Goal: Task Accomplishment & Management: Manage account settings

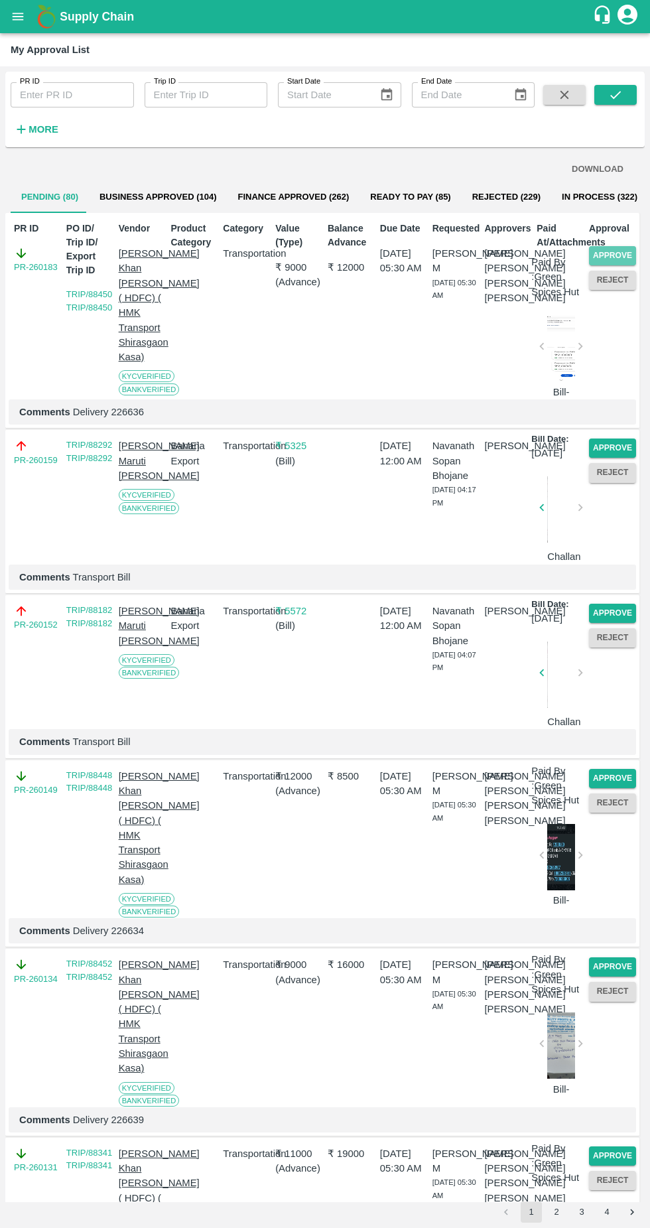
click at [611, 255] on button "Approve" at bounding box center [612, 255] width 47 height 19
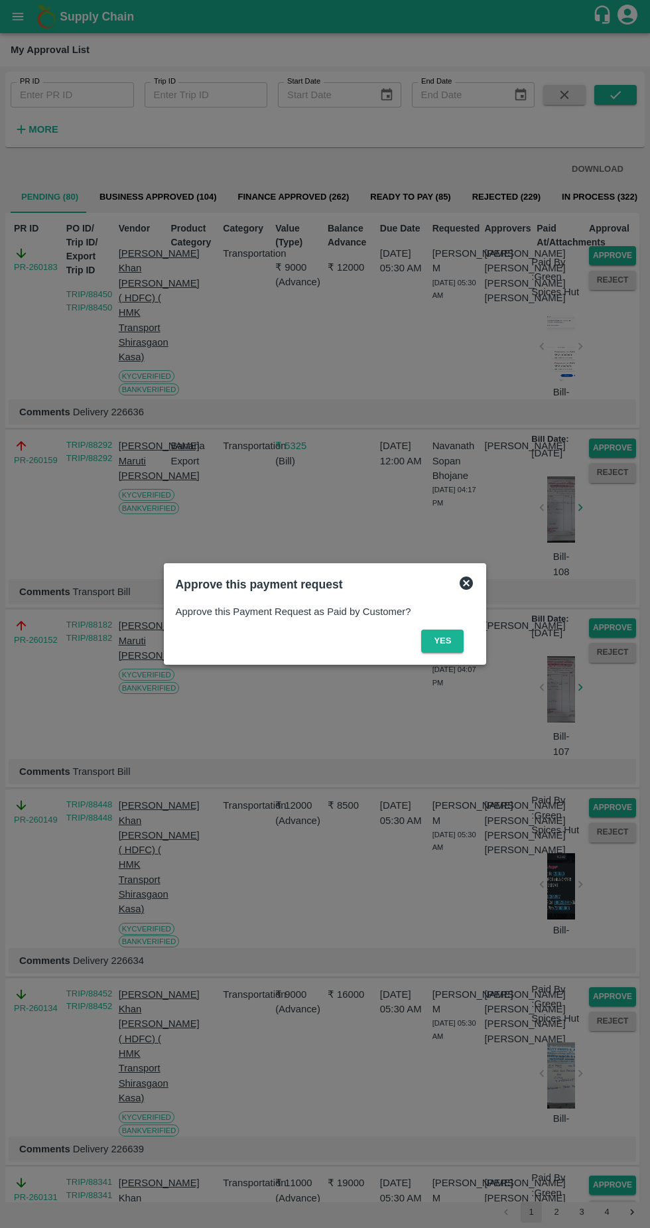
click at [444, 636] on button "Yes" at bounding box center [442, 641] width 42 height 23
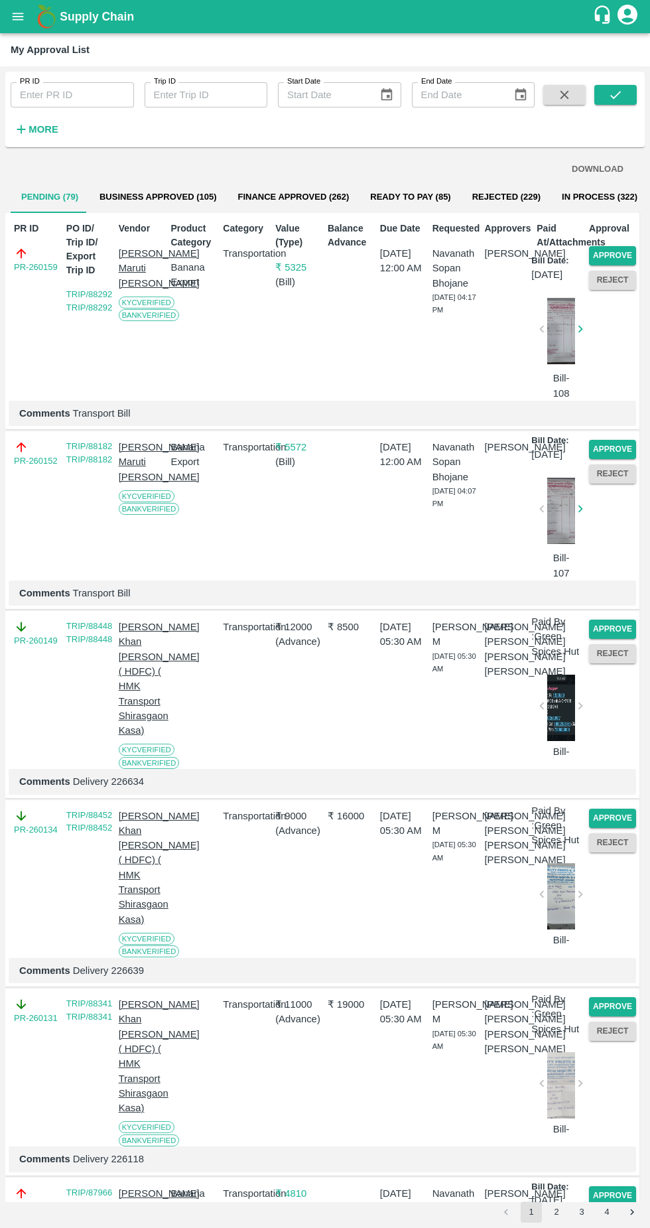
click at [620, 249] on button "Approve" at bounding box center [612, 255] width 47 height 19
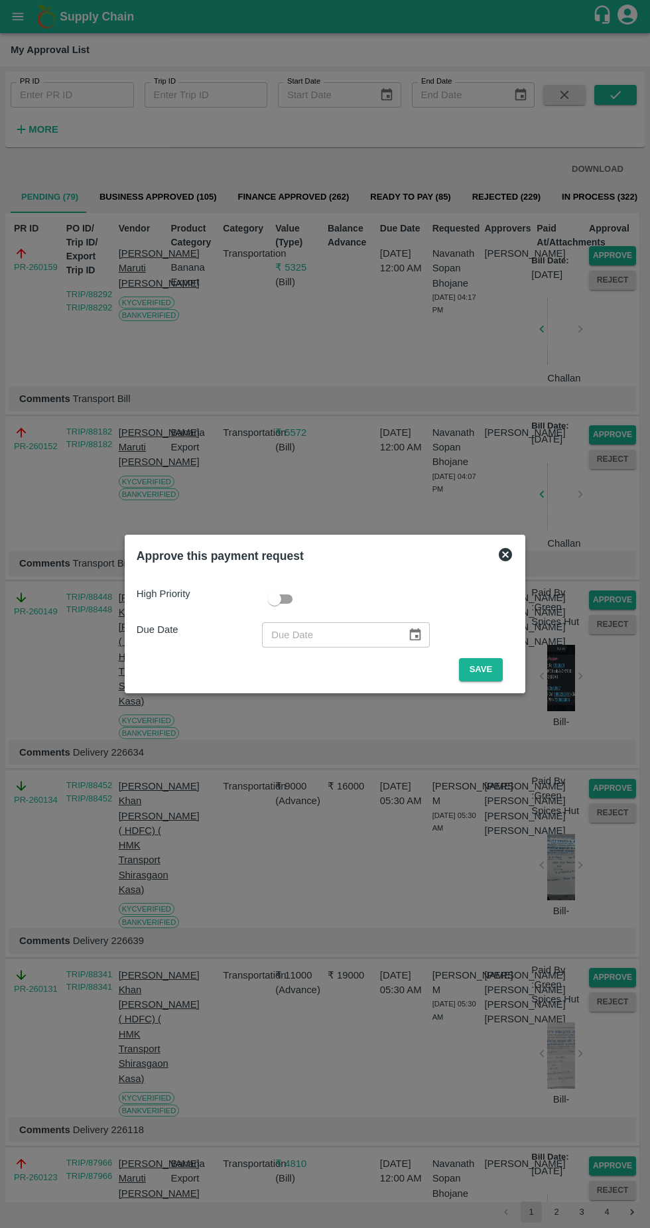
click at [489, 666] on button "Save" at bounding box center [481, 669] width 44 height 23
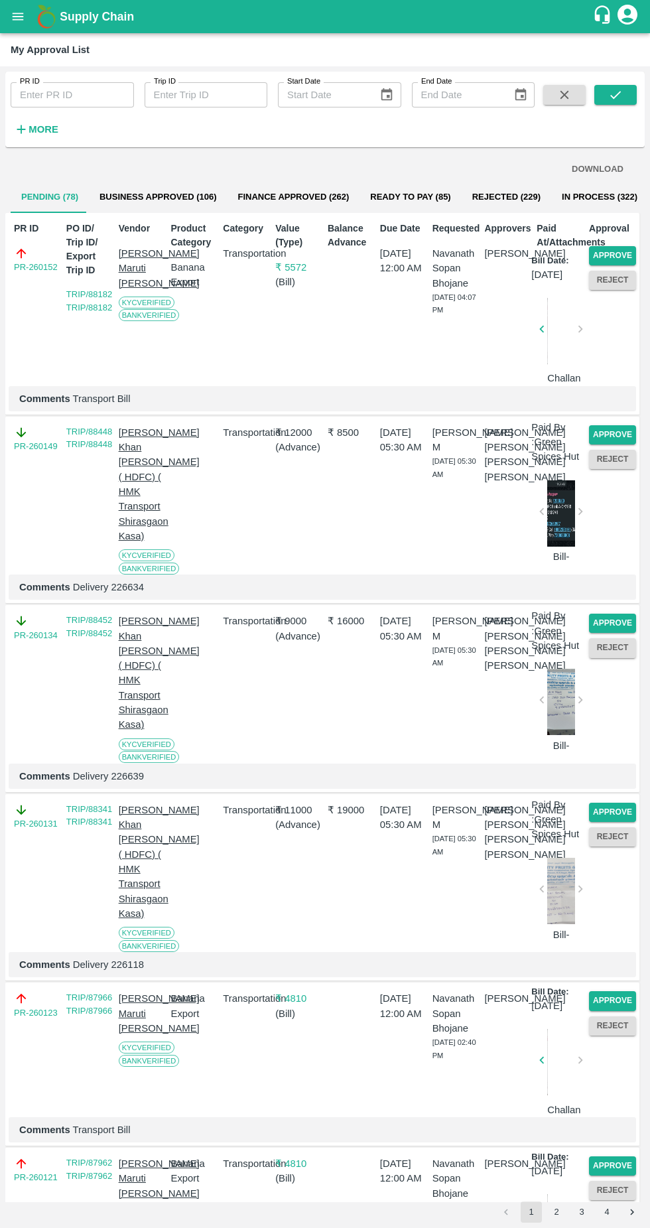
click at [621, 248] on button "Approve" at bounding box center [612, 255] width 47 height 19
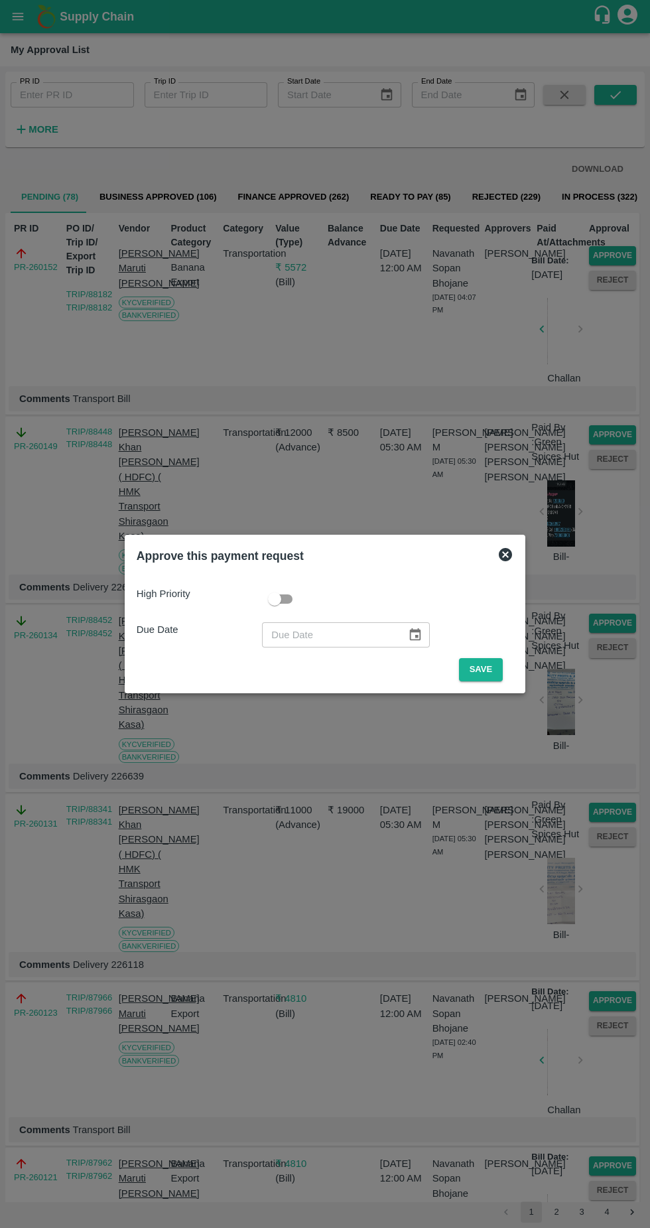
click at [484, 670] on button "Save" at bounding box center [481, 669] width 44 height 23
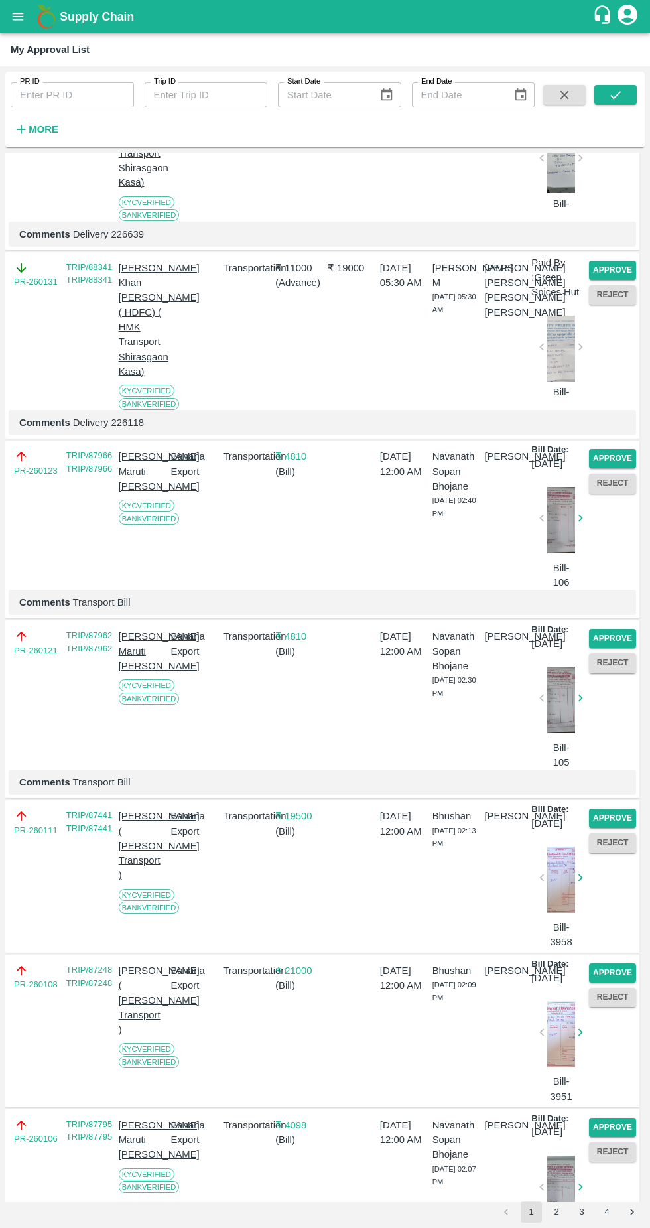
scroll to position [360, 0]
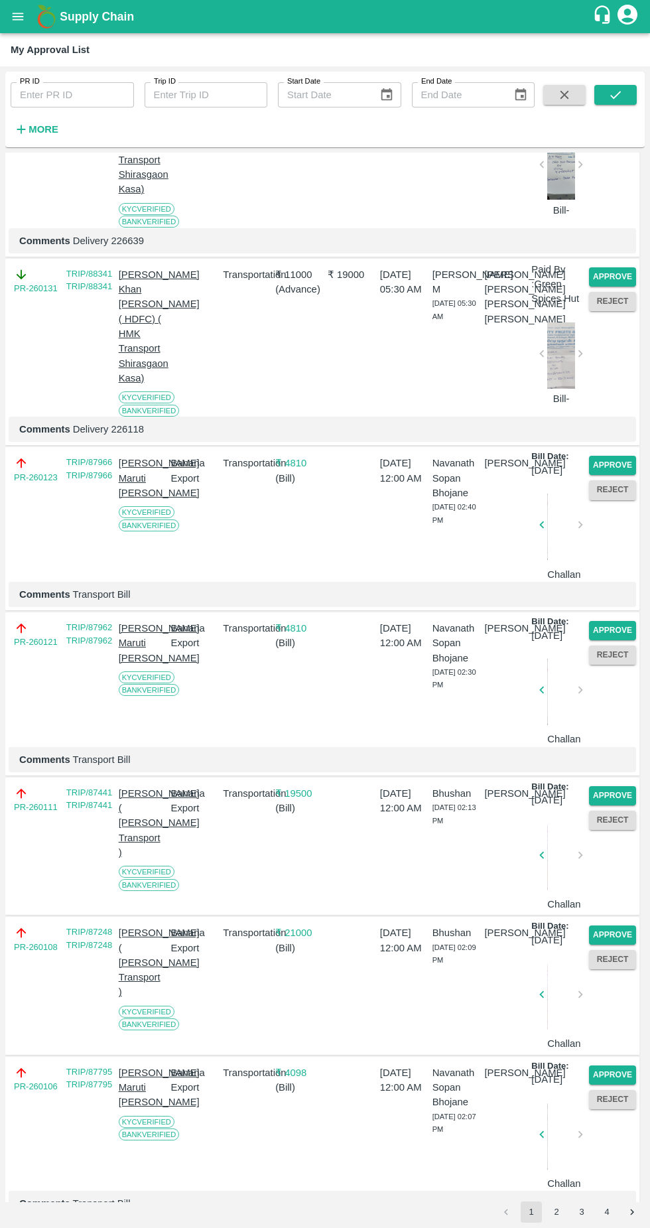
click at [616, 475] on button "Approve" at bounding box center [612, 465] width 47 height 19
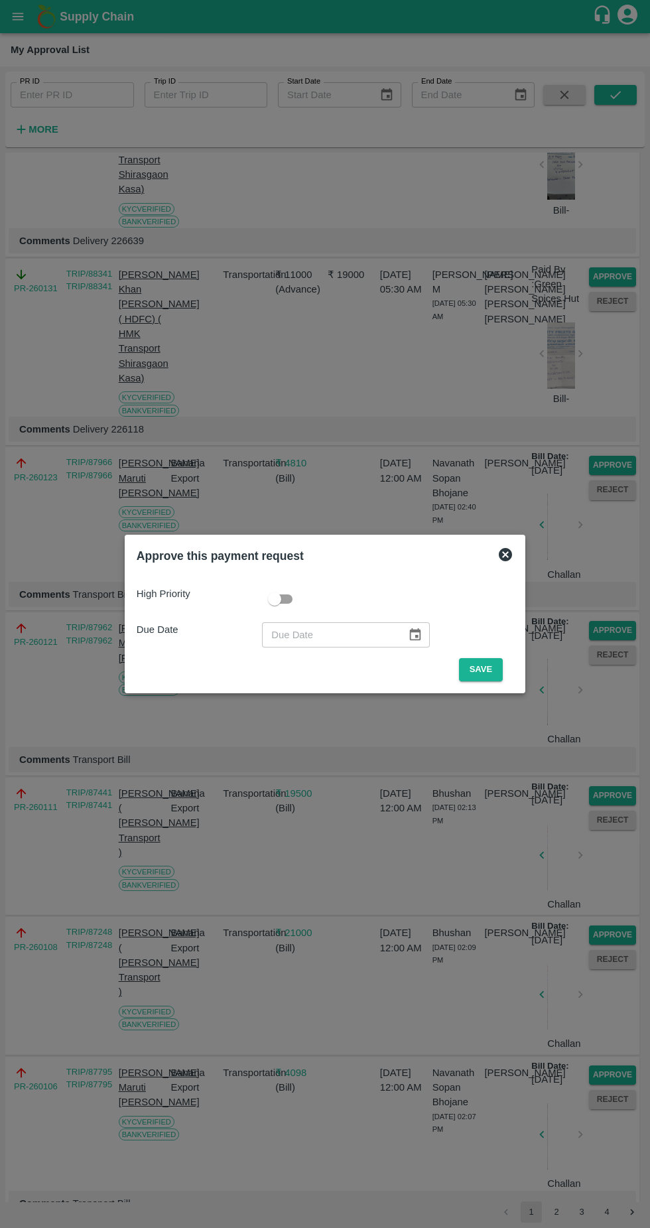
click at [492, 666] on button "Save" at bounding box center [481, 669] width 44 height 23
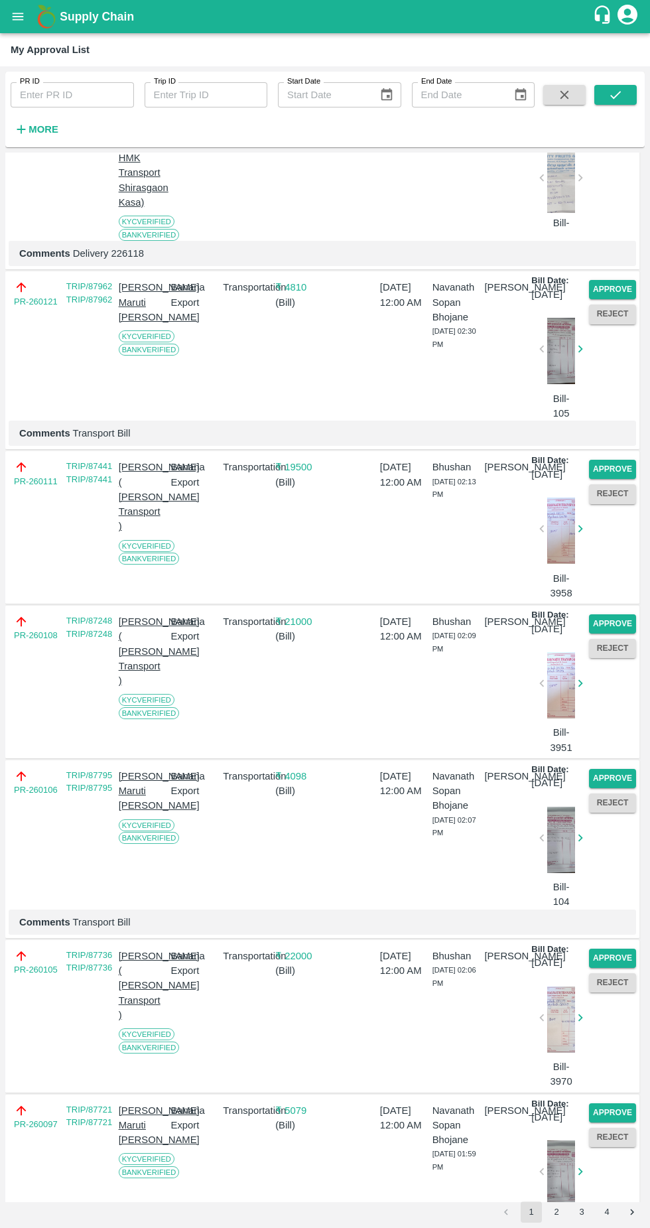
scroll to position [536, 0]
click at [611, 299] on button "Approve" at bounding box center [612, 289] width 47 height 19
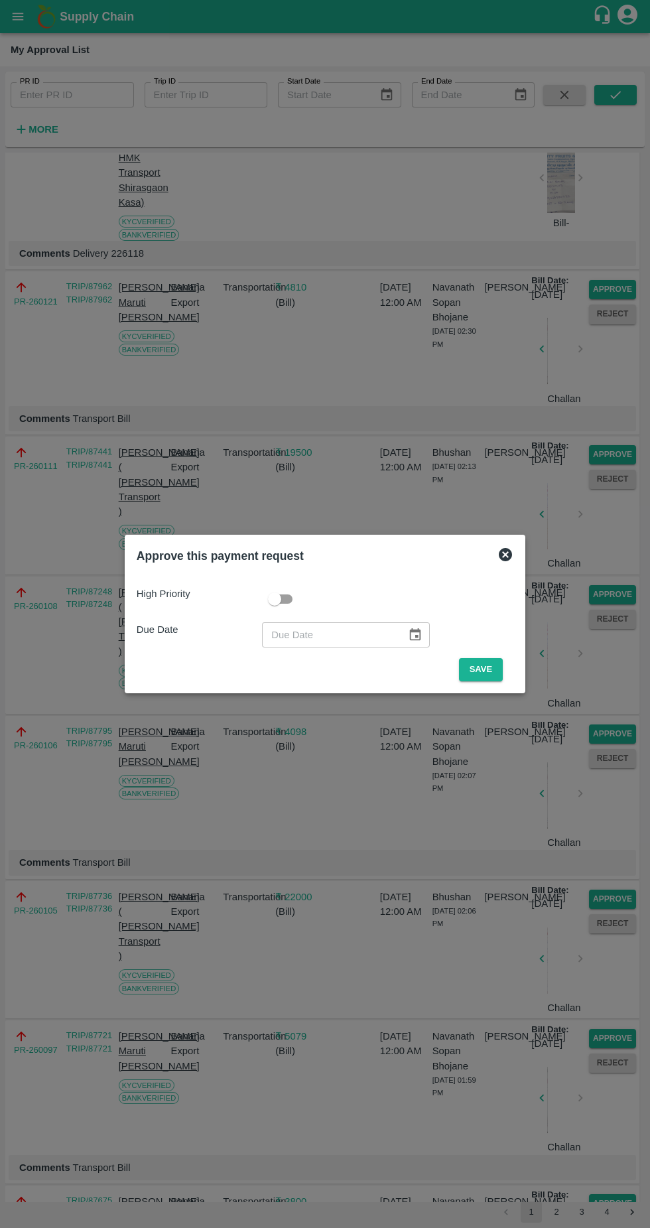
click at [487, 669] on button "Save" at bounding box center [481, 669] width 44 height 23
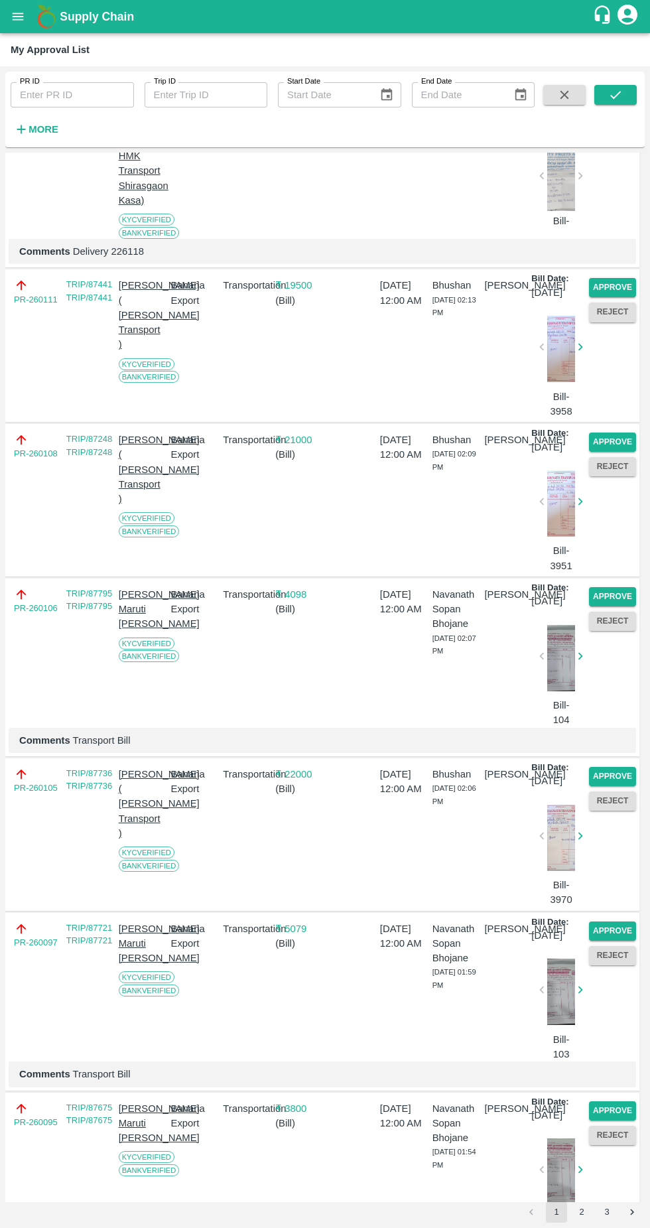
scroll to position [1243, 0]
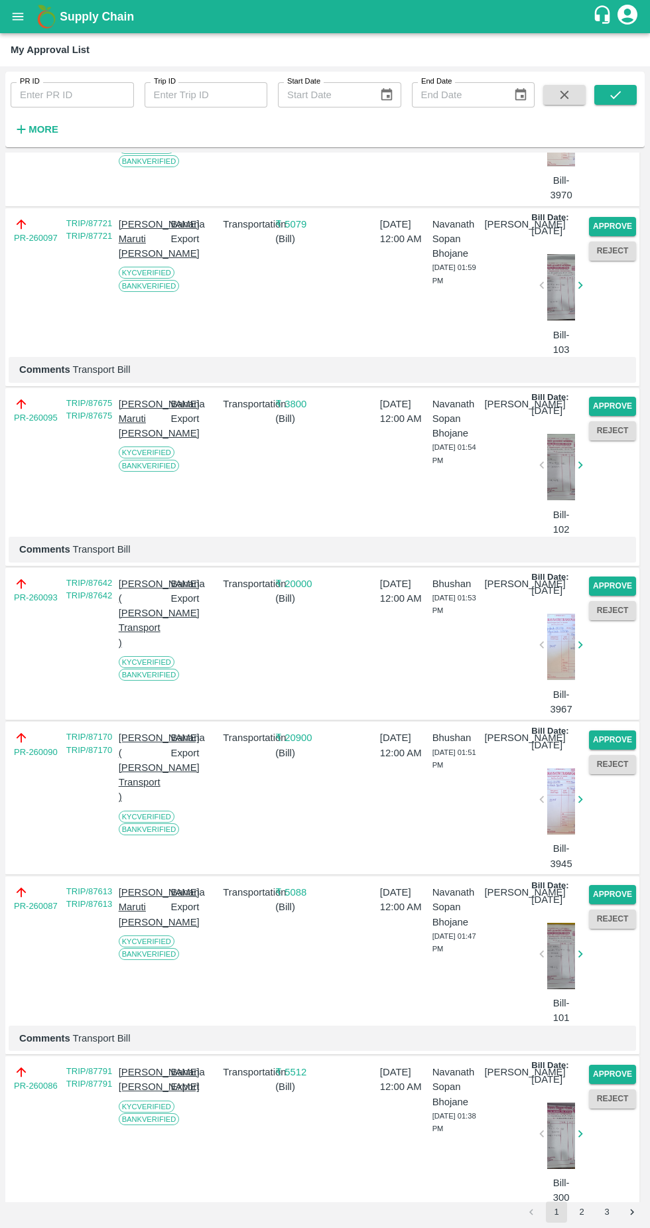
click at [607, 236] on button "Approve" at bounding box center [612, 226] width 47 height 19
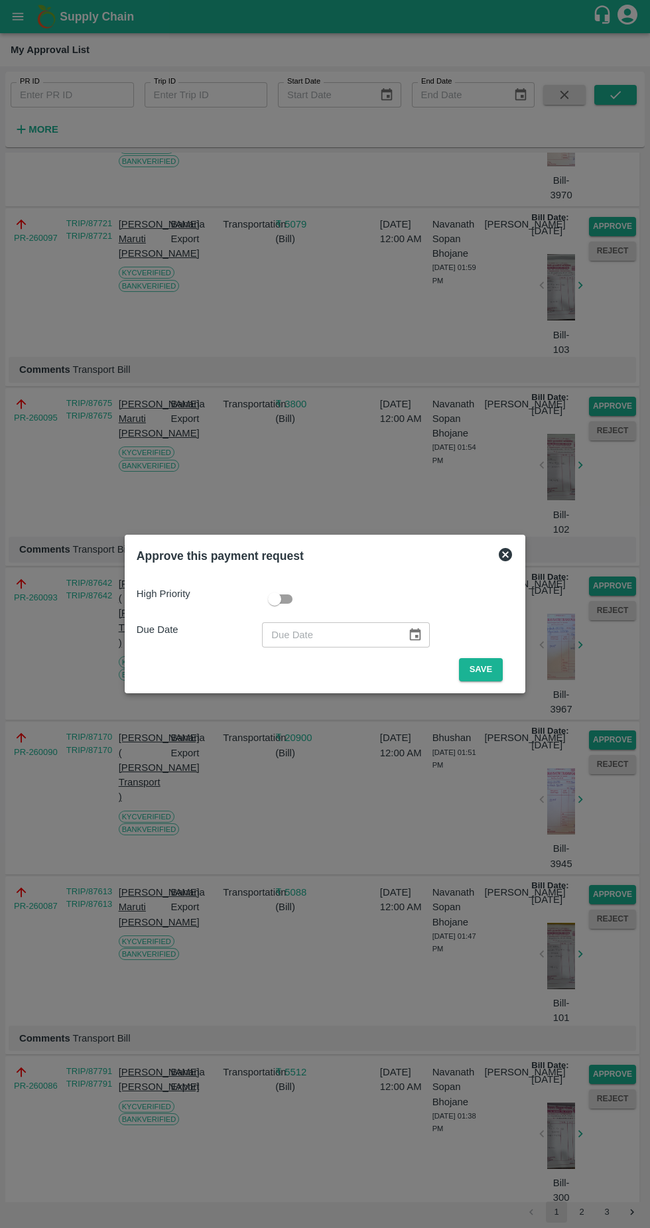
click at [496, 676] on button "Save" at bounding box center [481, 669] width 44 height 23
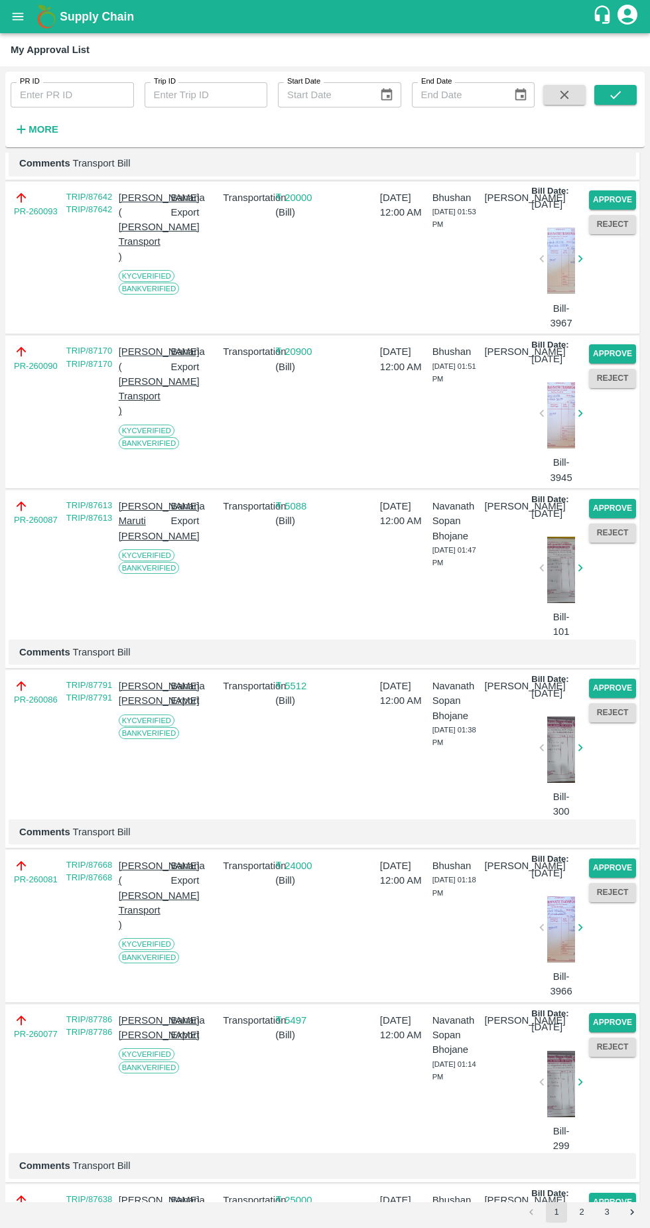
scroll to position [1457, 0]
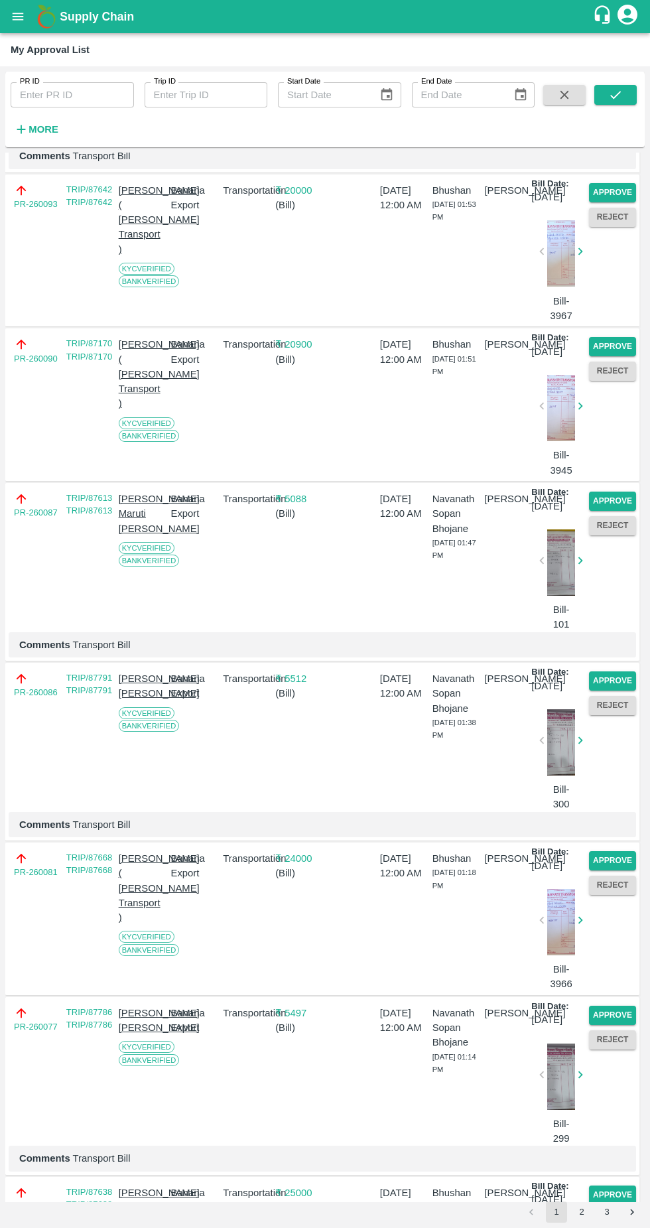
click at [610, 202] on button "Approve" at bounding box center [612, 192] width 47 height 19
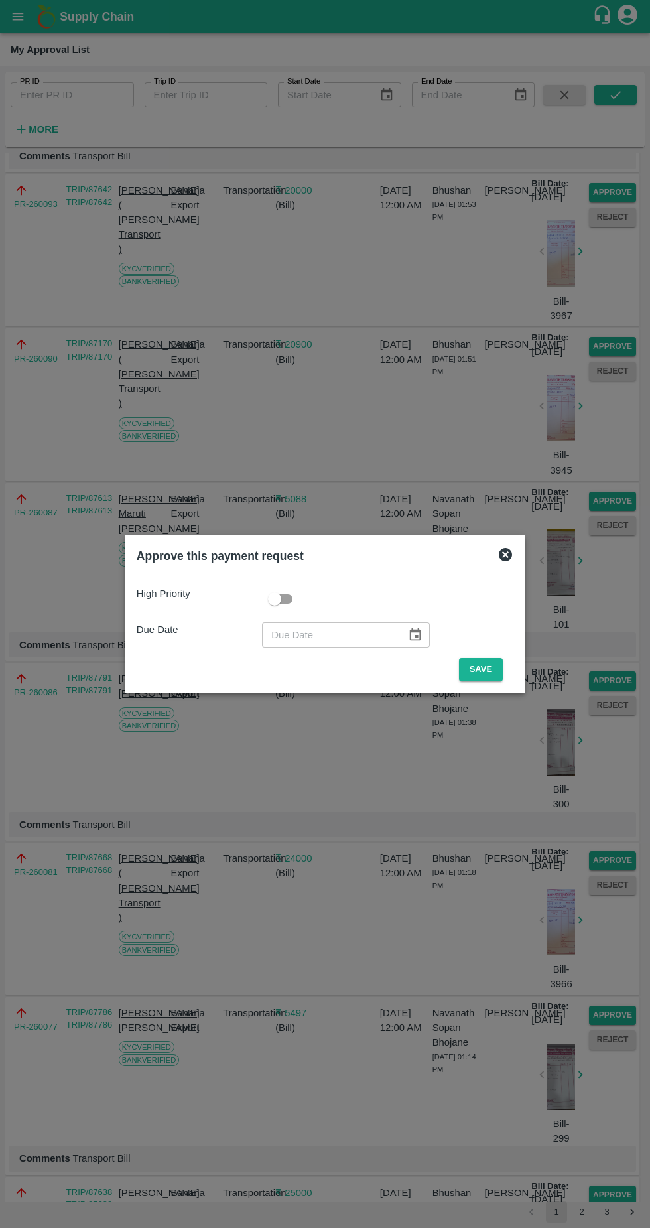
click at [484, 666] on button "Save" at bounding box center [481, 669] width 44 height 23
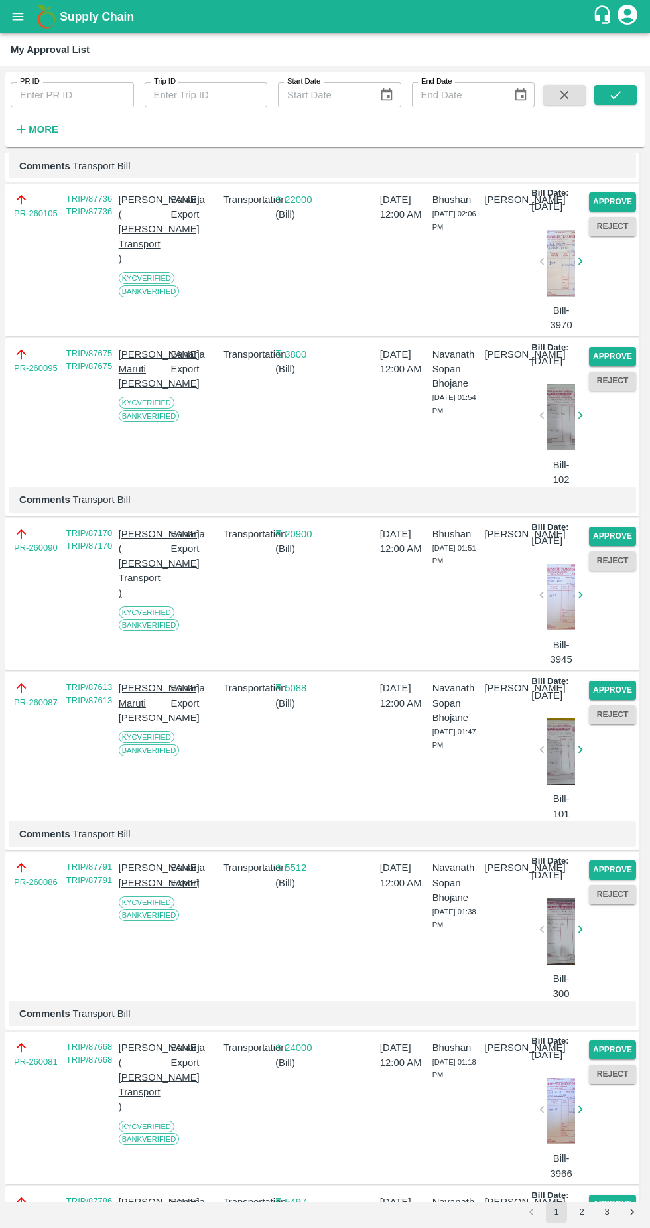
scroll to position [1301, 0]
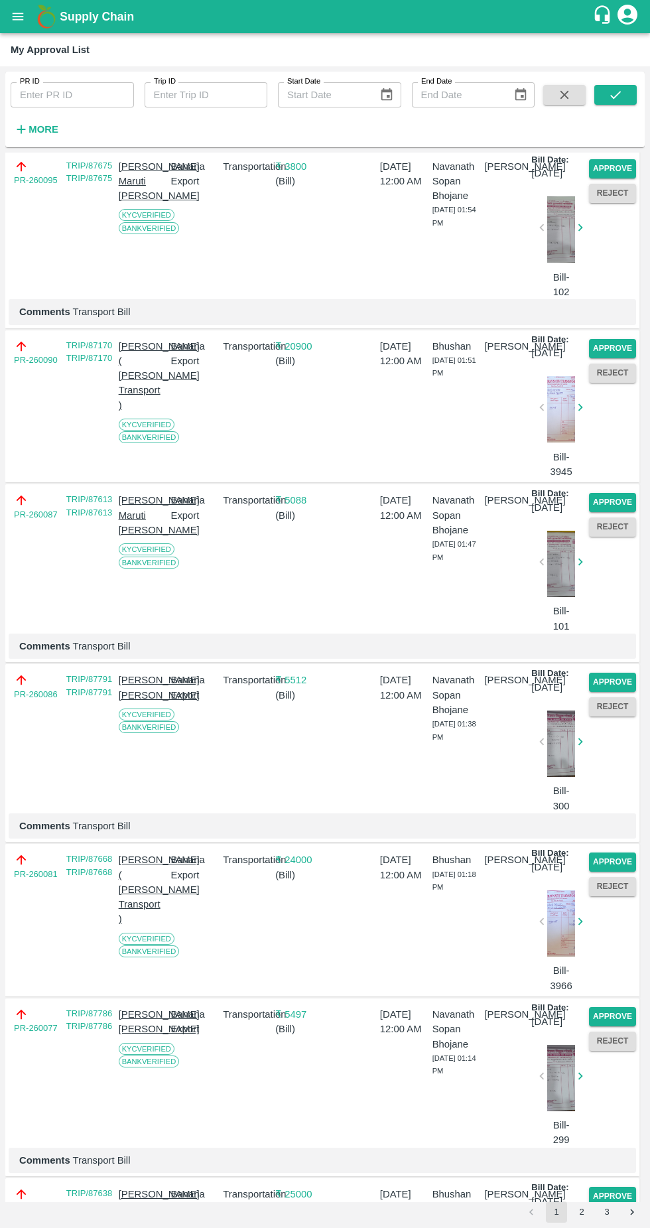
click at [597, 358] on button "Approve" at bounding box center [612, 348] width 47 height 19
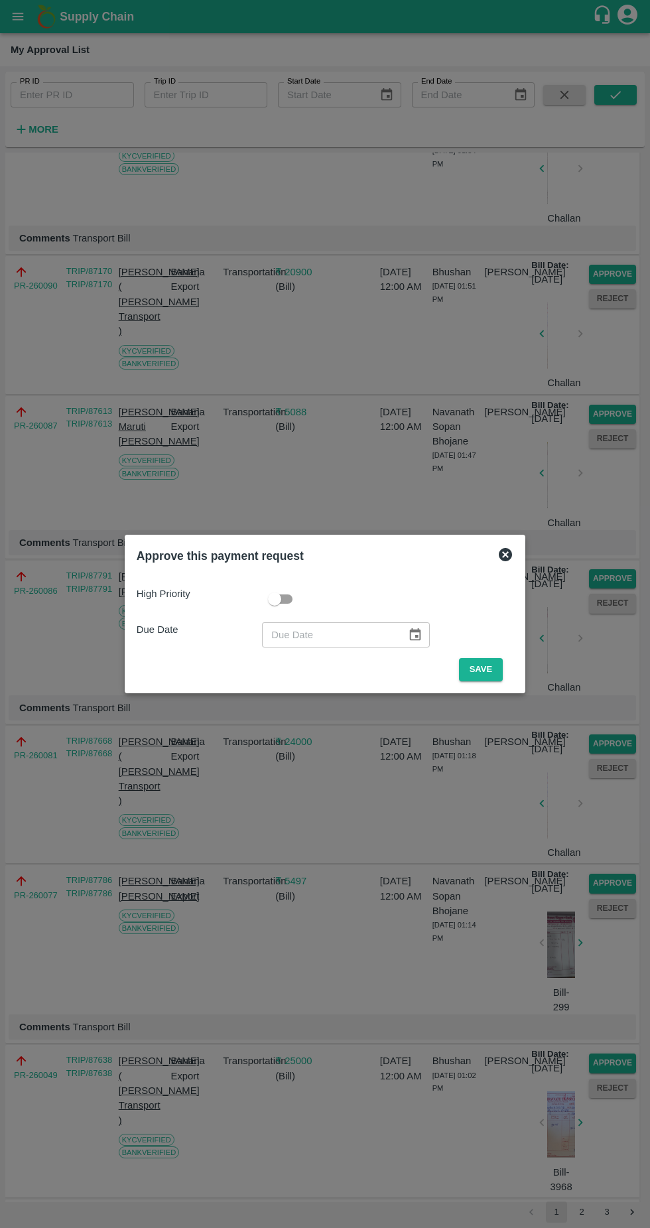
scroll to position [1256, 0]
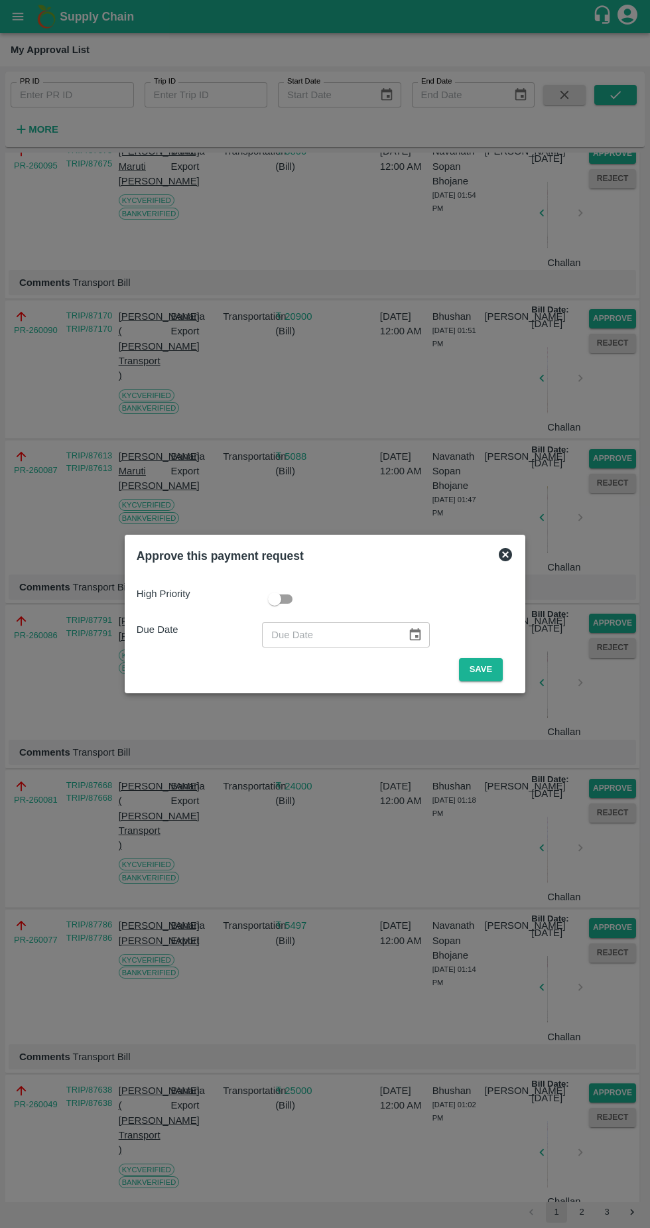
click at [486, 666] on button "Save" at bounding box center [481, 669] width 44 height 23
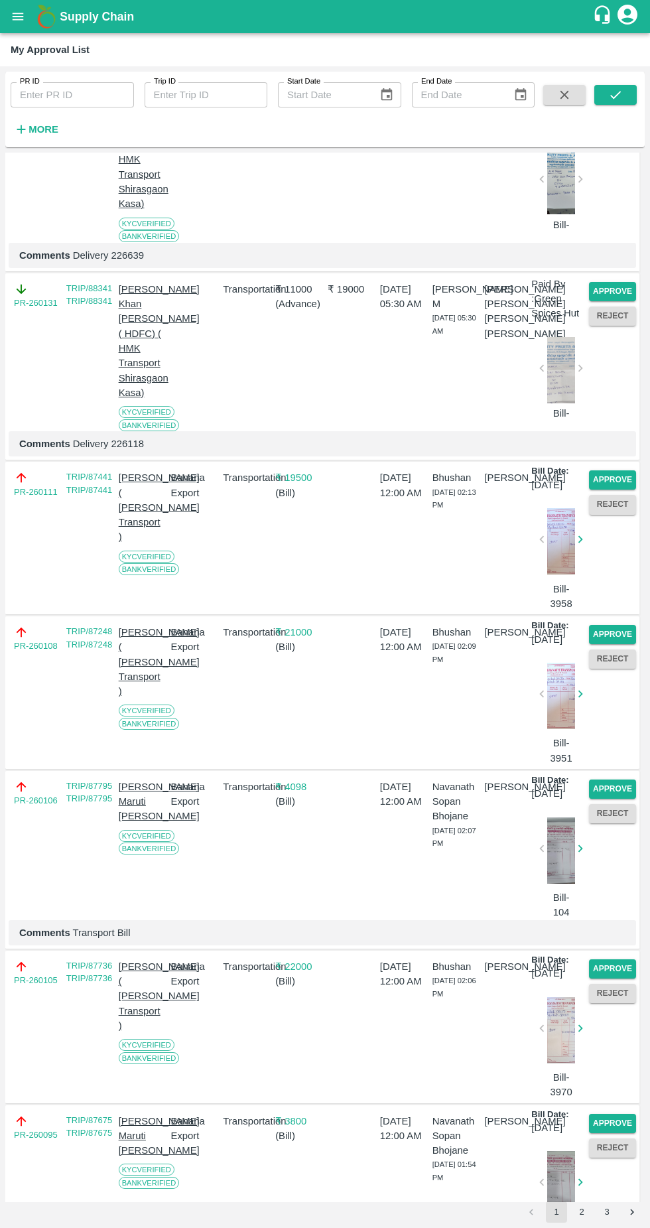
scroll to position [1021, 0]
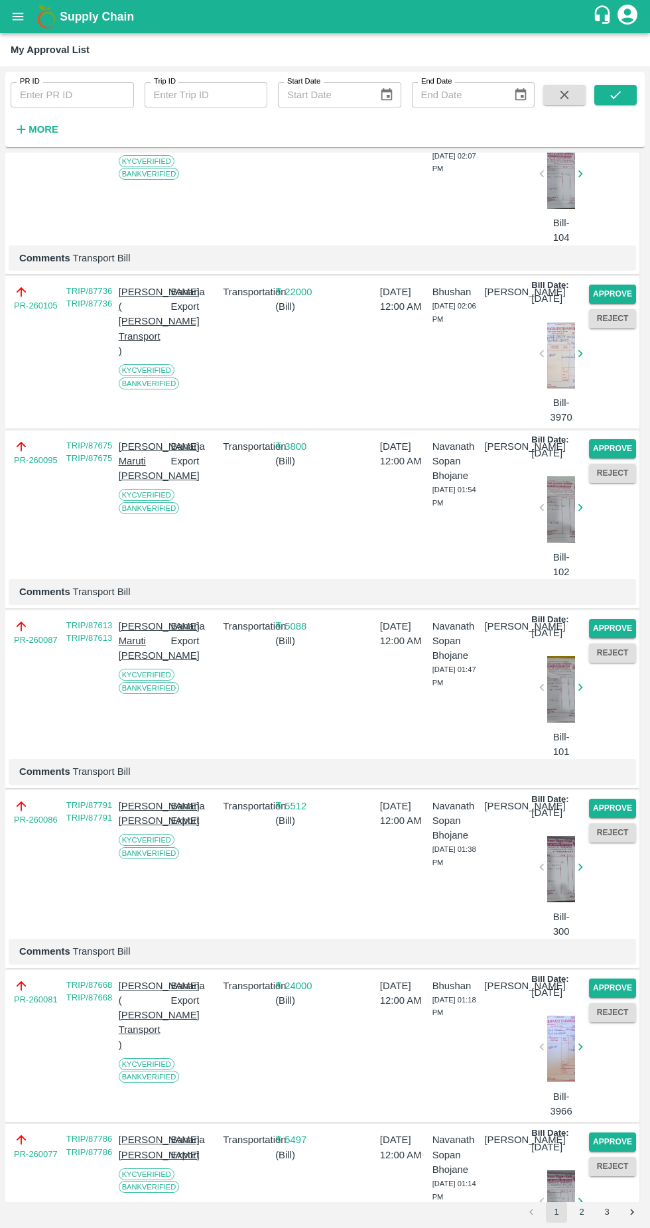
click at [609, 459] on button "Approve" at bounding box center [612, 448] width 47 height 19
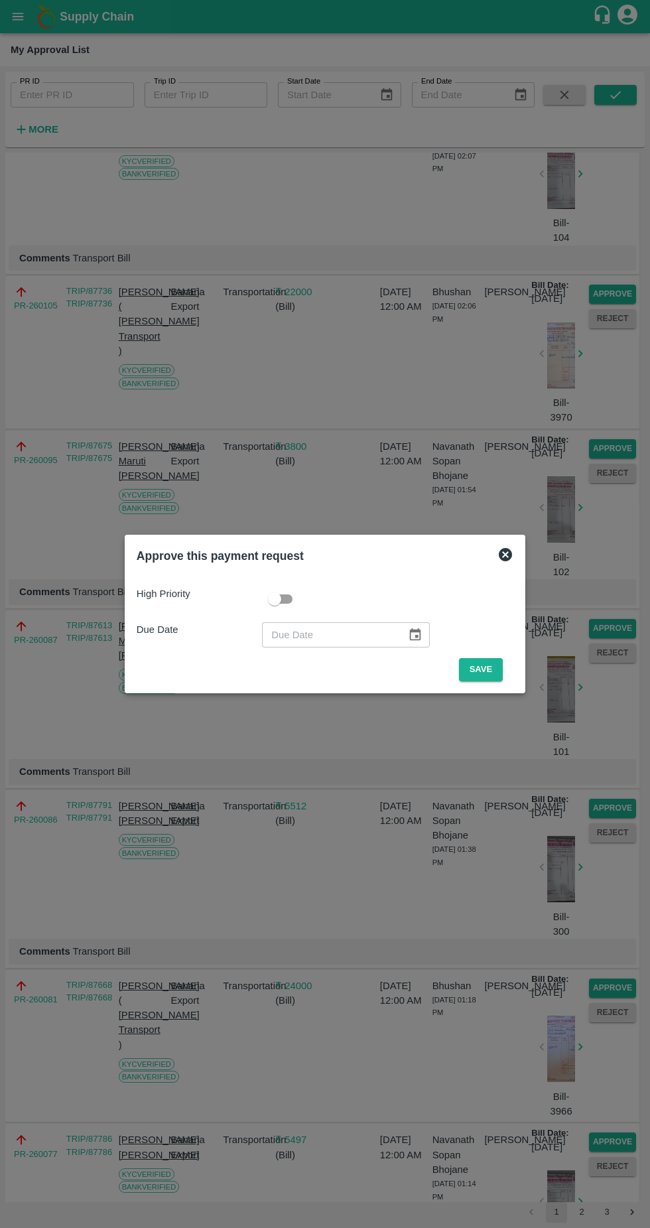
click at [484, 670] on button "Save" at bounding box center [481, 669] width 44 height 23
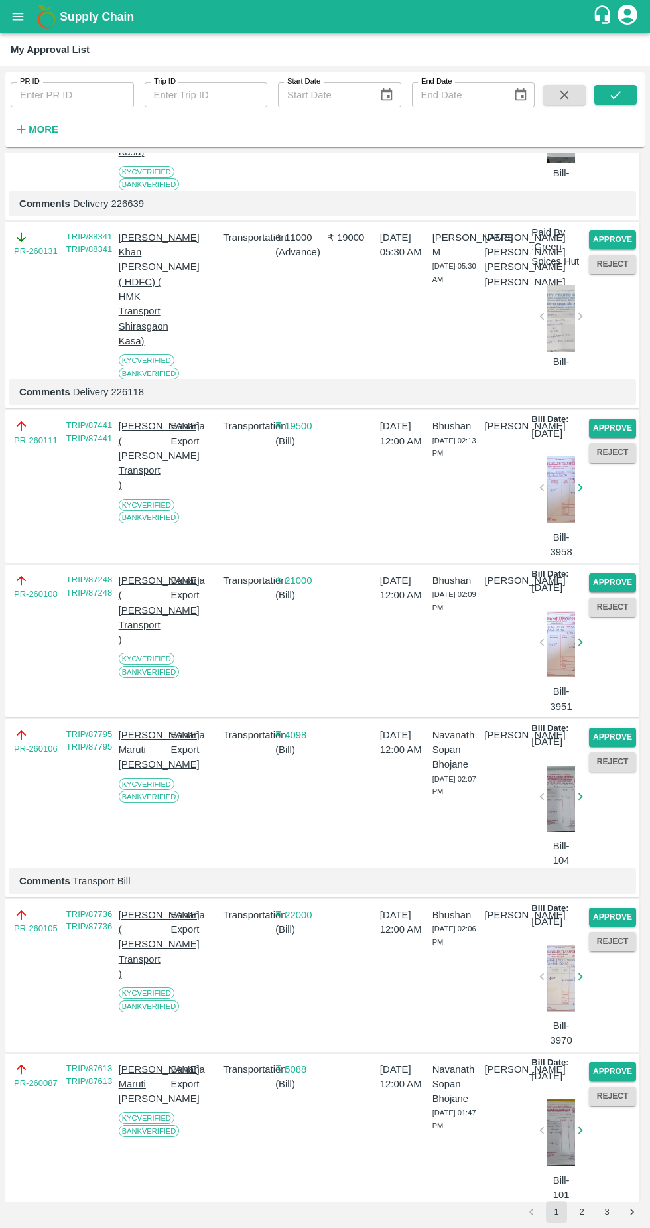
scroll to position [1483, 0]
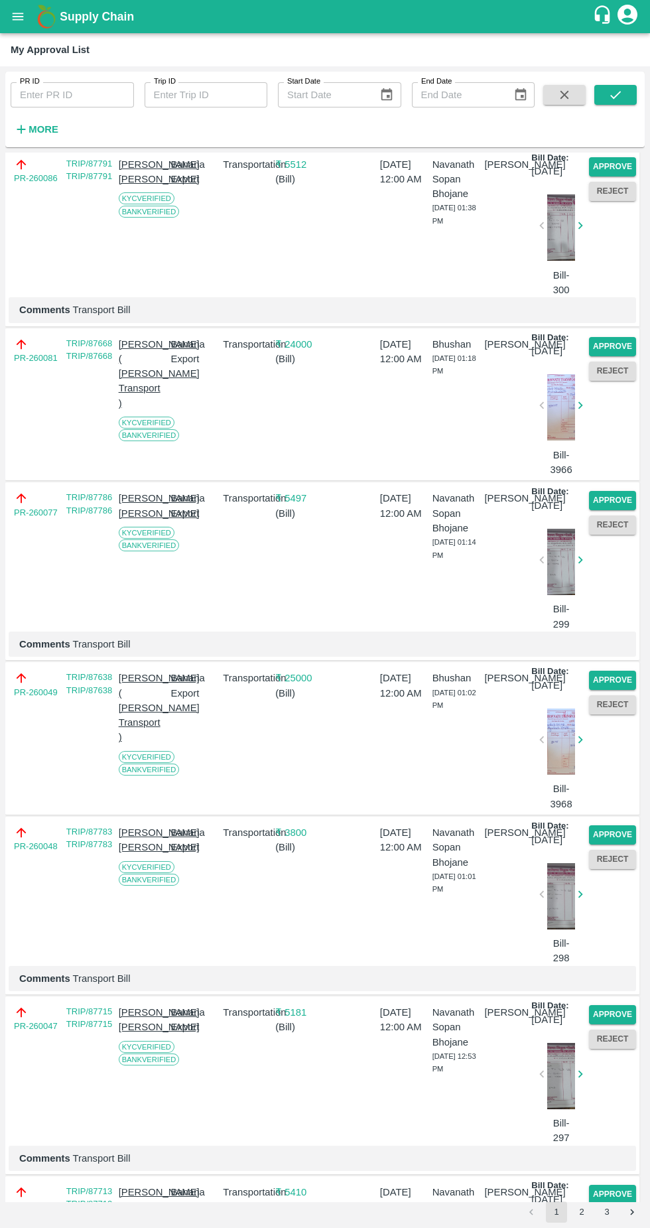
click at [609, 510] on button "Approve" at bounding box center [612, 500] width 47 height 19
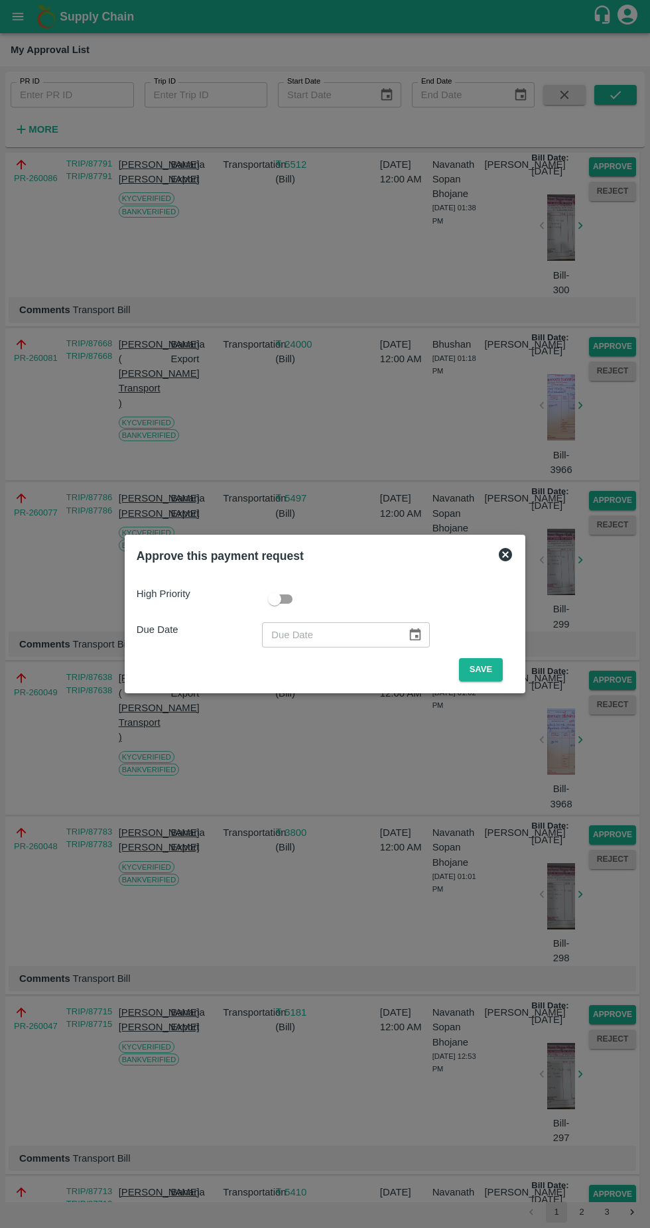
click at [484, 670] on button "Save" at bounding box center [481, 669] width 44 height 23
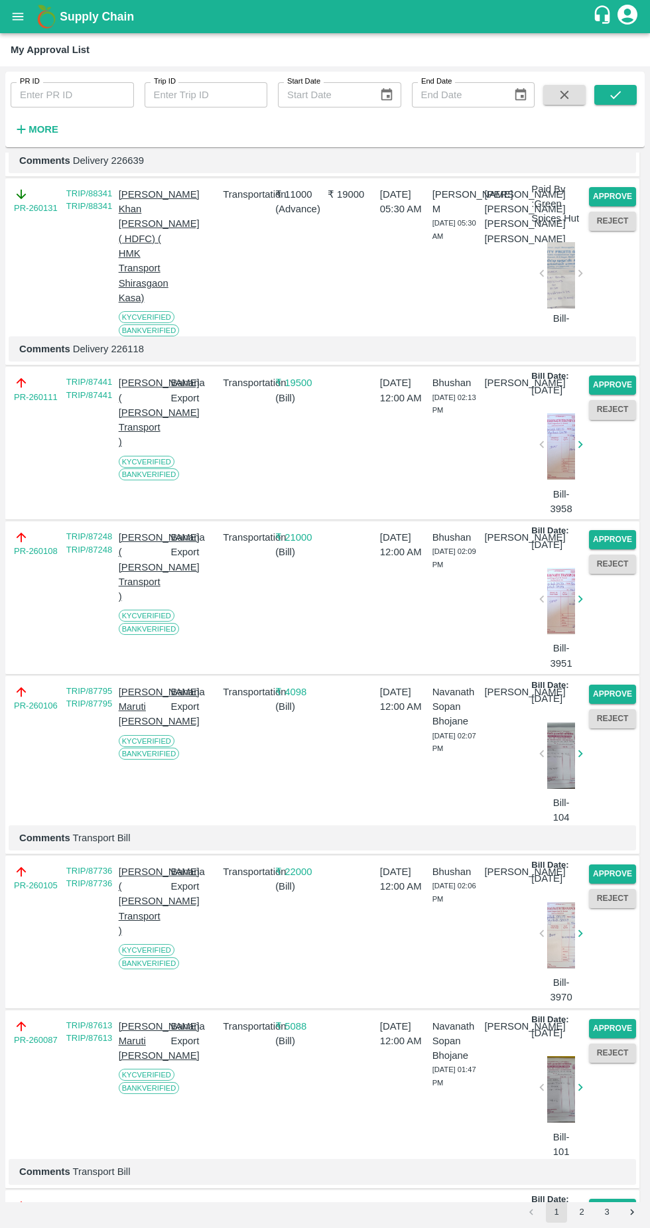
scroll to position [1645, 0]
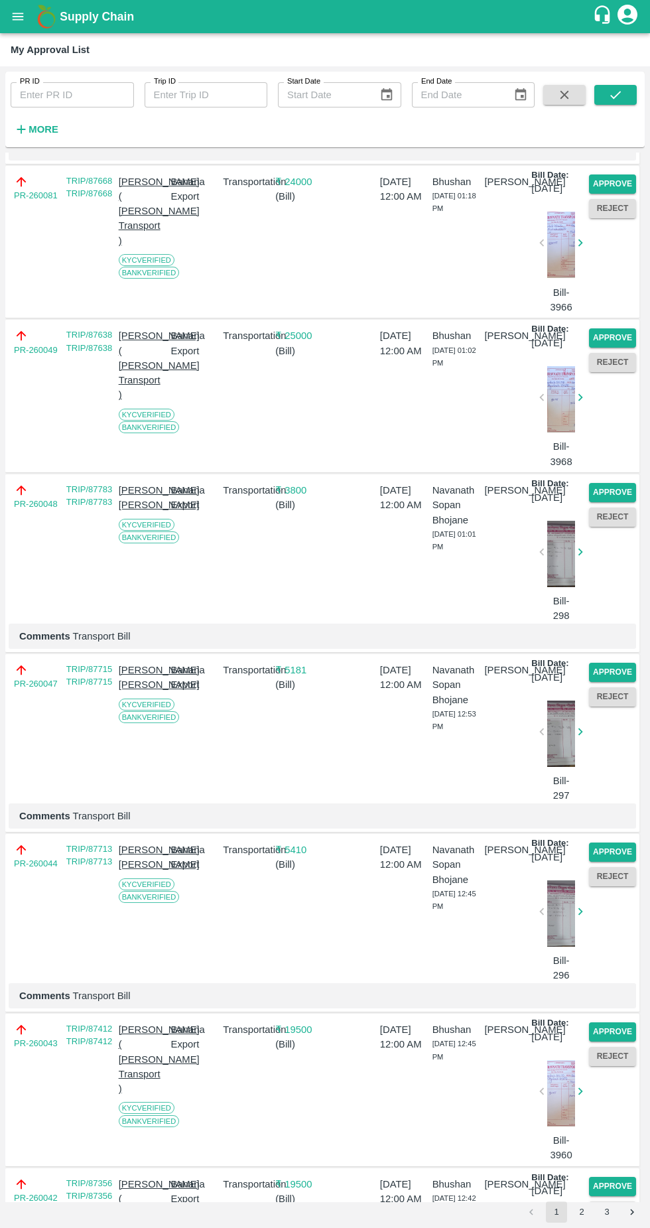
click at [609, 348] on button "Approve" at bounding box center [612, 338] width 47 height 19
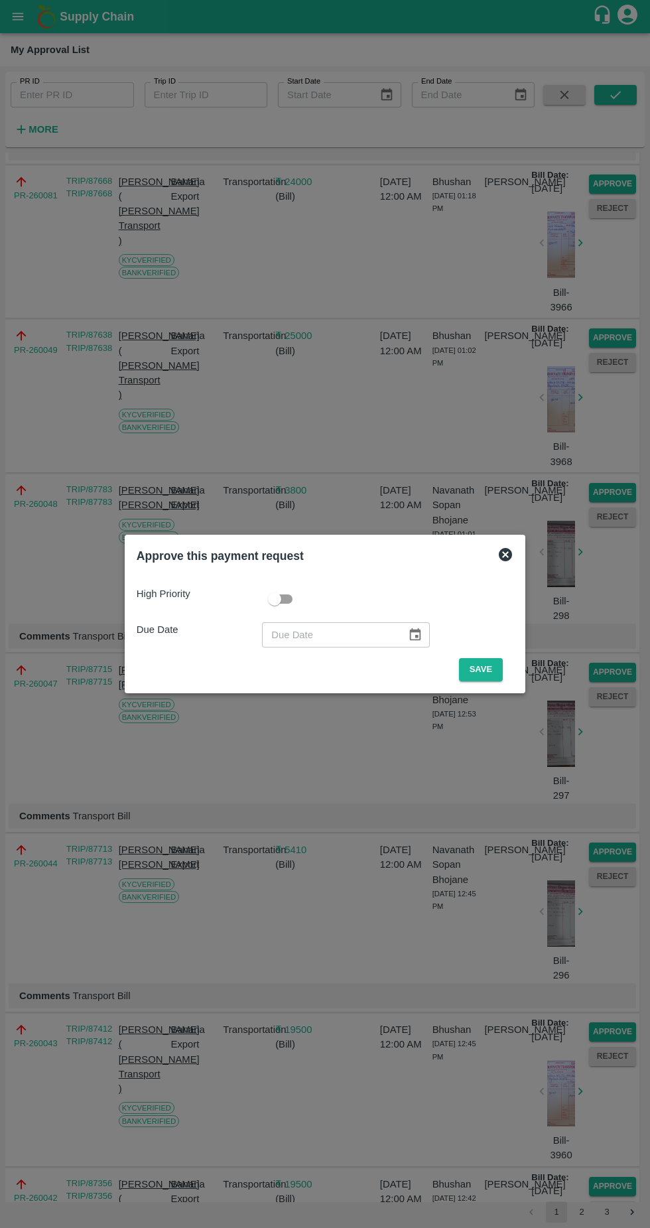
click at [482, 664] on button "Save" at bounding box center [481, 669] width 44 height 23
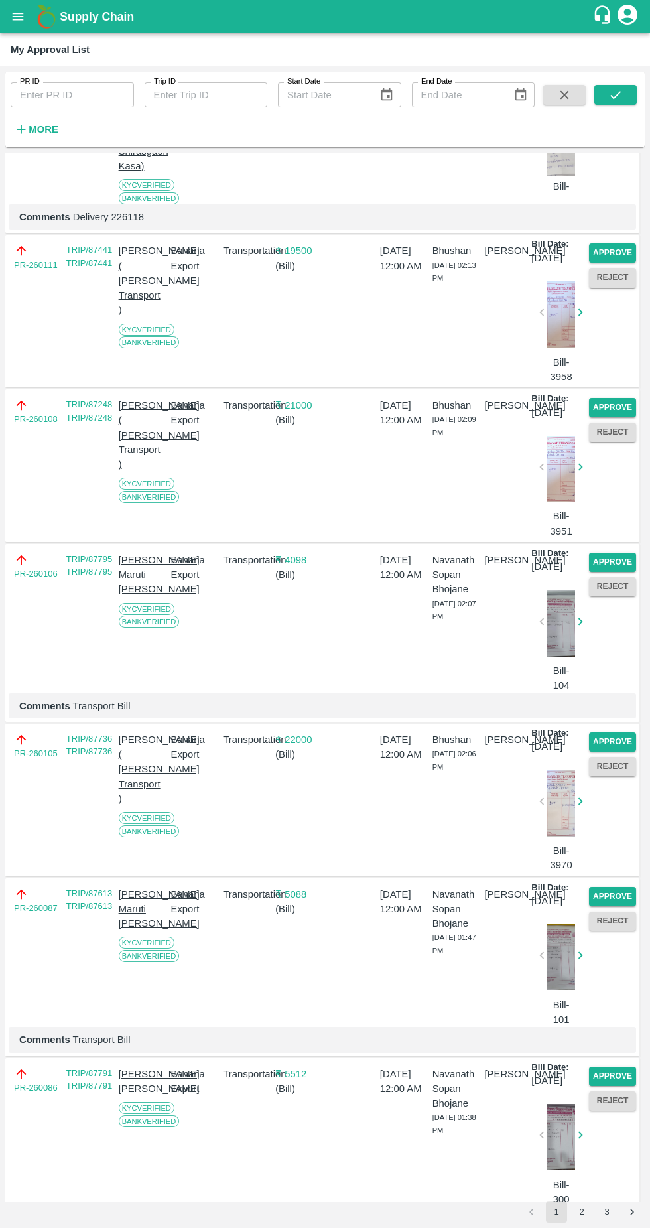
scroll to position [1899, 0]
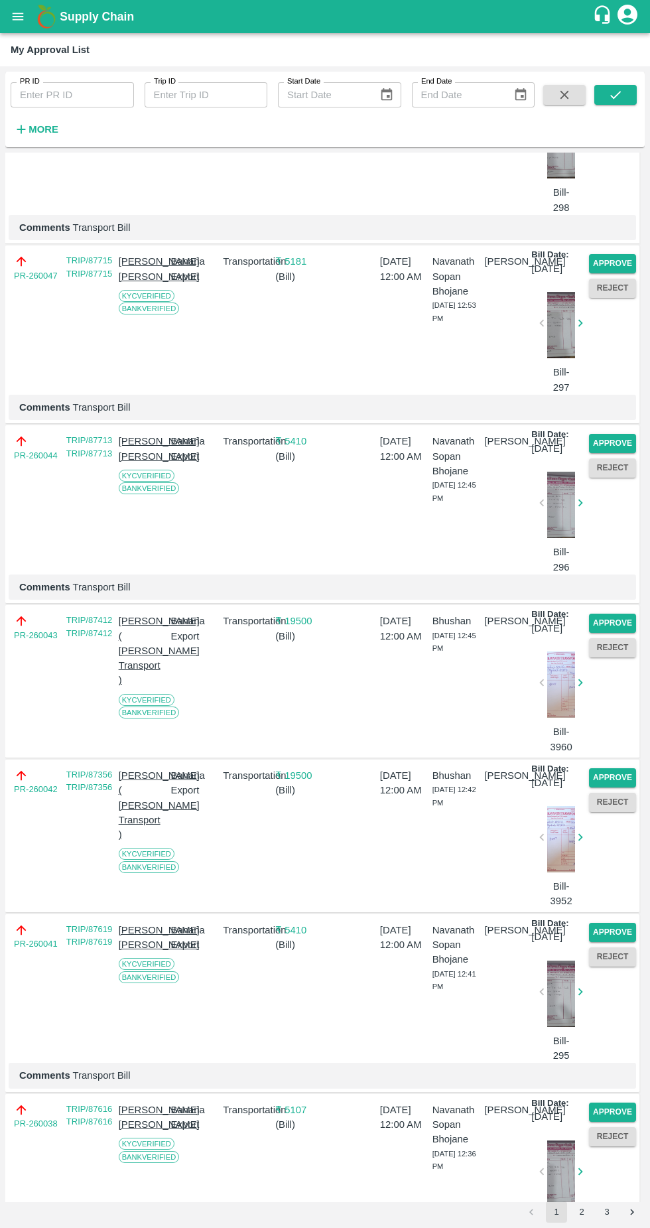
click at [601, 273] on button "Approve" at bounding box center [612, 263] width 47 height 19
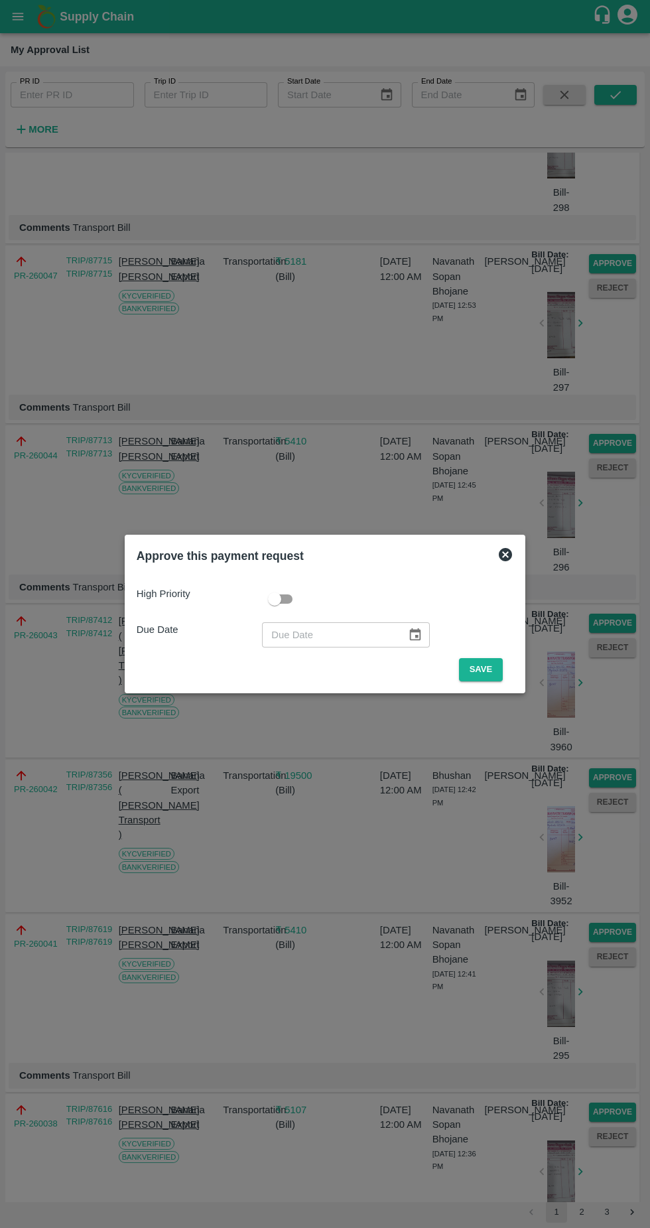
click at [486, 665] on button "Save" at bounding box center [481, 669] width 44 height 23
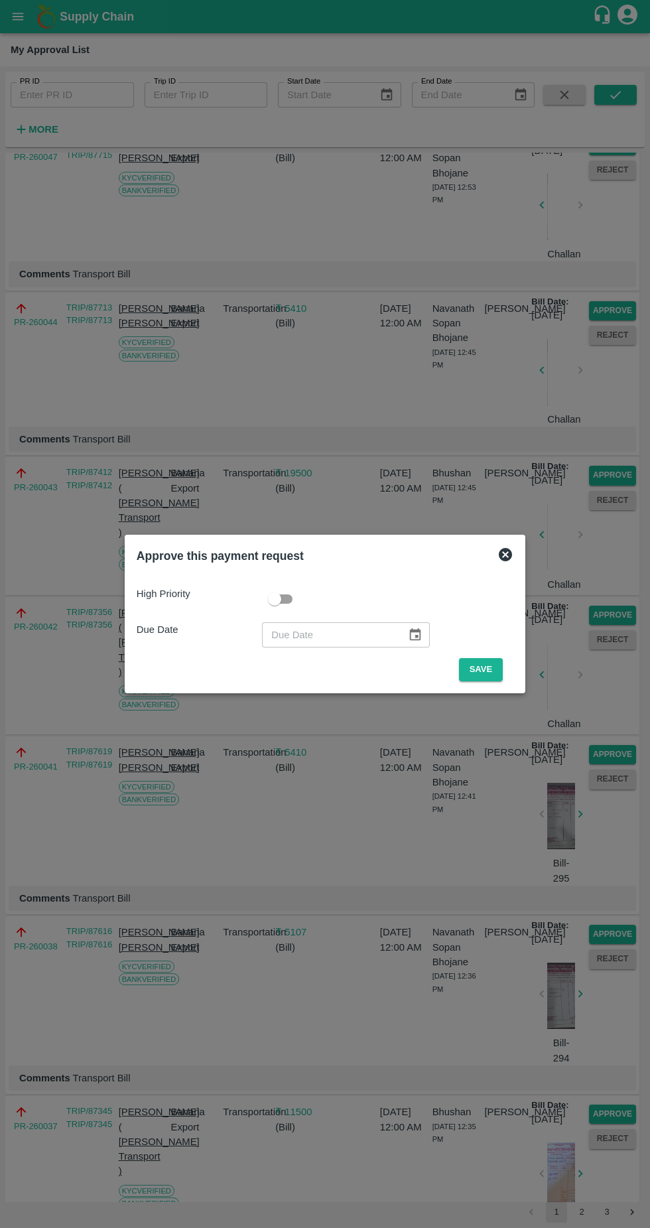
scroll to position [1810, 0]
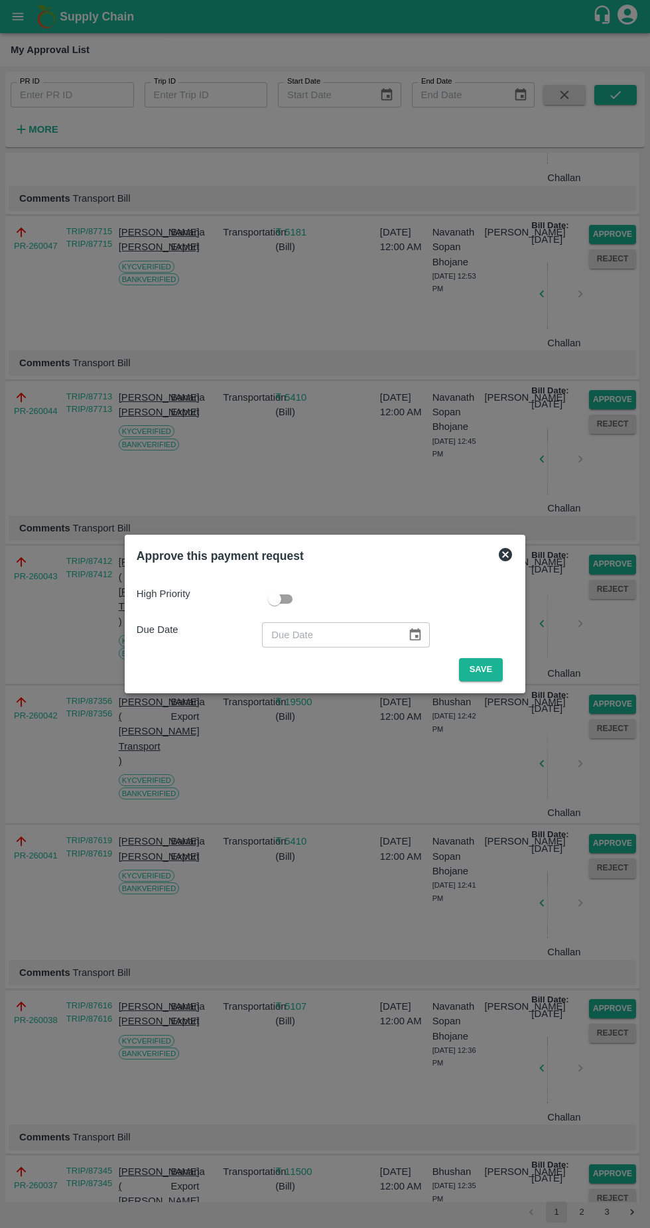
click at [485, 668] on button "Save" at bounding box center [481, 669] width 44 height 23
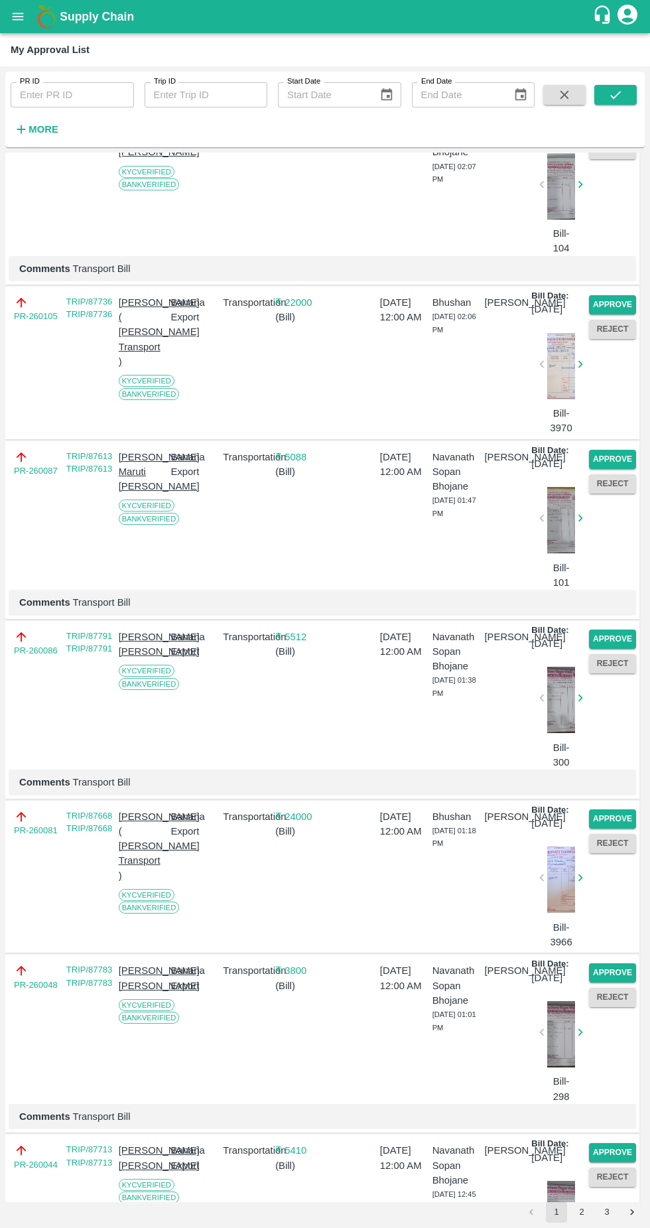
scroll to position [1019, 0]
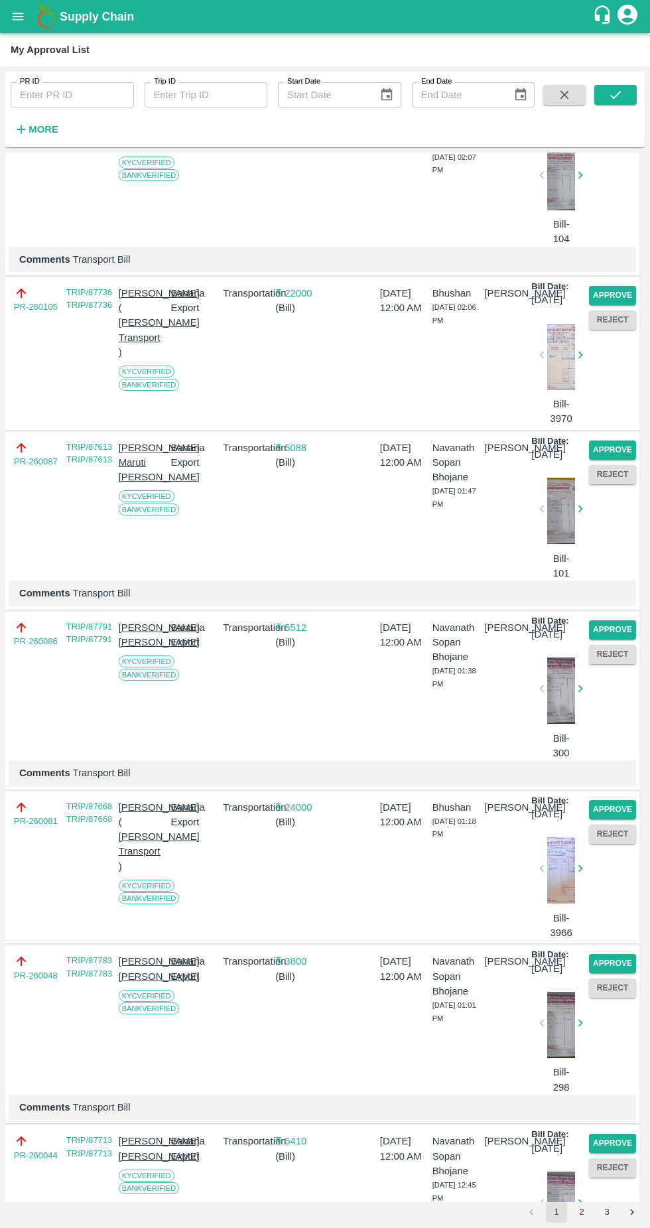
click at [603, 305] on button "Approve" at bounding box center [612, 295] width 47 height 19
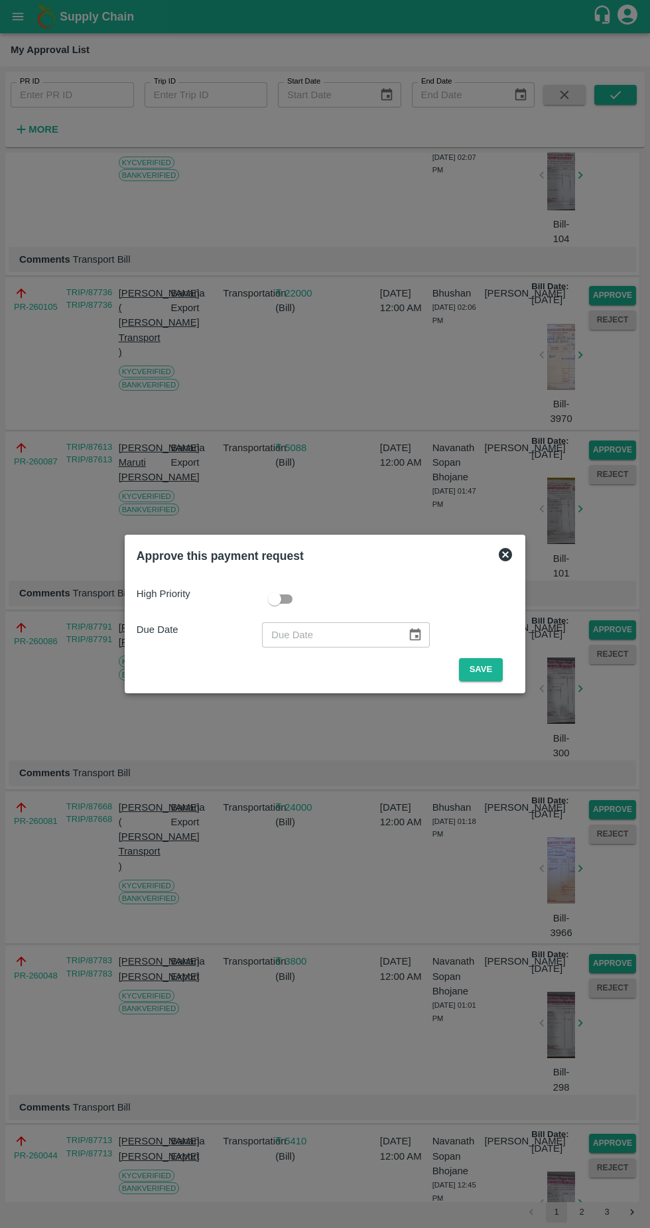
click at [486, 684] on div "High Priority Due Date ​ Save" at bounding box center [325, 629] width 388 height 116
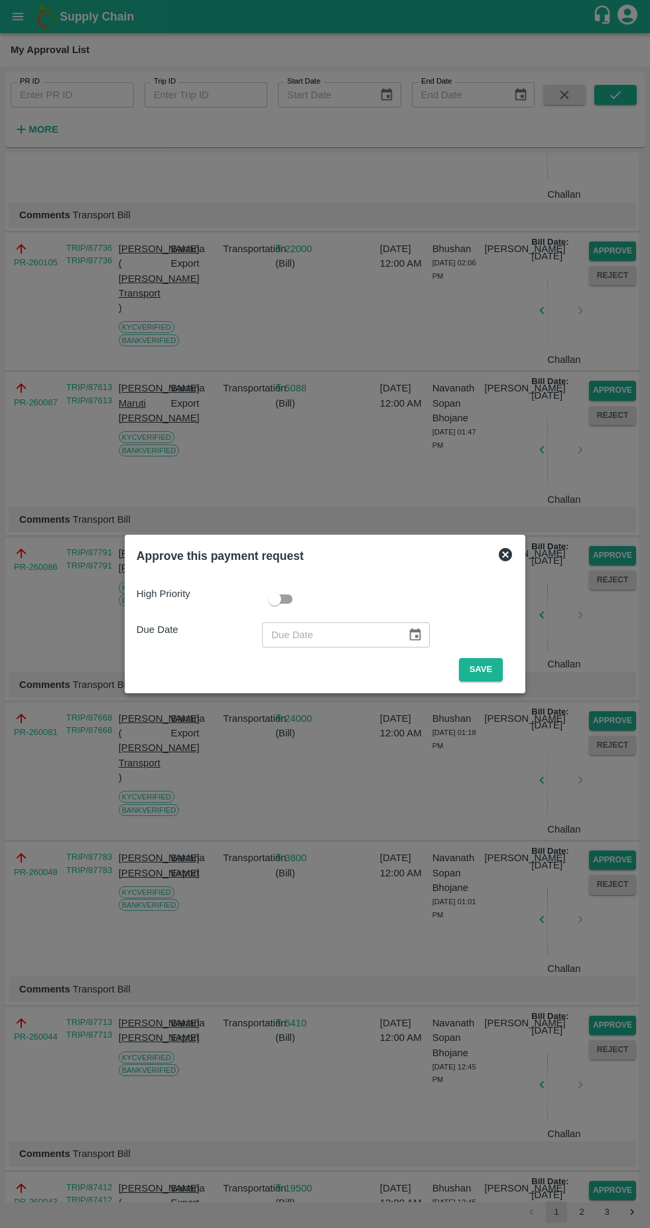
scroll to position [1005, 0]
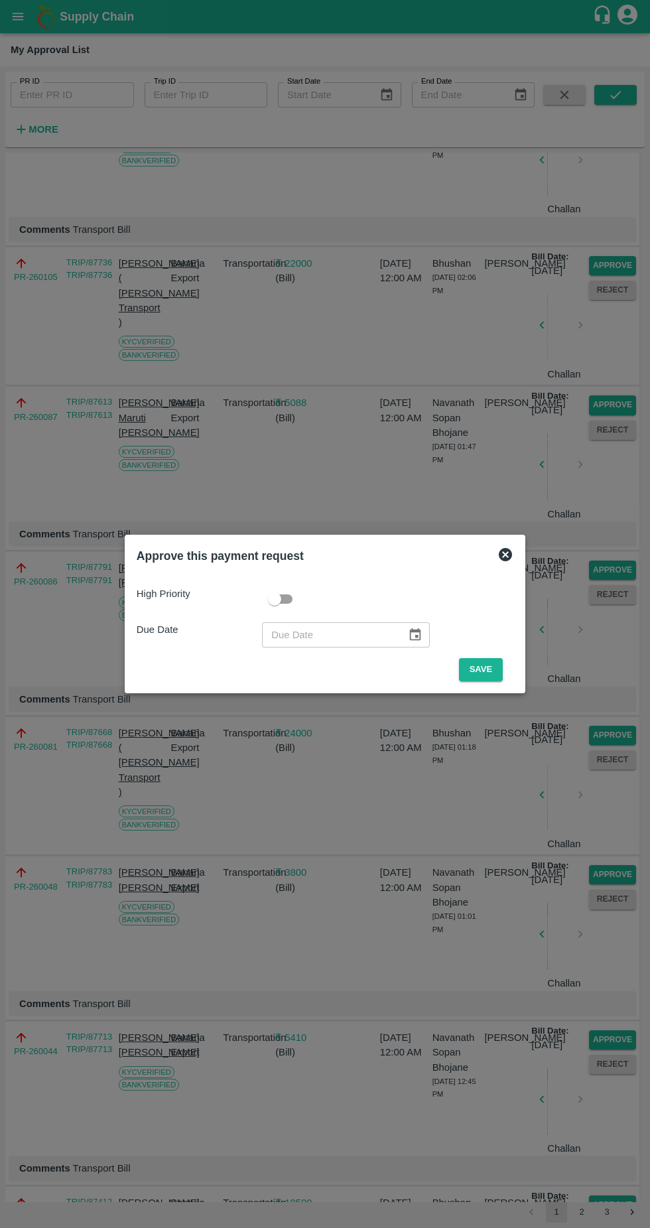
click at [484, 665] on button "Save" at bounding box center [481, 669] width 44 height 23
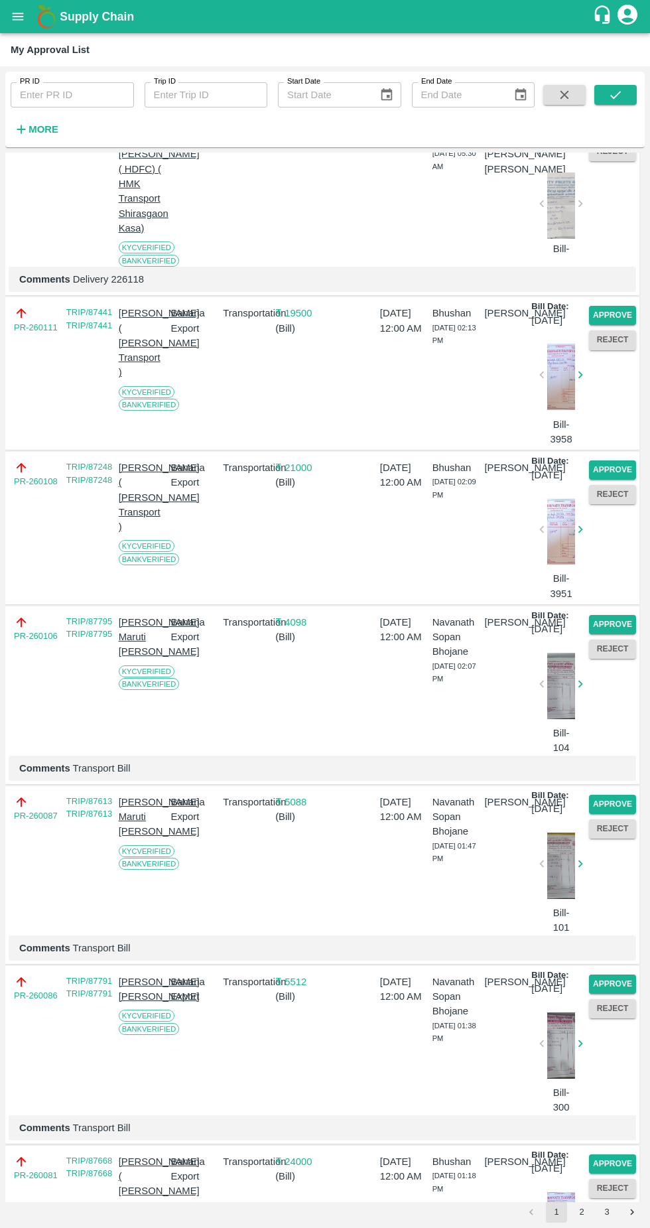
scroll to position [1449, 0]
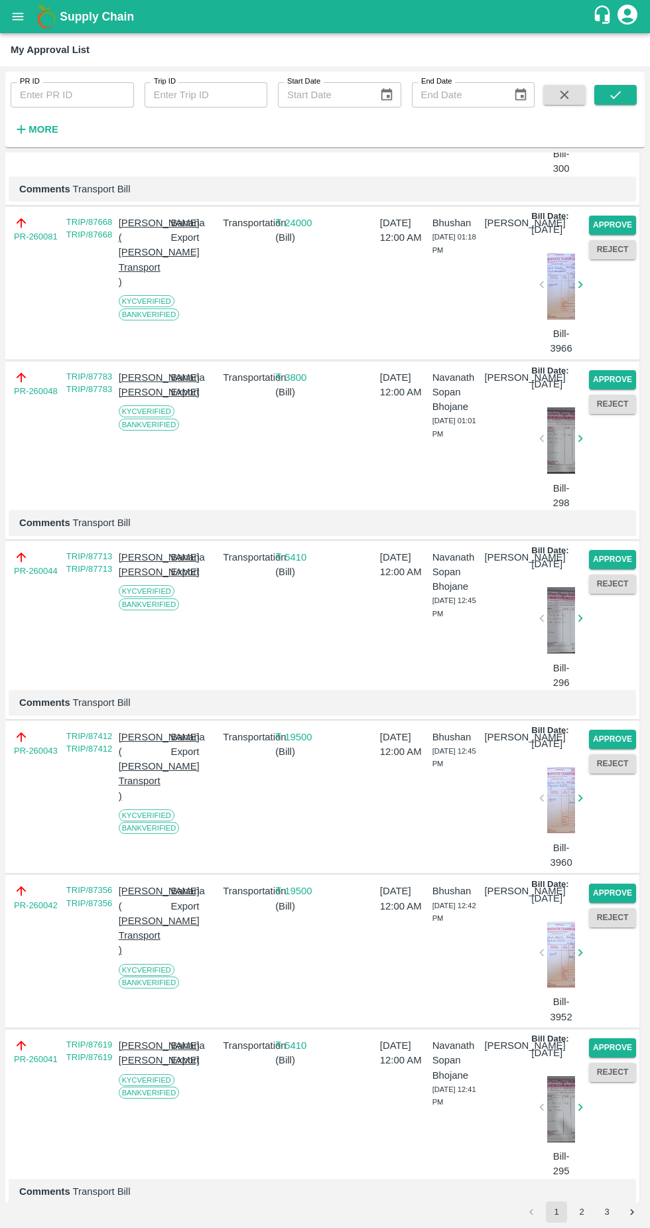
click at [594, 390] on button "Approve" at bounding box center [612, 379] width 47 height 19
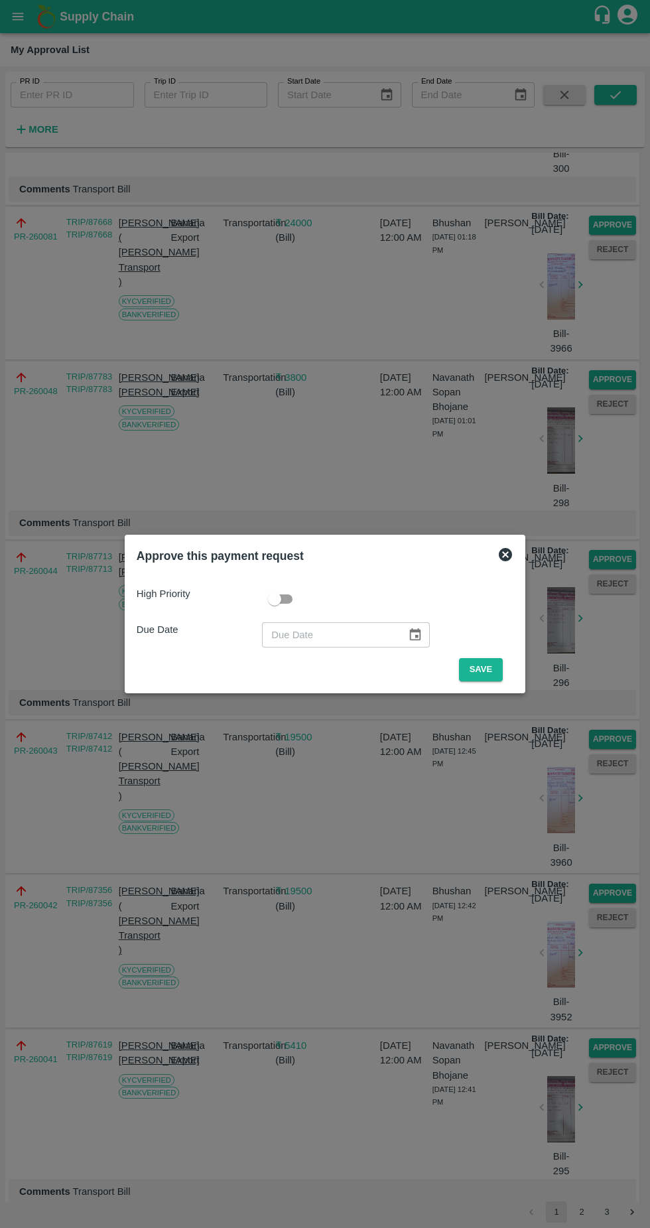
click at [467, 663] on button "Save" at bounding box center [481, 669] width 44 height 23
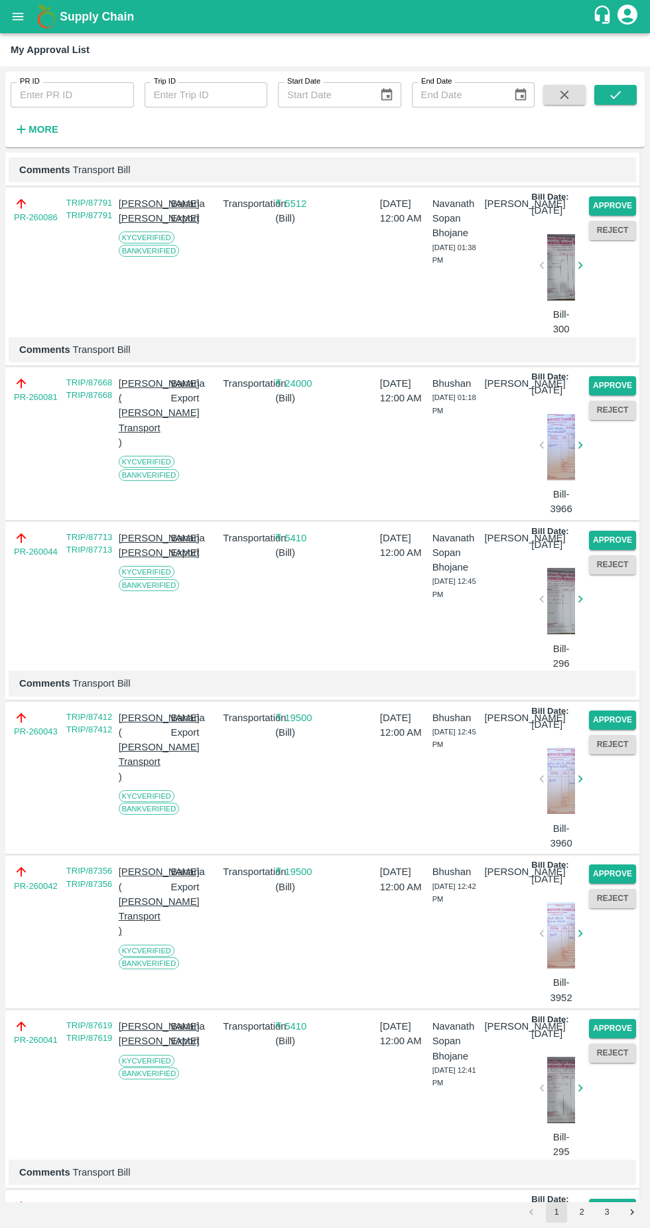
scroll to position [1279, 0]
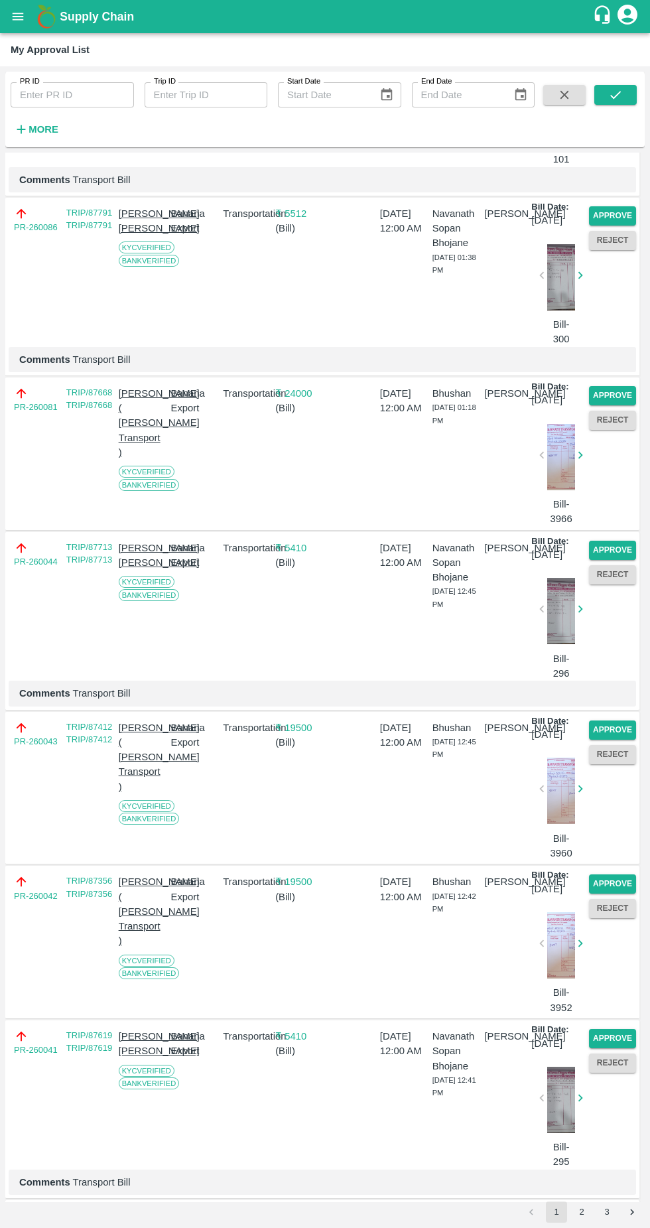
click at [610, 226] on button "Approve" at bounding box center [612, 215] width 47 height 19
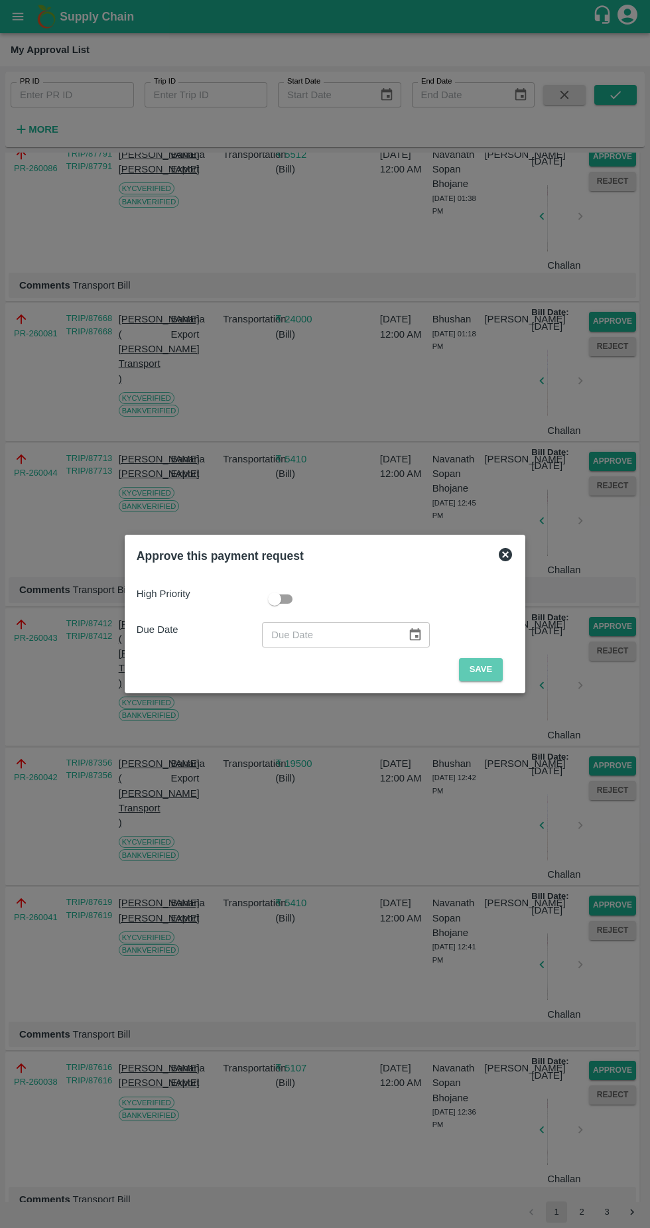
scroll to position [1249, 0]
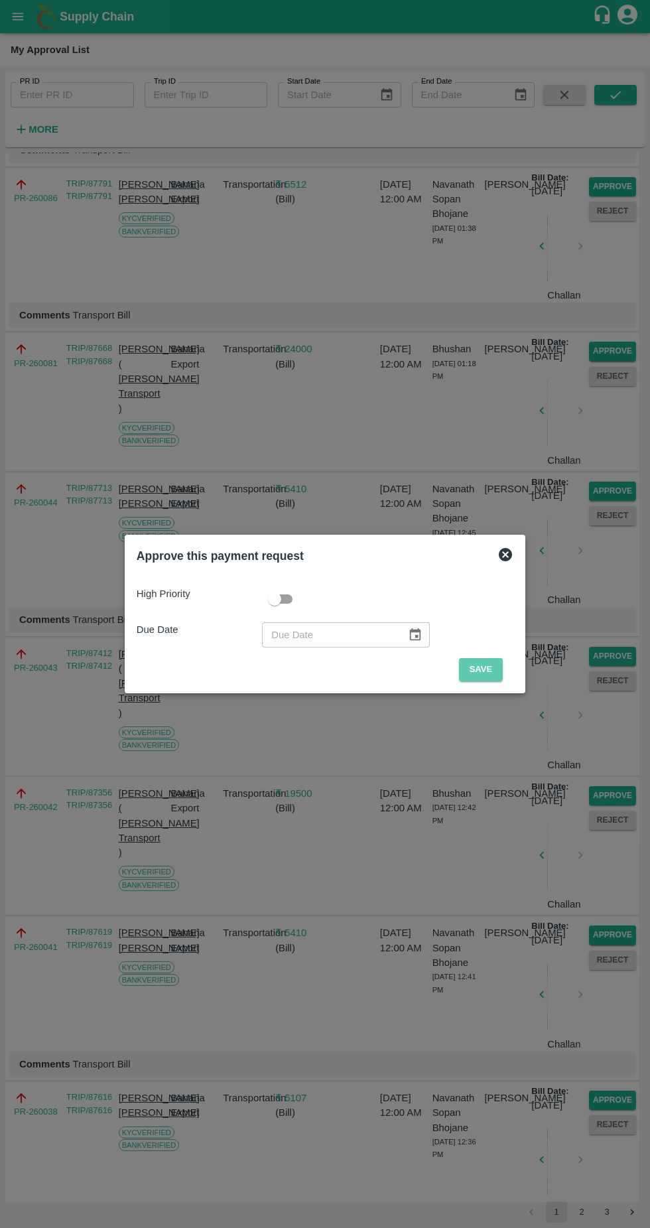
click at [484, 670] on button "Save" at bounding box center [481, 669] width 44 height 23
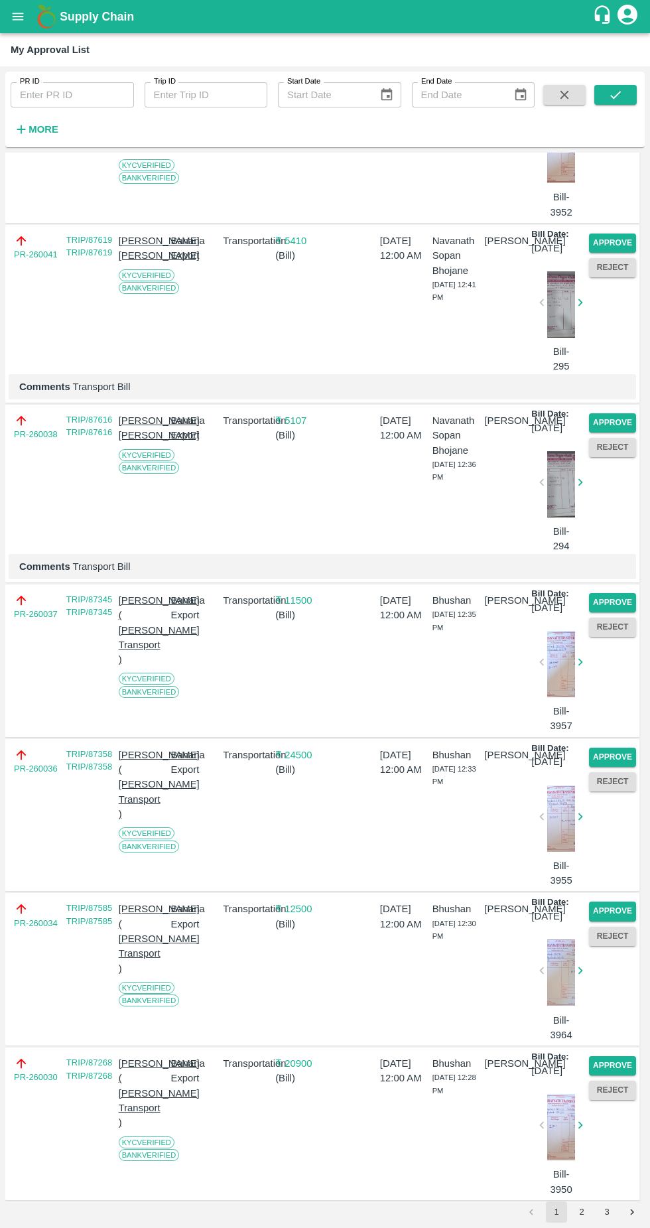
scroll to position [1948, 0]
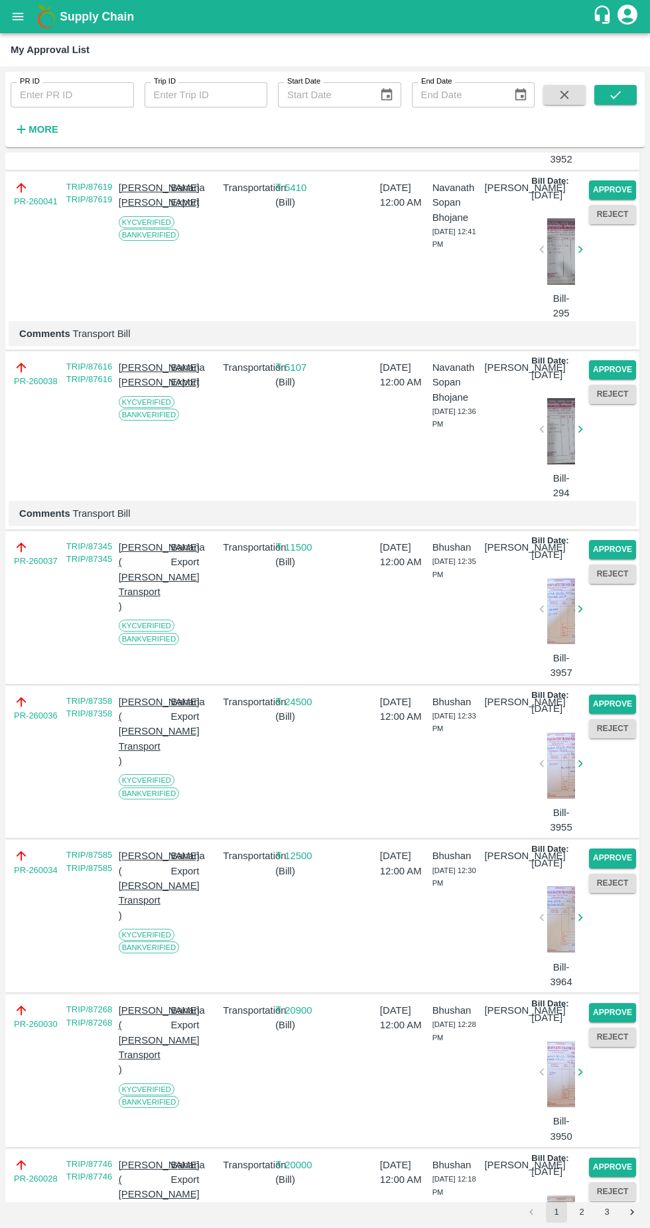
click at [603, 200] on button "Approve" at bounding box center [612, 190] width 47 height 19
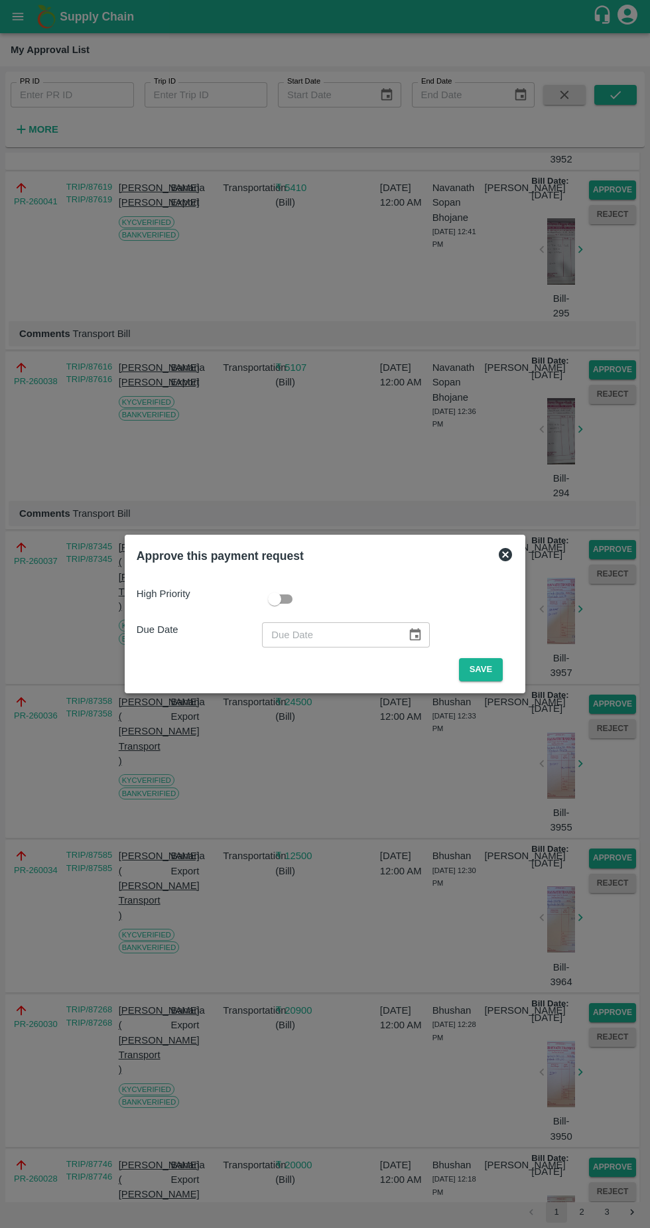
scroll to position [1859, 0]
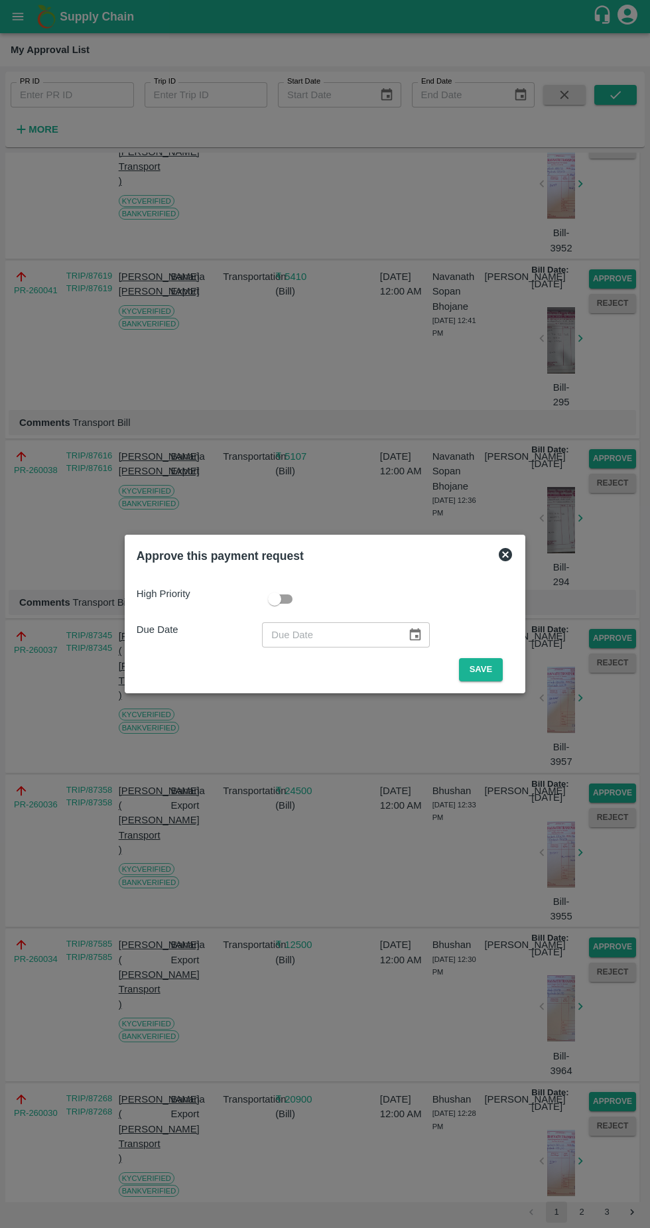
click at [484, 670] on button "Save" at bounding box center [481, 669] width 44 height 23
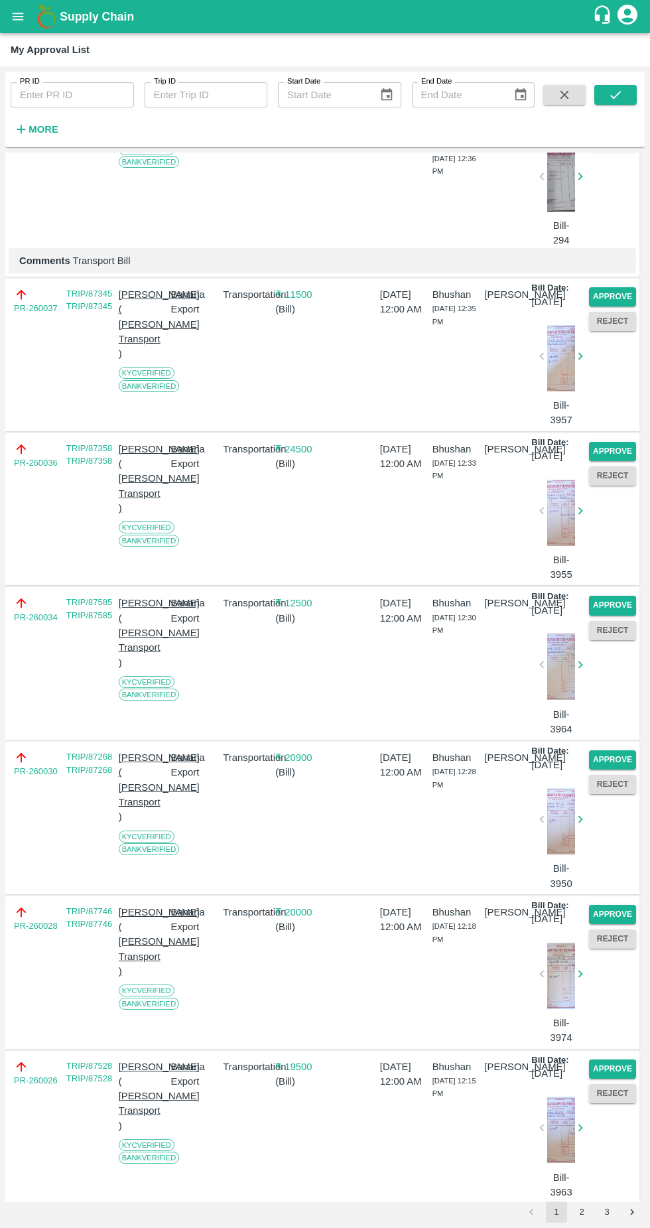
scroll to position [2025, 0]
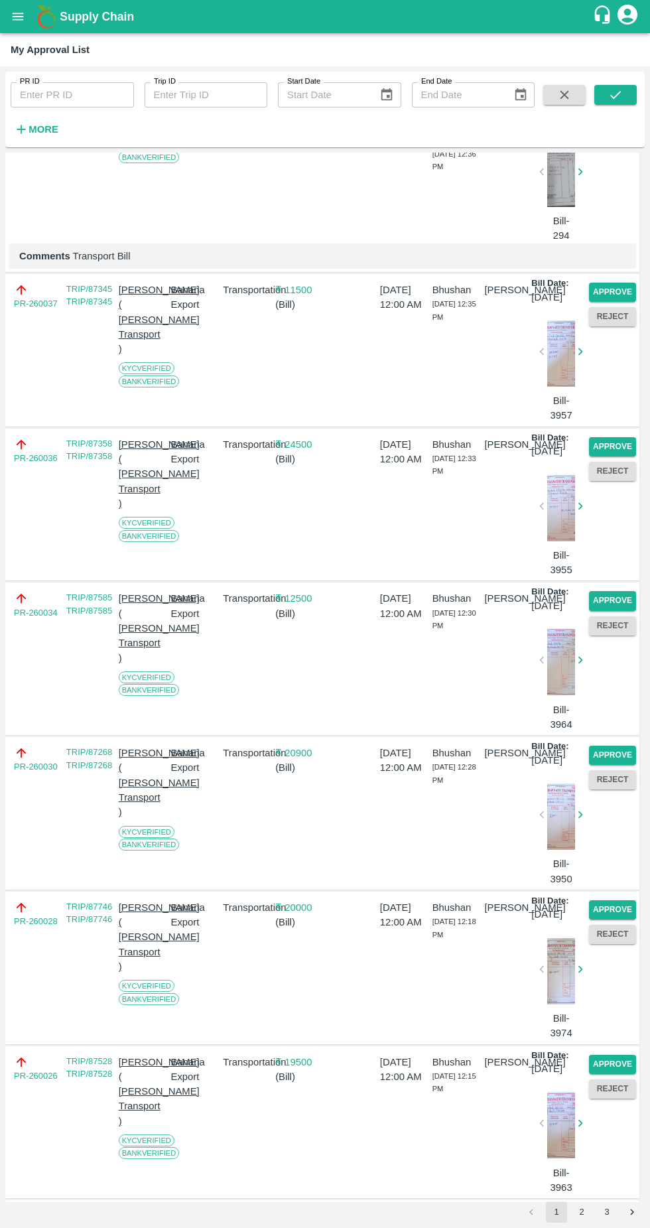
click at [604, 302] on button "Approve" at bounding box center [612, 292] width 47 height 19
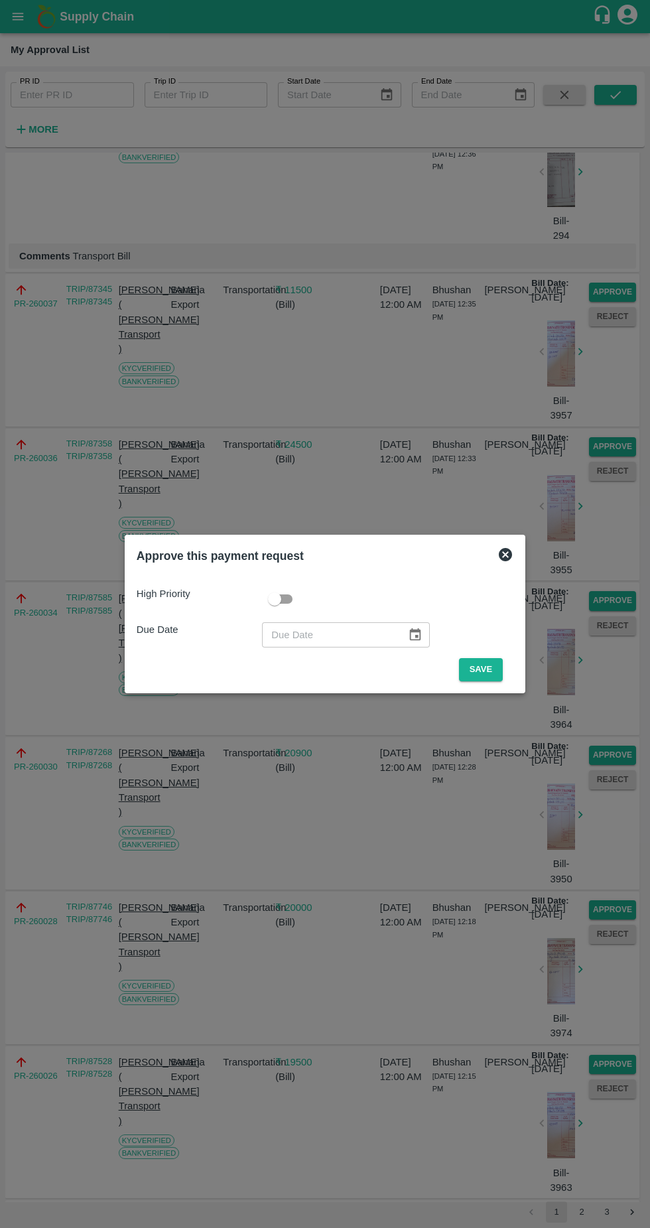
scroll to position [1937, 0]
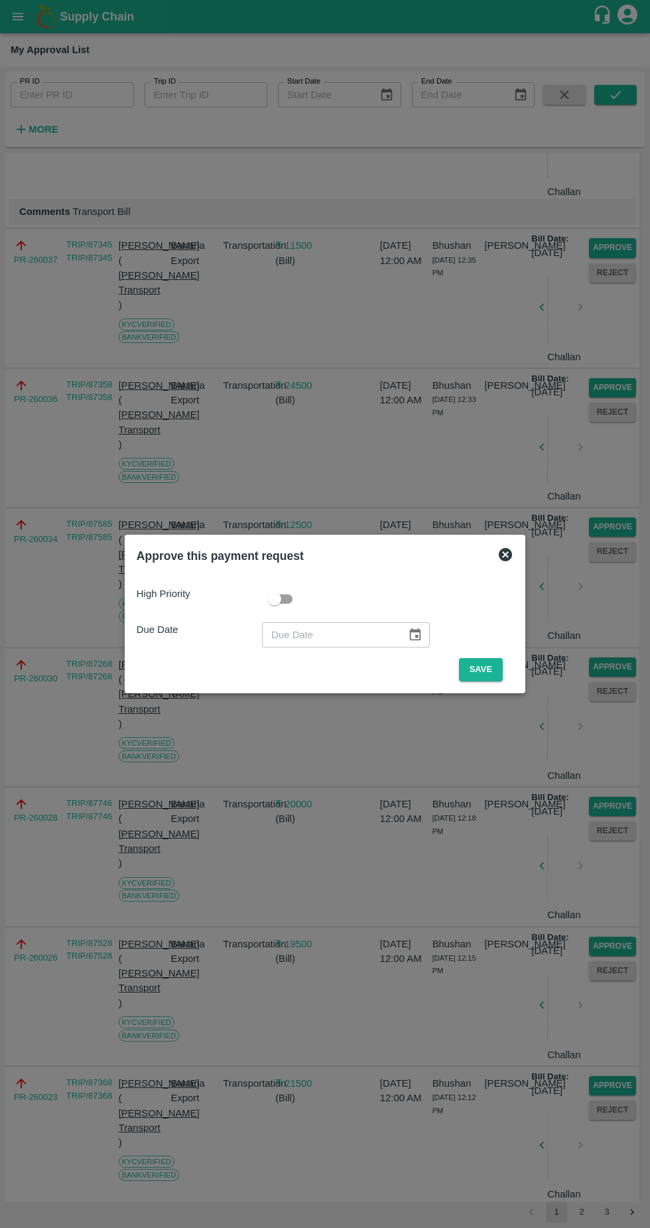
click at [484, 678] on button "Save" at bounding box center [481, 669] width 44 height 23
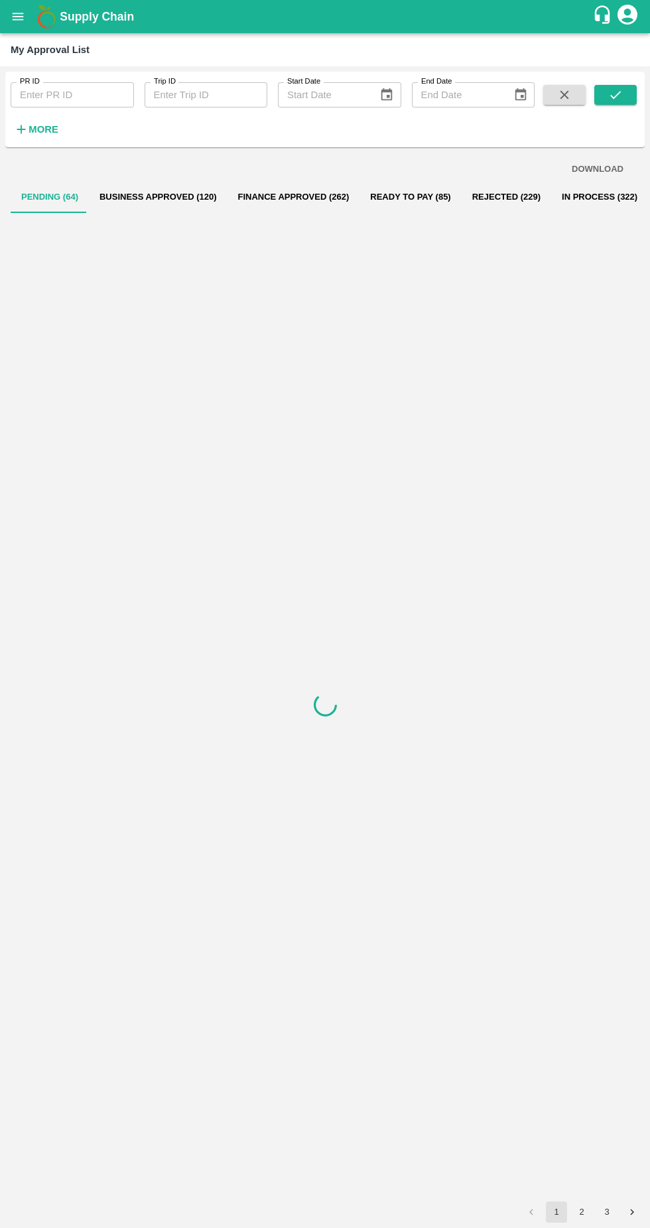
scroll to position [0, 0]
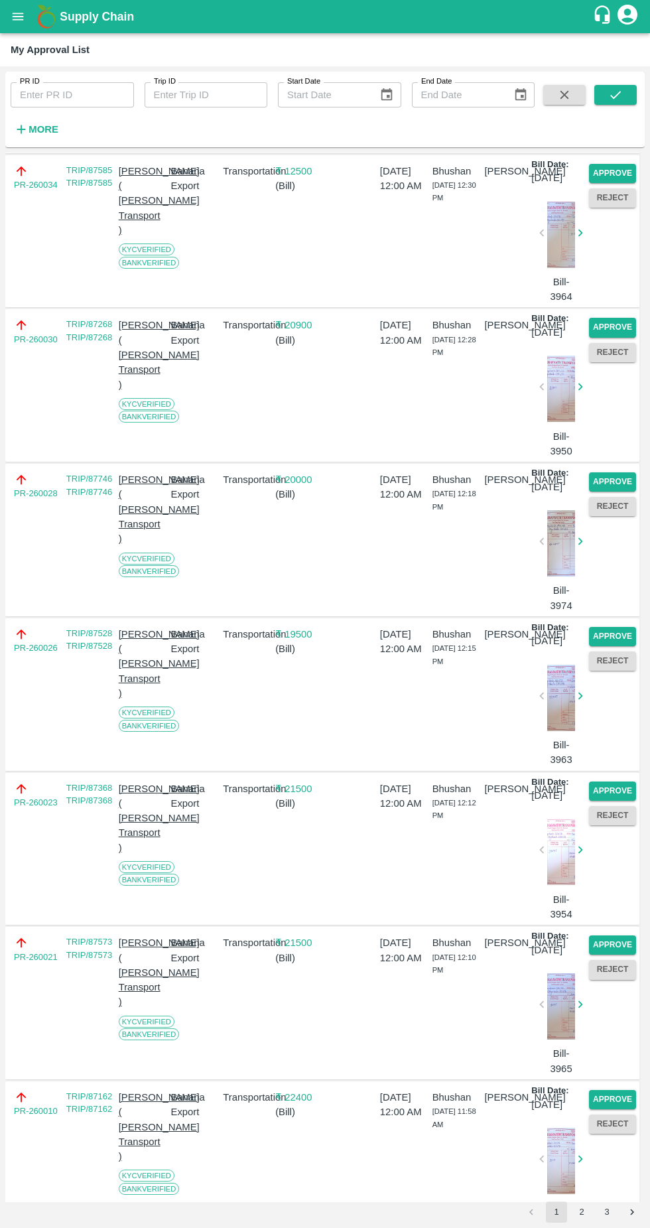
click at [607, 459] on div "Approve Reject" at bounding box center [610, 386] width 52 height 146
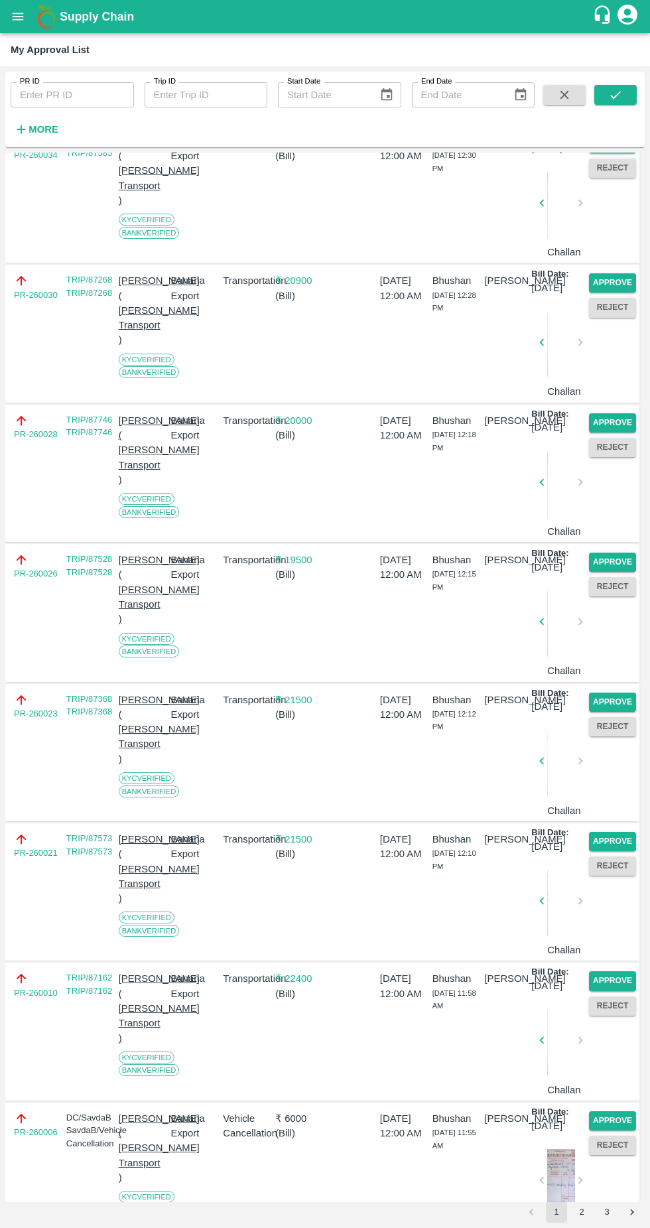
click at [610, 293] on button "Approve" at bounding box center [612, 282] width 47 height 19
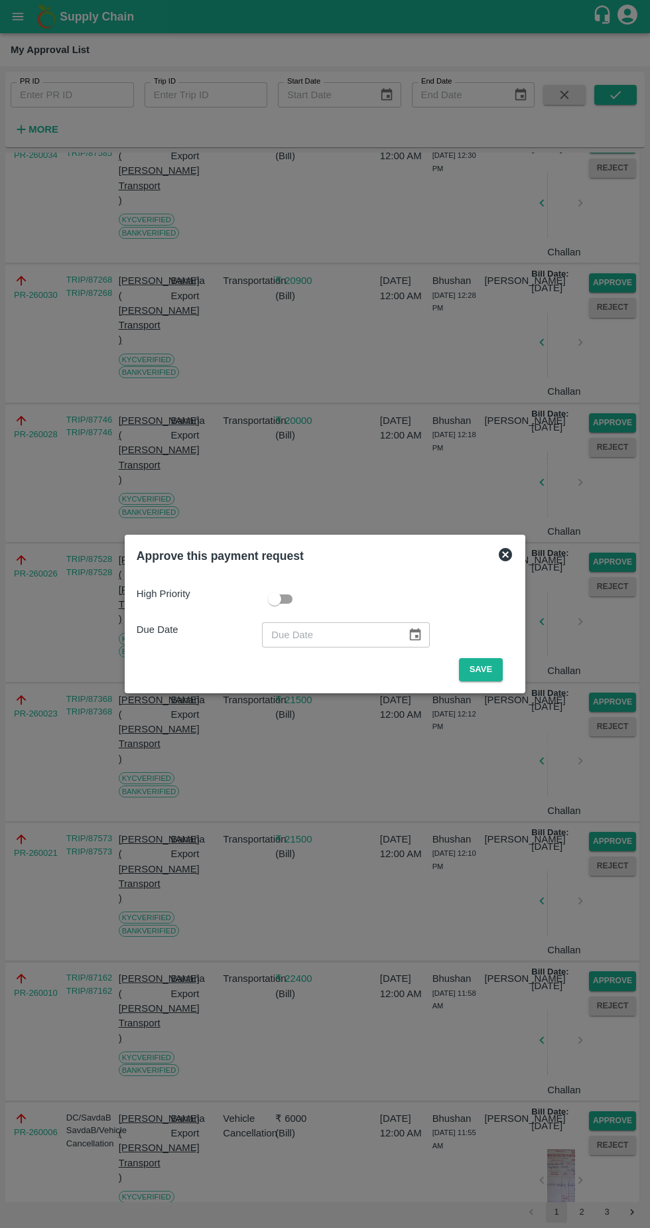
click at [487, 670] on button "Save" at bounding box center [481, 669] width 44 height 23
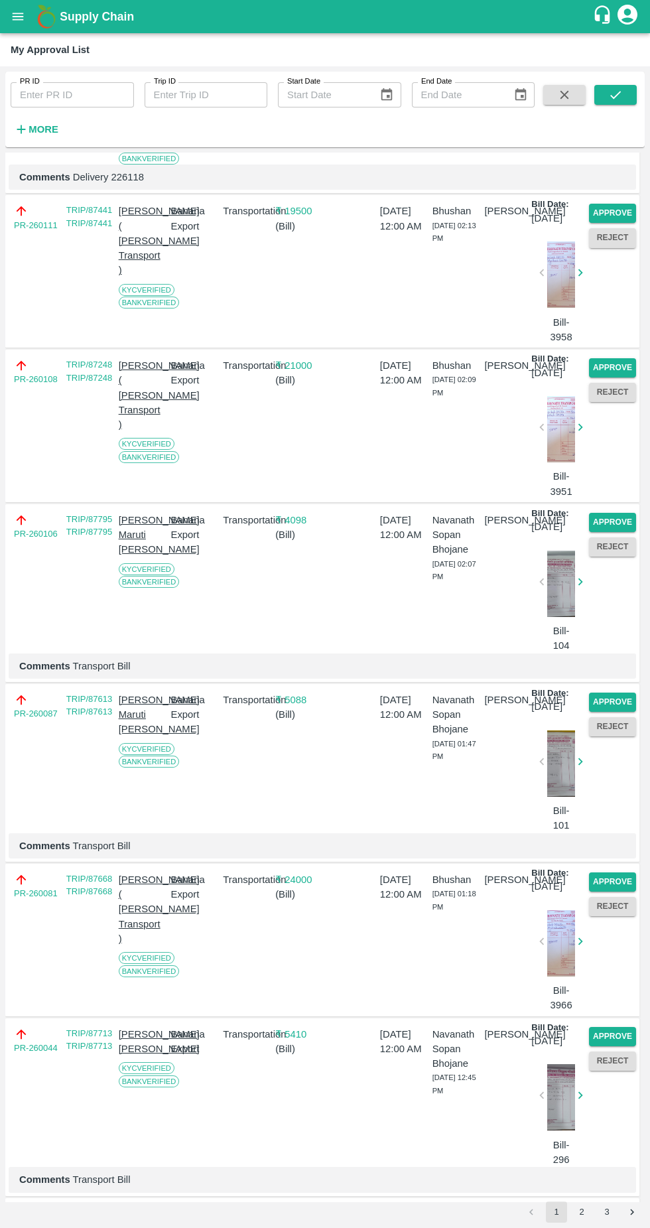
scroll to position [2100, 0]
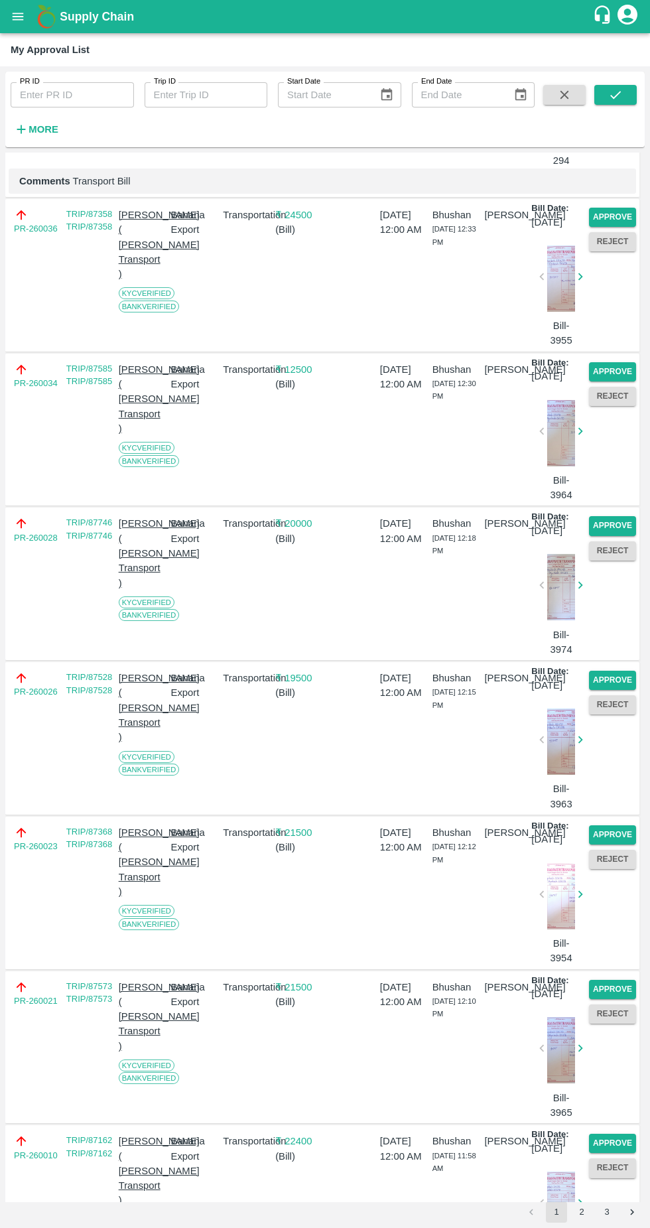
click at [601, 382] on button "Approve" at bounding box center [612, 371] width 47 height 19
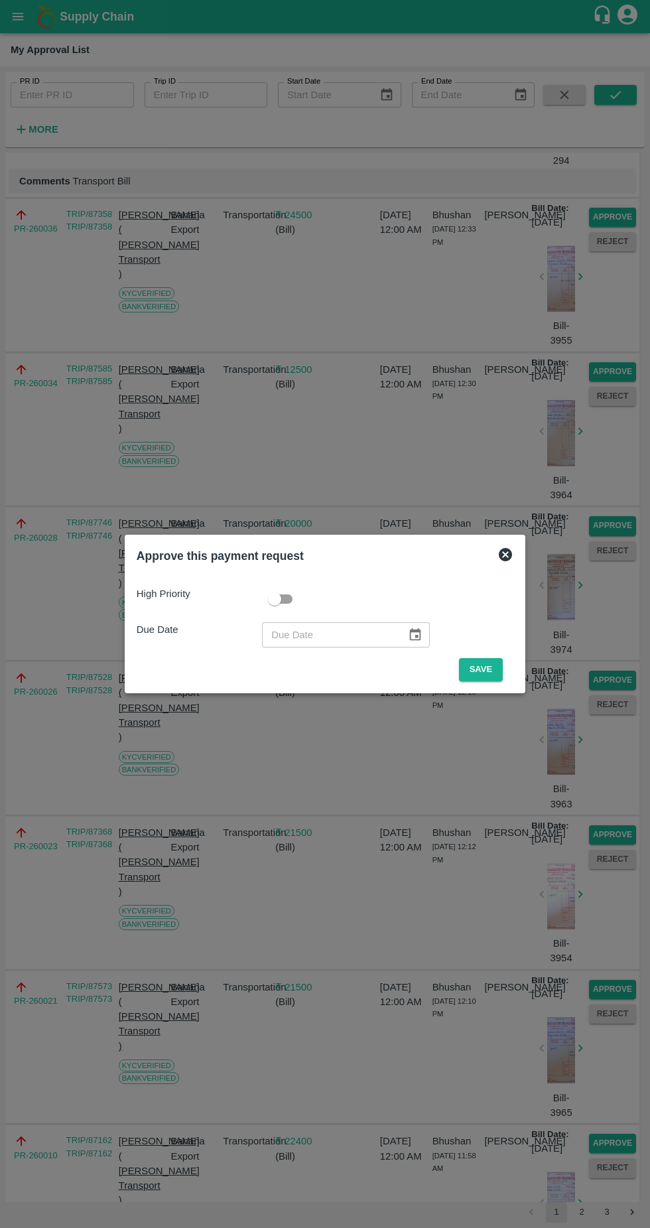
click at [484, 668] on button "Save" at bounding box center [481, 669] width 44 height 23
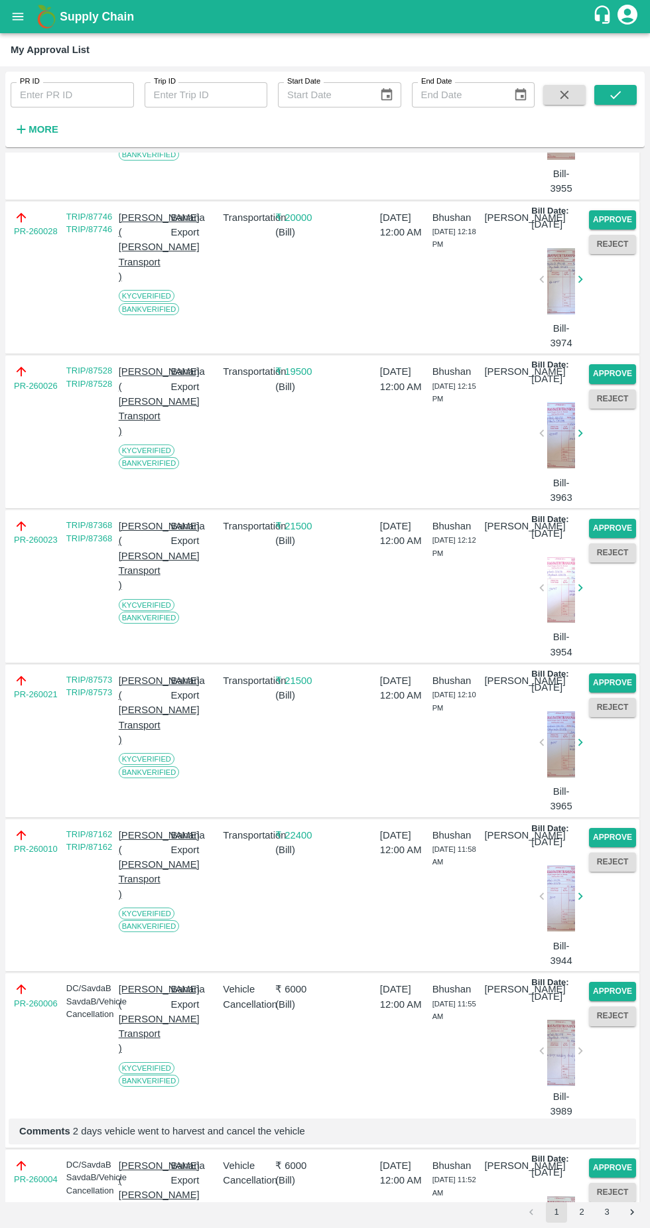
scroll to position [2251, 0]
click at [603, 385] on button "Approve" at bounding box center [612, 375] width 47 height 19
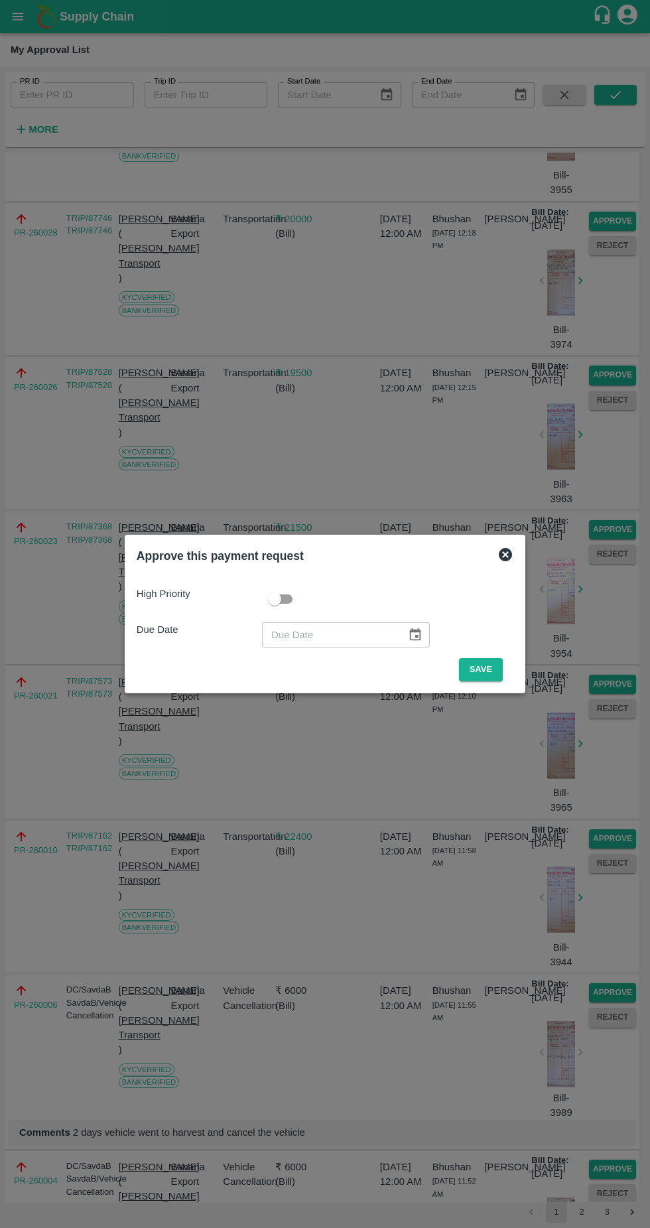
click at [488, 668] on button "Save" at bounding box center [481, 669] width 44 height 23
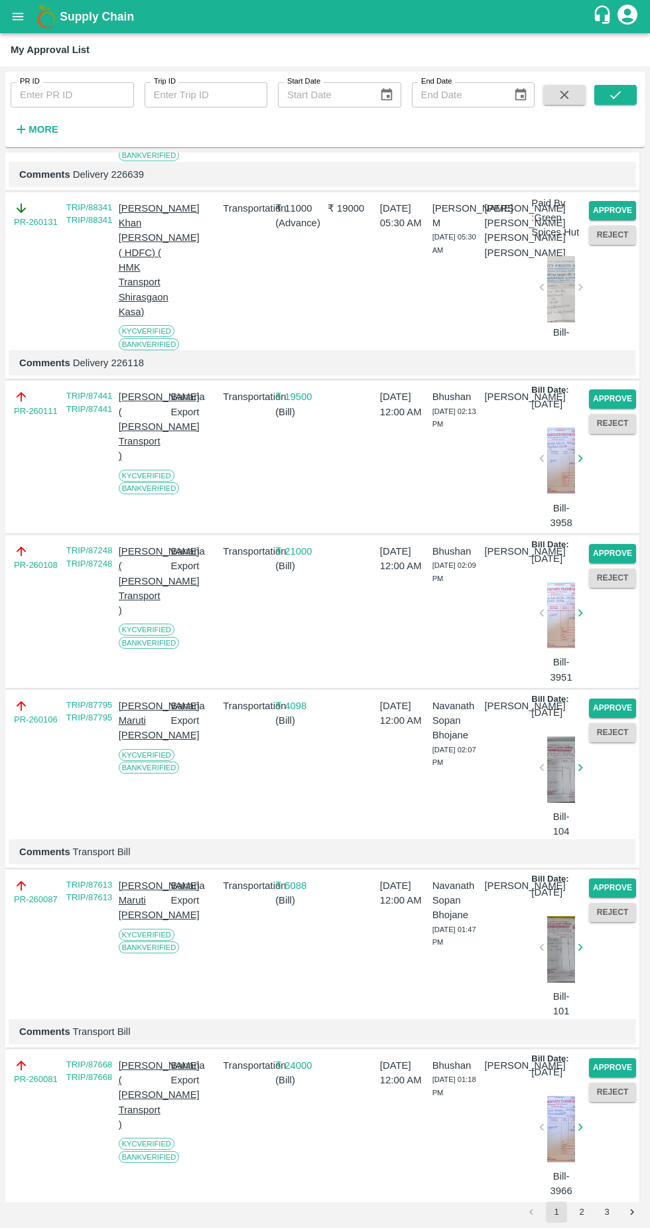
scroll to position [1467, 0]
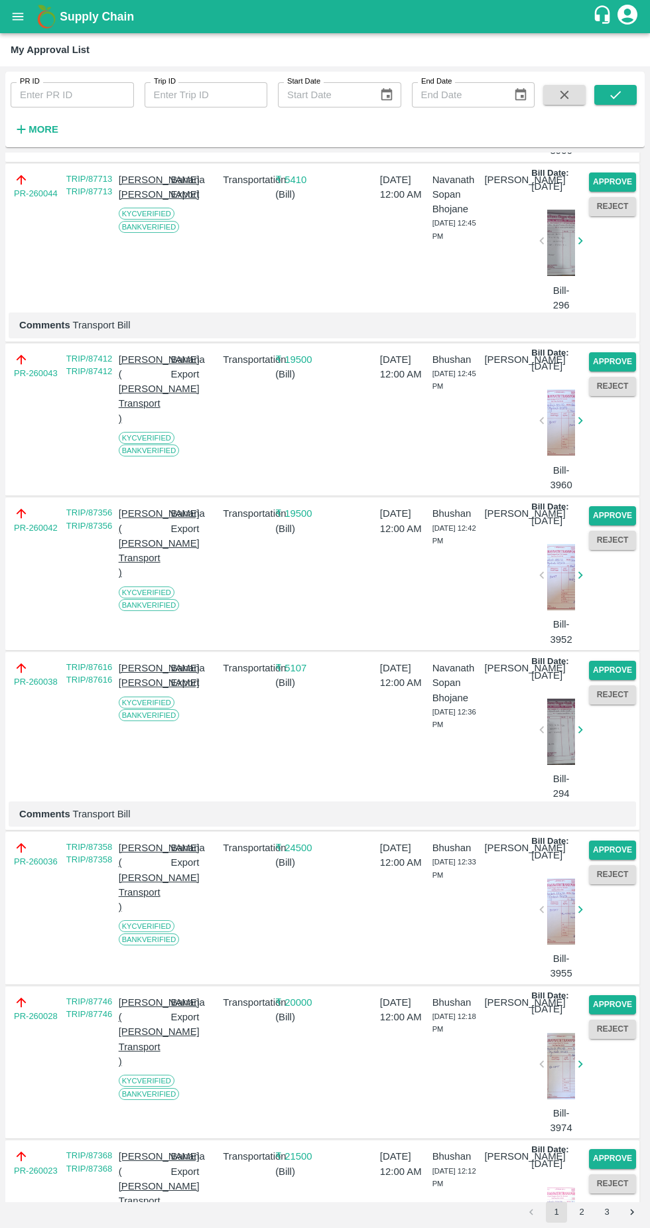
click at [617, 372] on button "Approve" at bounding box center [612, 361] width 47 height 19
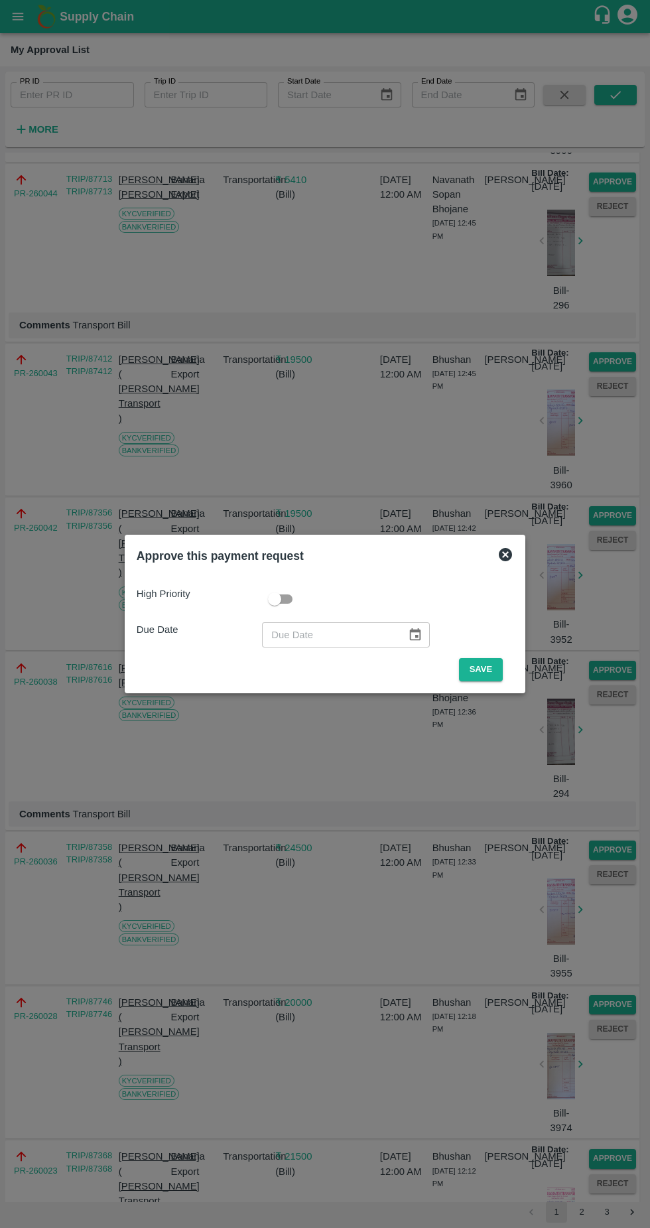
click at [486, 670] on button "Save" at bounding box center [481, 669] width 44 height 23
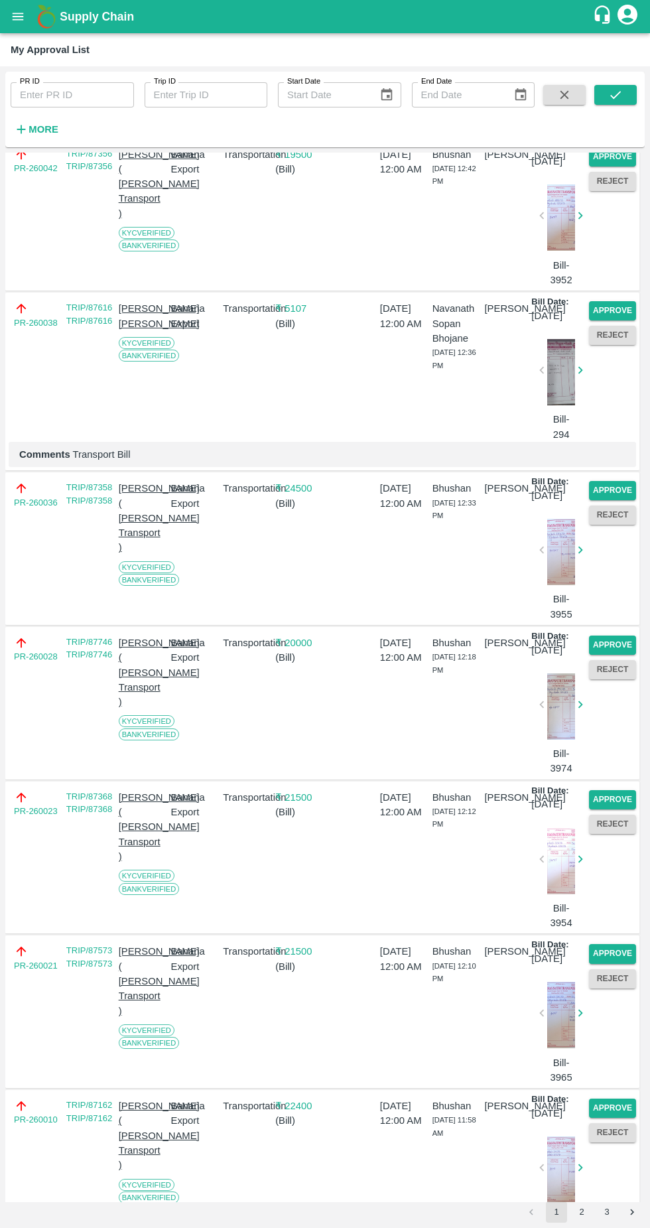
scroll to position [1692, 0]
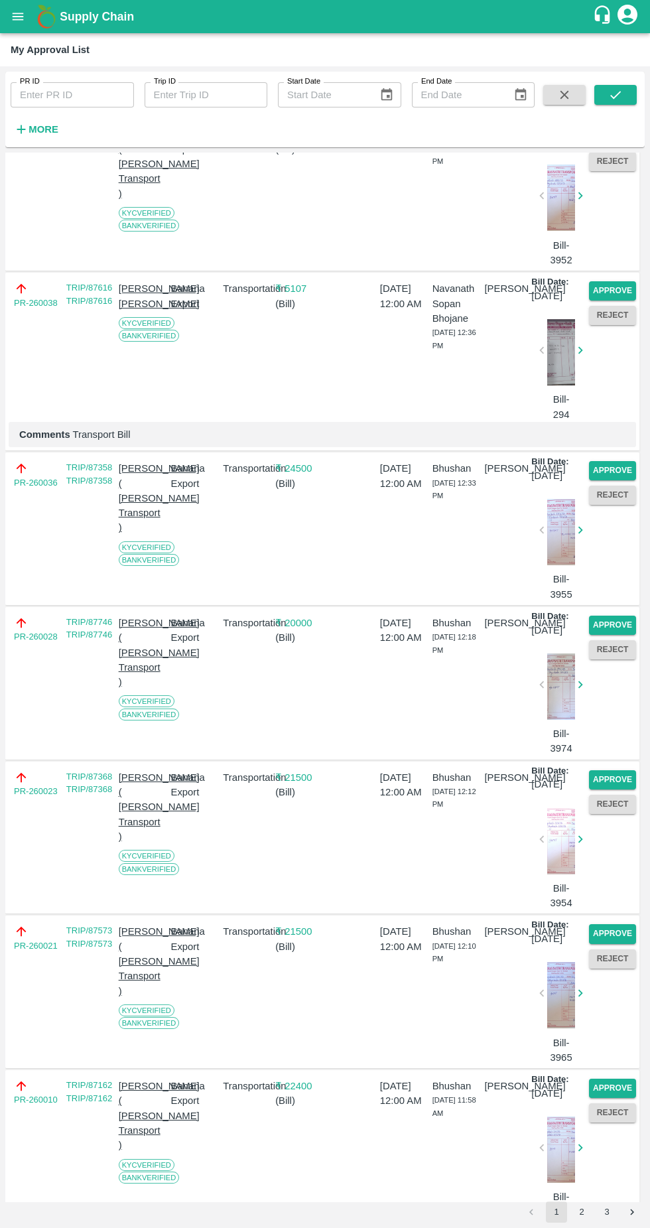
click at [612, 301] on button "Approve" at bounding box center [612, 290] width 47 height 19
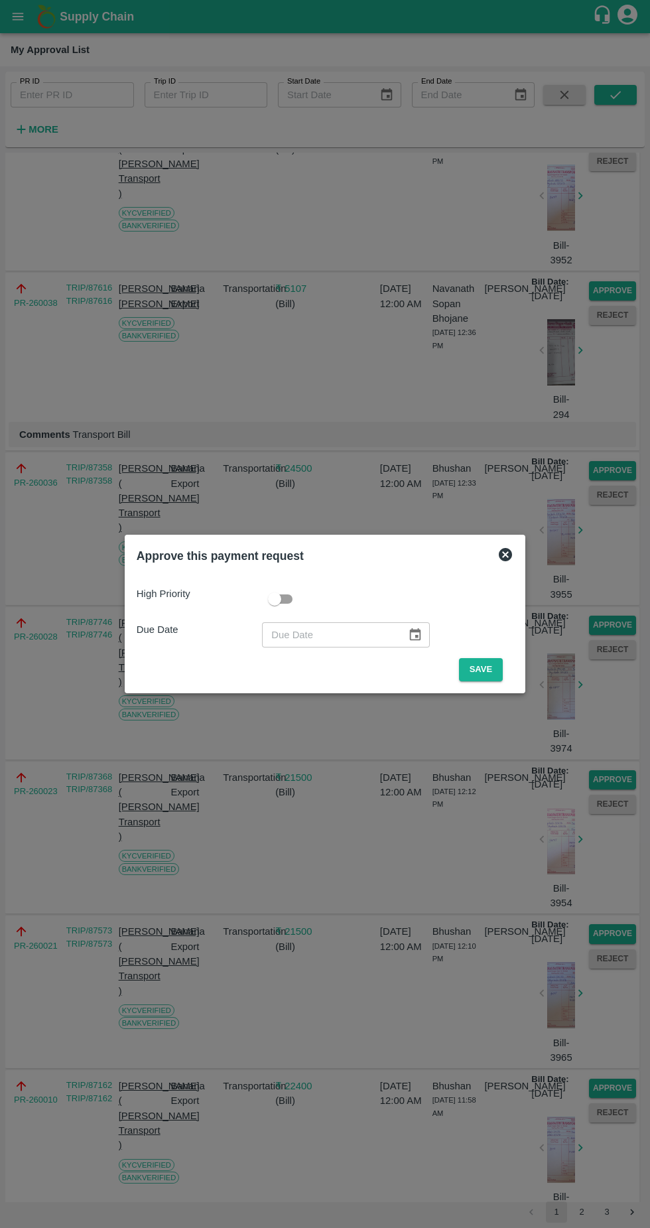
click at [477, 668] on button "Save" at bounding box center [481, 669] width 44 height 23
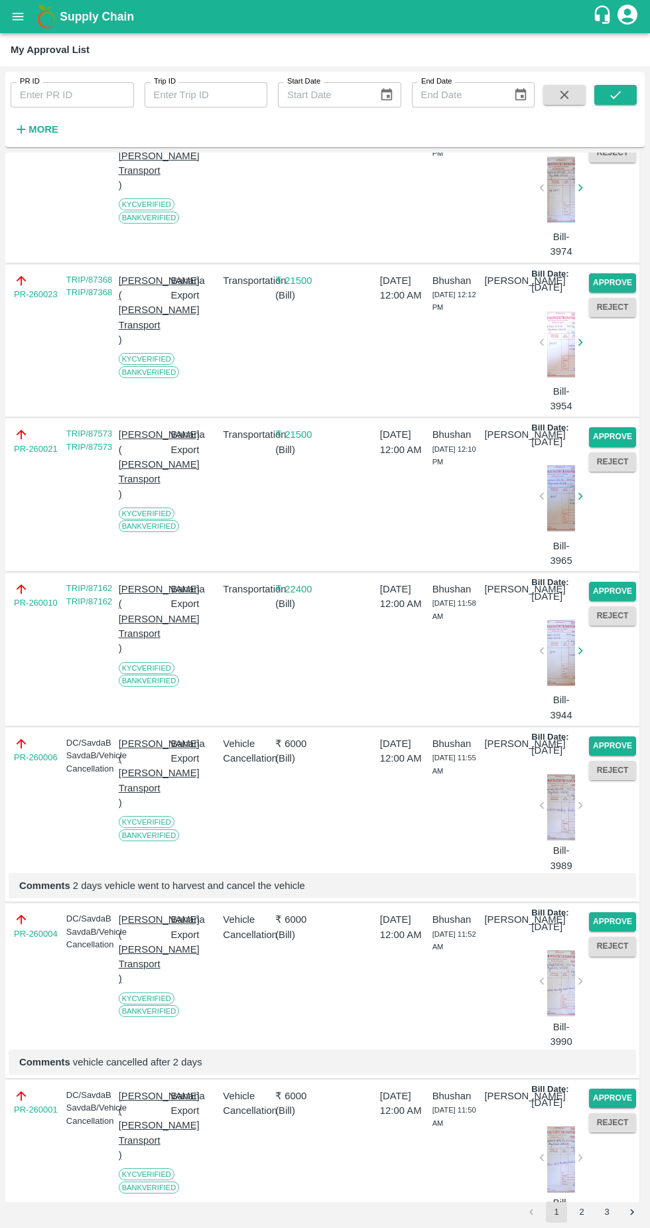
scroll to position [2007, 0]
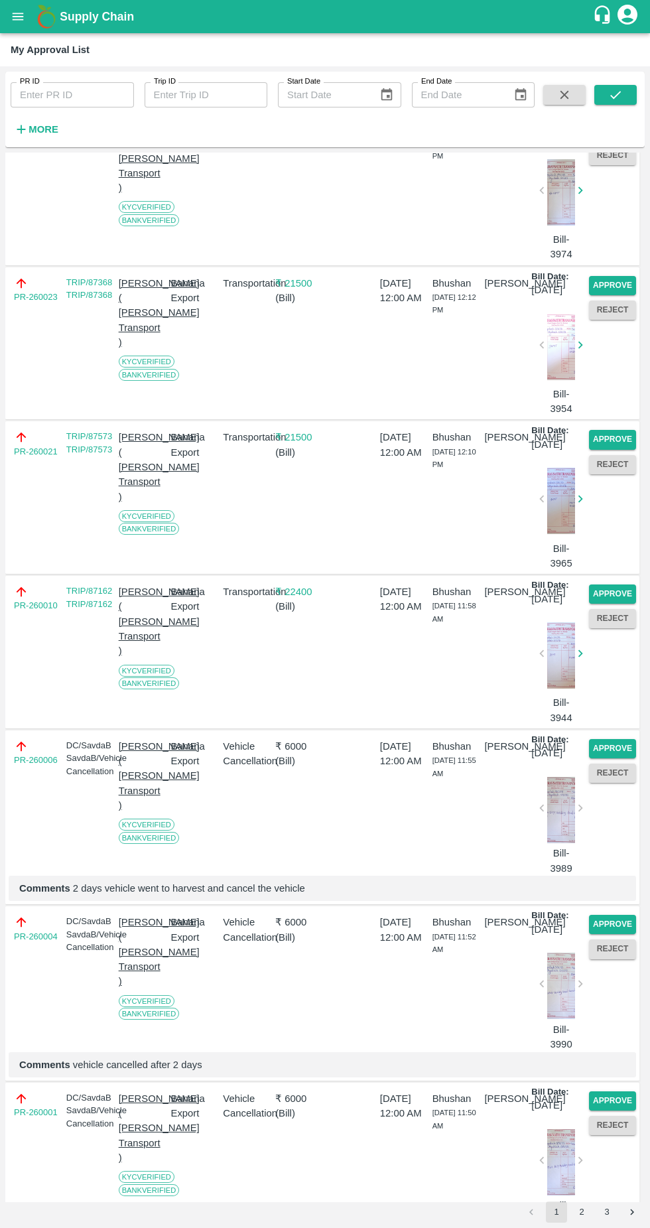
click at [604, 295] on button "Approve" at bounding box center [612, 285] width 47 height 19
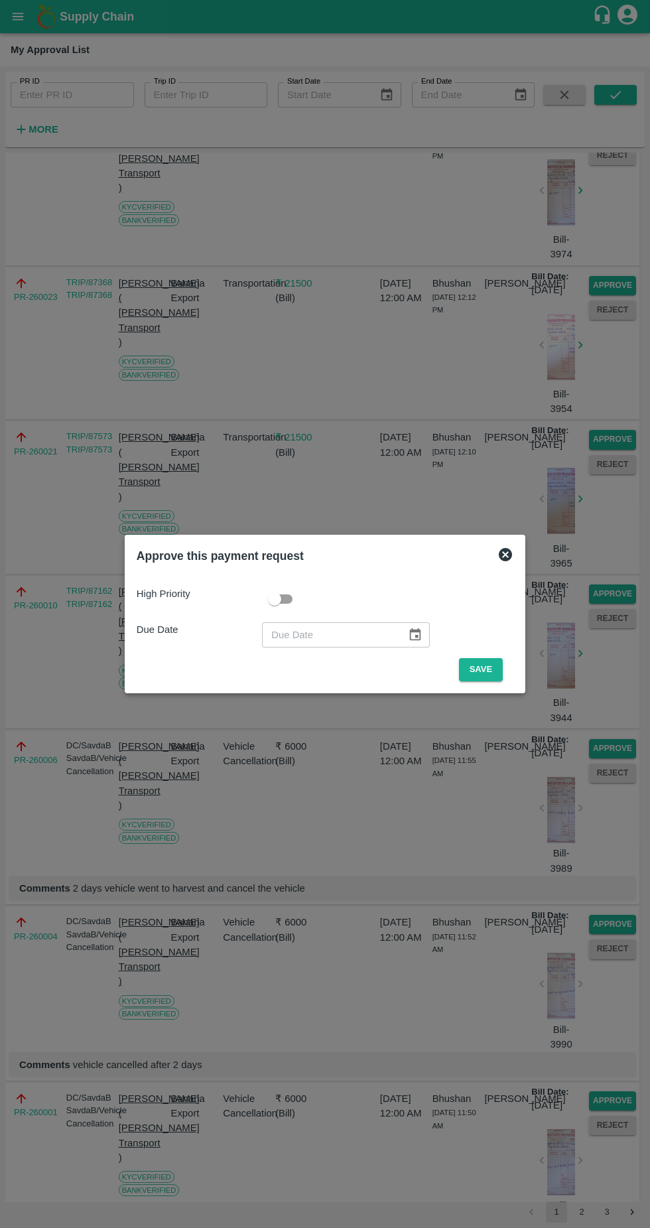
click at [480, 680] on button "Save" at bounding box center [481, 669] width 44 height 23
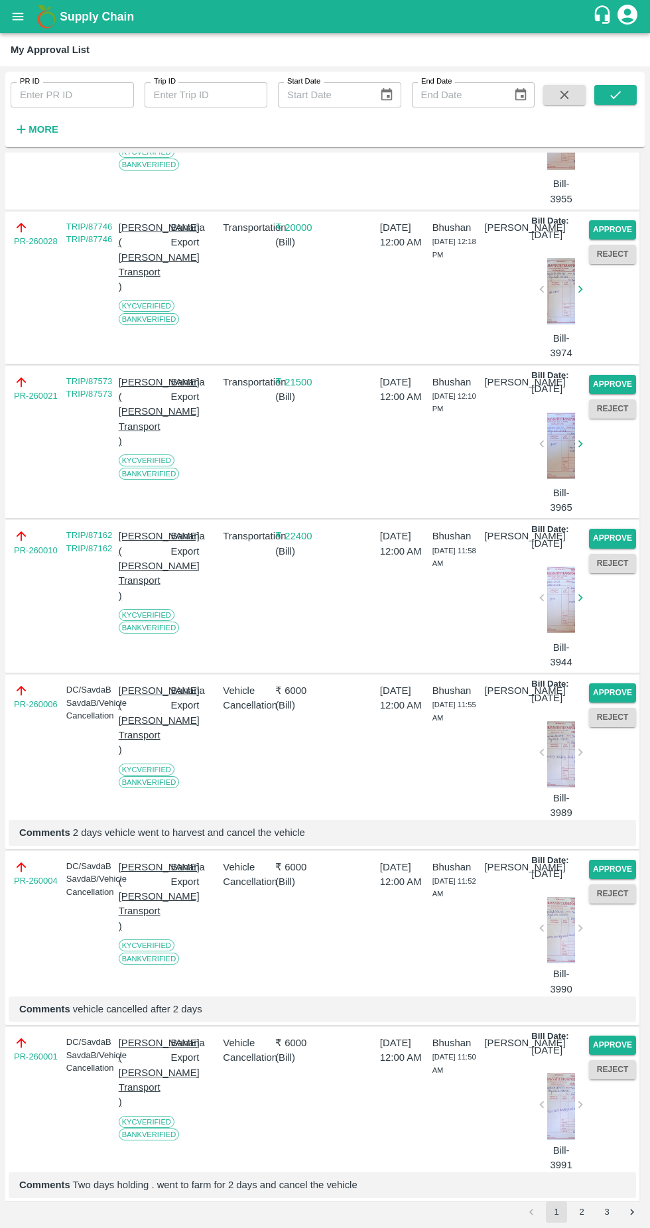
scroll to position [1958, 0]
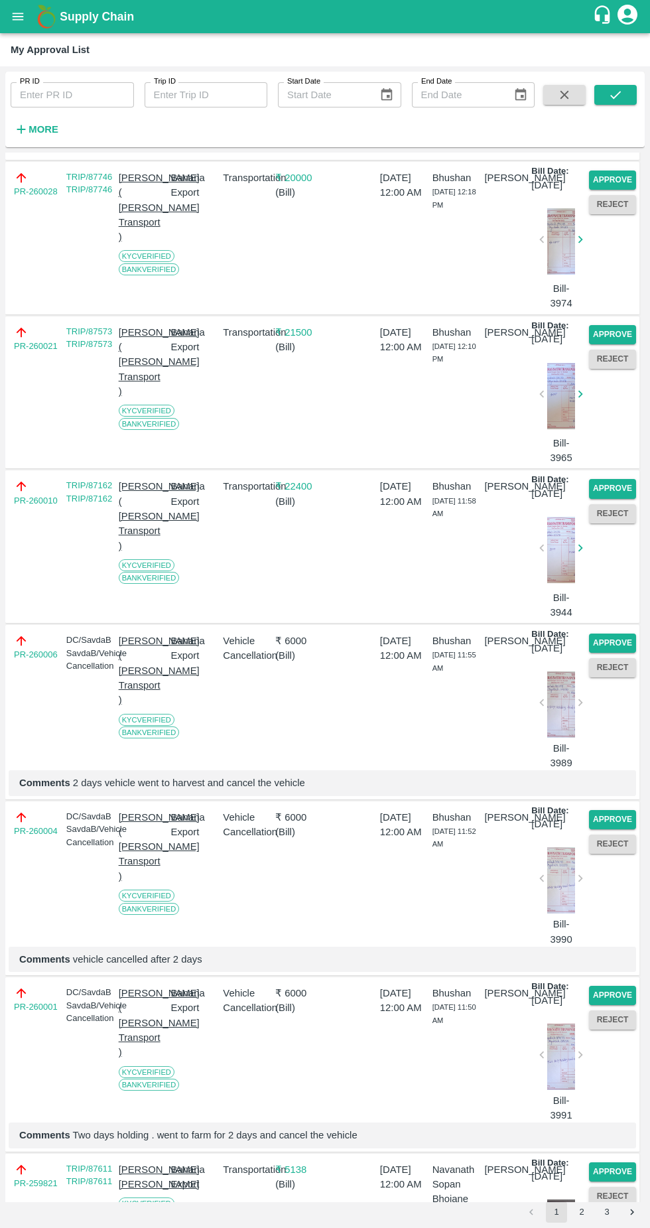
click at [601, 344] on button "Approve" at bounding box center [612, 334] width 47 height 19
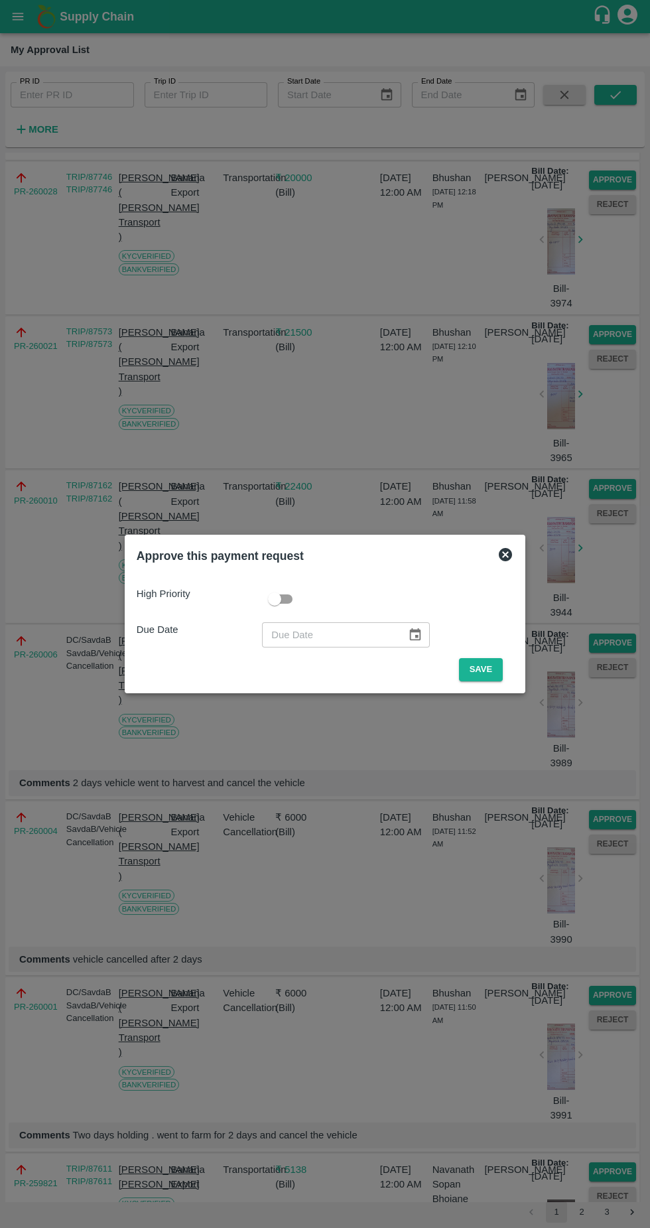
click at [484, 668] on button "Save" at bounding box center [481, 669] width 44 height 23
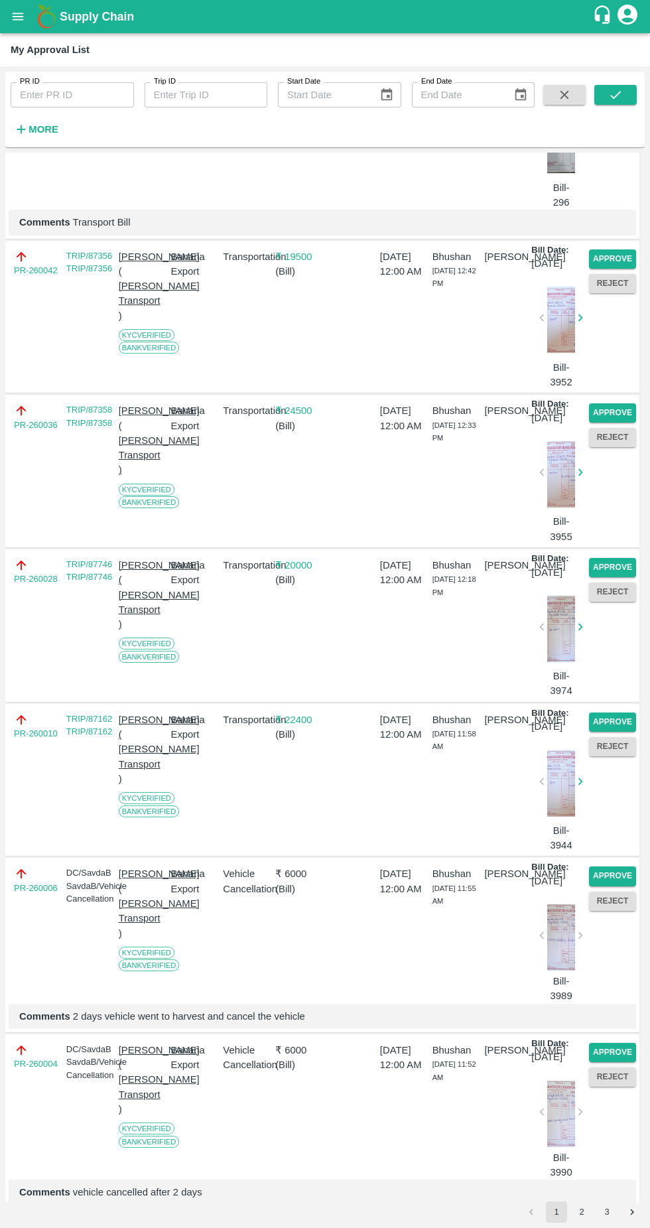
scroll to position [1574, 0]
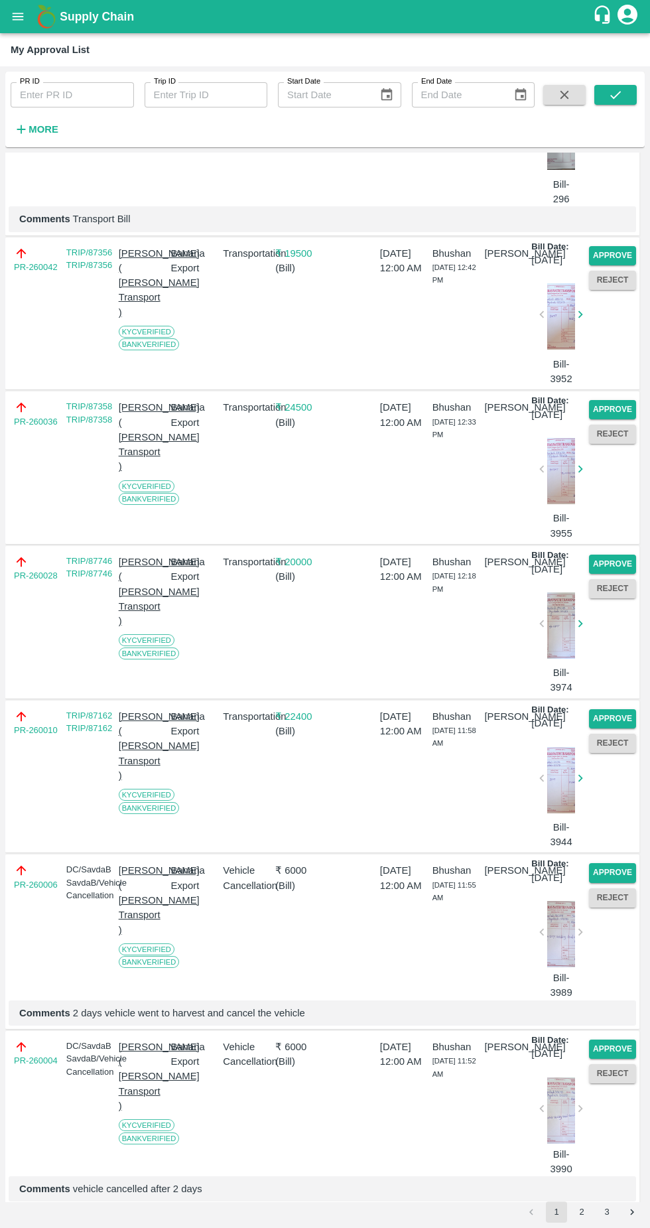
click at [603, 419] on button "Approve" at bounding box center [612, 409] width 47 height 19
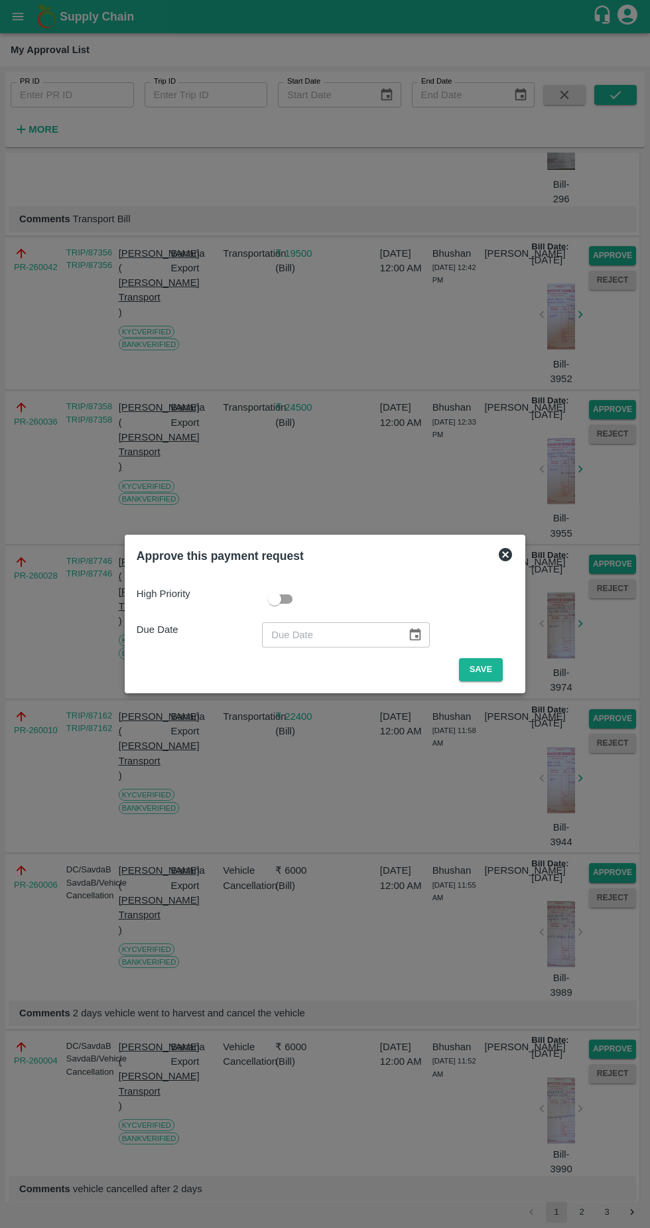
click at [484, 670] on button "Save" at bounding box center [481, 669] width 44 height 23
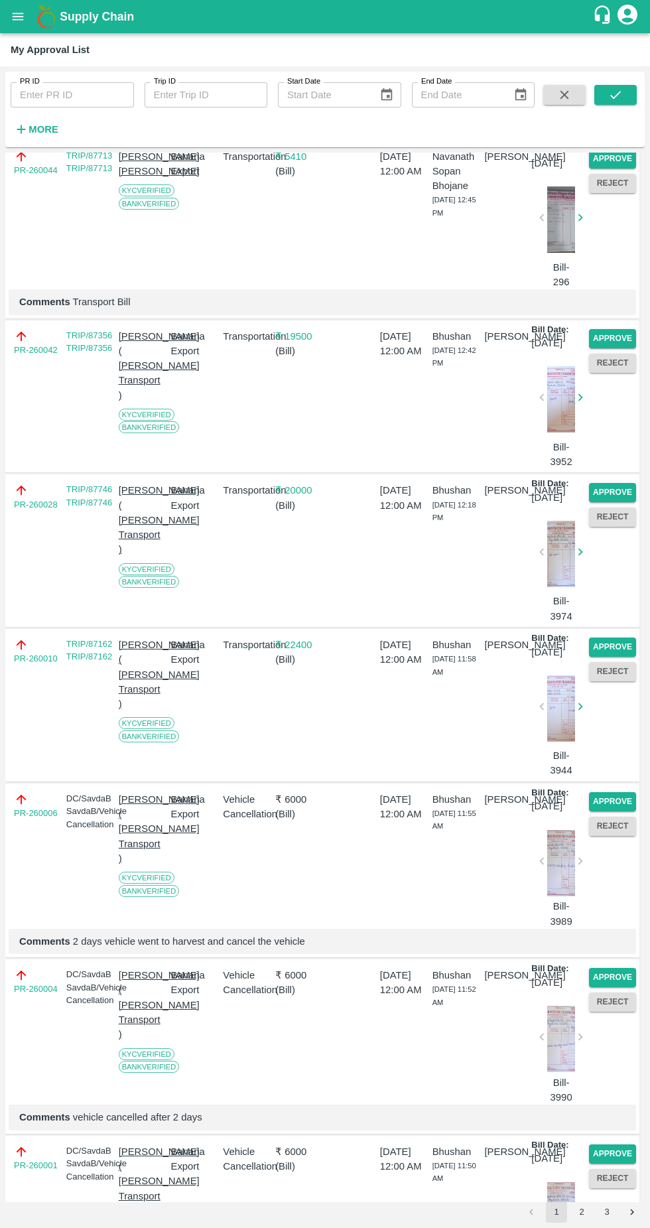
scroll to position [1488, 0]
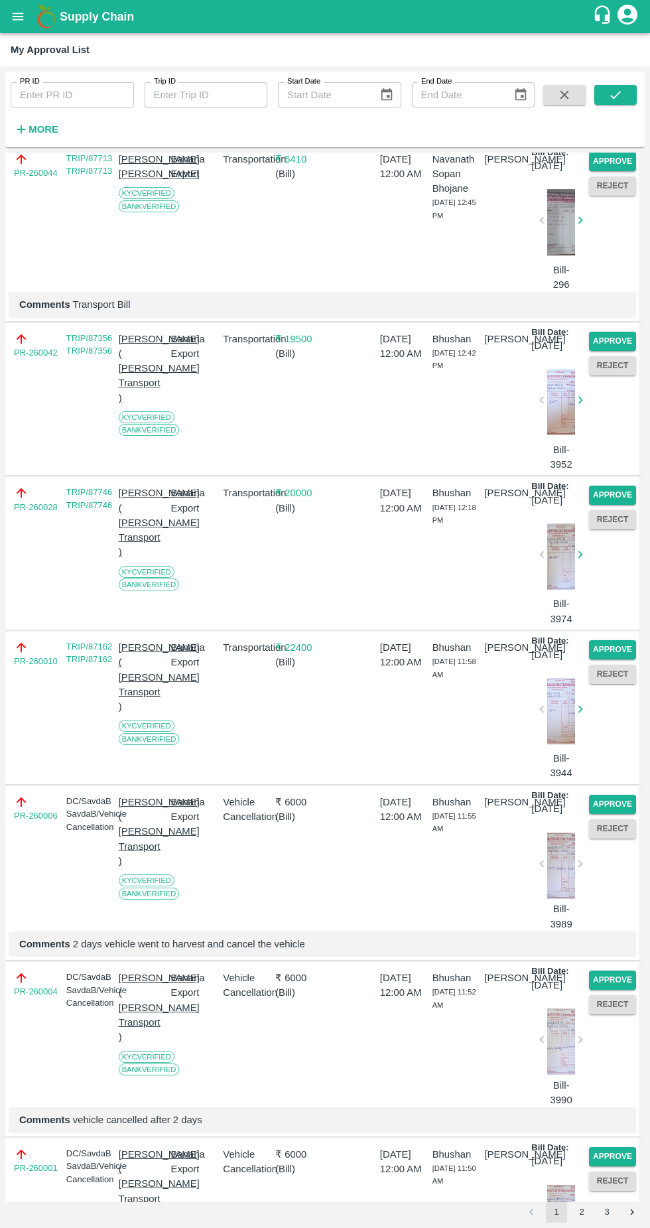
click at [607, 351] on button "Approve" at bounding box center [612, 341] width 47 height 19
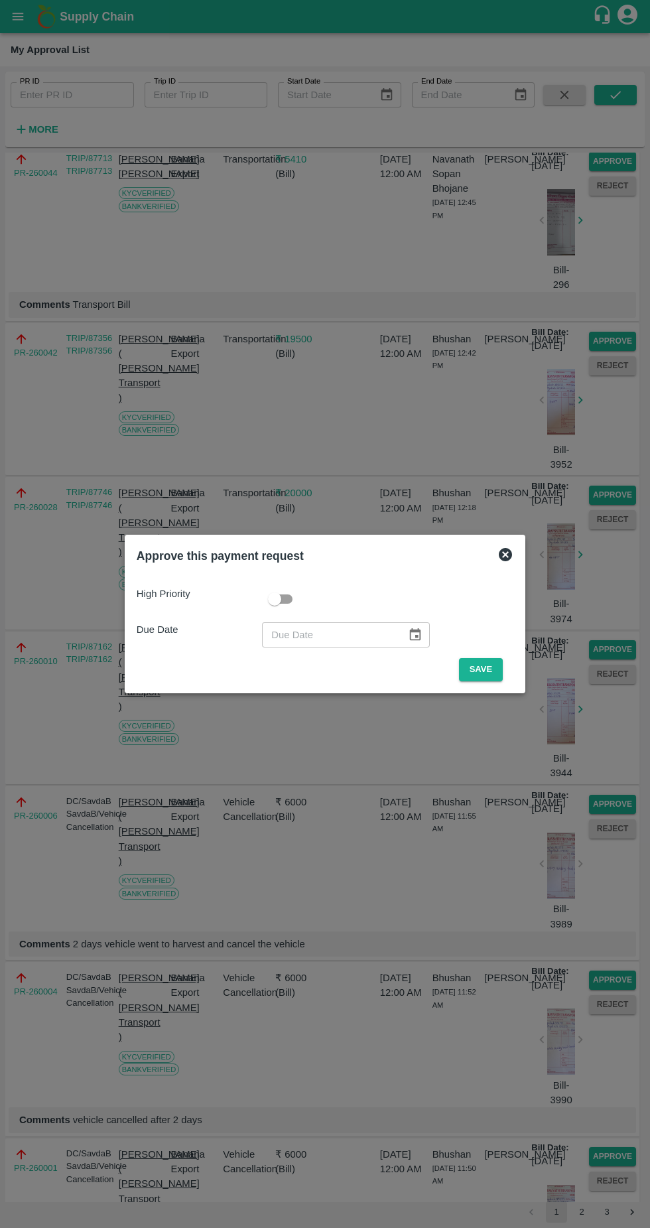
click at [481, 669] on button "Save" at bounding box center [481, 669] width 44 height 23
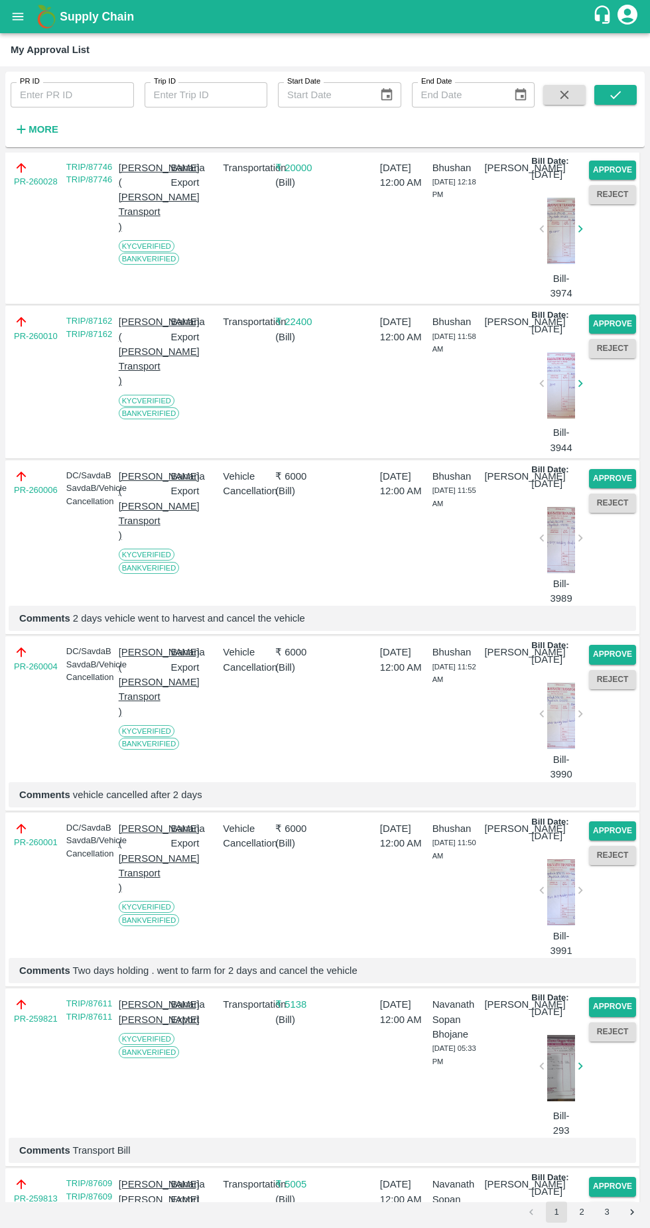
scroll to position [1667, 0]
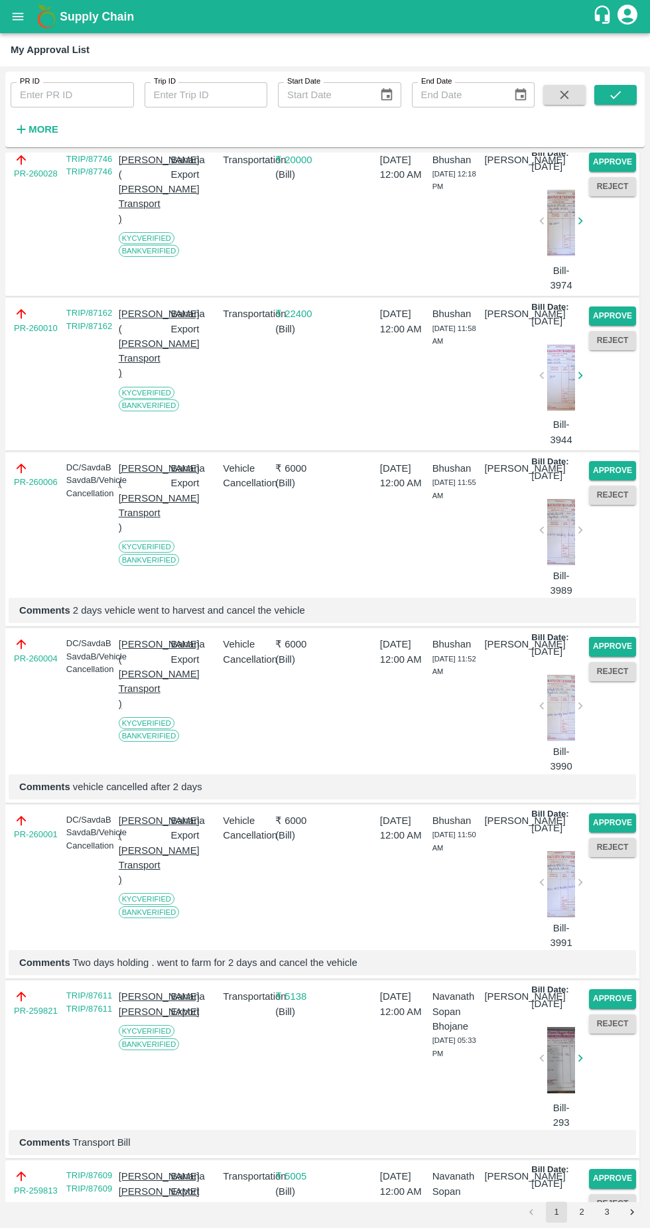
click at [617, 326] on button "Approve" at bounding box center [612, 316] width 47 height 19
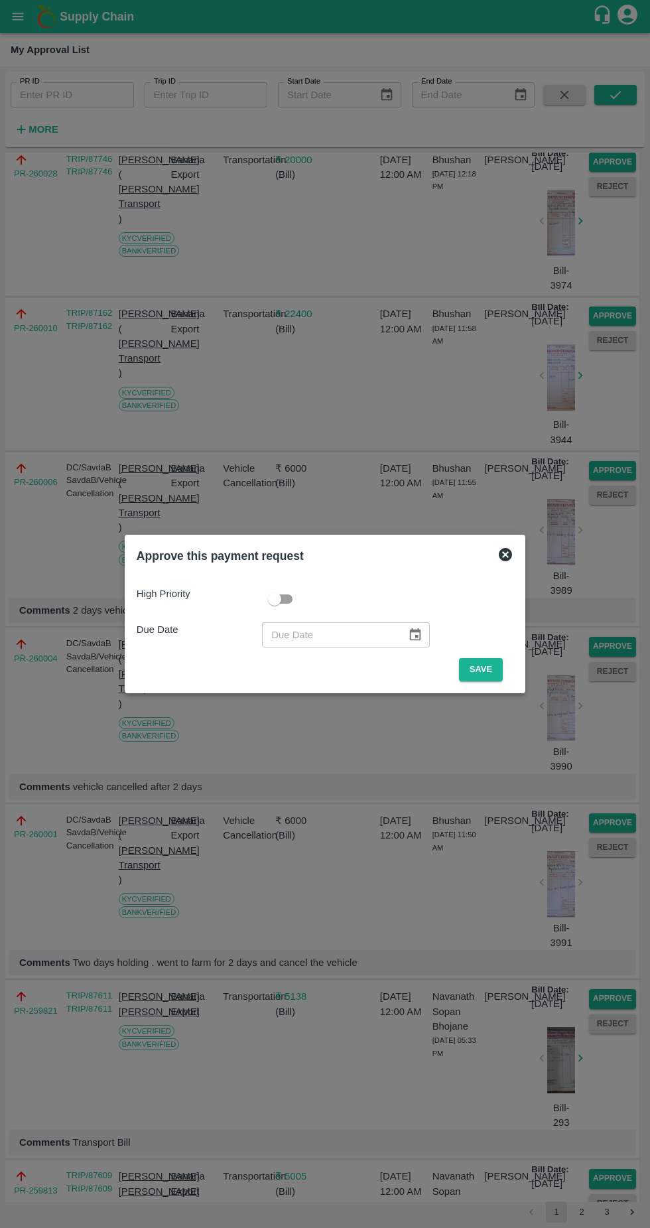
click at [484, 670] on button "Save" at bounding box center [481, 669] width 44 height 23
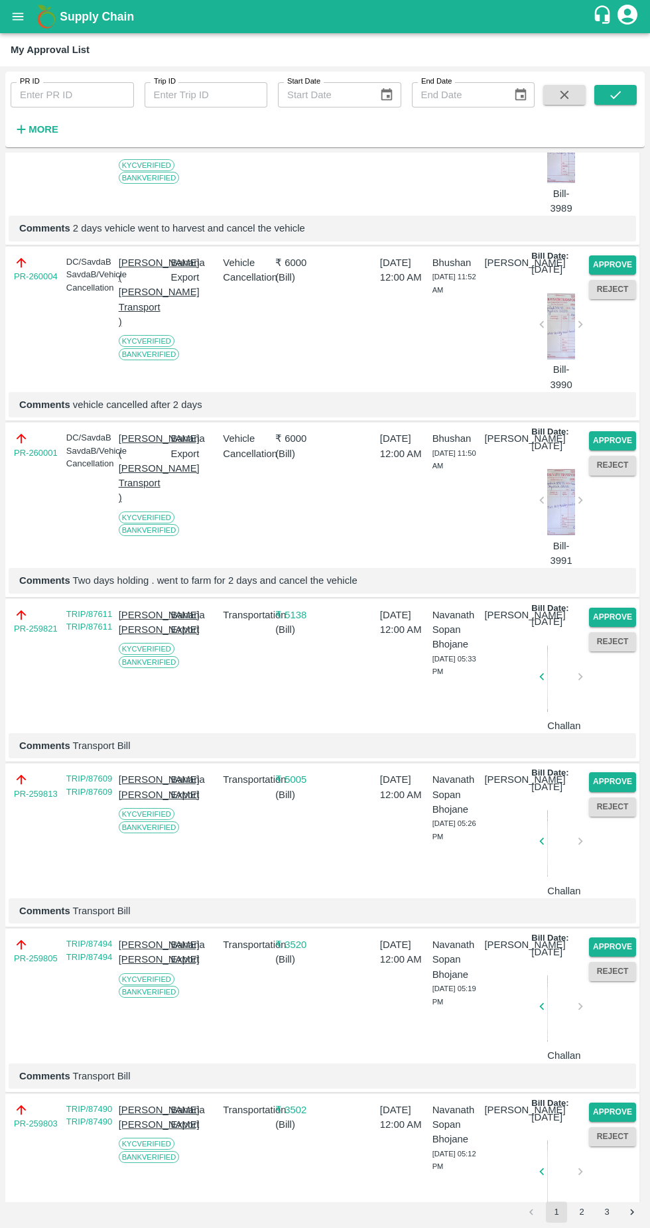
scroll to position [1793, 0]
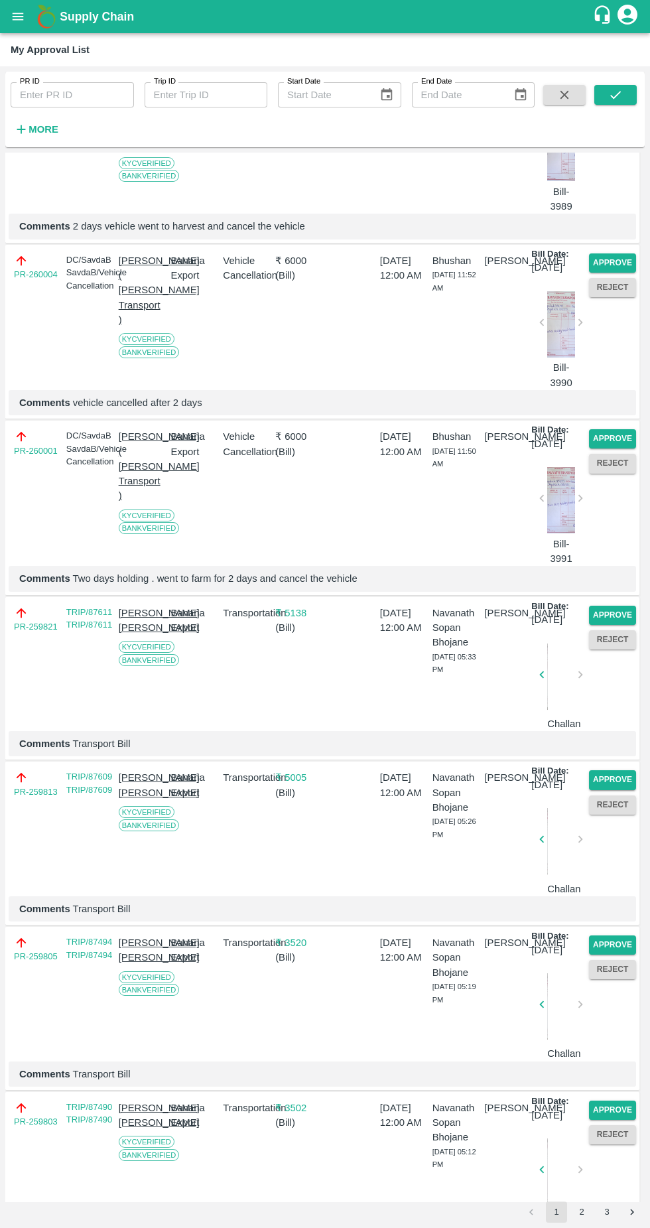
click at [601, 449] on button "Approve" at bounding box center [612, 438] width 47 height 19
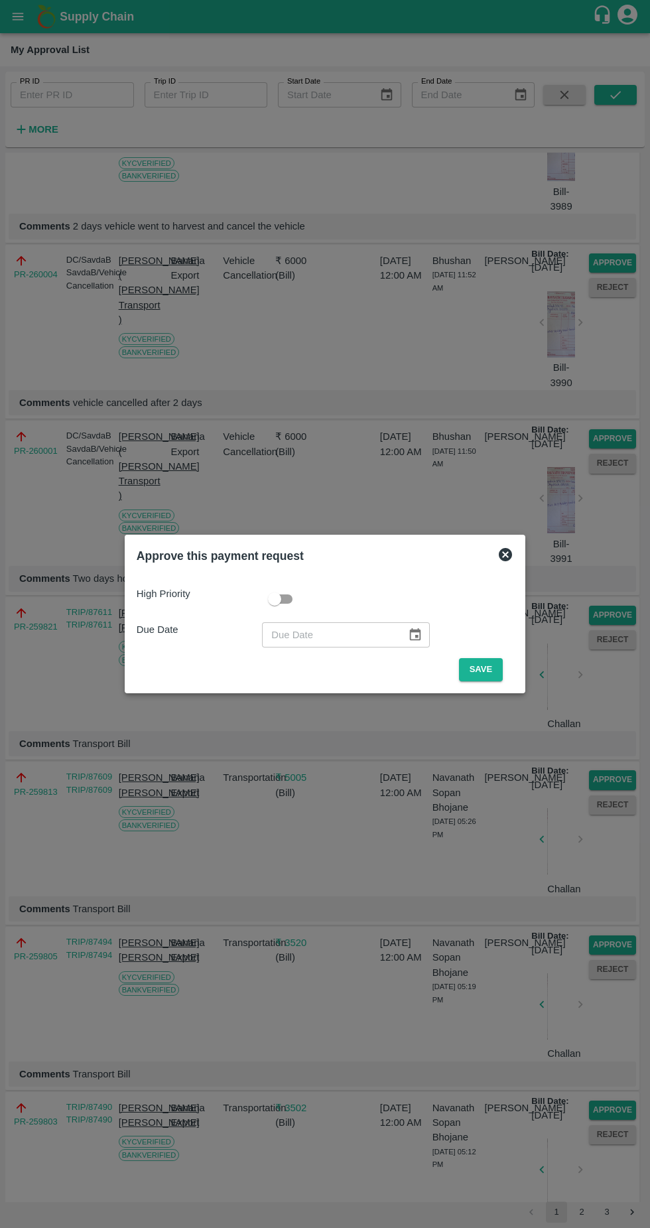
click at [484, 670] on button "Save" at bounding box center [481, 669] width 44 height 23
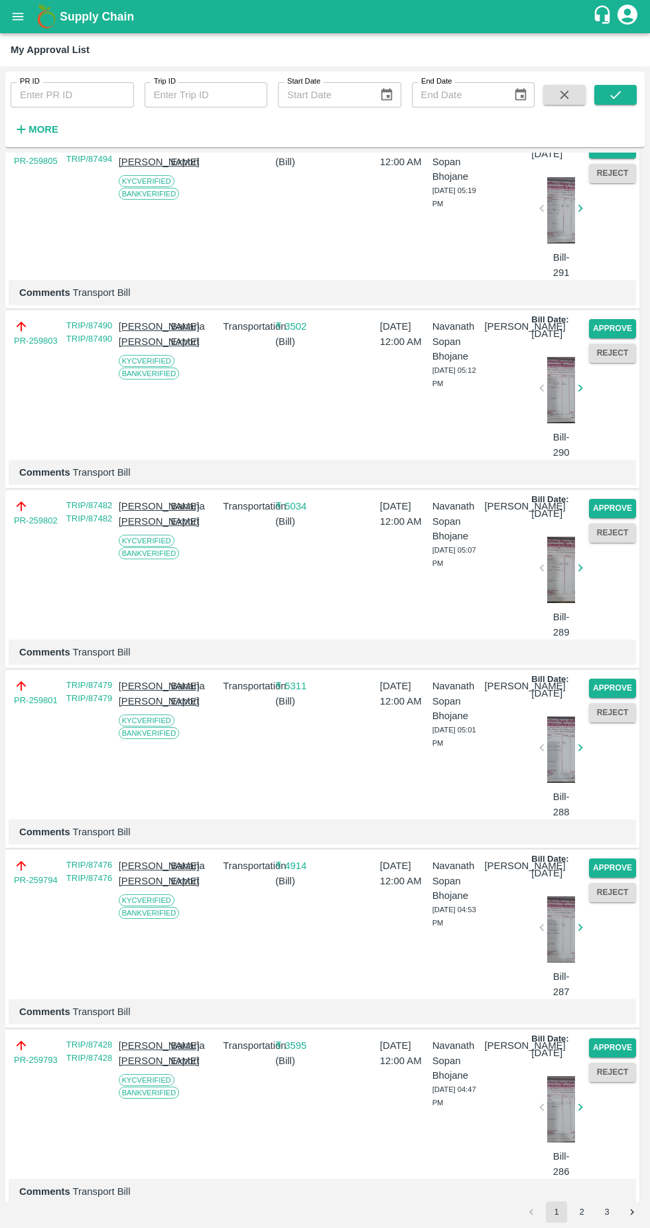
scroll to position [2548, 0]
click at [602, 337] on button "Approve" at bounding box center [612, 327] width 47 height 19
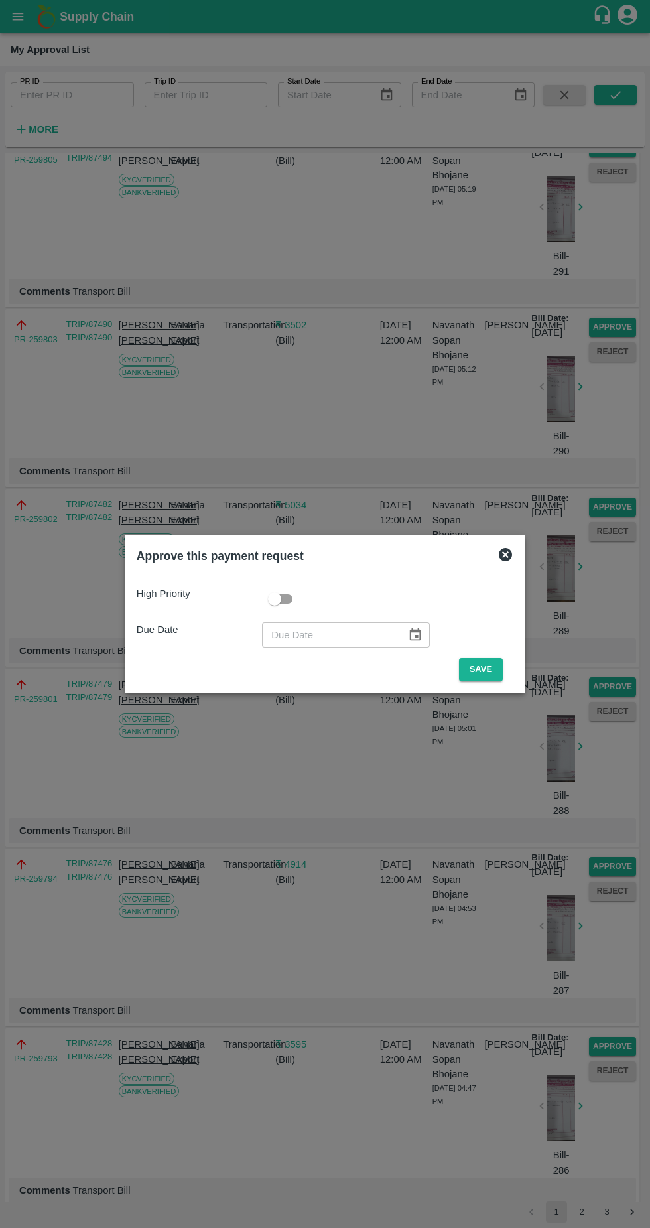
click at [496, 666] on button "Save" at bounding box center [481, 669] width 44 height 23
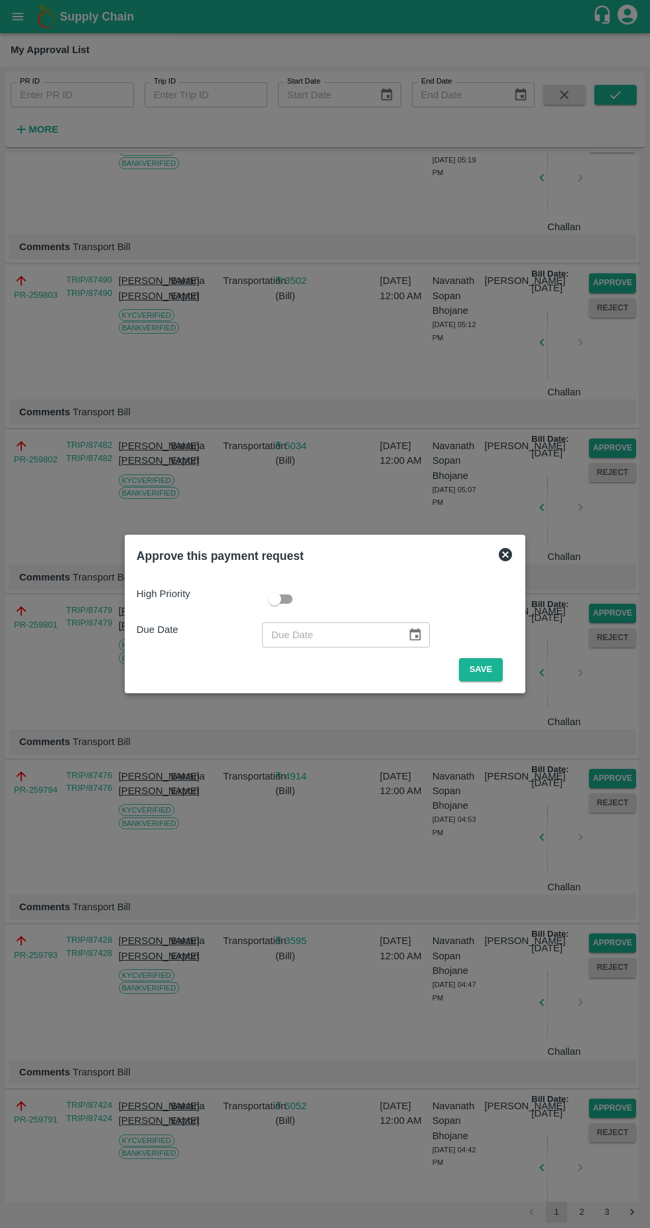
scroll to position [0, 0]
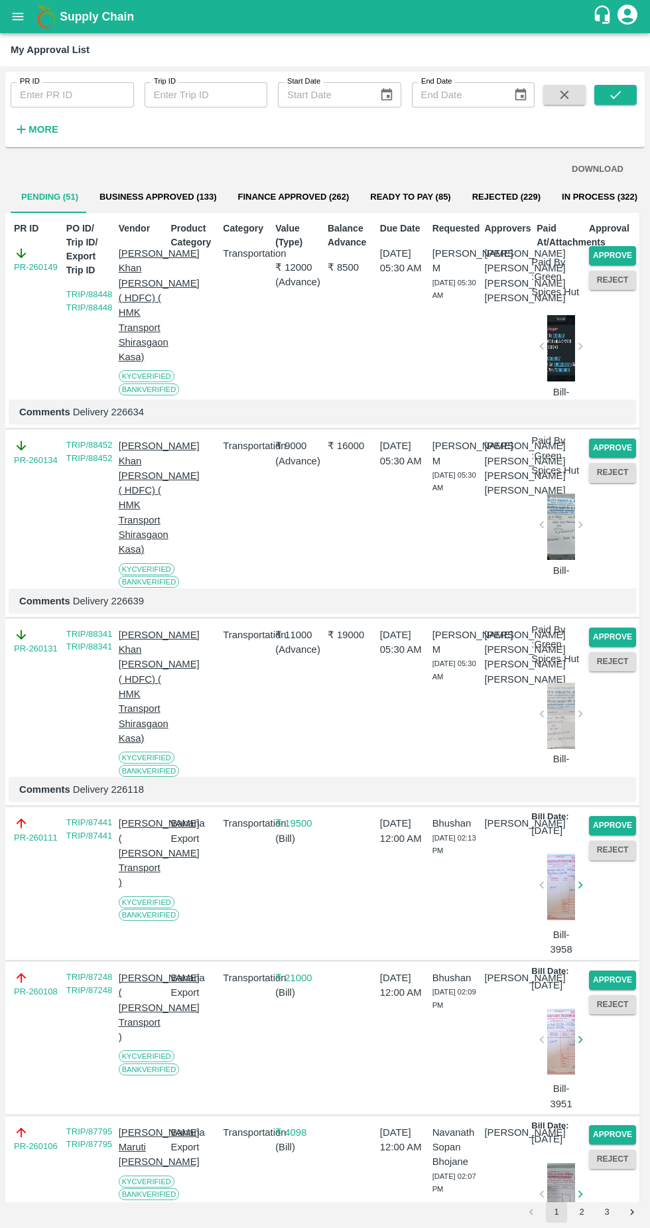
click at [594, 647] on button "Approve" at bounding box center [612, 637] width 47 height 19
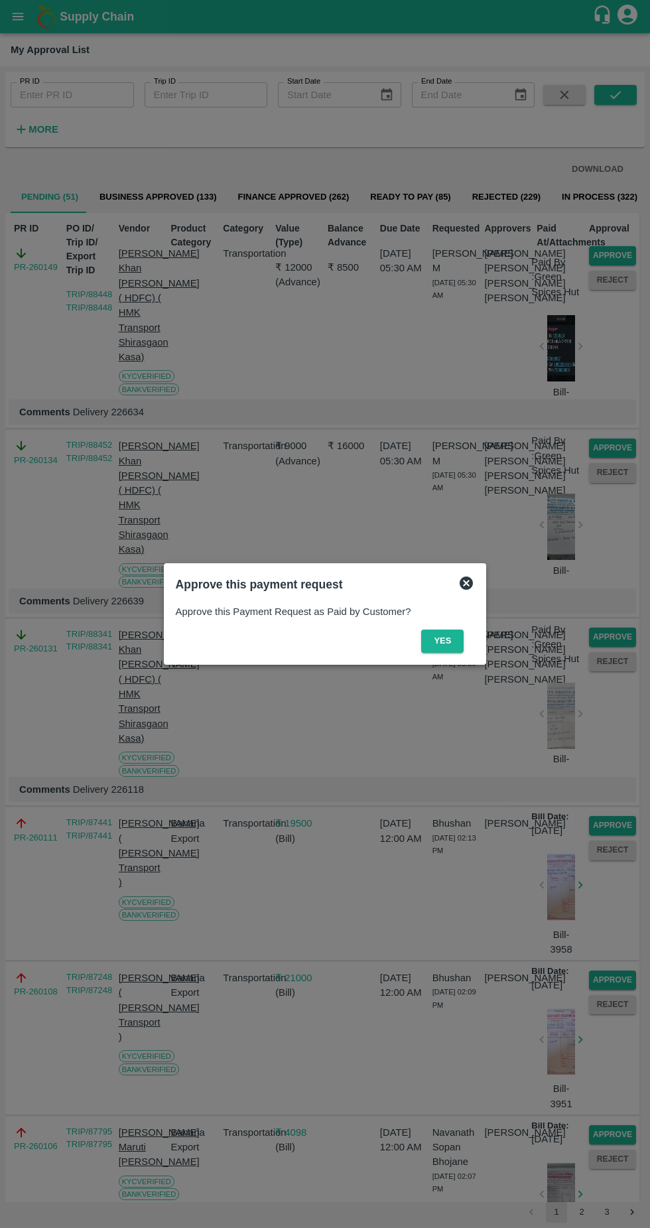
click at [482, 849] on div at bounding box center [325, 614] width 650 height 1228
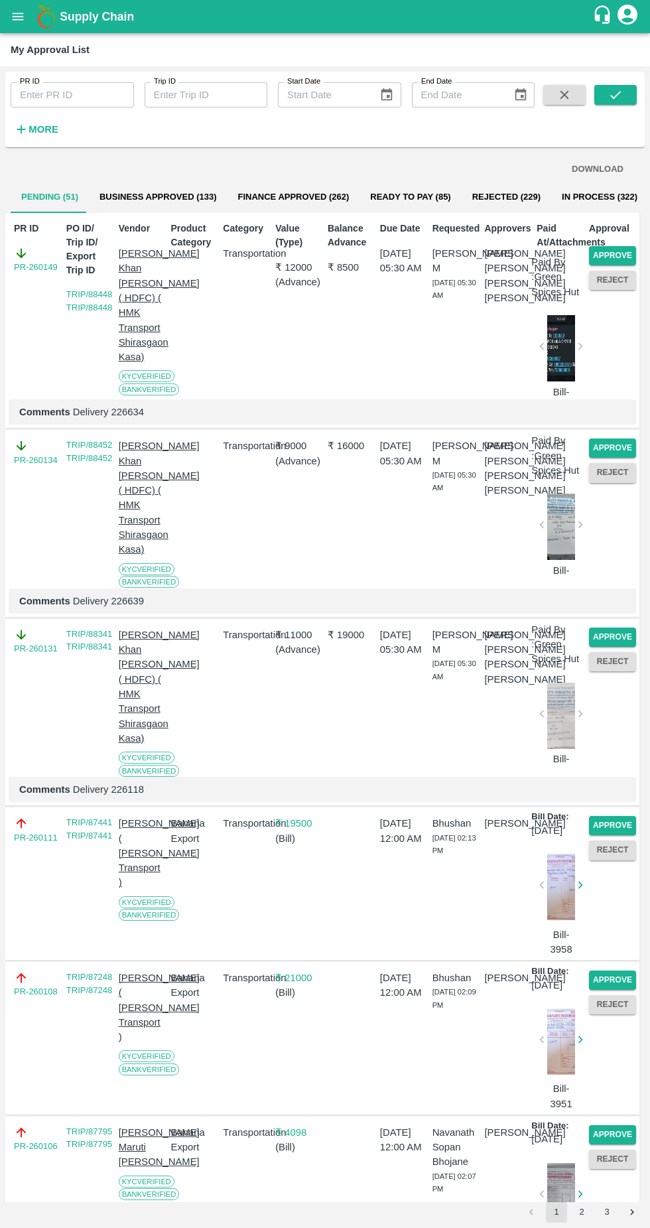
click at [459, 571] on div "[PERSON_NAME] M [DATE] 05:30 AM" at bounding box center [453, 510] width 52 height 155
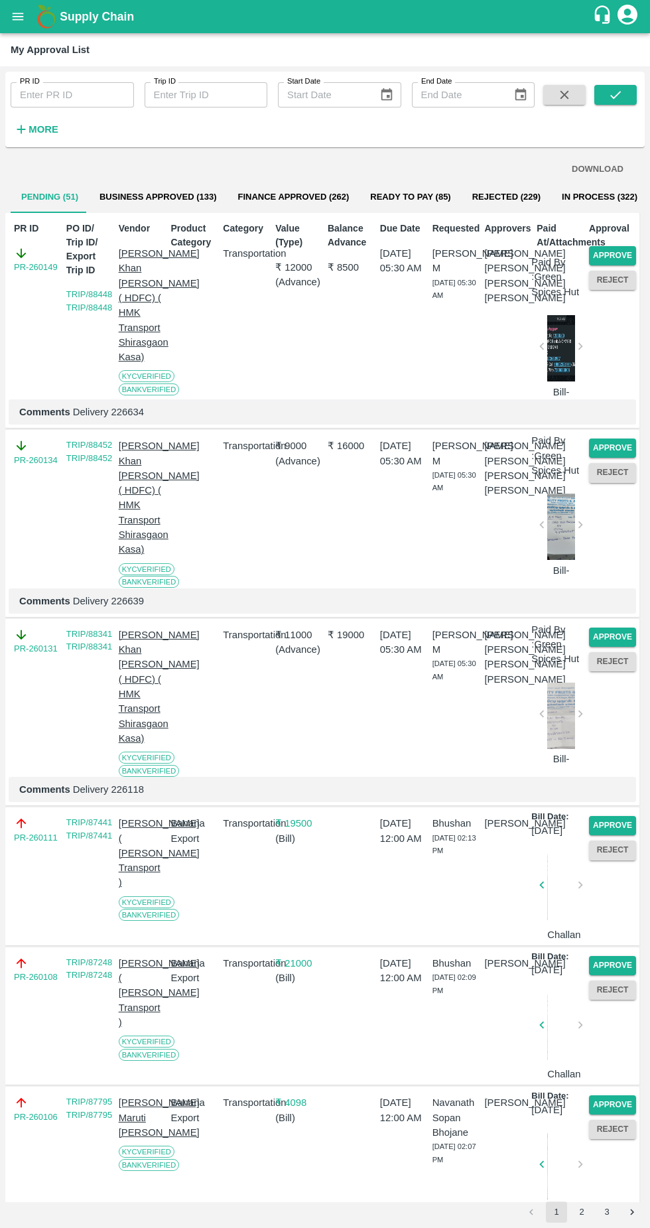
click at [494, 705] on div "[PERSON_NAME] Prasad [PERSON_NAME] Favas [PERSON_NAME]" at bounding box center [505, 700] width 52 height 155
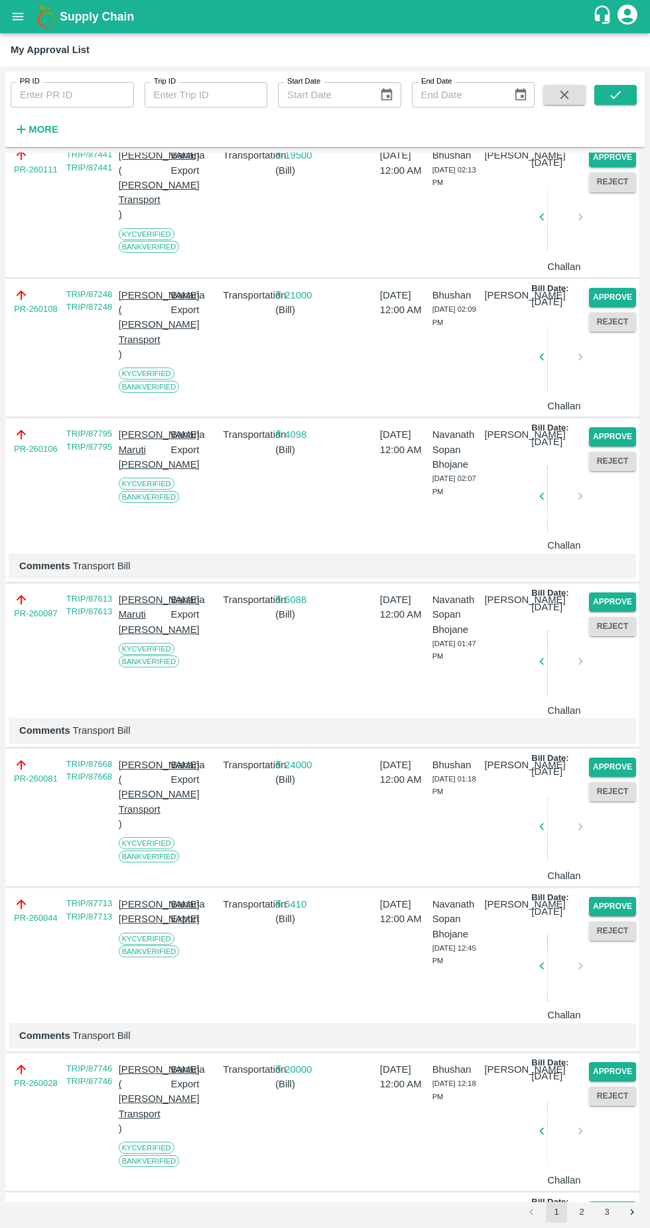
scroll to position [674, 0]
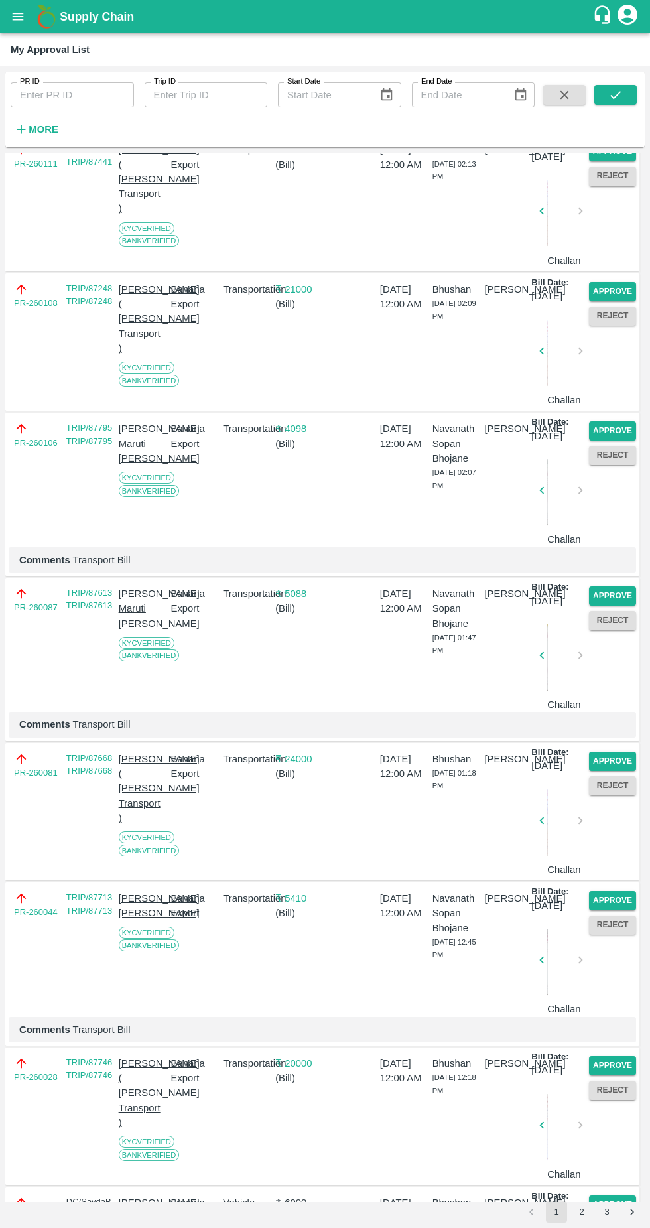
click at [617, 441] on button "Approve" at bounding box center [612, 430] width 47 height 19
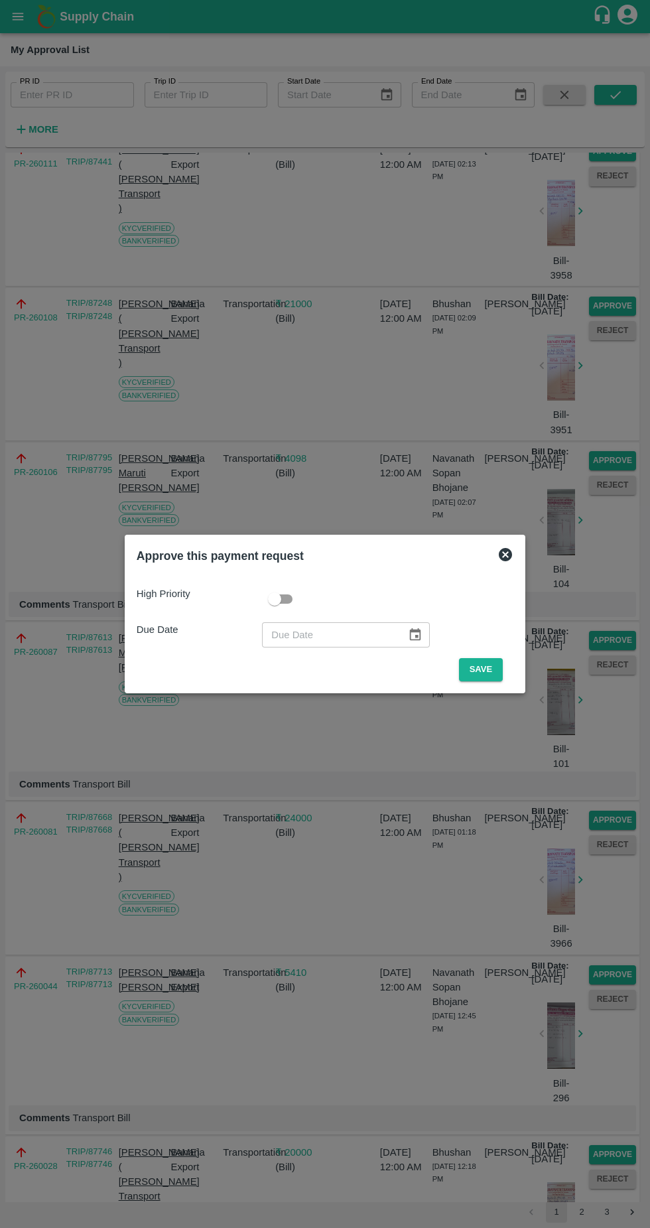
click at [481, 665] on button "Save" at bounding box center [481, 669] width 44 height 23
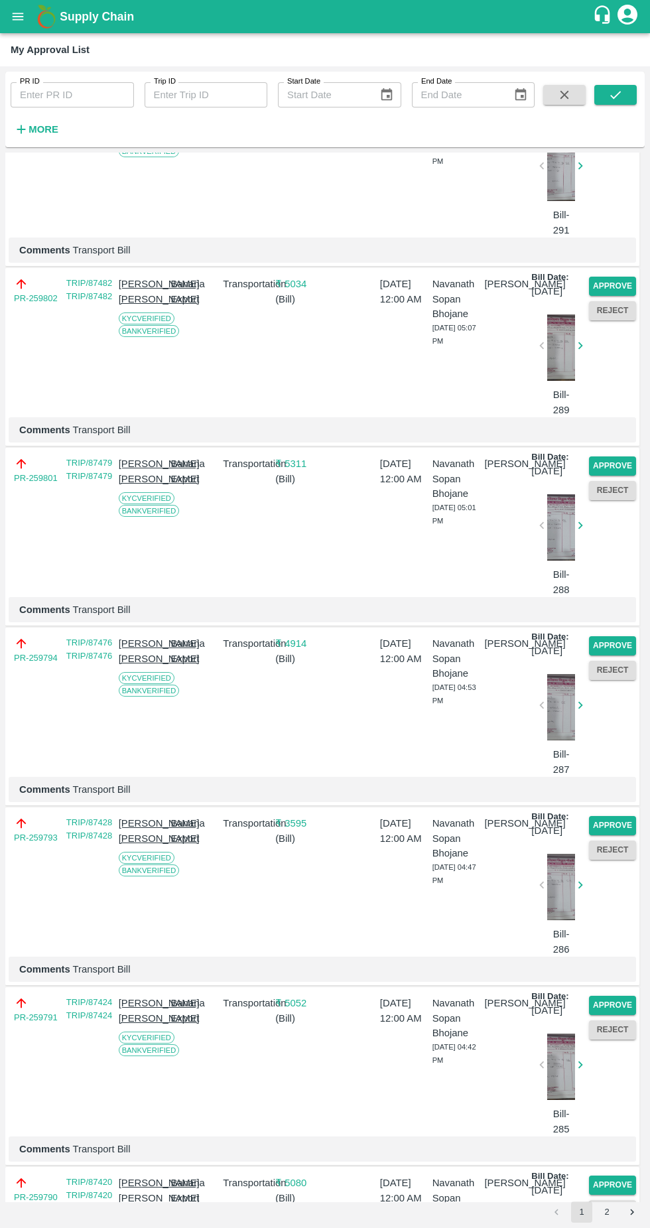
scroll to position [2416, 0]
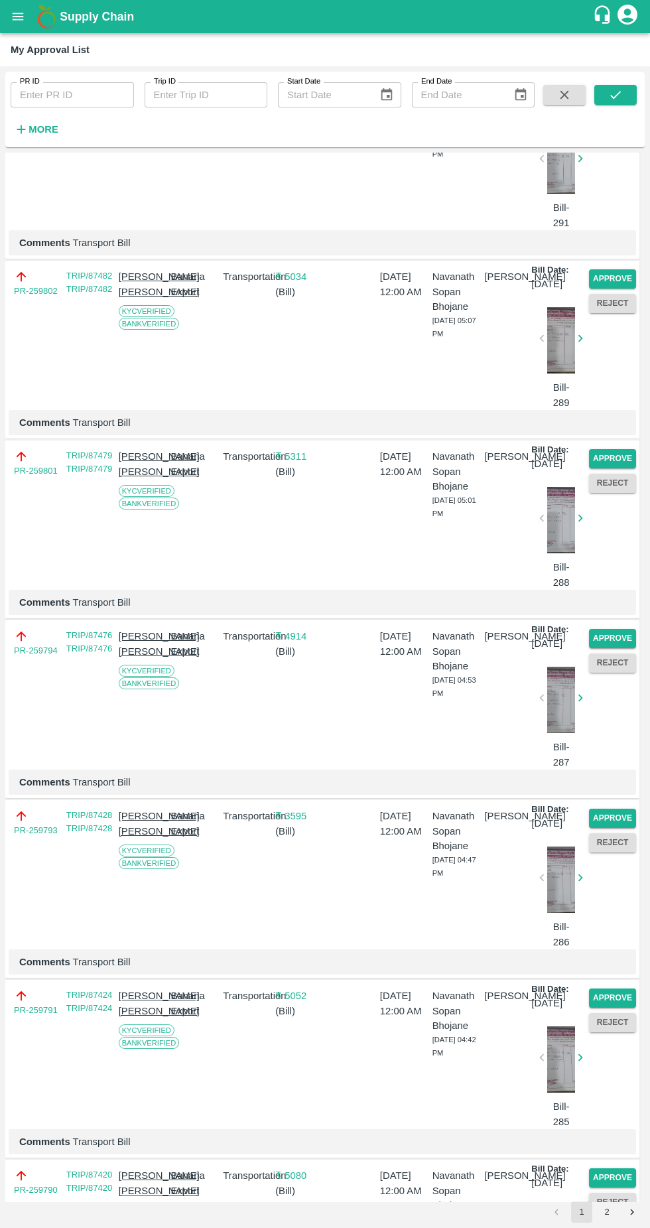
click at [603, 289] on button "Approve" at bounding box center [612, 278] width 47 height 19
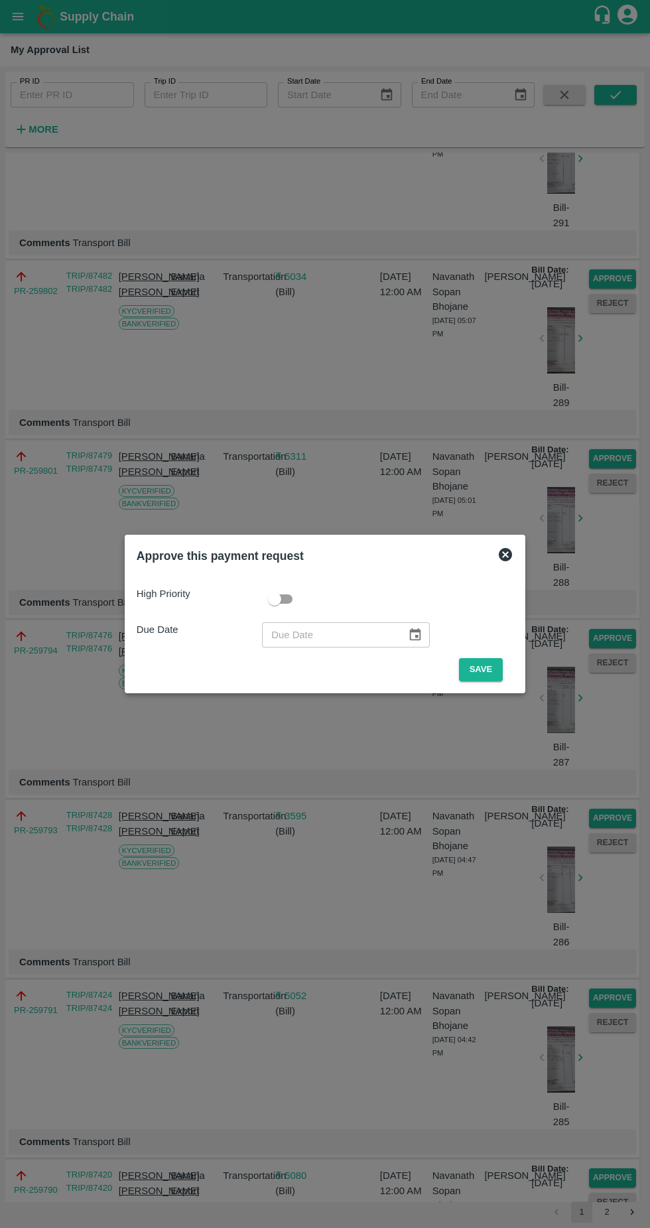
click at [486, 670] on button "Save" at bounding box center [481, 669] width 44 height 23
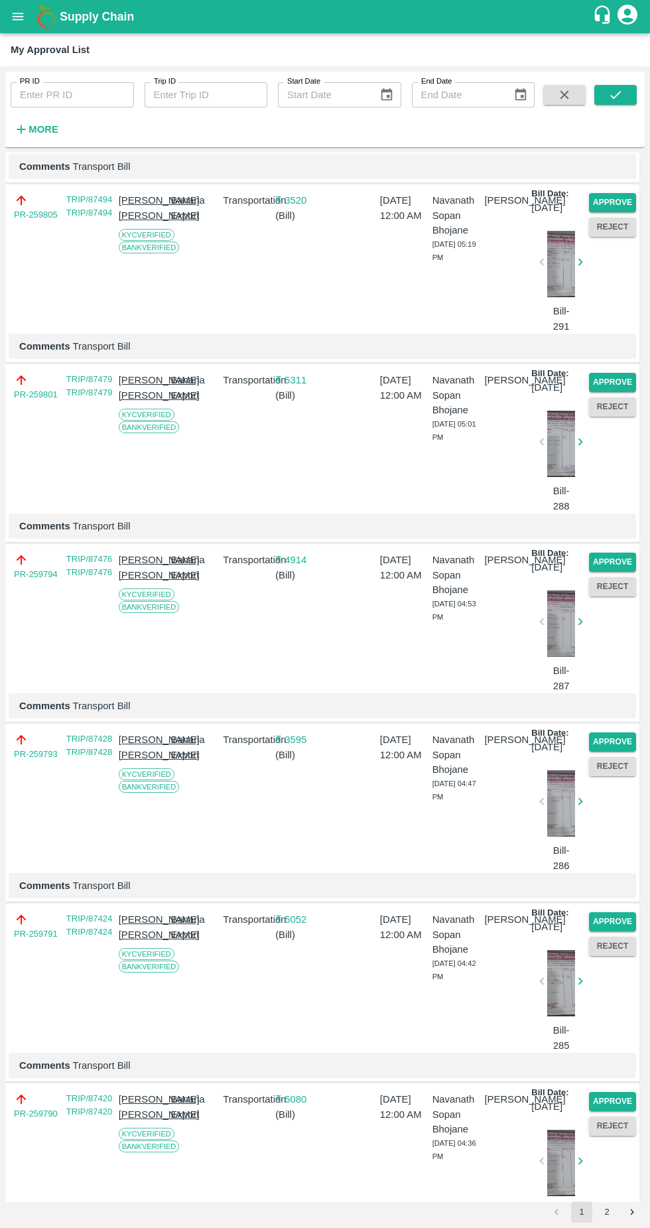
scroll to position [2316, 0]
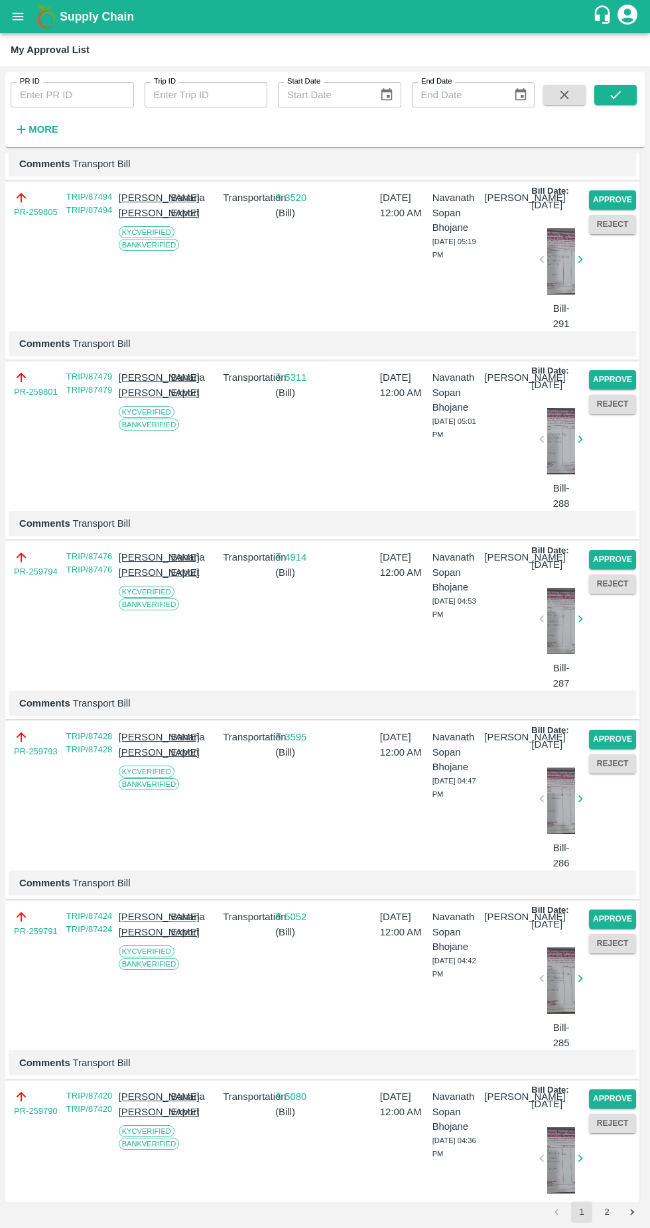
click at [599, 390] on button "Approve" at bounding box center [612, 379] width 47 height 19
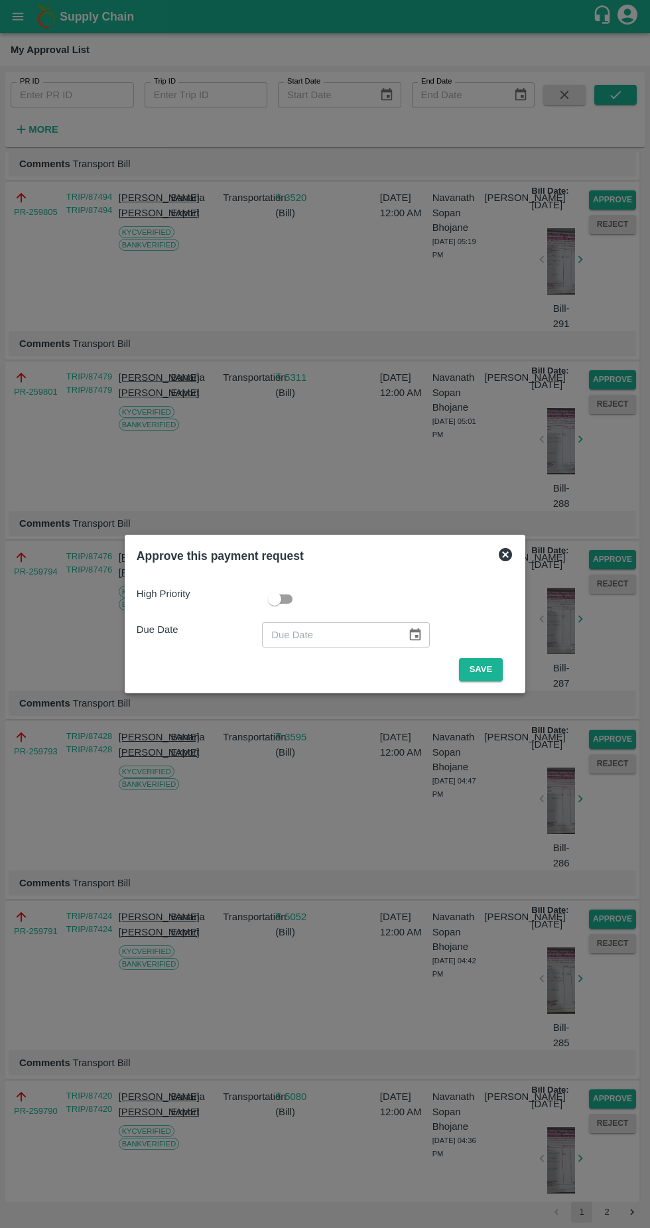
click at [481, 665] on button "Save" at bounding box center [481, 669] width 44 height 23
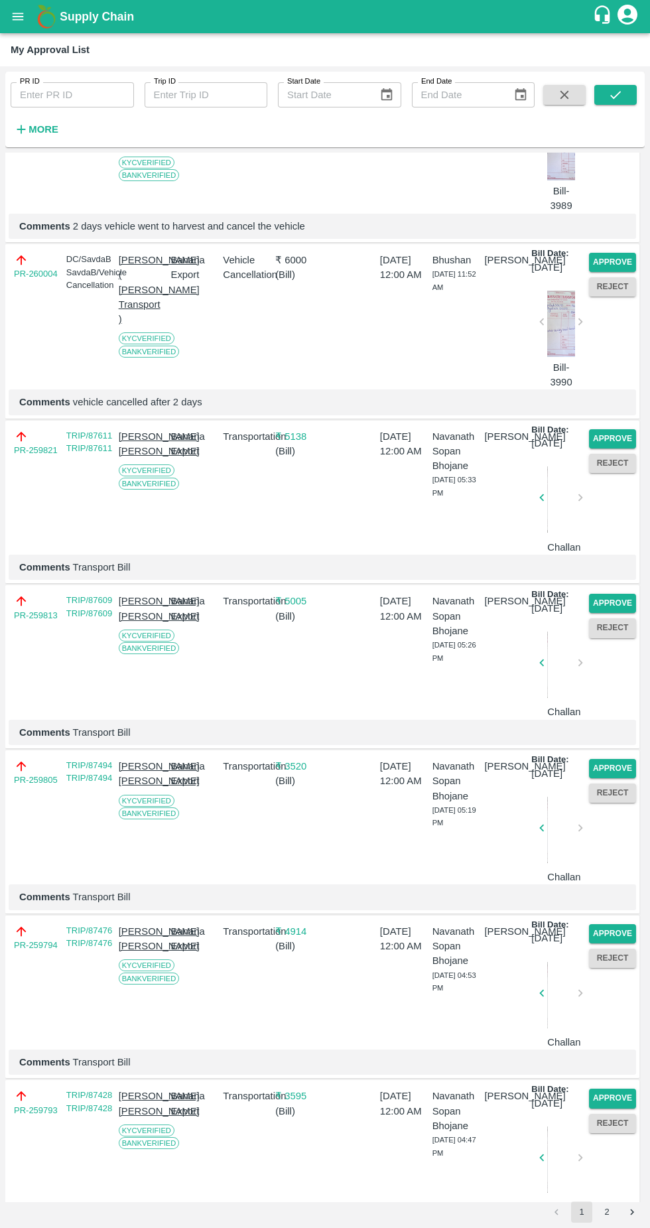
scroll to position [1570, 0]
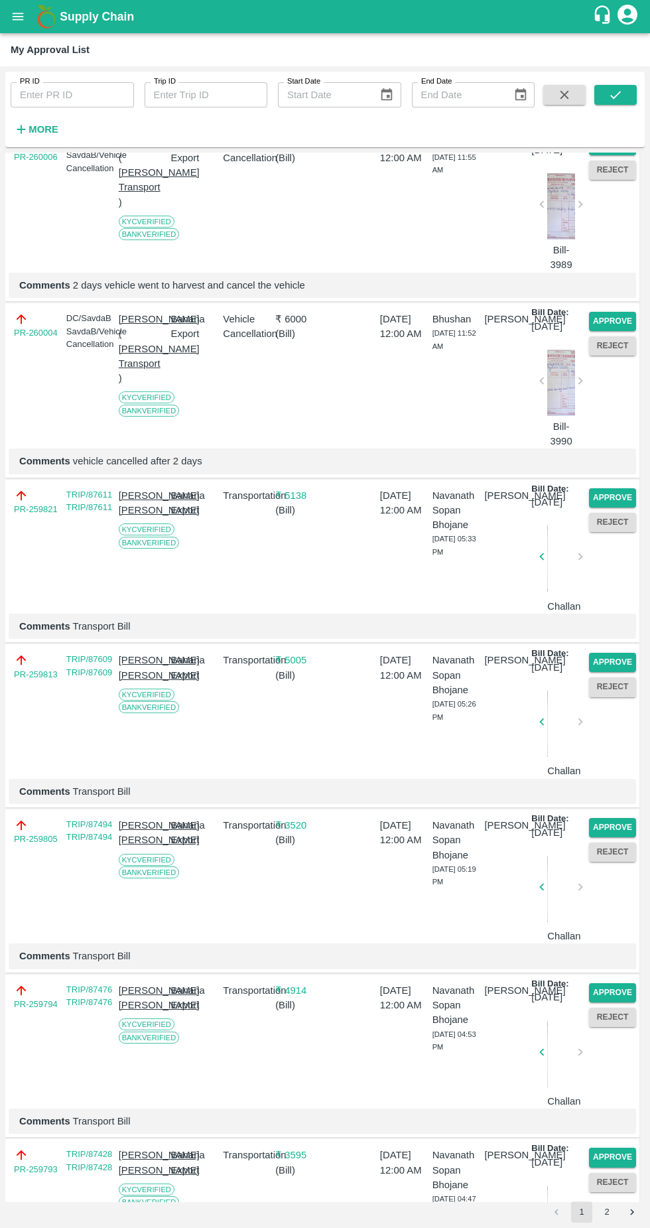
click at [605, 356] on button "Reject" at bounding box center [612, 345] width 47 height 19
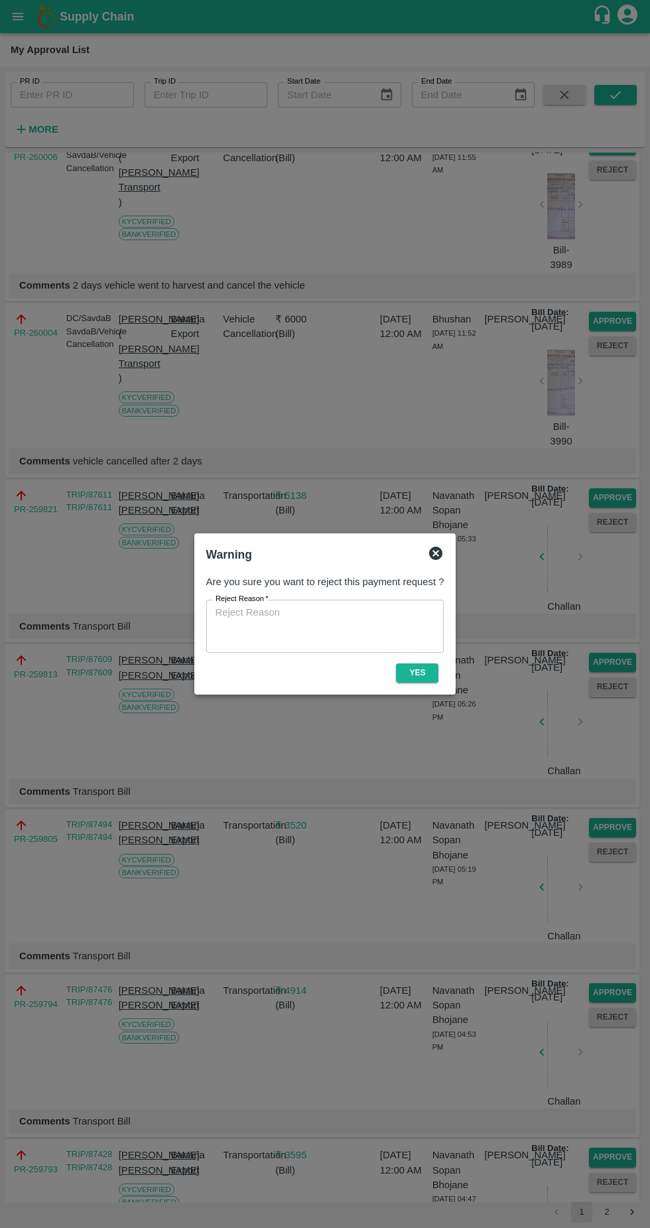
click at [423, 538] on div "Warning Are you sure you want to reject this payment request ? Reject Reason   …" at bounding box center [325, 614] width 262 height 161
click at [439, 551] on icon at bounding box center [435, 553] width 13 height 13
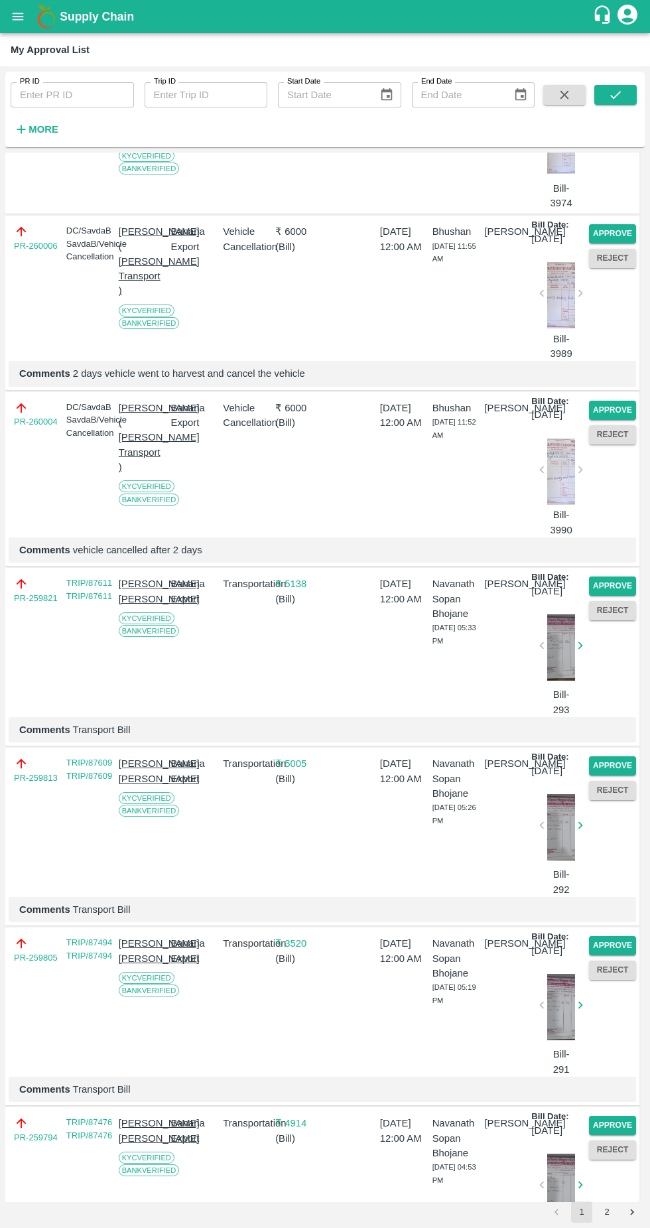
scroll to position [1629, 0]
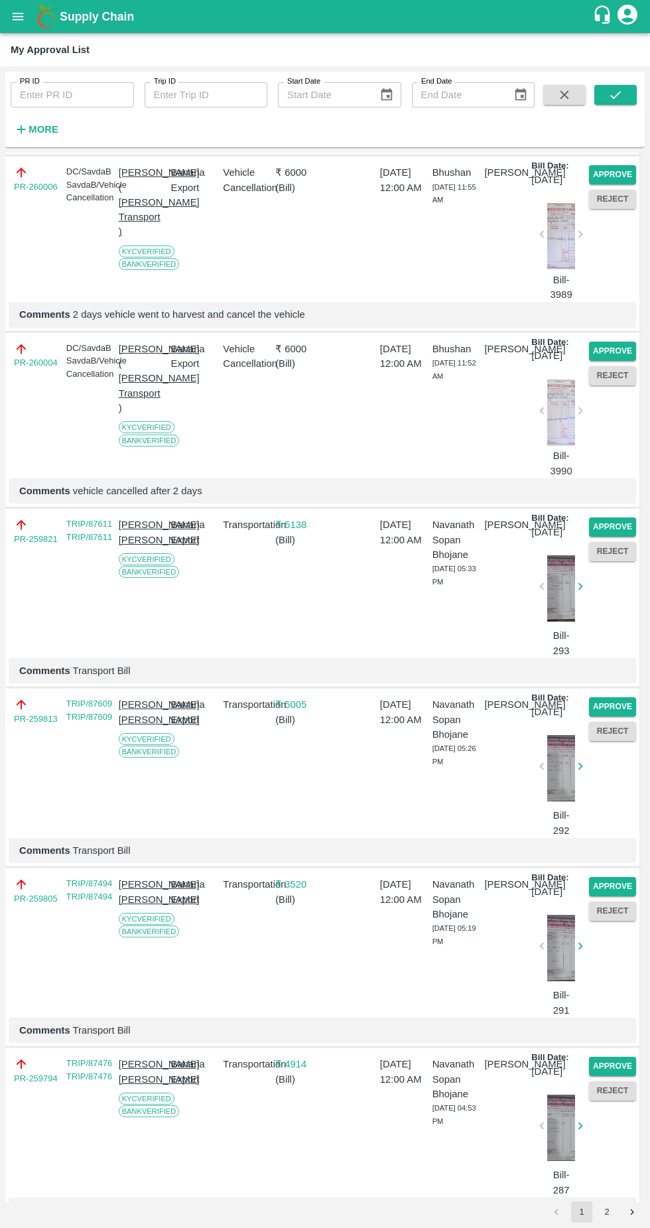
click at [618, 537] on button "Approve" at bounding box center [612, 527] width 47 height 19
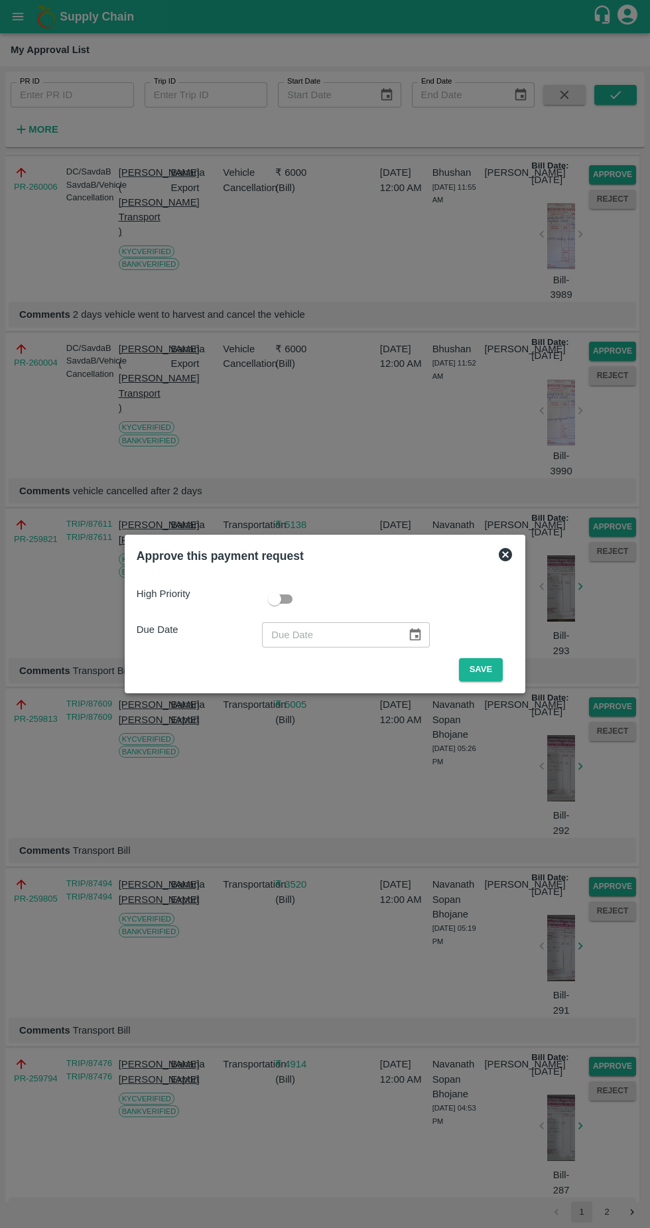
click at [489, 666] on button "Save" at bounding box center [481, 669] width 44 height 23
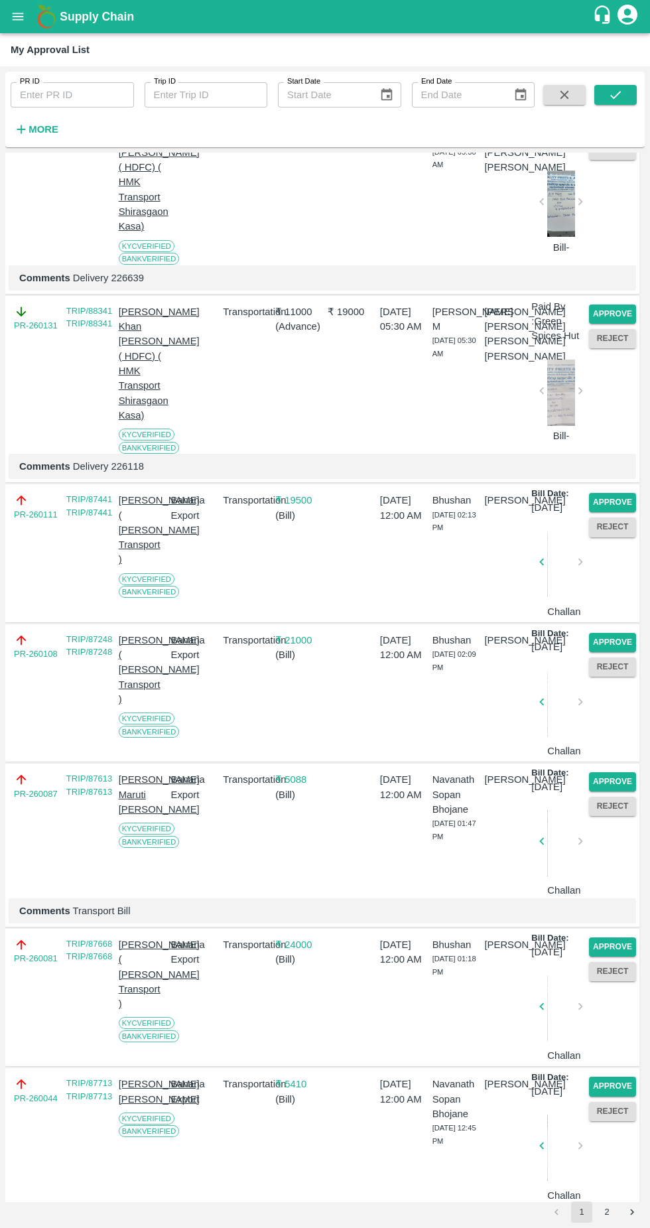
scroll to position [327, 0]
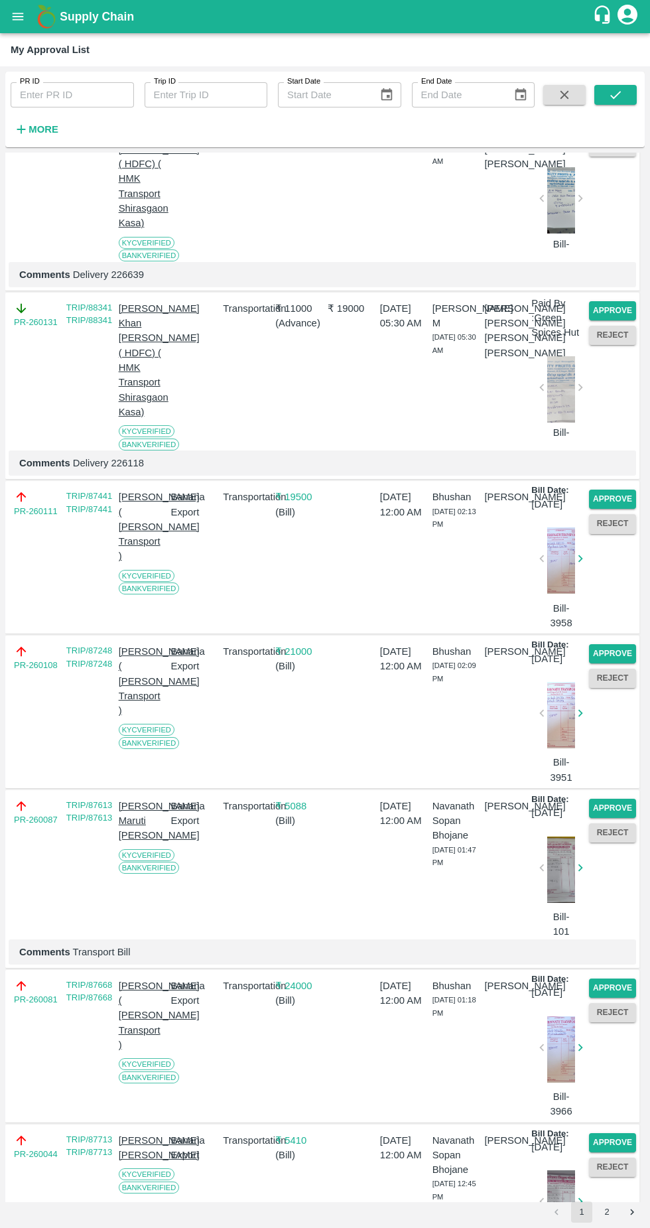
click at [611, 509] on button "Approve" at bounding box center [612, 499] width 47 height 19
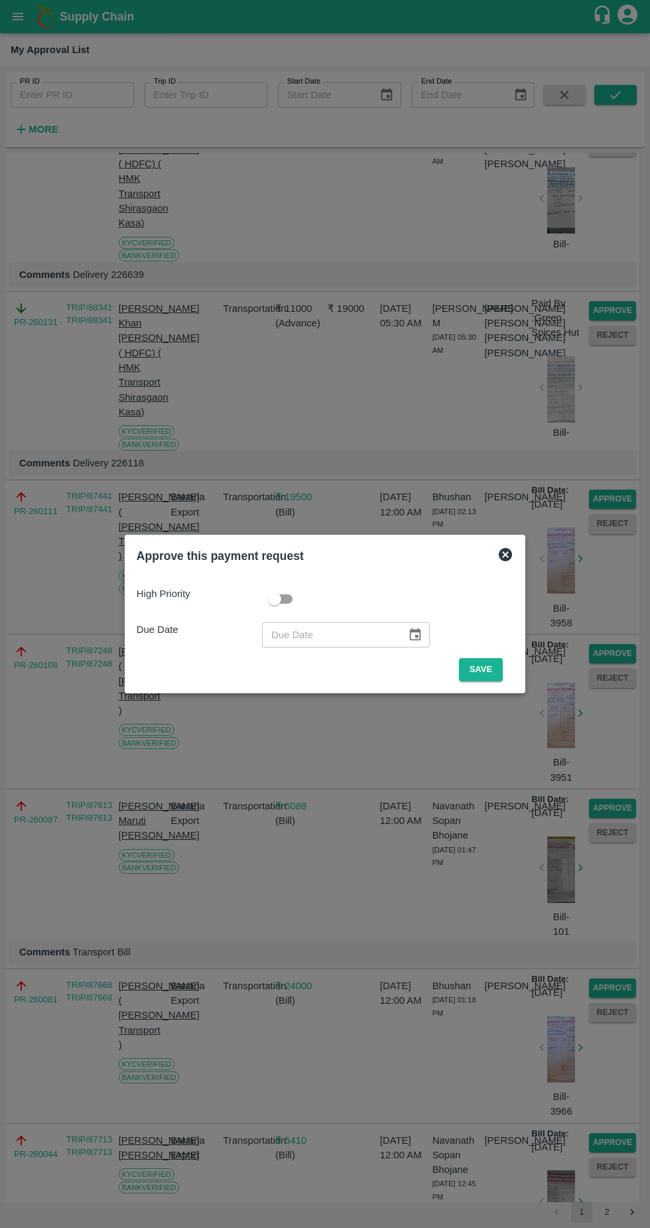
click at [486, 672] on button "Save" at bounding box center [481, 669] width 44 height 23
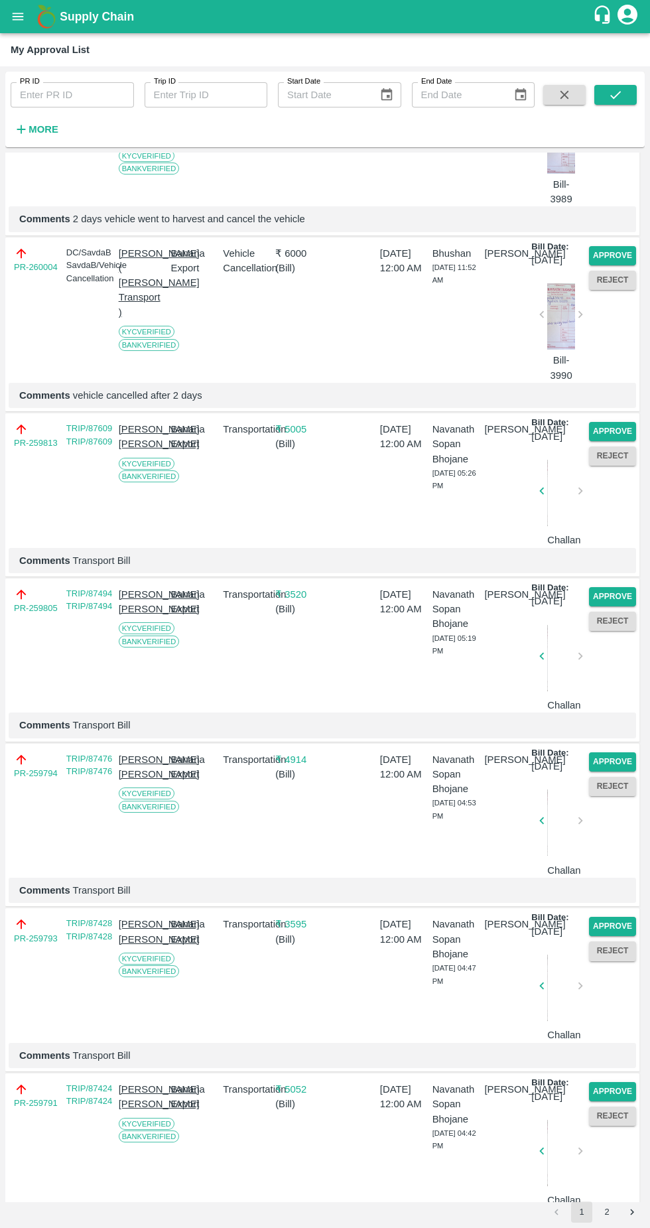
scroll to position [1515, 0]
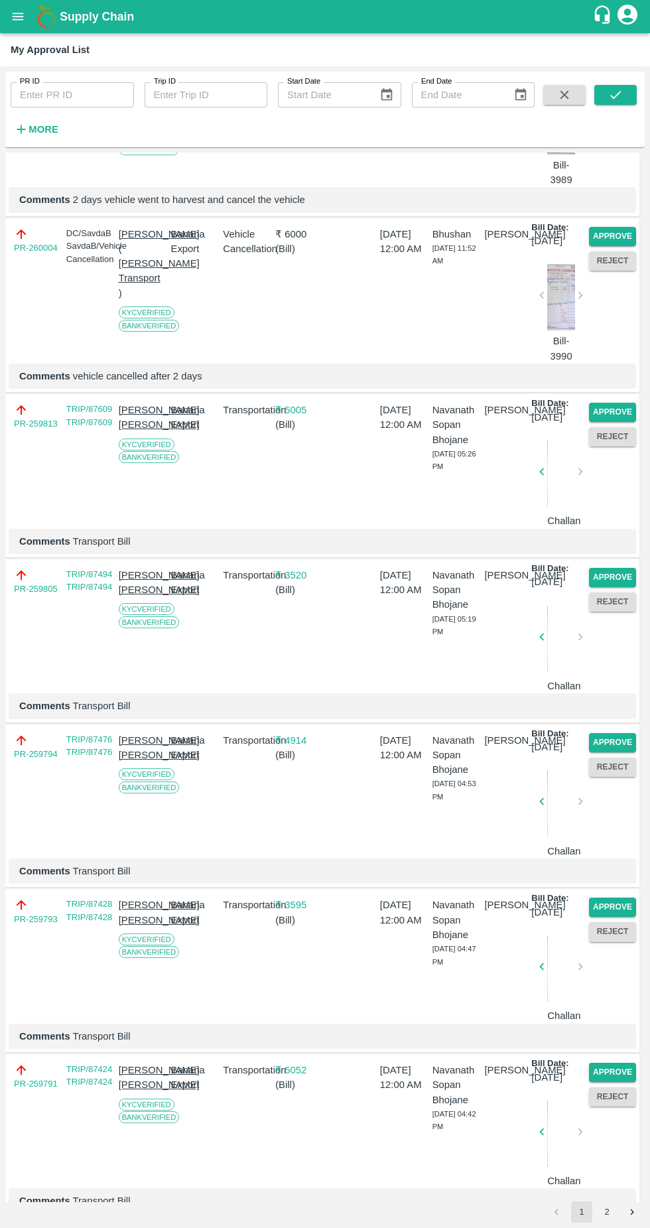
click at [611, 246] on button "Approve" at bounding box center [612, 236] width 47 height 19
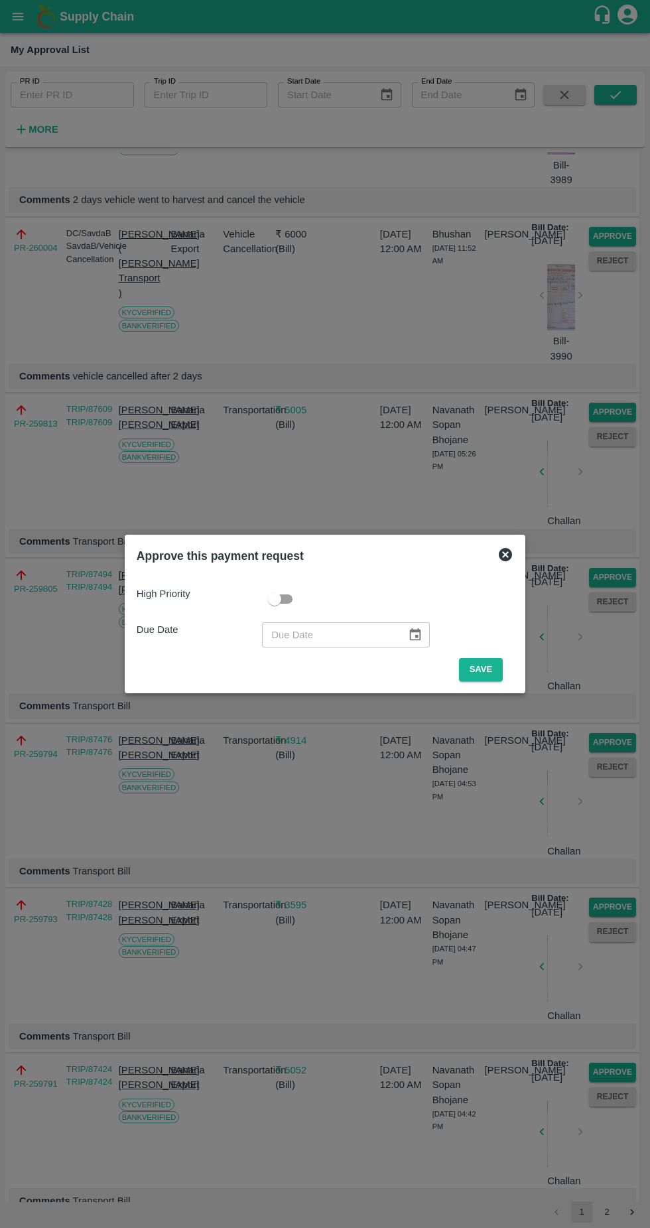
click at [484, 669] on button "Save" at bounding box center [481, 669] width 44 height 23
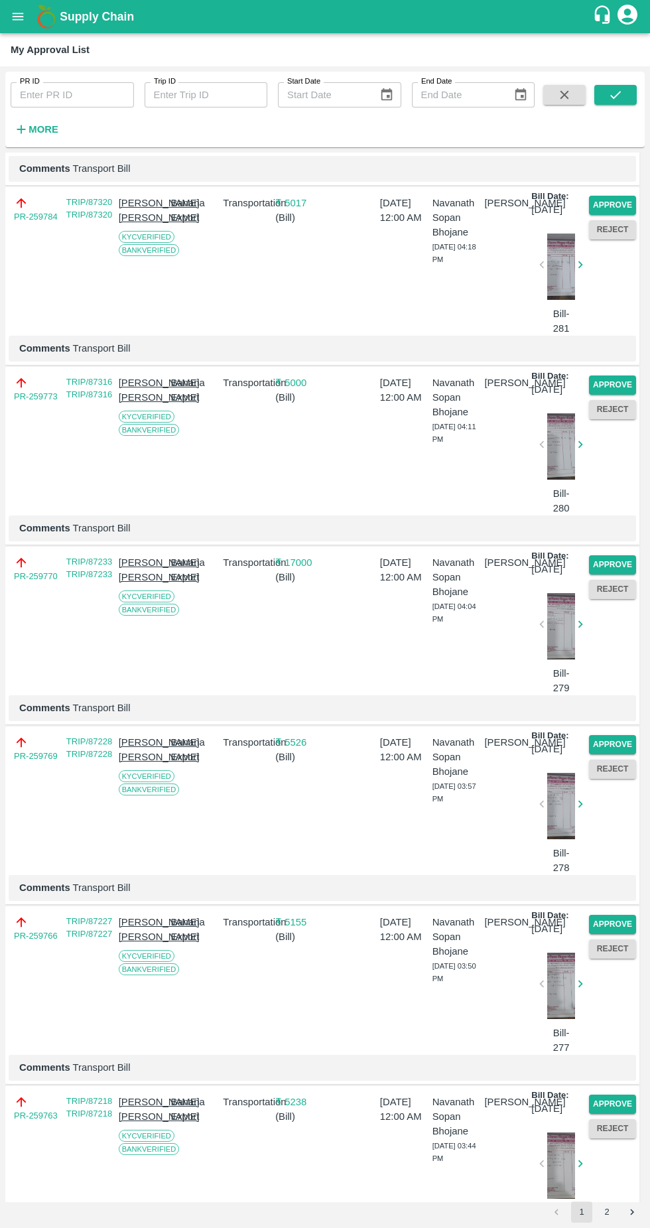
scroll to position [3048, 0]
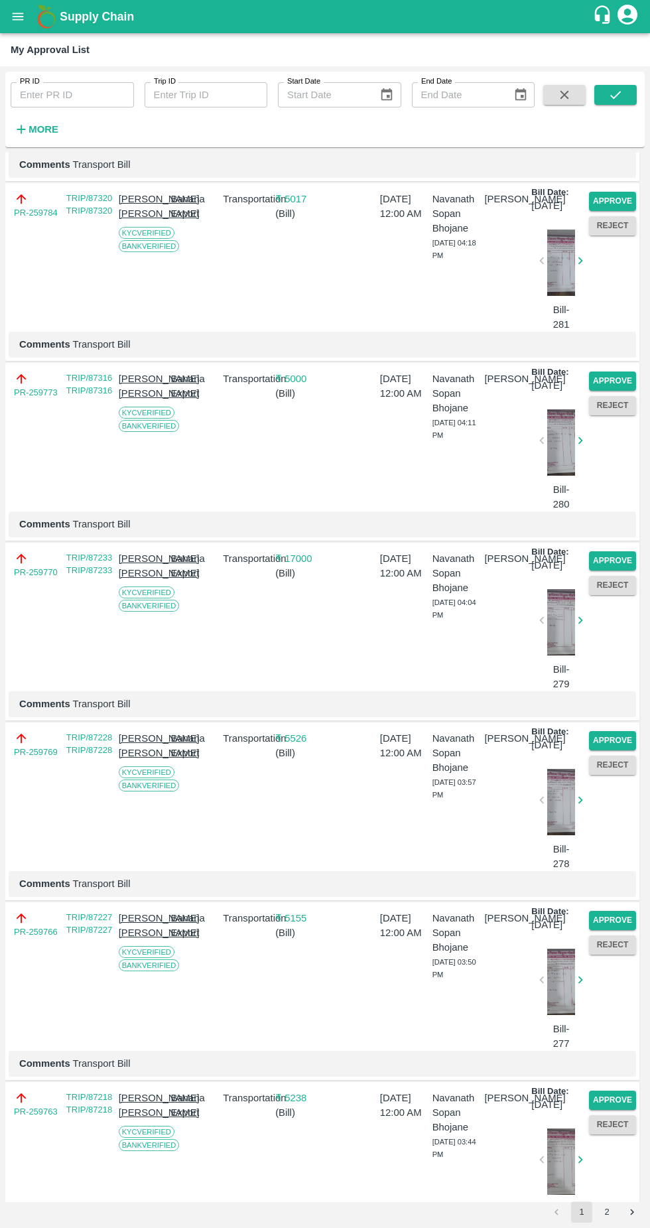
click at [603, 211] on button "Approve" at bounding box center [612, 201] width 47 height 19
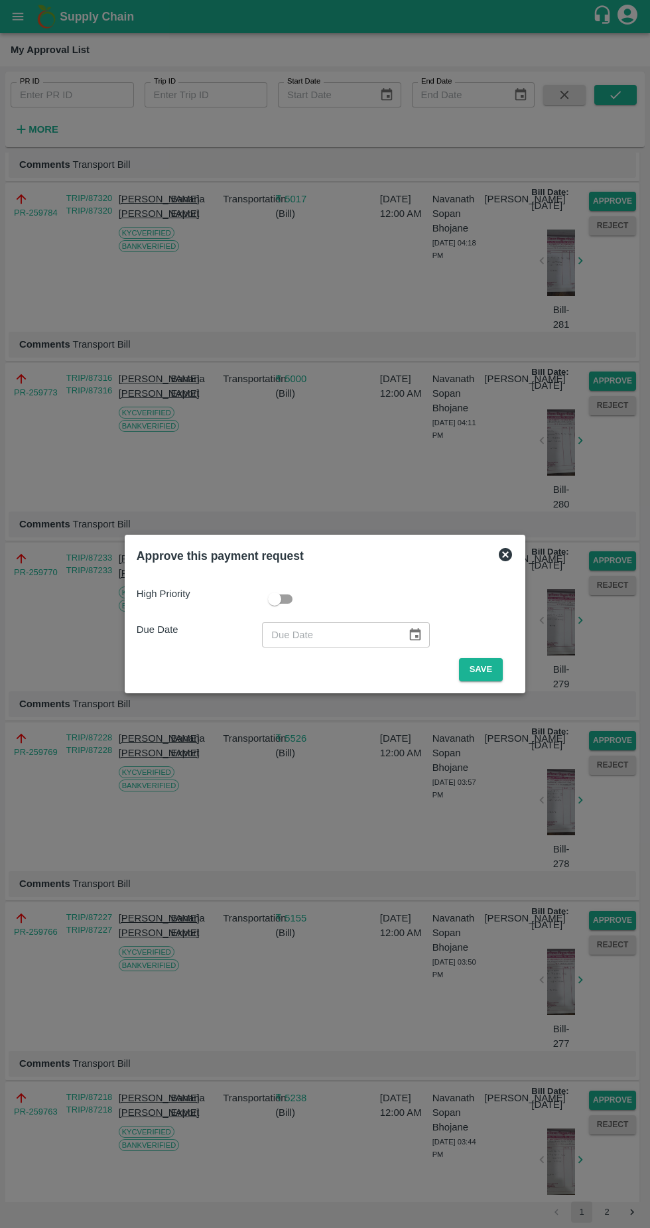
click at [484, 670] on button "Save" at bounding box center [481, 669] width 44 height 23
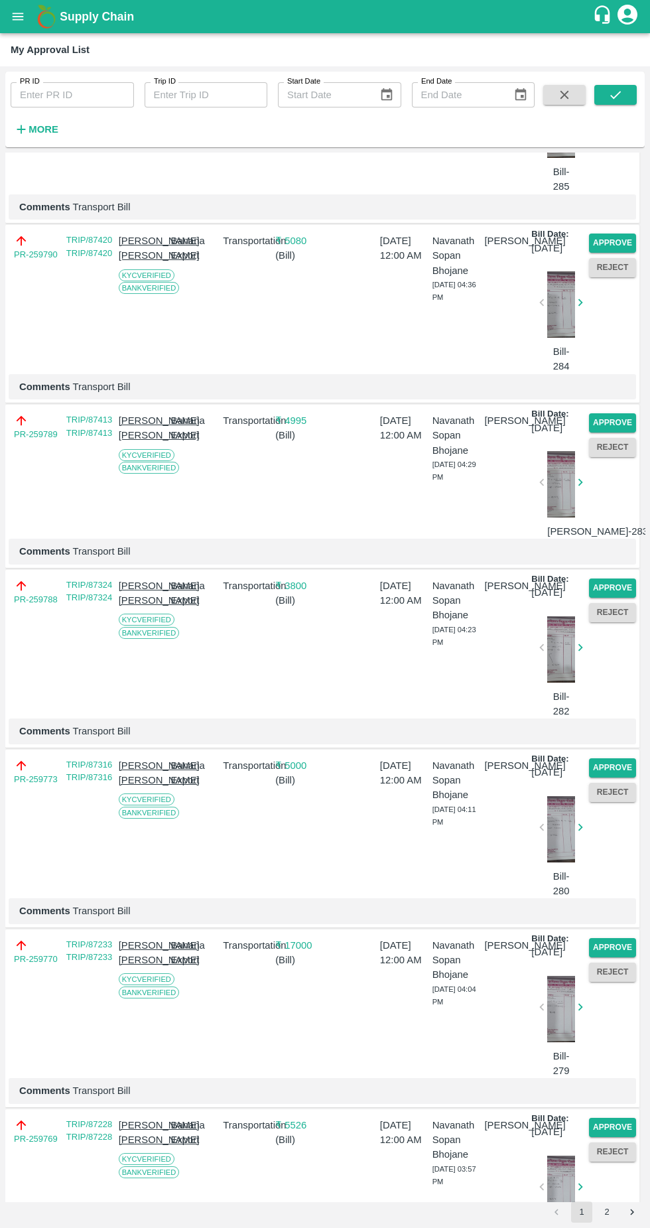
scroll to position [2656, 0]
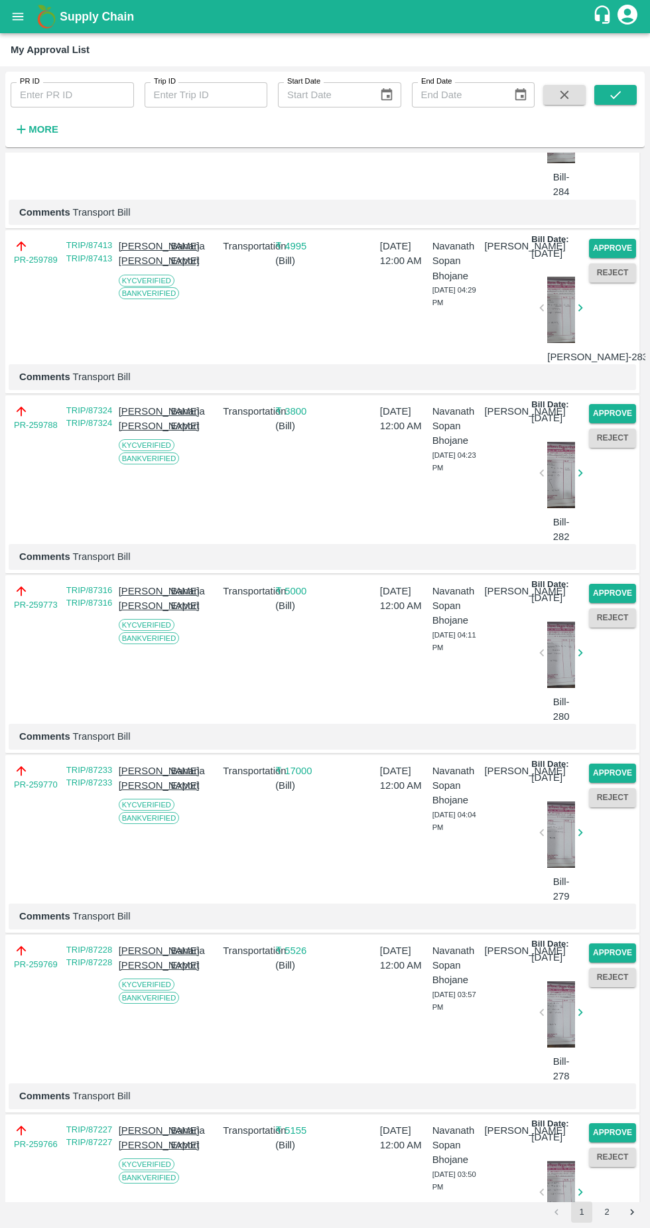
click at [605, 258] on button "Approve" at bounding box center [612, 248] width 47 height 19
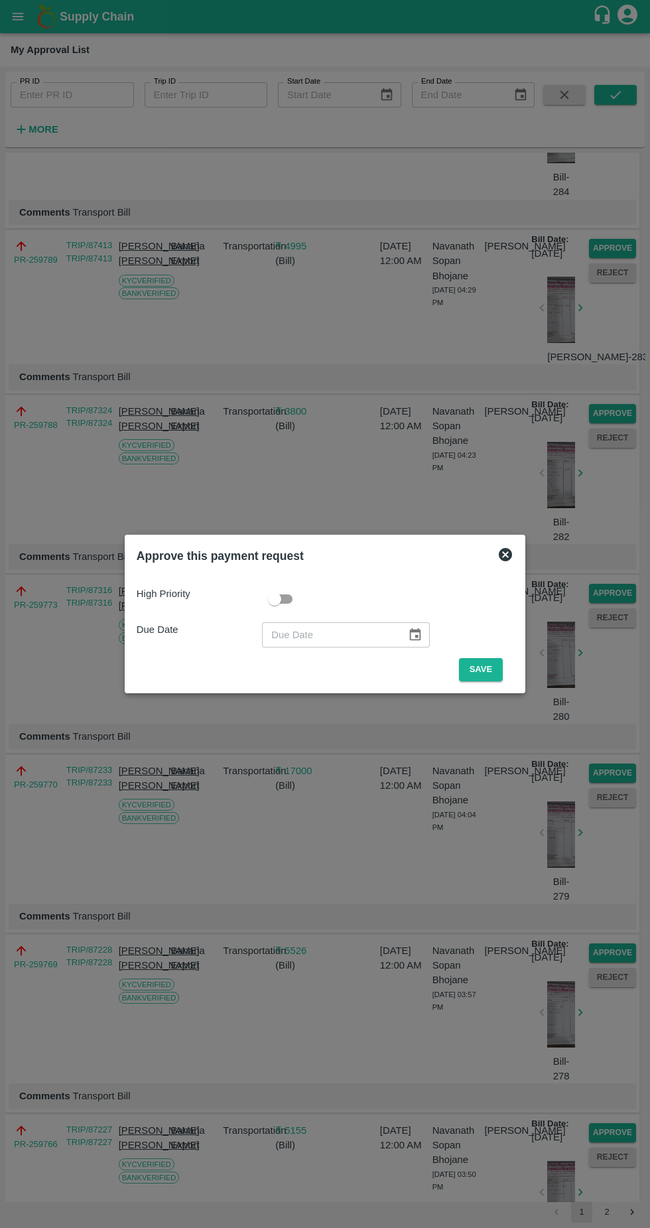
click at [494, 667] on button "Save" at bounding box center [481, 669] width 44 height 23
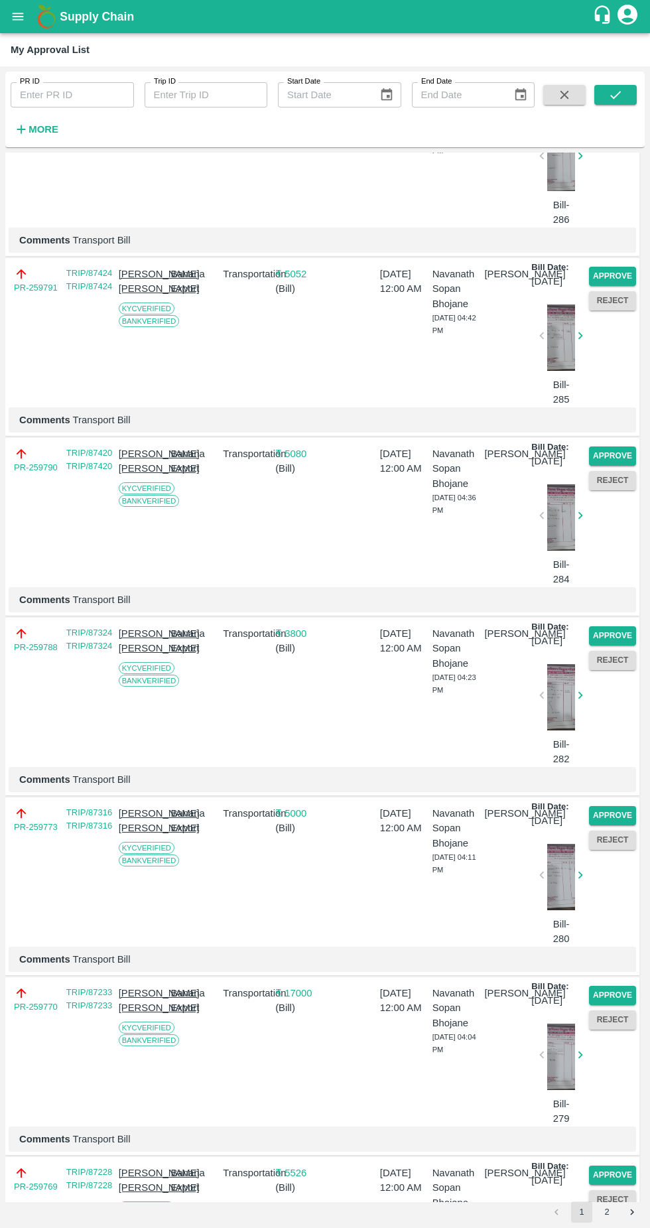
scroll to position [2276, 0]
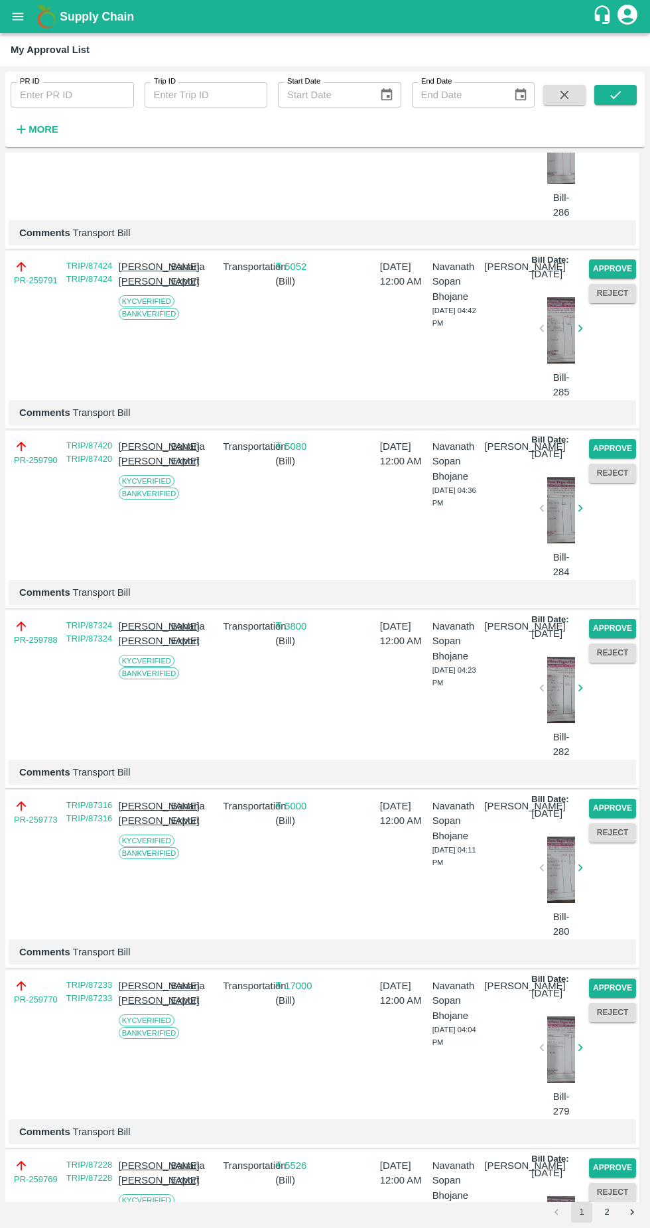
click at [617, 279] on button "Approve" at bounding box center [612, 268] width 47 height 19
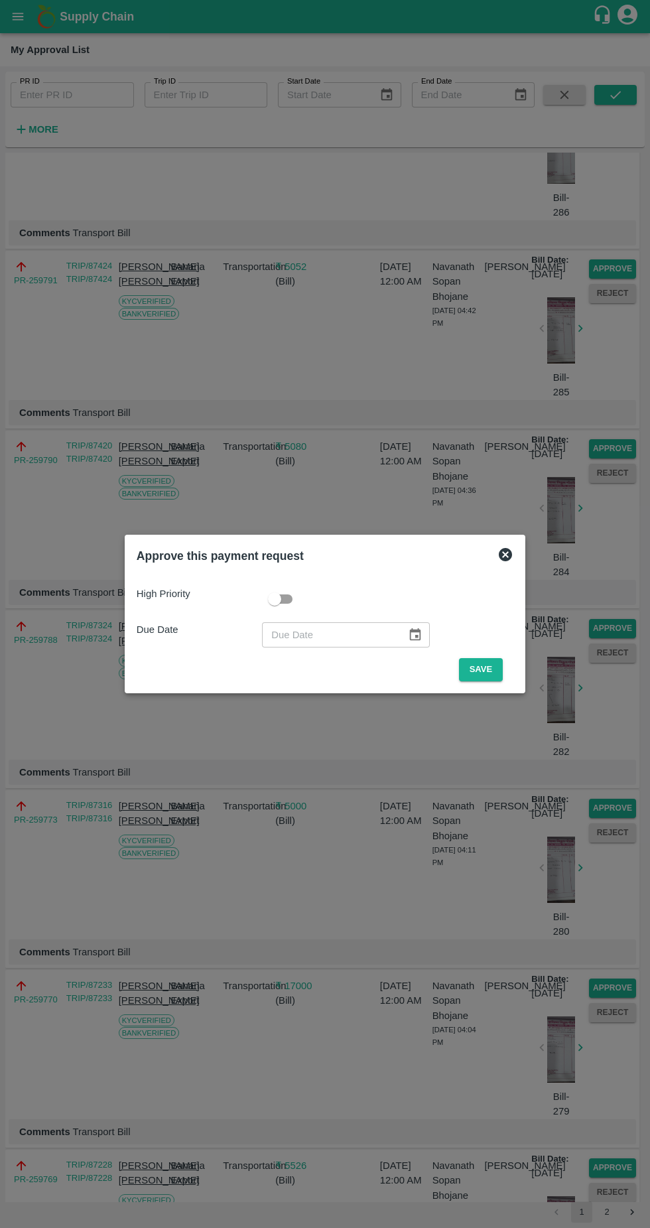
click at [494, 668] on button "Save" at bounding box center [481, 669] width 44 height 23
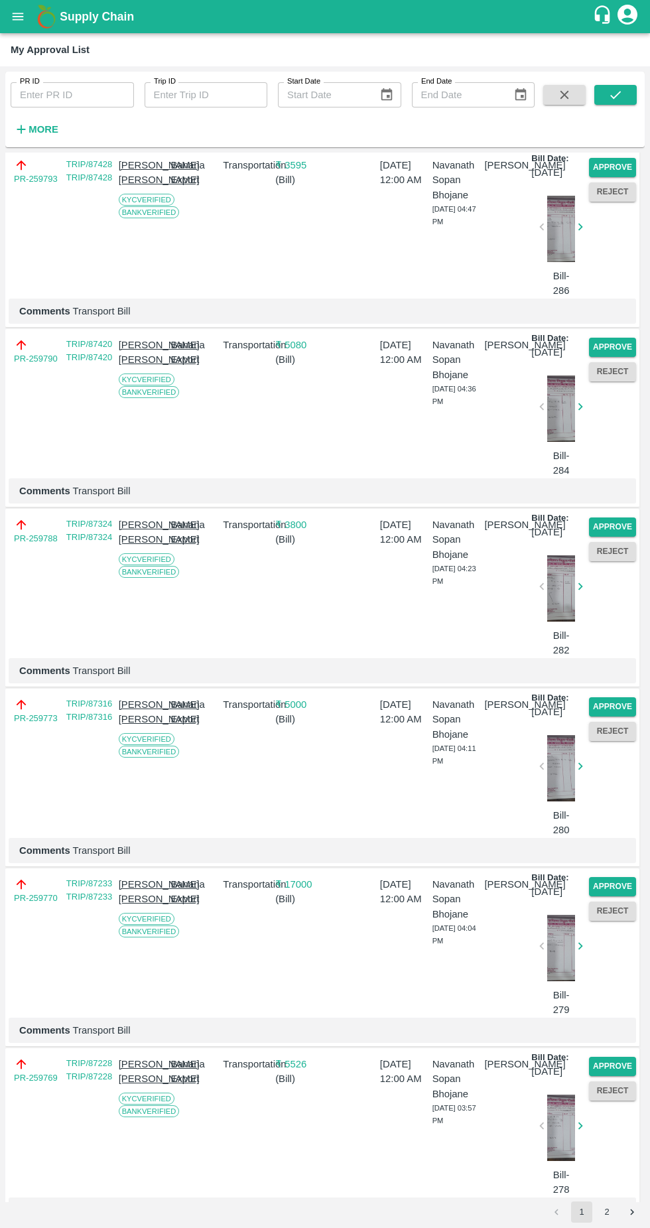
scroll to position [2198, 0]
click at [597, 356] on button "Approve" at bounding box center [612, 346] width 47 height 19
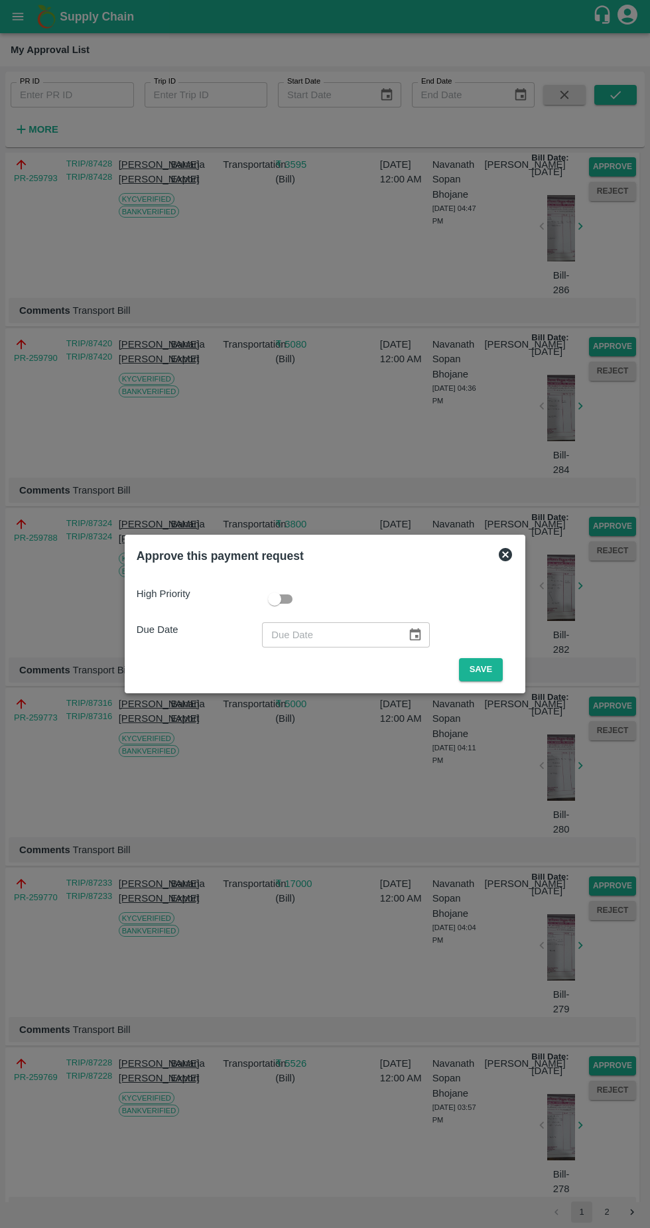
click at [472, 670] on button "Save" at bounding box center [481, 669] width 44 height 23
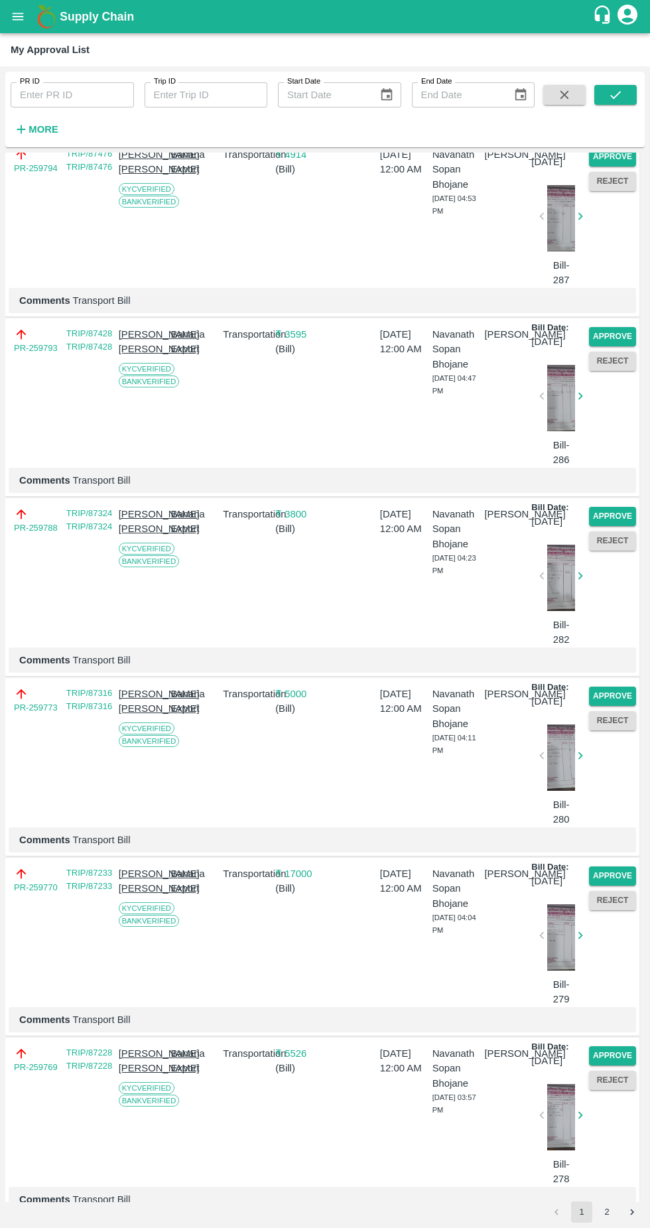
scroll to position [2031, 0]
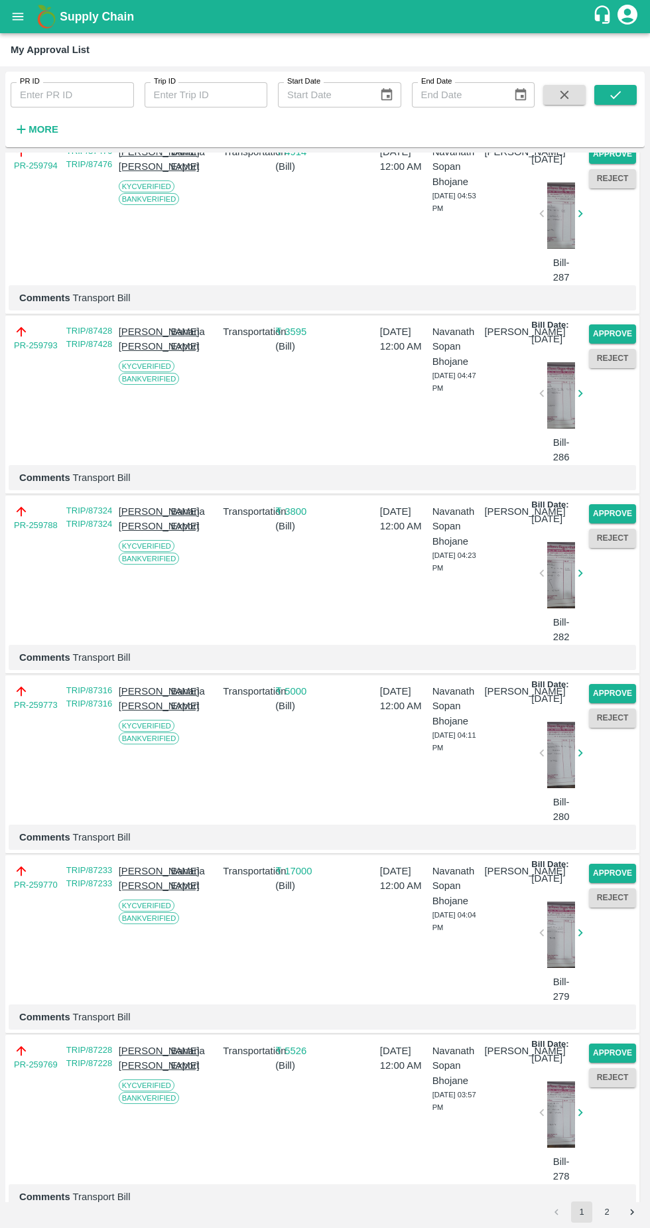
click at [620, 311] on div "Comments Transport Bill" at bounding box center [323, 297] width 628 height 25
click at [590, 344] on button "Approve" at bounding box center [612, 334] width 47 height 19
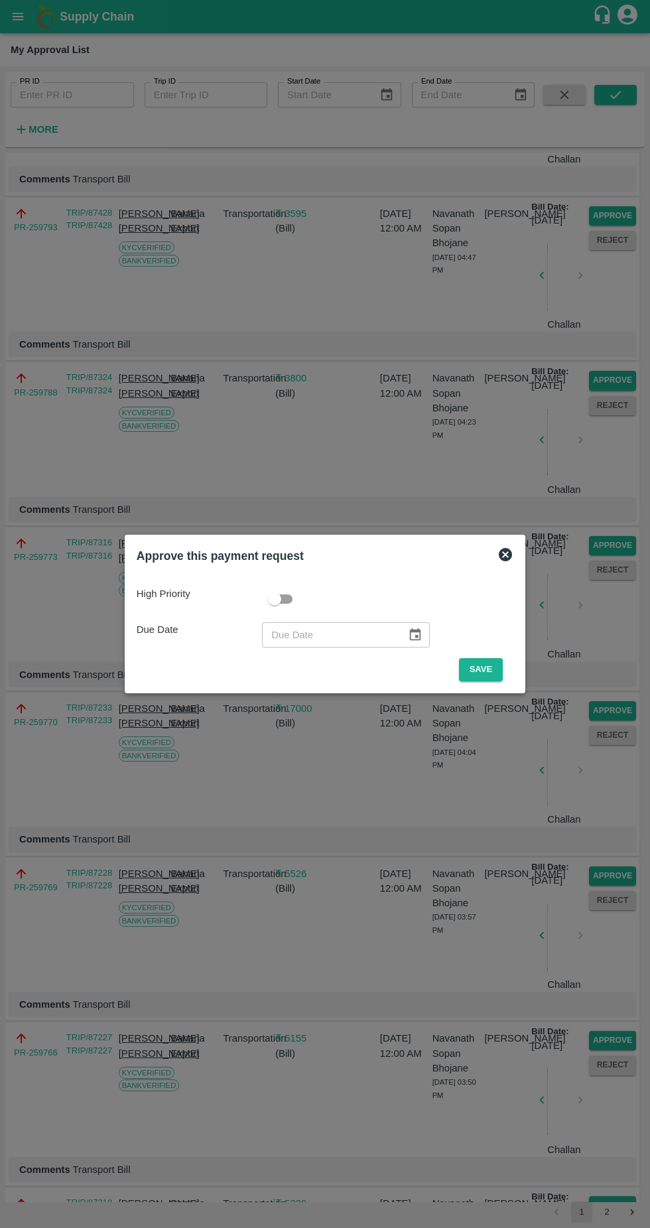
scroll to position [1956, 0]
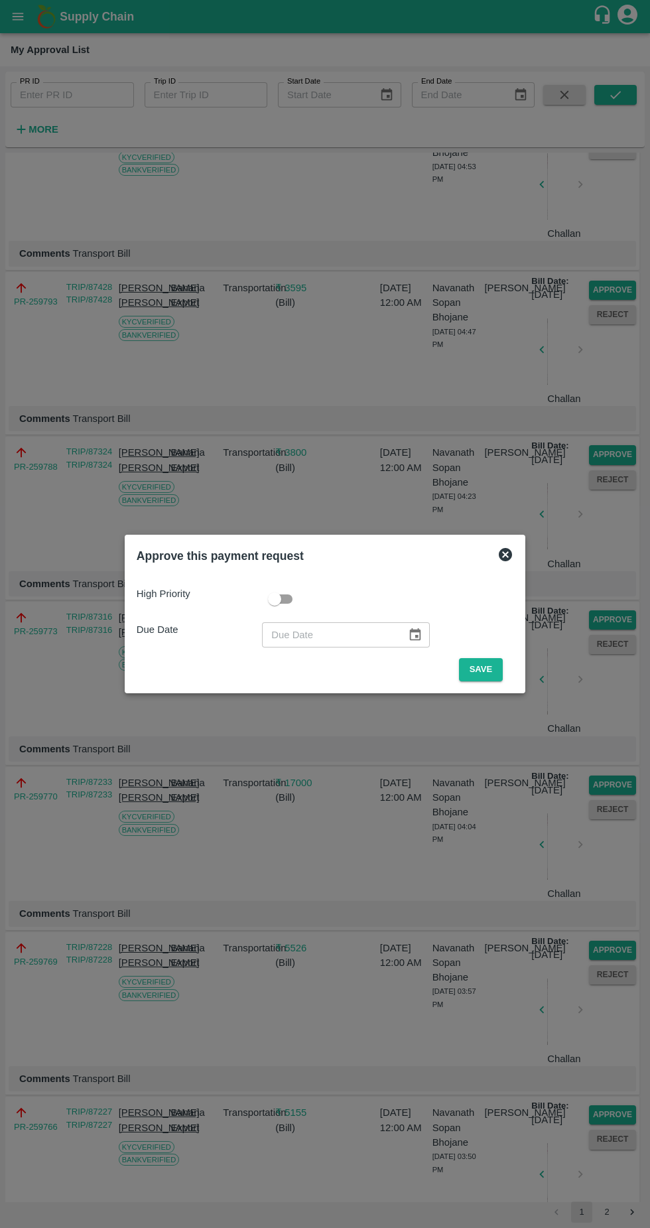
click at [486, 670] on button "Save" at bounding box center [481, 669] width 44 height 23
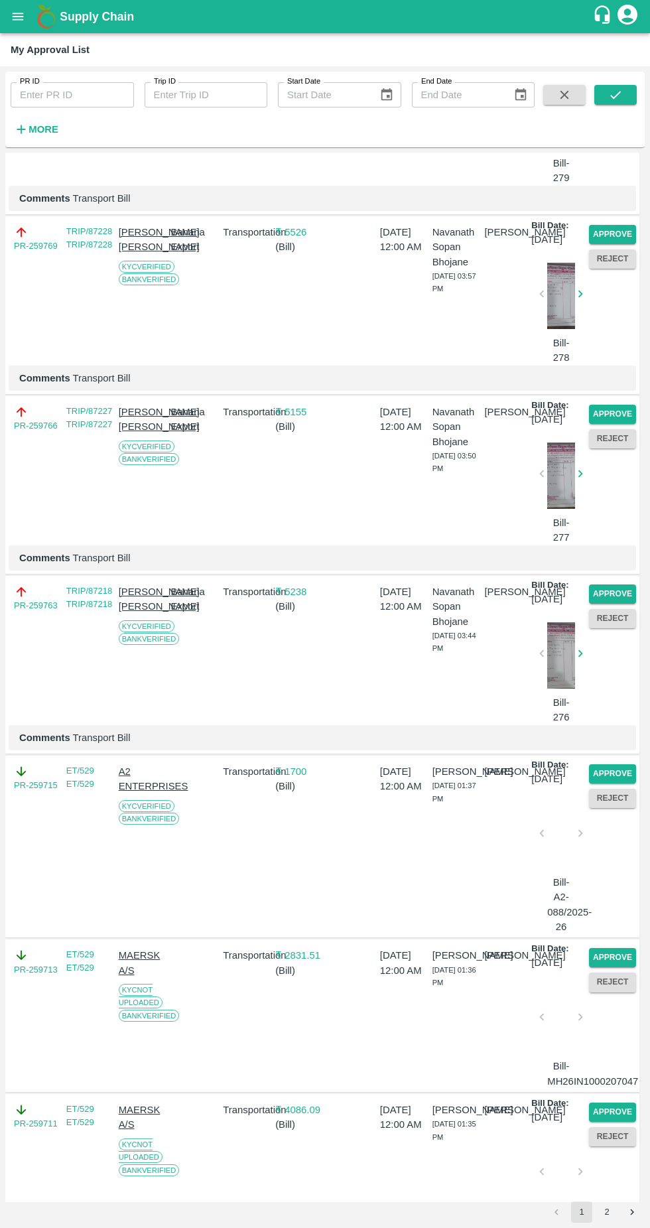
scroll to position [2667, 0]
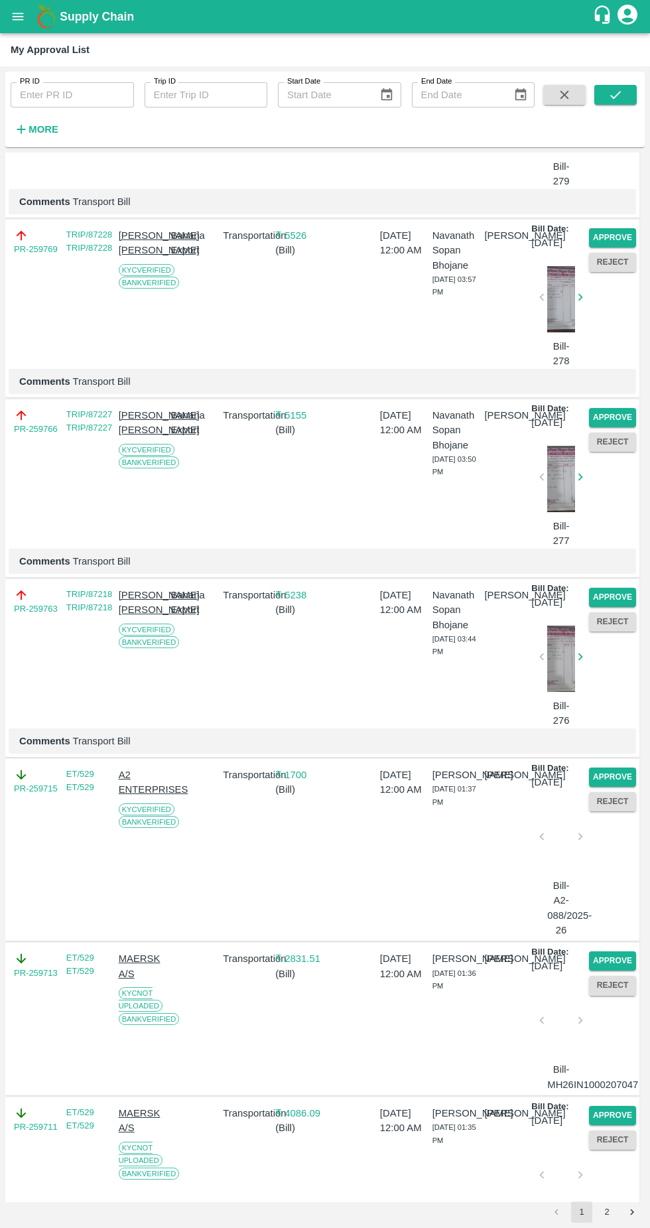
click at [618, 248] on button "Approve" at bounding box center [612, 237] width 47 height 19
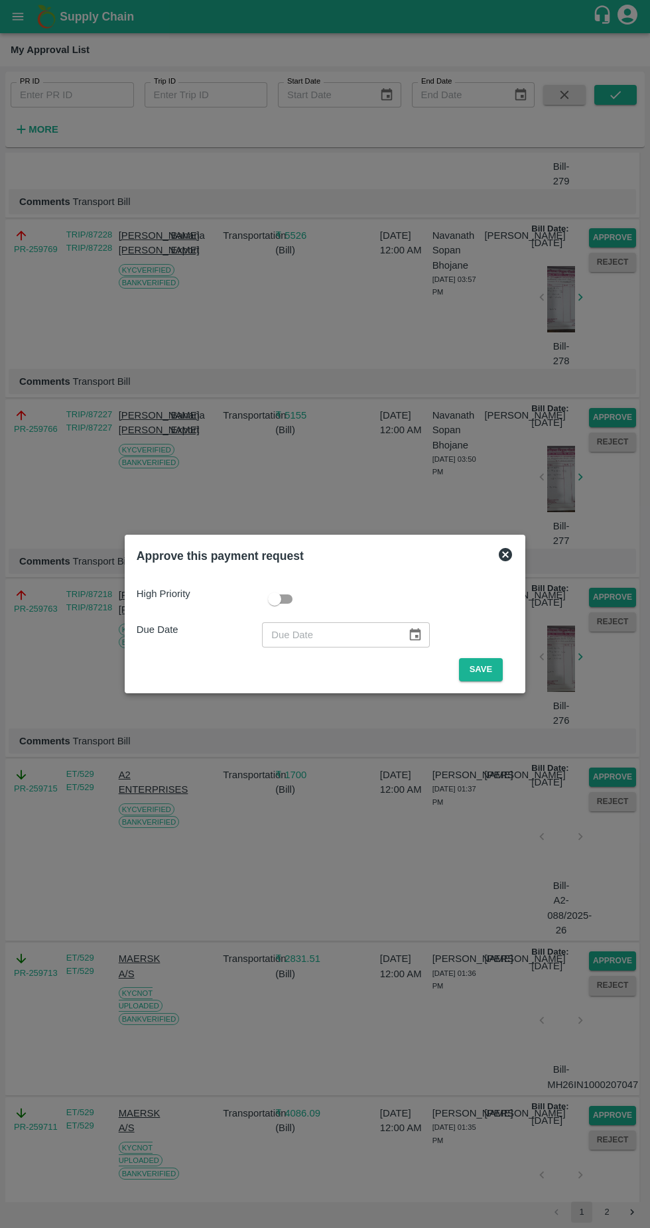
click at [483, 684] on div "High Priority Due Date ​ Save" at bounding box center [325, 629] width 388 height 116
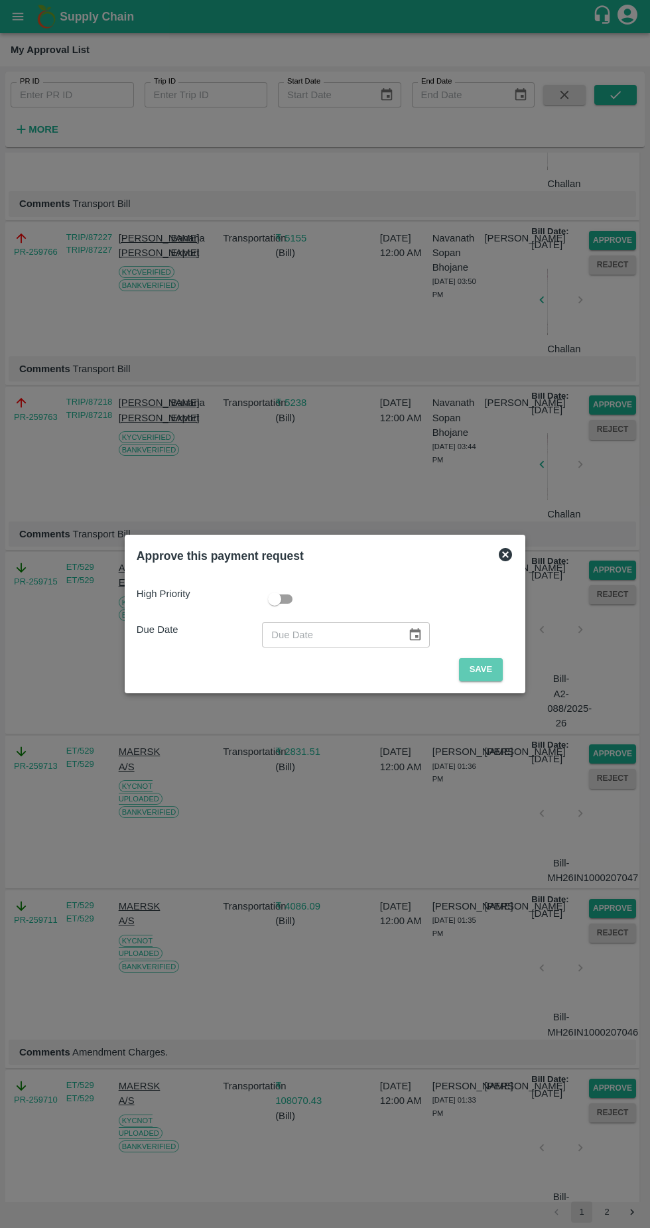
scroll to position [2533, 0]
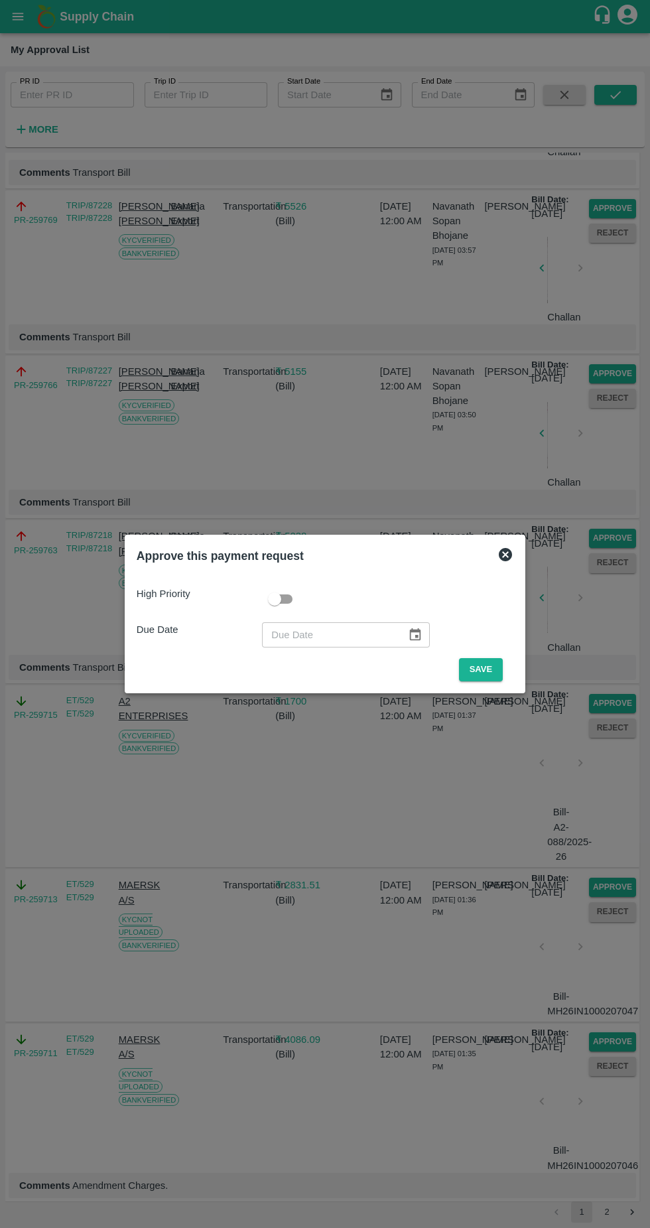
click at [485, 670] on button "Save" at bounding box center [481, 669] width 44 height 23
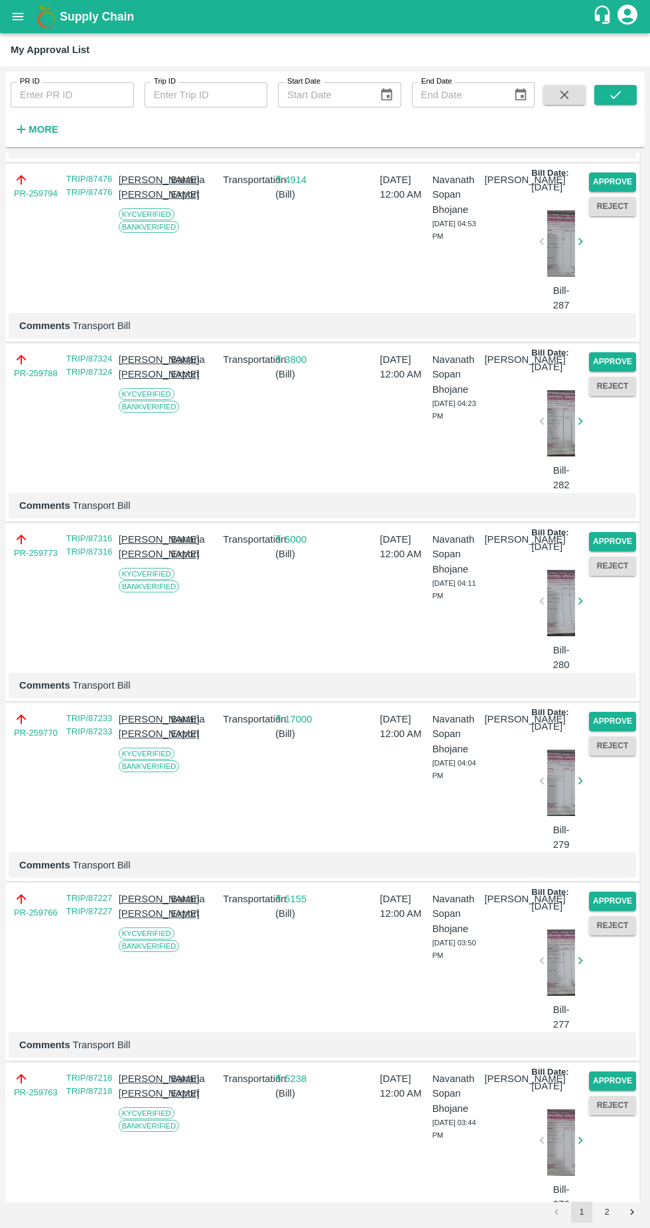
scroll to position [2004, 0]
click at [595, 371] on button "Approve" at bounding box center [612, 361] width 47 height 19
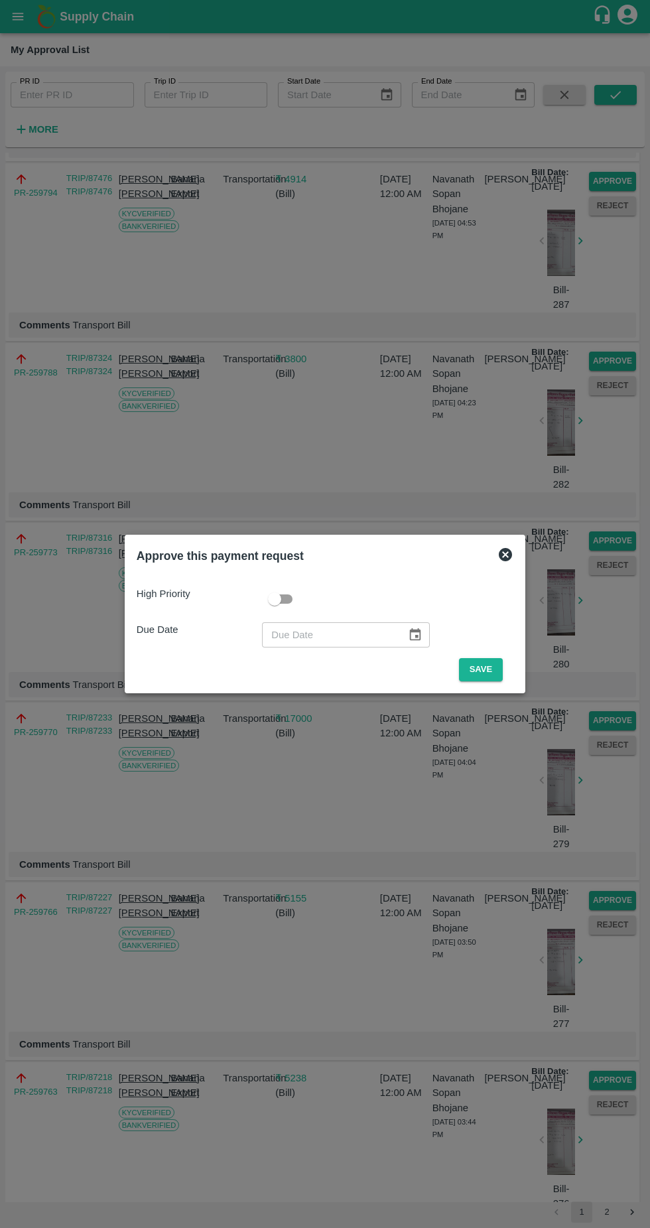
click at [475, 675] on button "Save" at bounding box center [481, 669] width 44 height 23
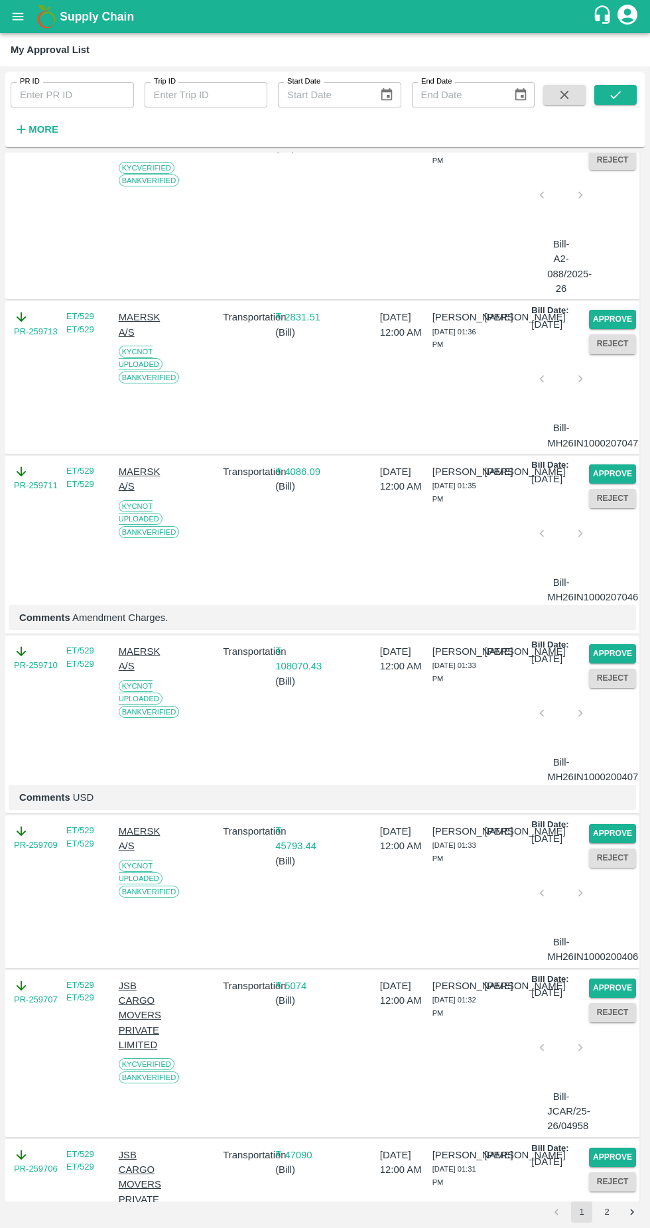
scroll to position [2950, 0]
click at [607, 328] on button "Approve" at bounding box center [612, 318] width 47 height 19
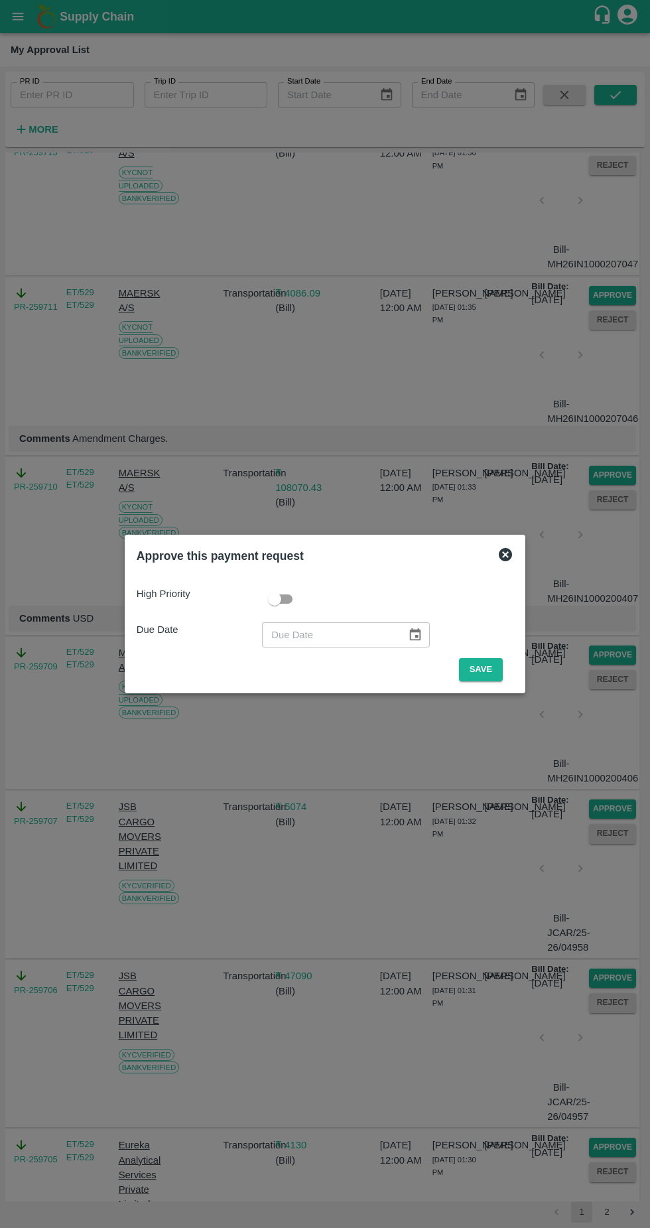
scroll to position [2802, 0]
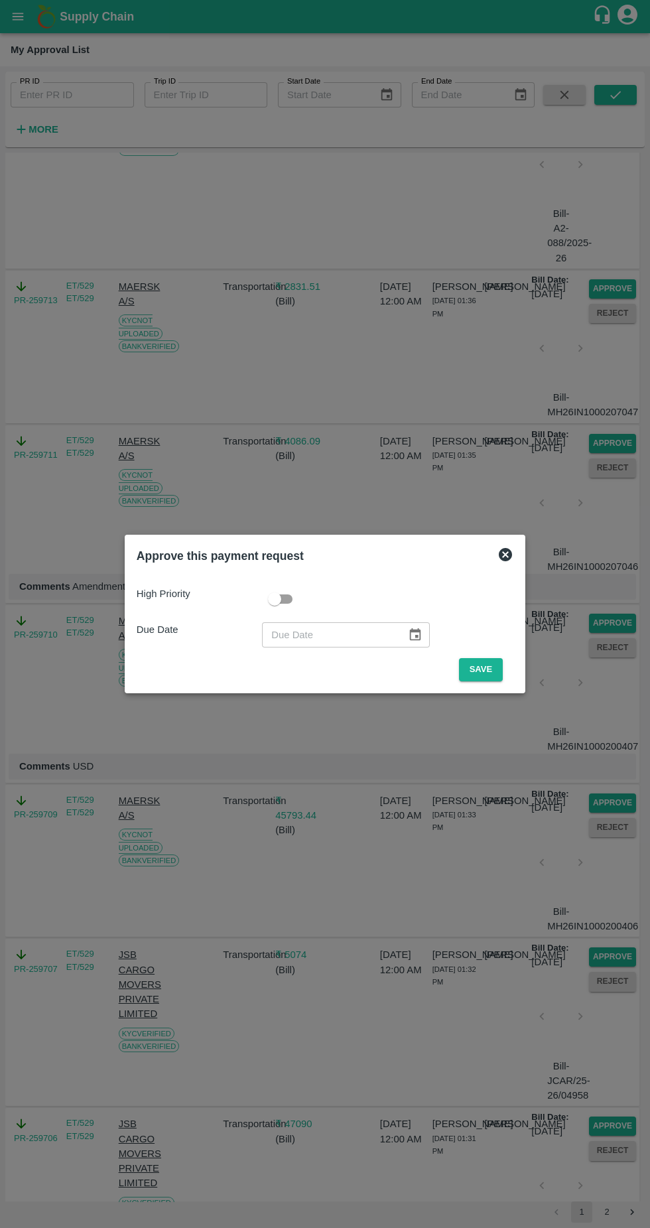
click at [483, 670] on button "Save" at bounding box center [481, 669] width 44 height 23
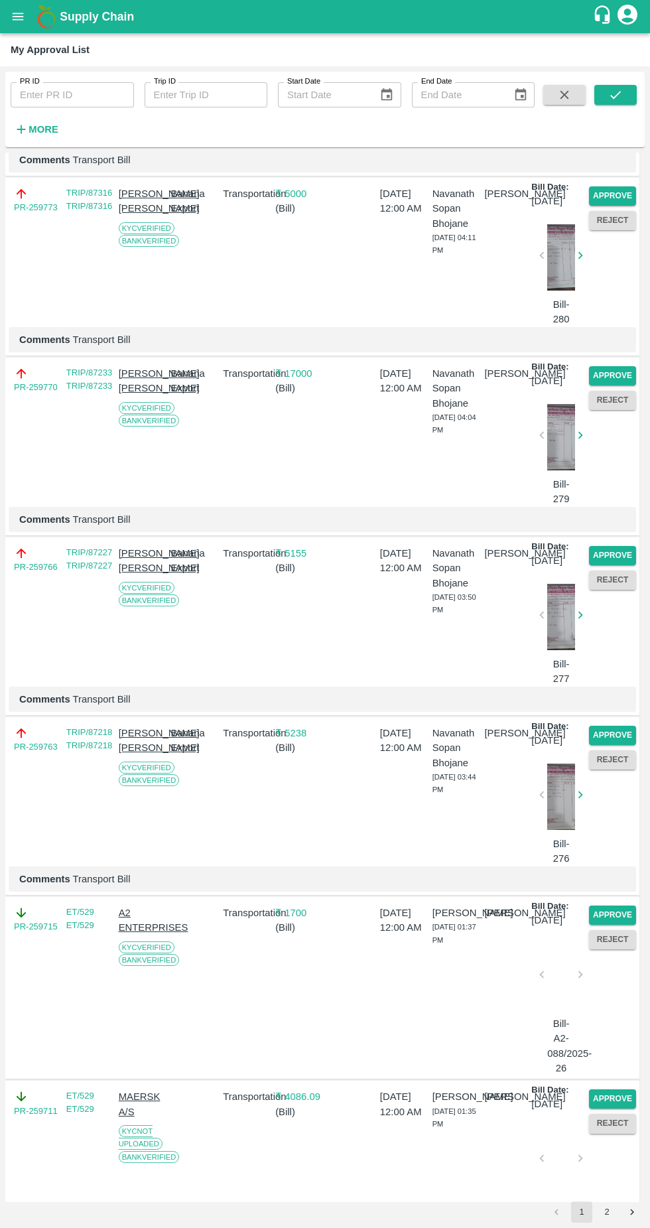
scroll to position [2223, 0]
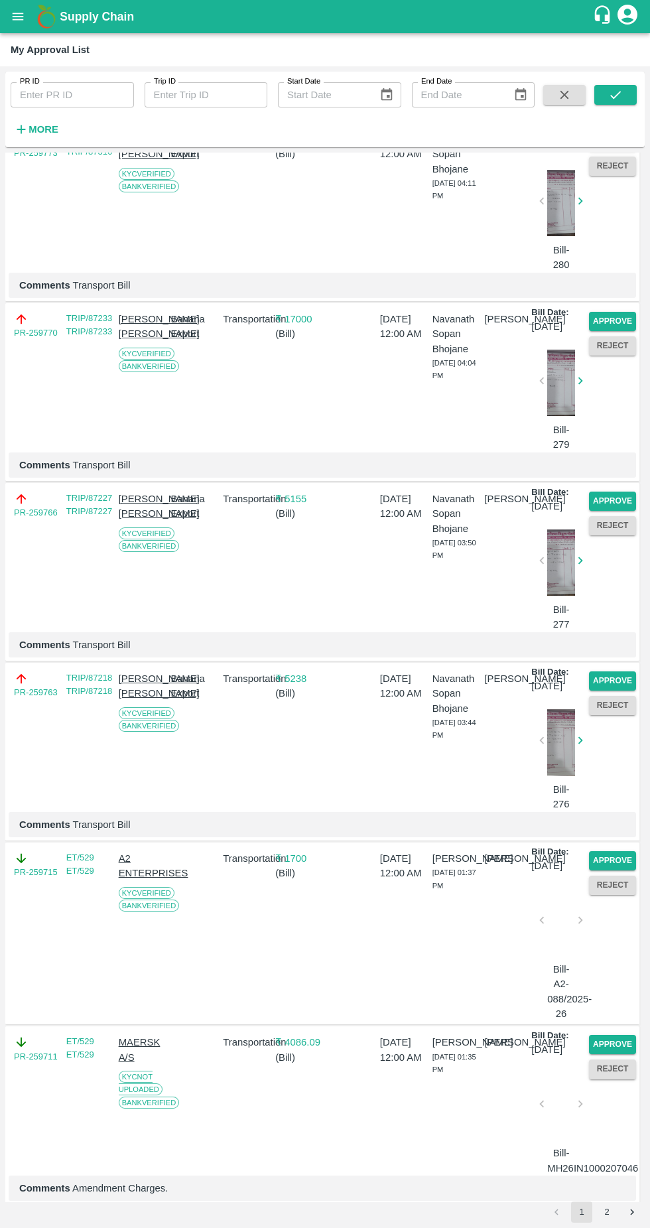
click at [599, 331] on button "Approve" at bounding box center [612, 321] width 47 height 19
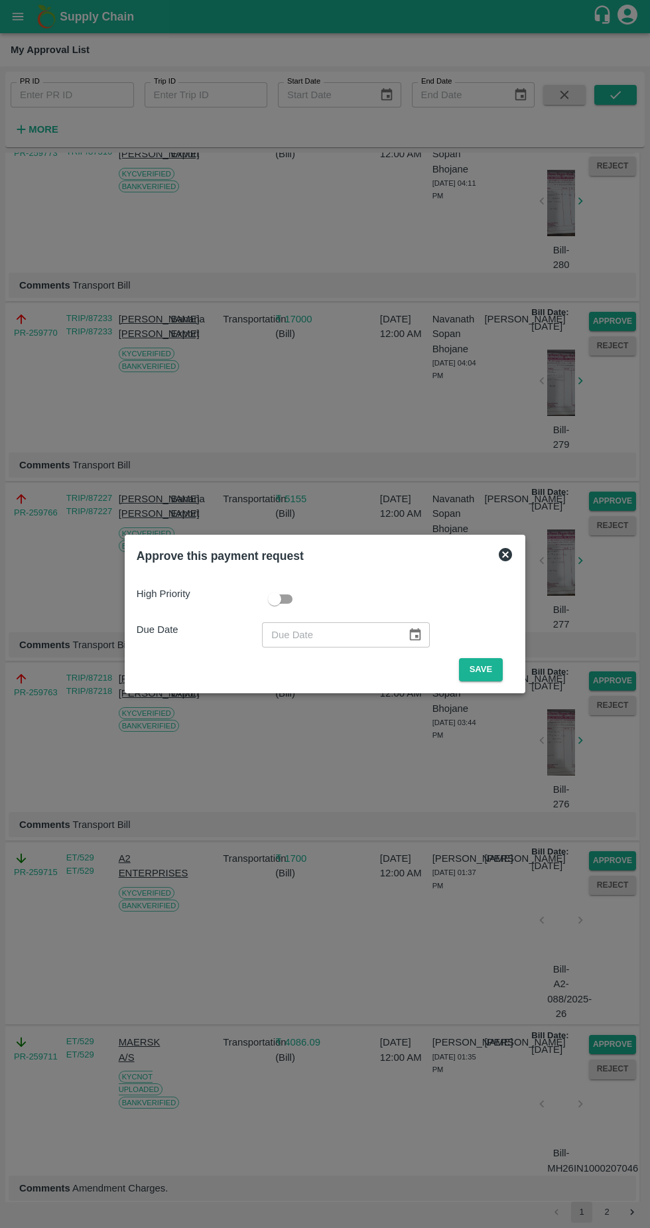
click at [498, 667] on button "Save" at bounding box center [481, 669] width 44 height 23
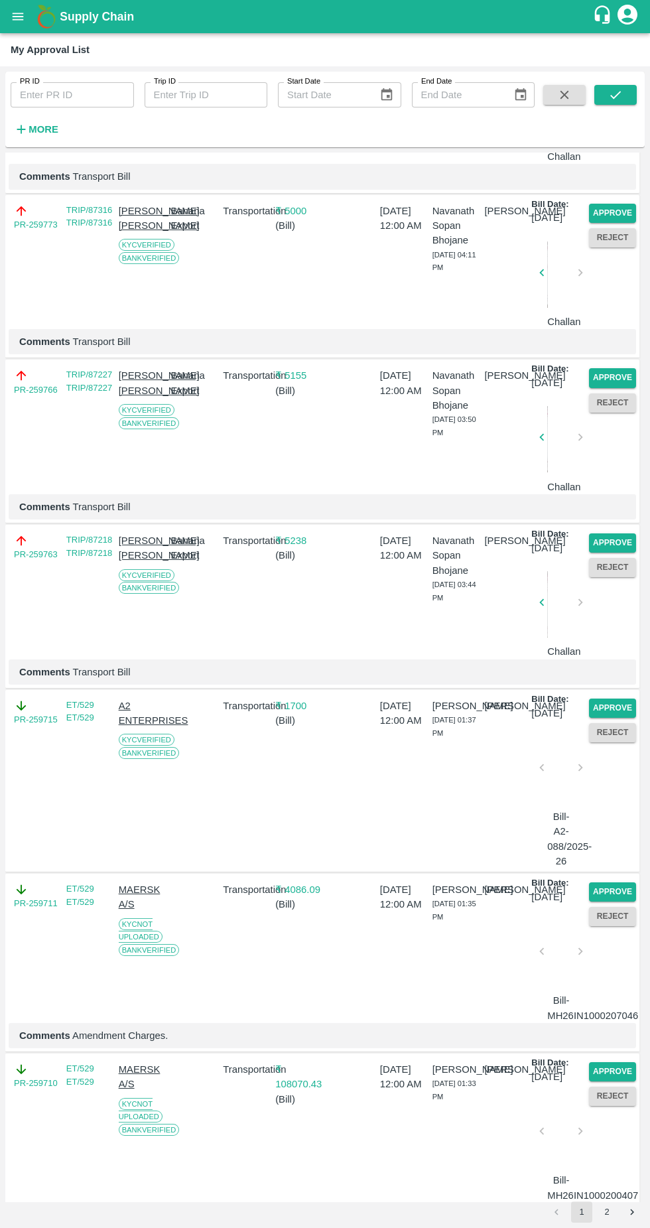
scroll to position [1960, 0]
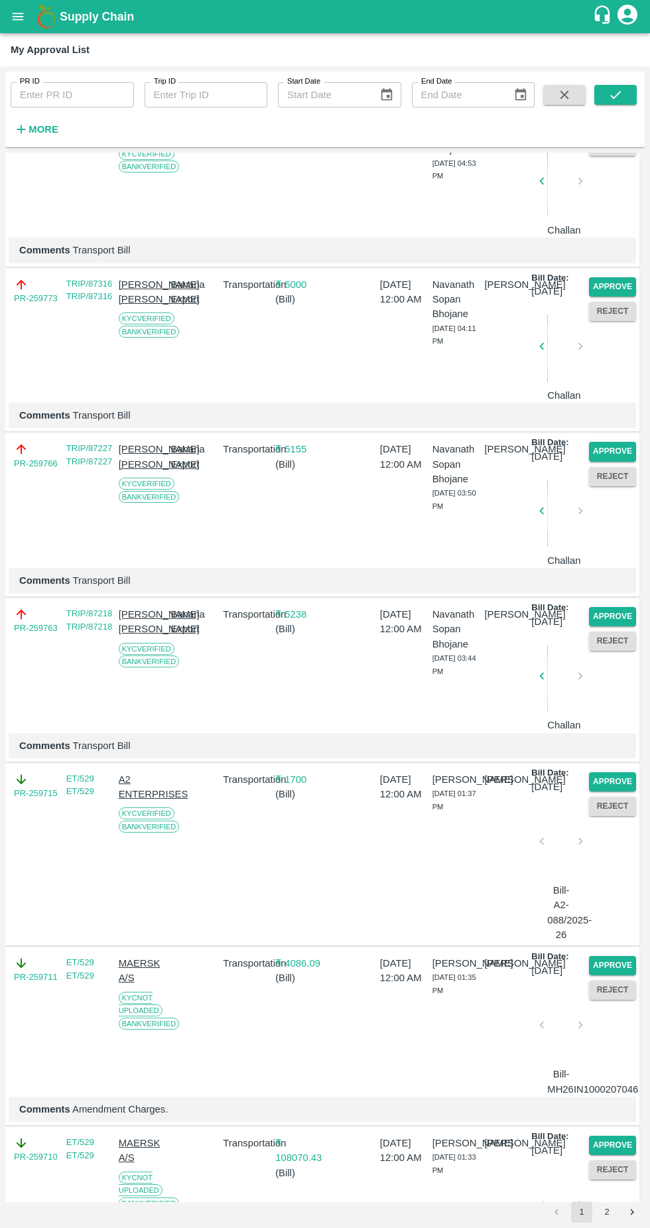
click at [612, 321] on button "Reject" at bounding box center [612, 311] width 47 height 19
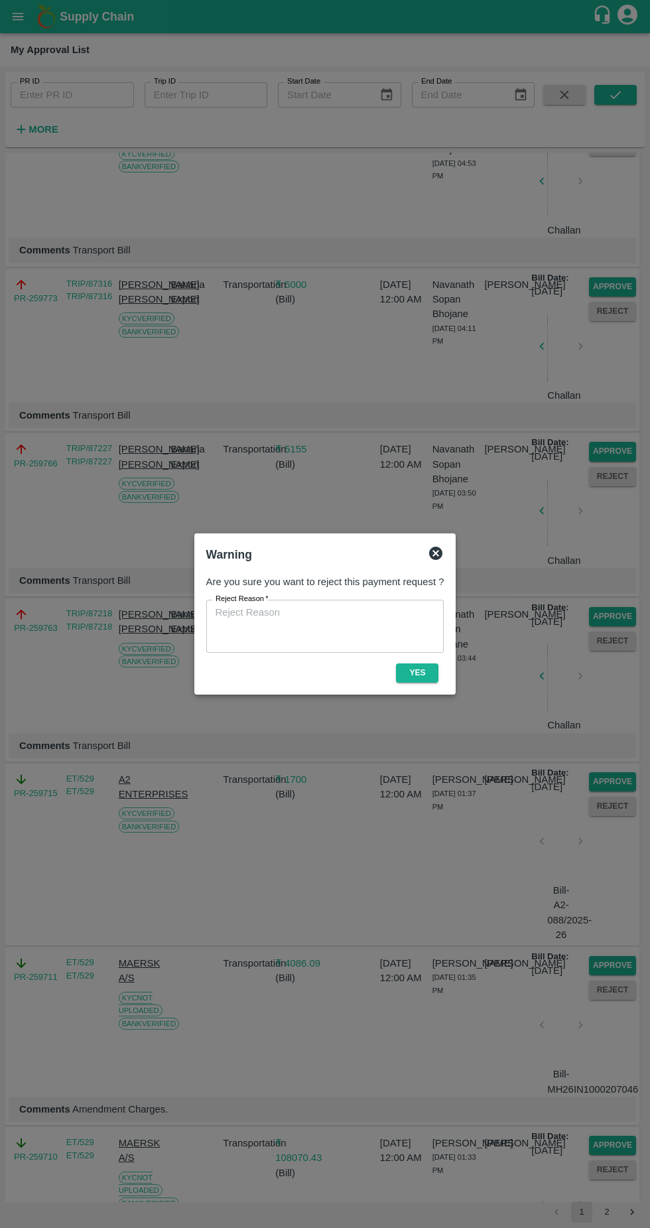
click at [441, 548] on icon at bounding box center [436, 554] width 16 height 16
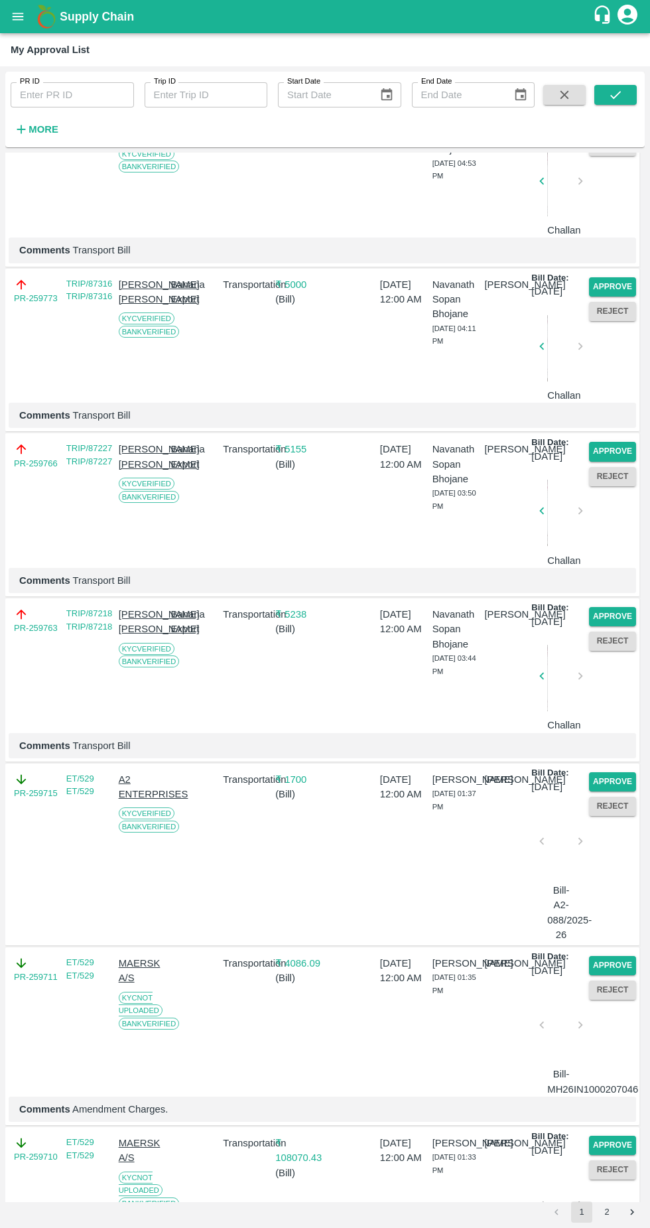
click at [621, 297] on button "Approve" at bounding box center [612, 286] width 47 height 19
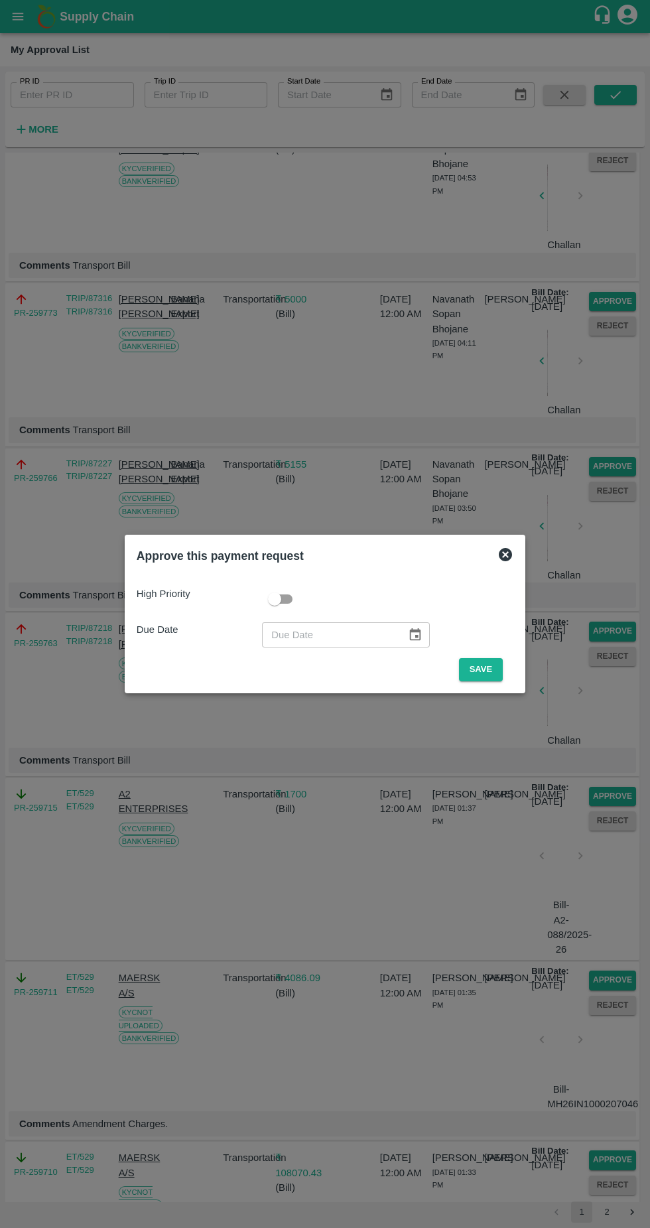
scroll to position [2049, 0]
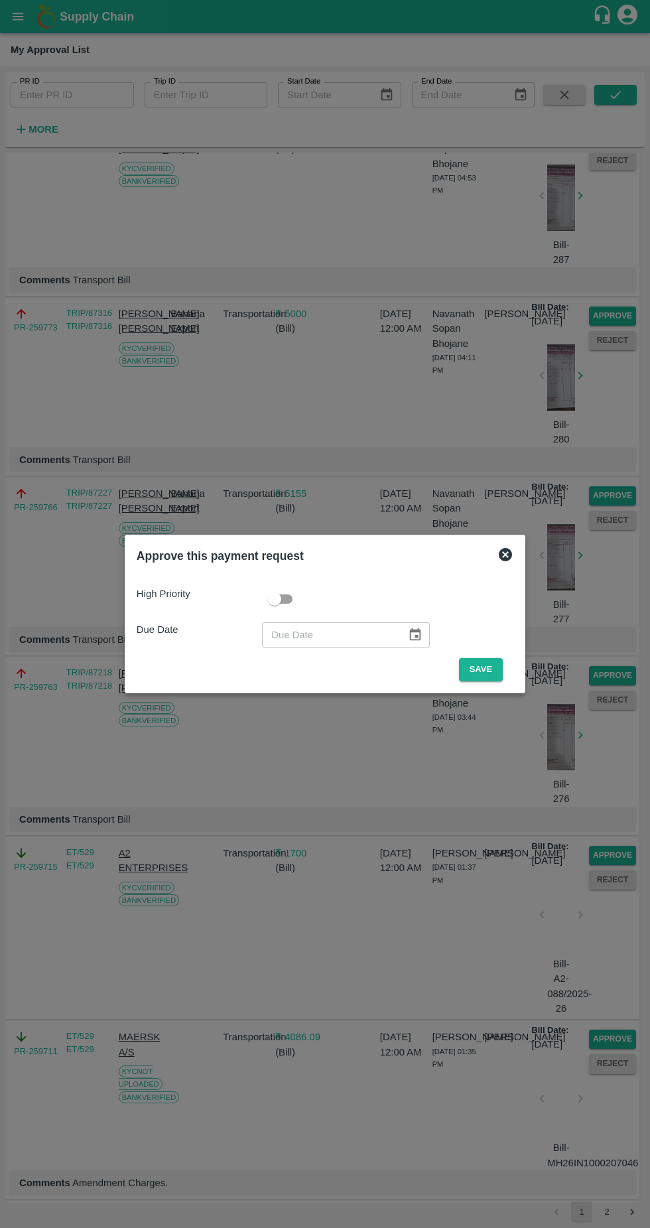
click at [483, 672] on button "Save" at bounding box center [481, 669] width 44 height 23
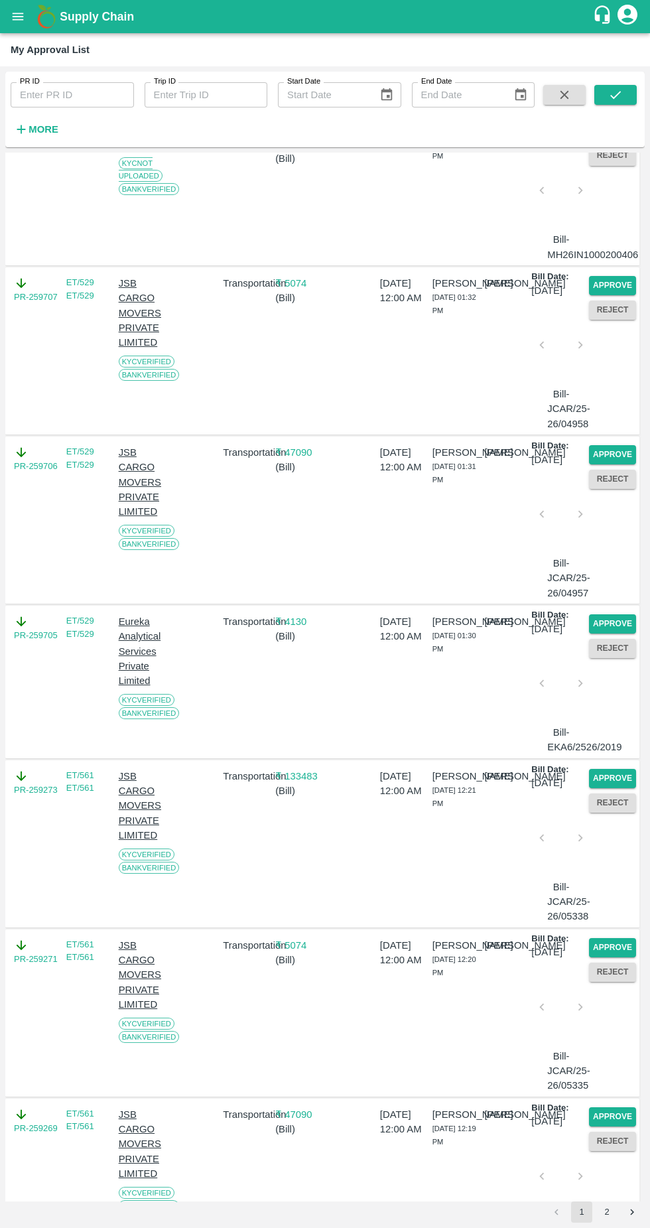
scroll to position [3139, 0]
click at [626, 139] on button "Approve" at bounding box center [612, 128] width 47 height 19
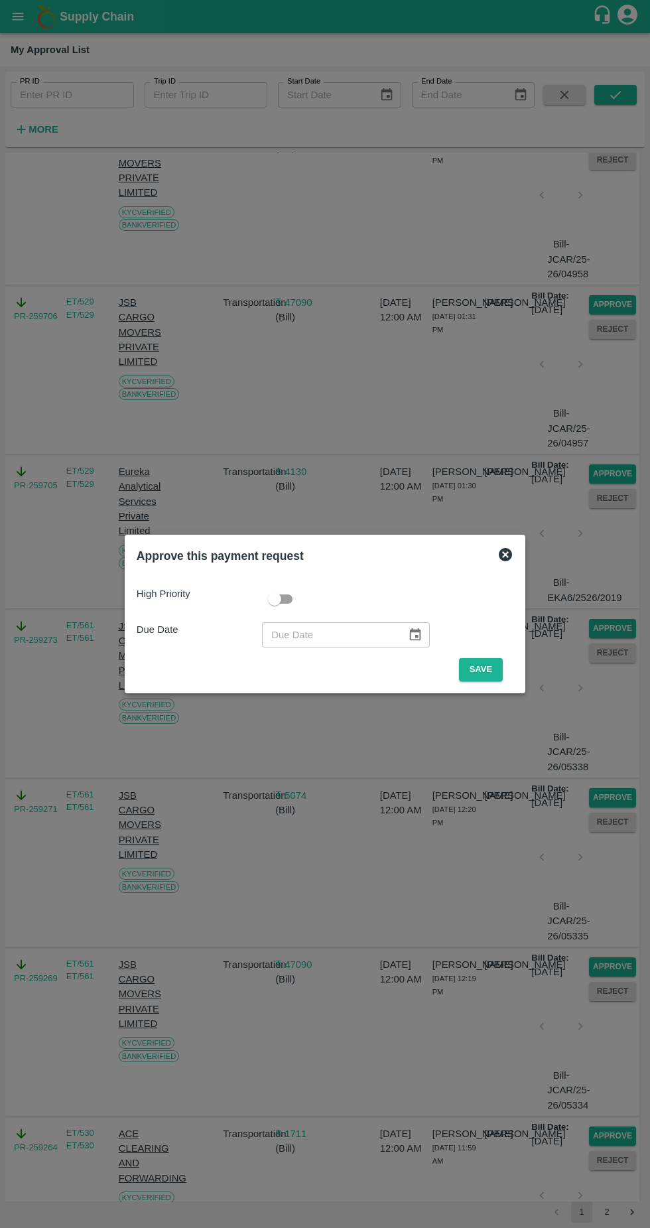
scroll to position [2991, 0]
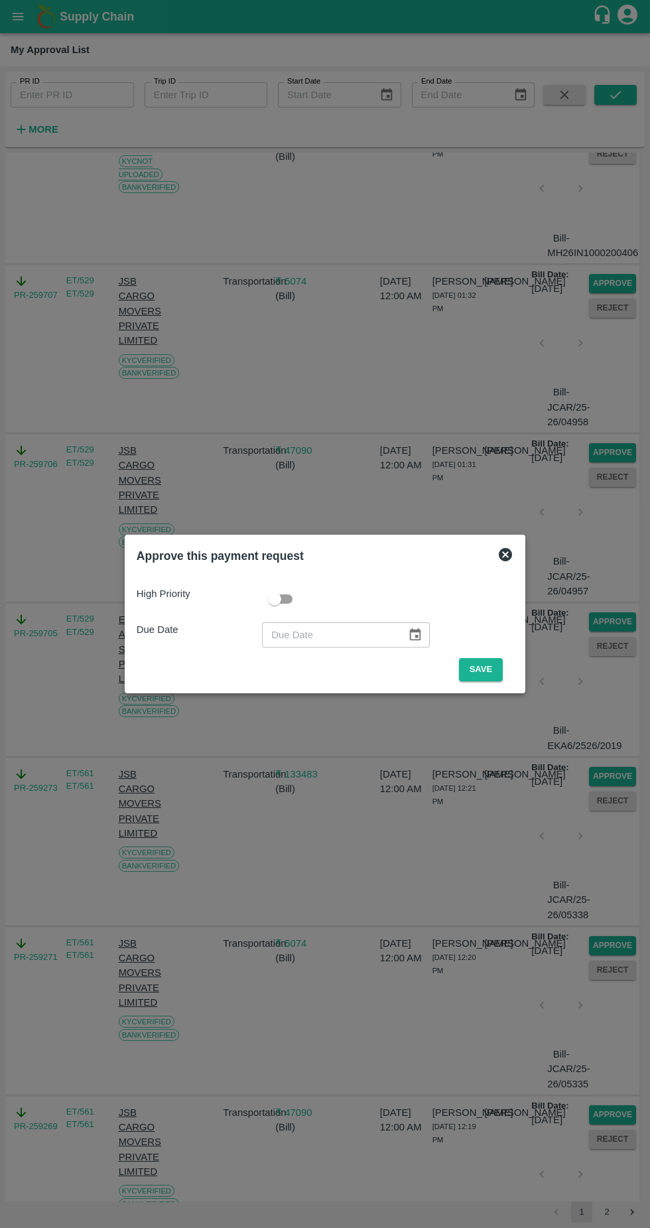
click at [484, 664] on button "Save" at bounding box center [481, 669] width 44 height 23
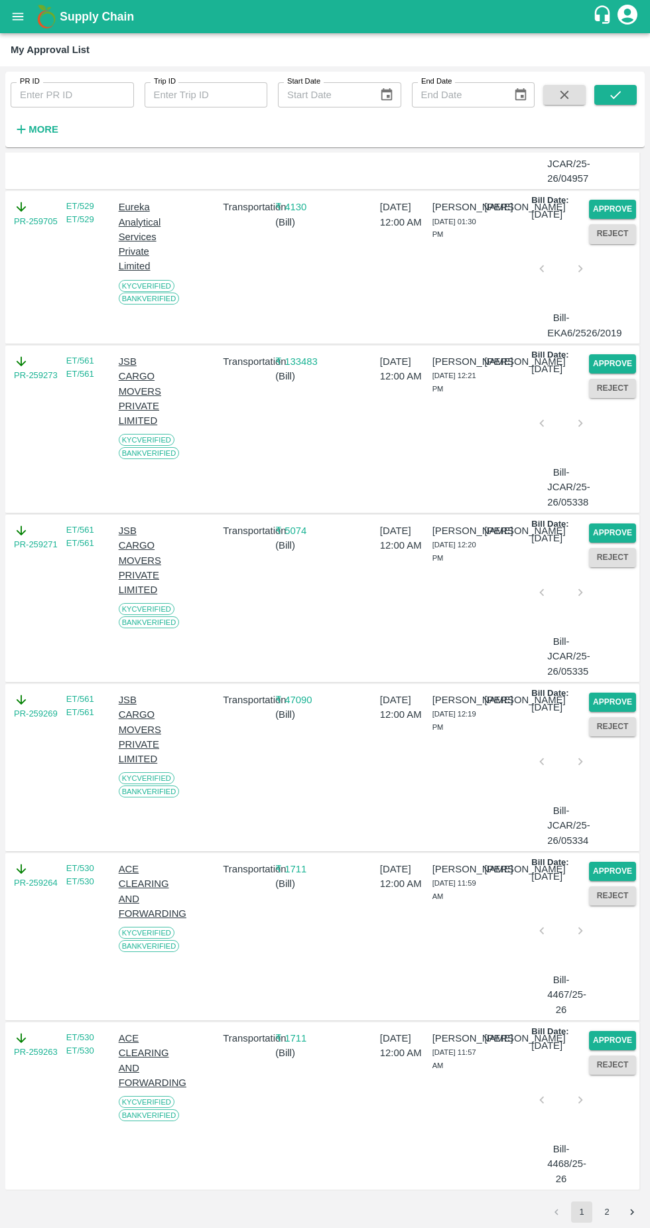
scroll to position [3866, 0]
click at [467, 693] on p "[PERSON_NAME]" at bounding box center [456, 700] width 47 height 15
click at [609, 524] on button "Approve" at bounding box center [612, 533] width 47 height 19
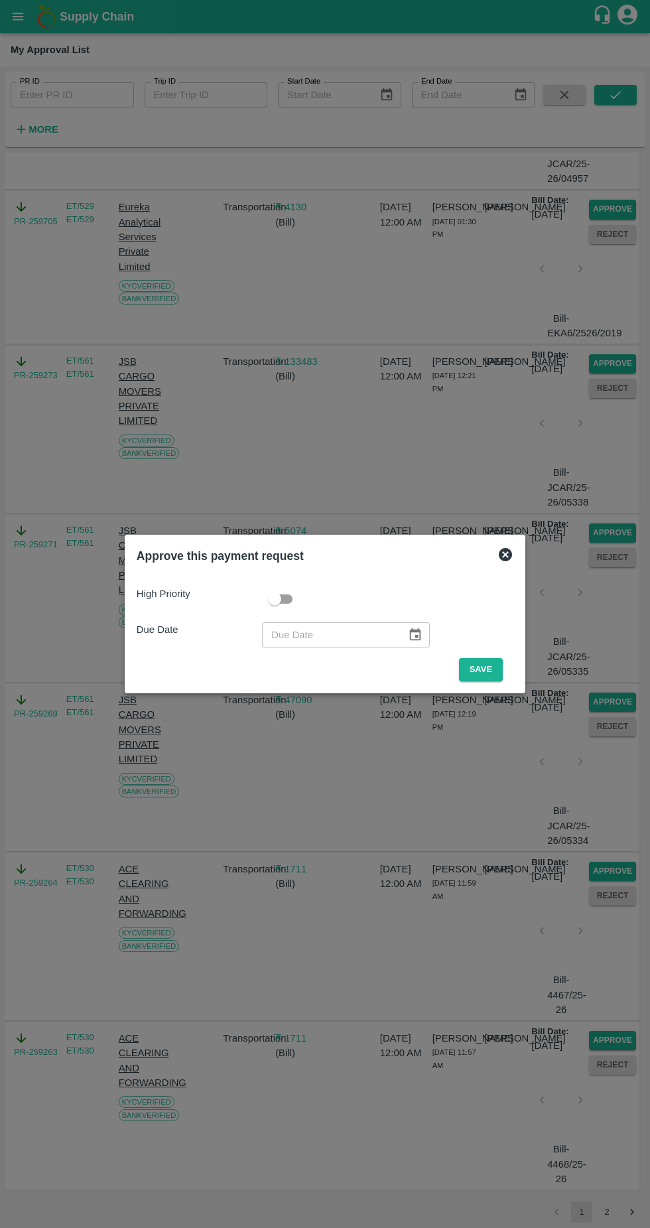
scroll to position [3718, 0]
click at [484, 670] on button "Save" at bounding box center [481, 669] width 44 height 23
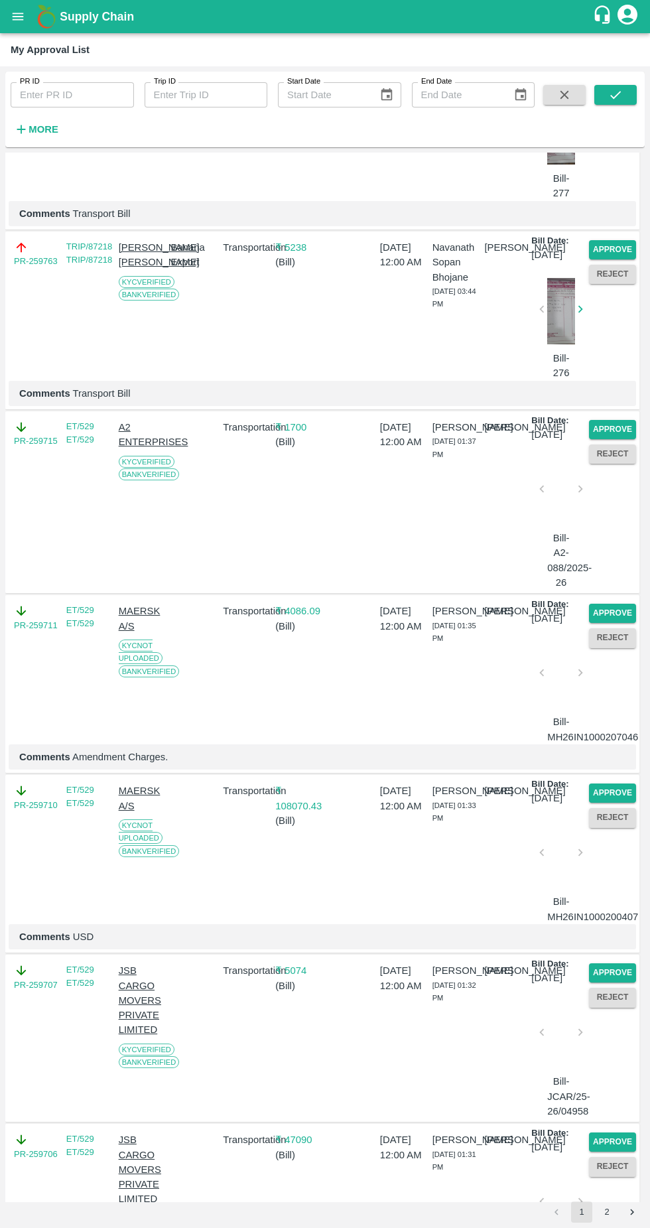
scroll to position [3866, 0]
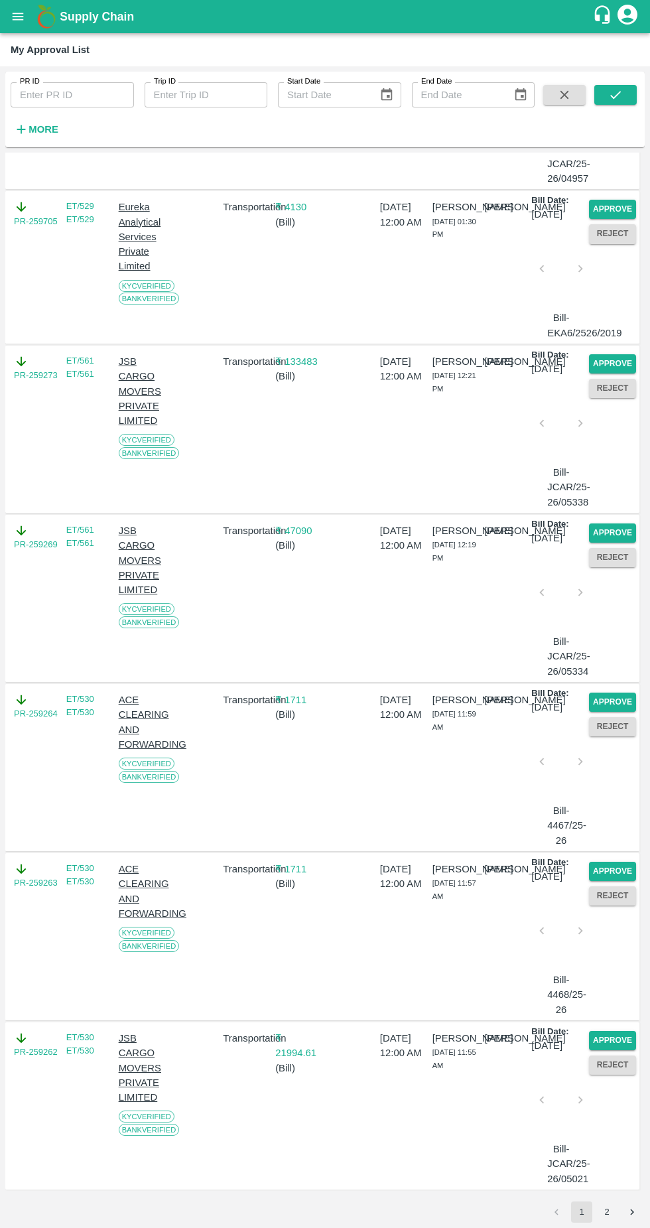
click at [608, 693] on button "Approve" at bounding box center [612, 702] width 47 height 19
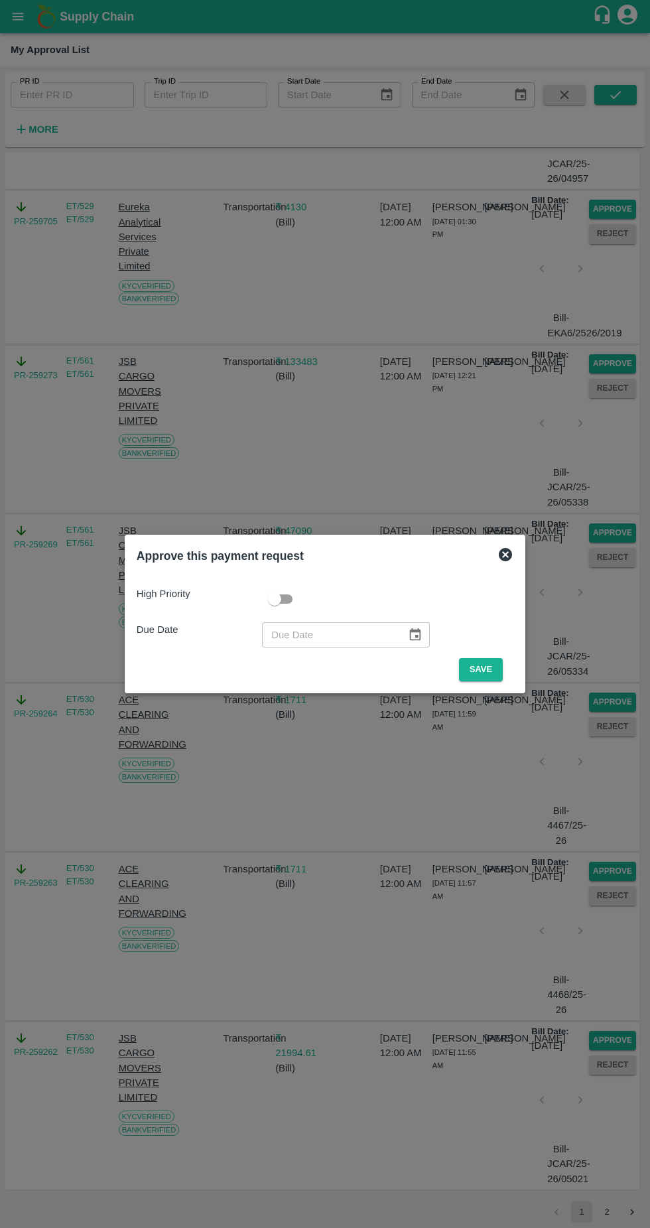
click at [484, 670] on button "Save" at bounding box center [481, 669] width 44 height 23
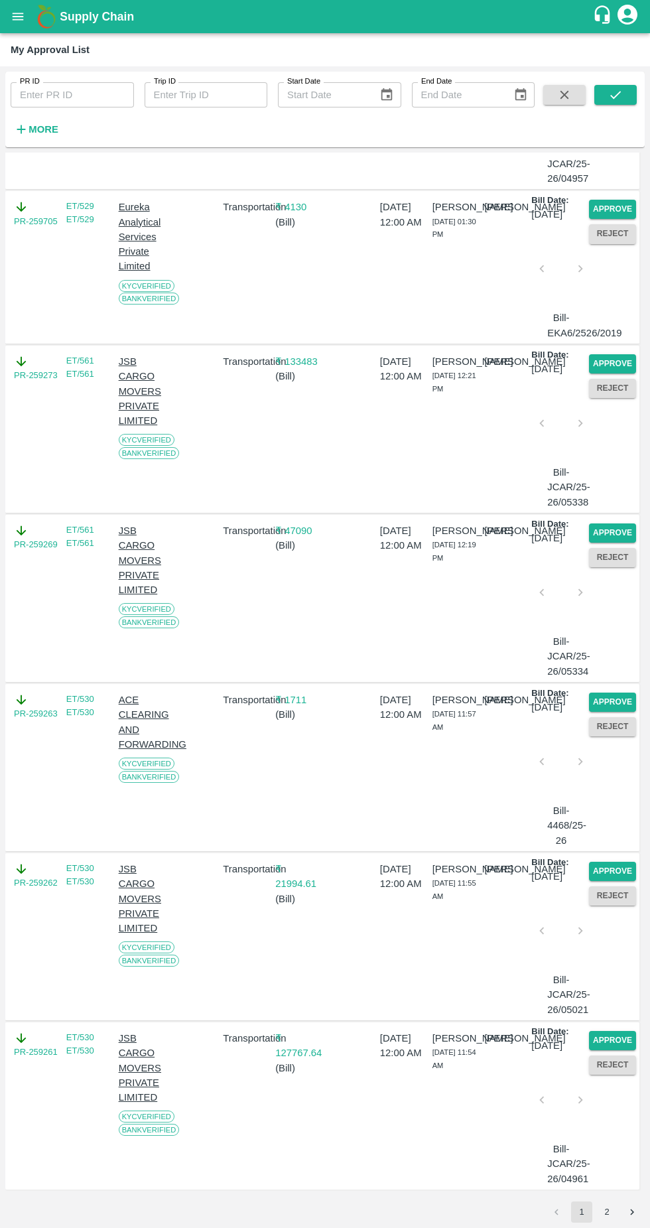
click at [611, 693] on button "Approve" at bounding box center [612, 702] width 47 height 19
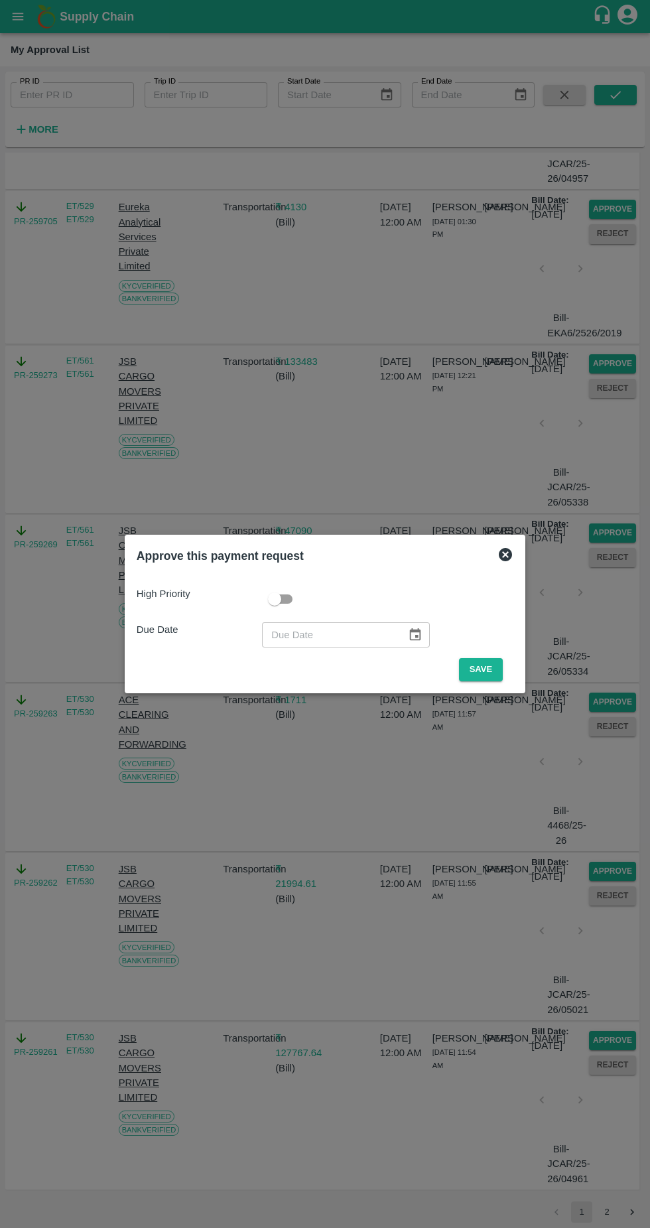
click at [480, 670] on button "Save" at bounding box center [481, 669] width 44 height 23
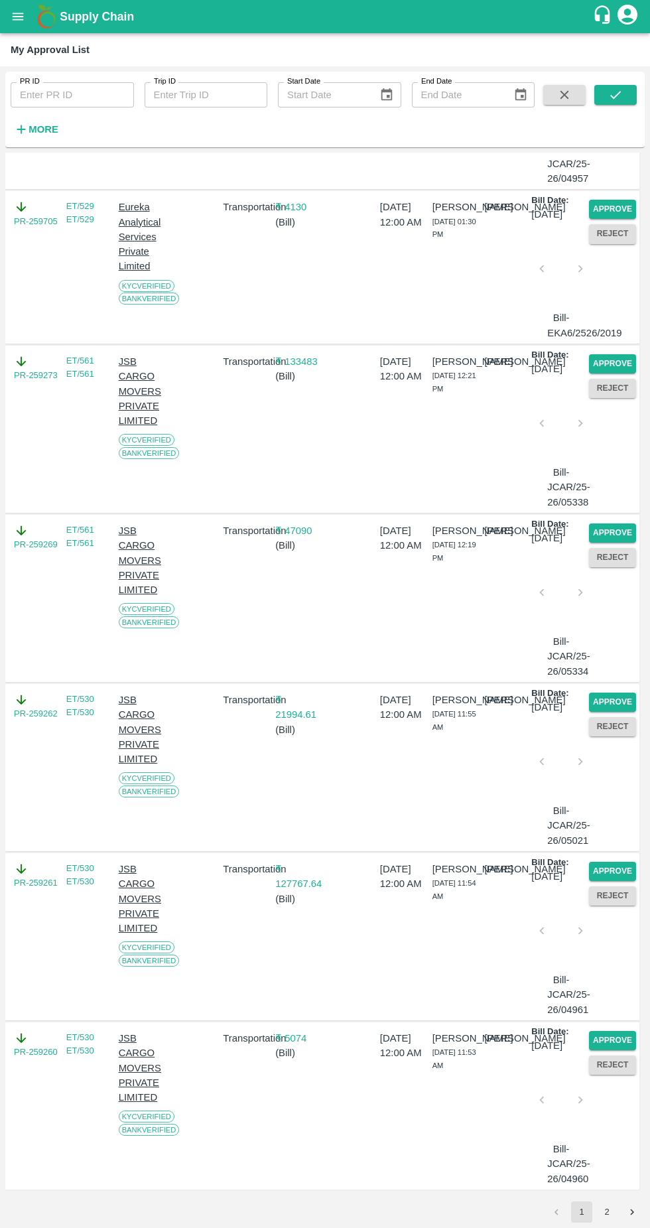
click at [605, 693] on button "Approve" at bounding box center [612, 702] width 47 height 19
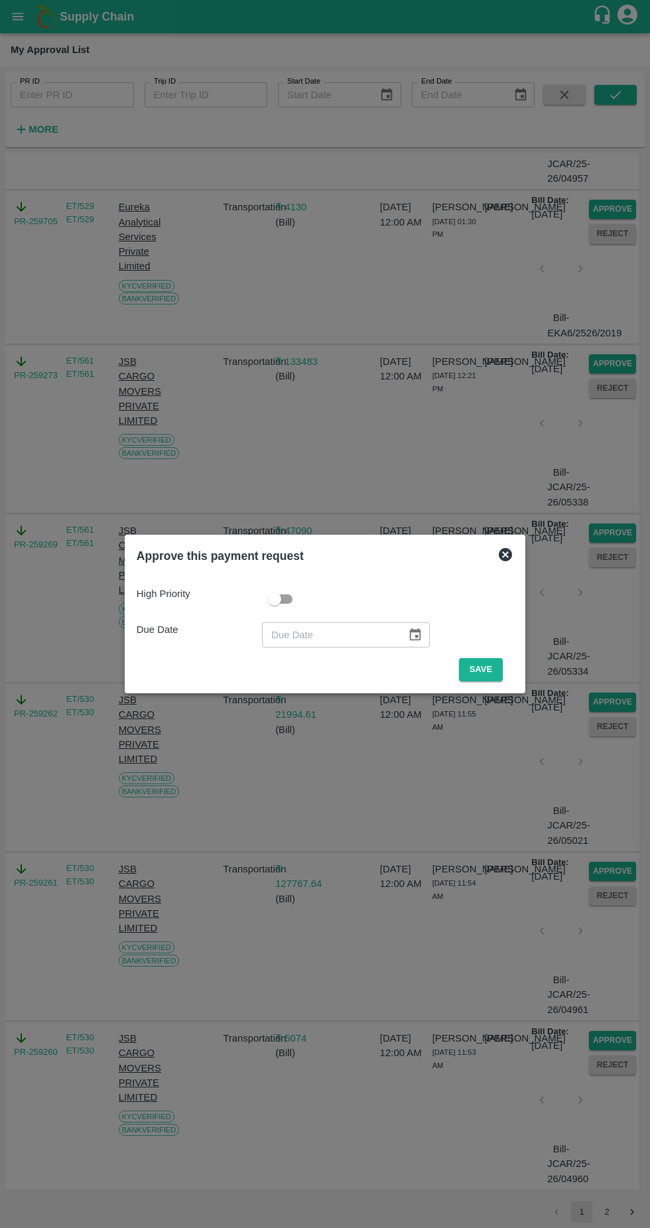
click at [485, 670] on button "Save" at bounding box center [481, 669] width 44 height 23
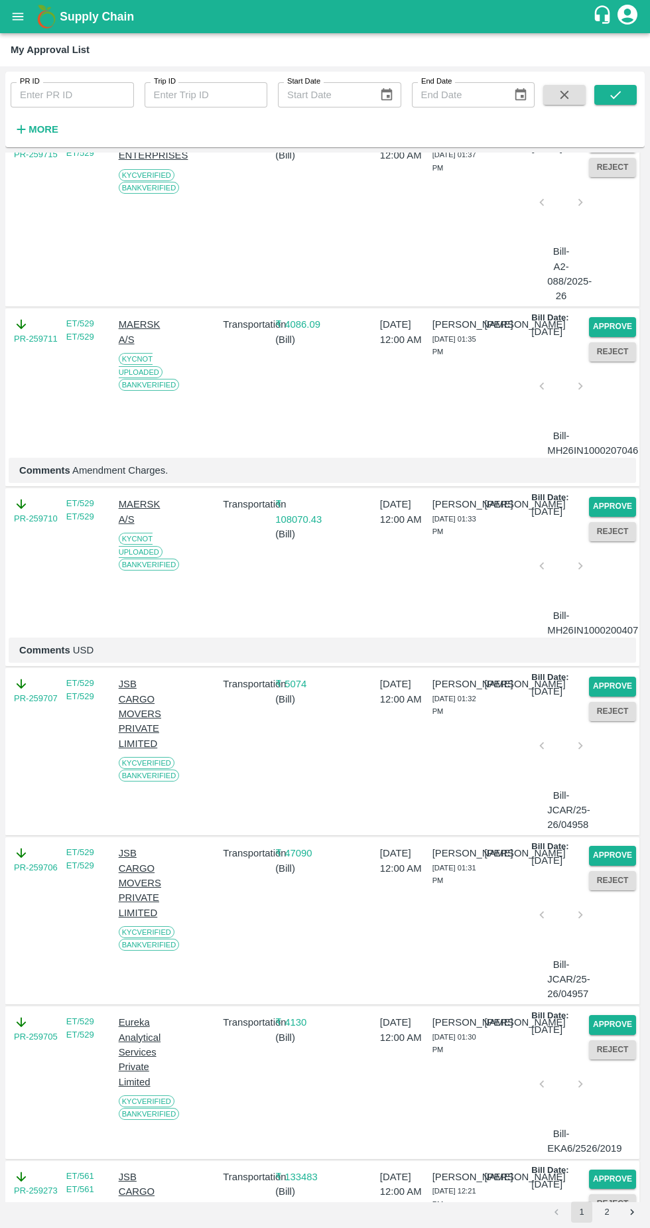
scroll to position [3690, 0]
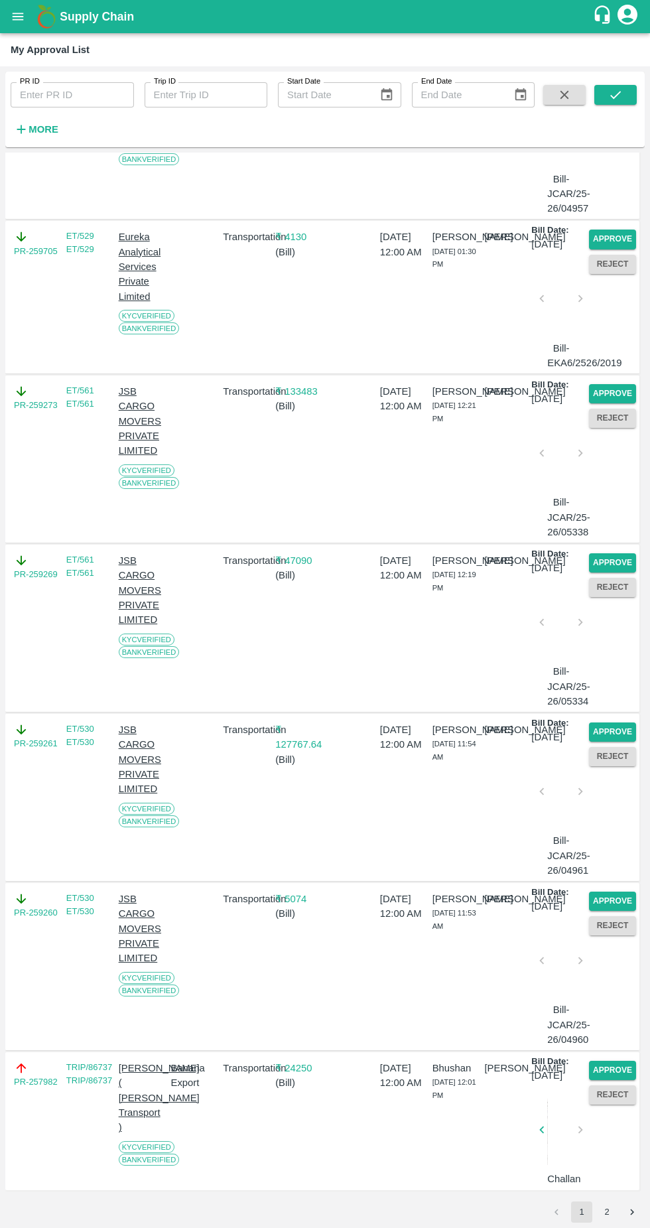
click at [613, 723] on button "Approve" at bounding box center [612, 732] width 47 height 19
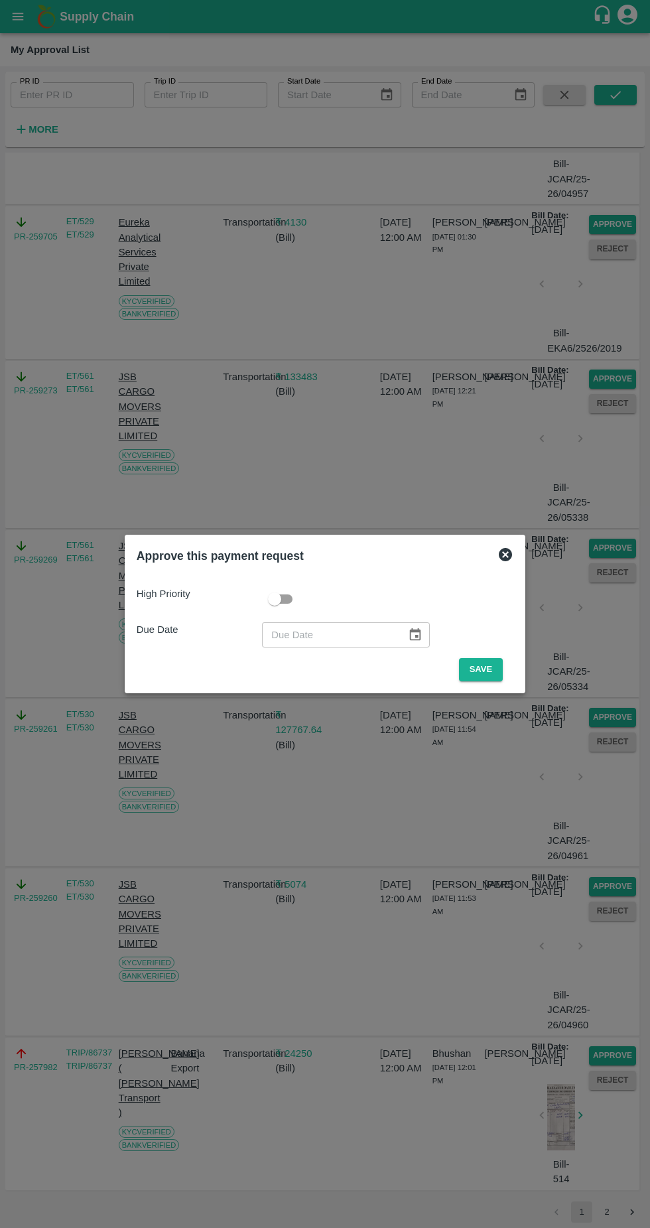
click at [486, 672] on button "Save" at bounding box center [481, 669] width 44 height 23
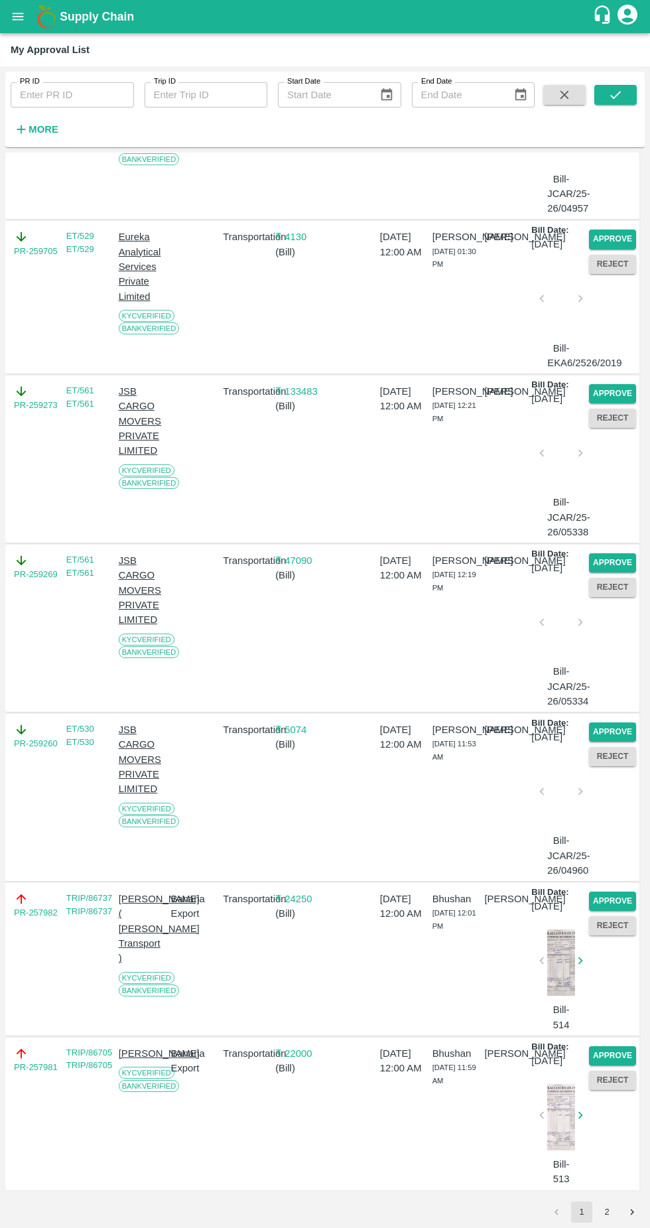
scroll to position [3662, 0]
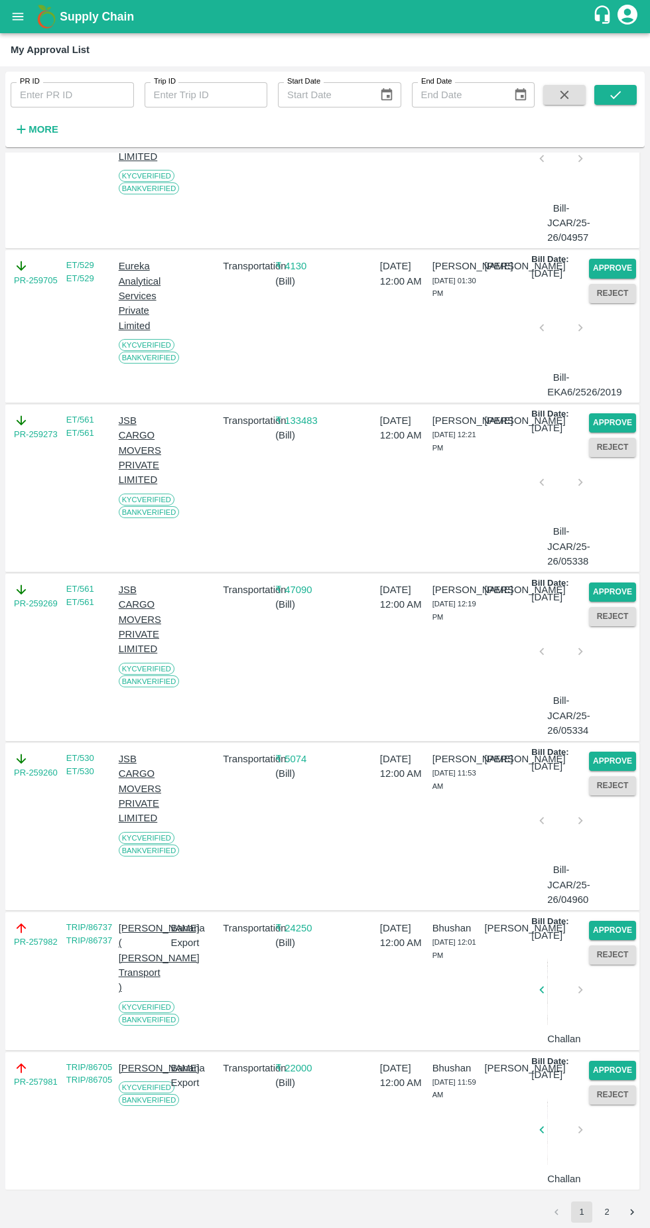
click at [616, 499] on div "Approve Reject" at bounding box center [610, 488] width 52 height 161
click at [607, 583] on button "Approve" at bounding box center [612, 592] width 47 height 19
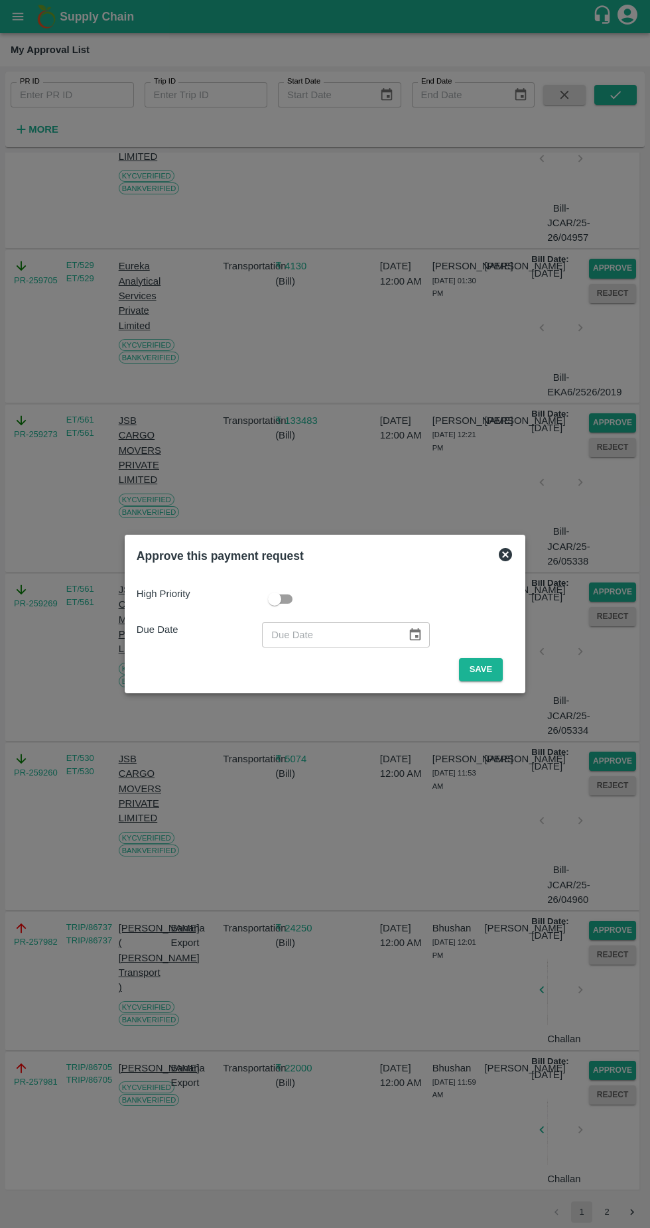
click at [484, 670] on button "Save" at bounding box center [481, 669] width 44 height 23
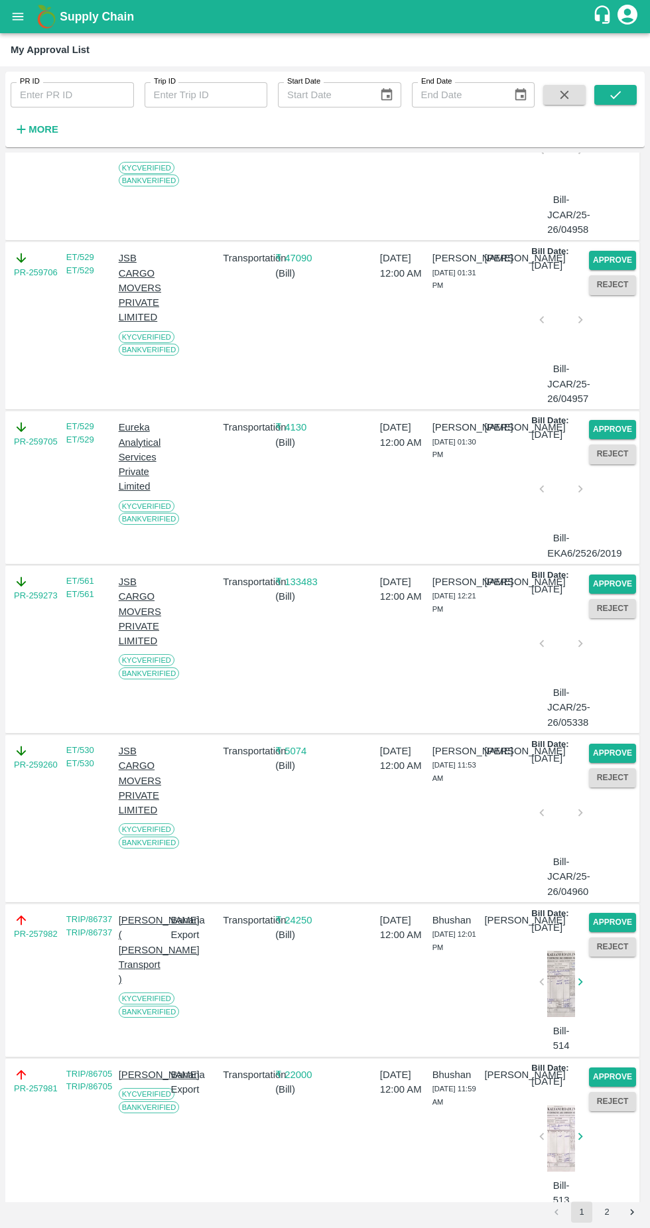
scroll to position [3826, 0]
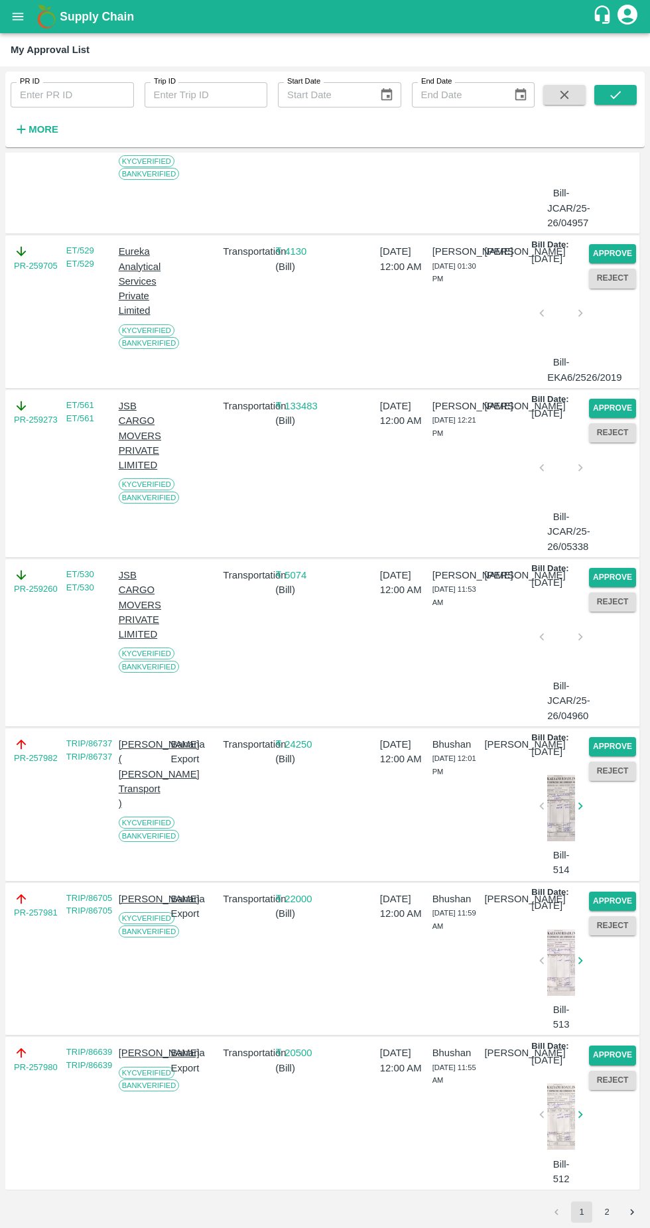
click at [605, 568] on button "Approve" at bounding box center [612, 577] width 47 height 19
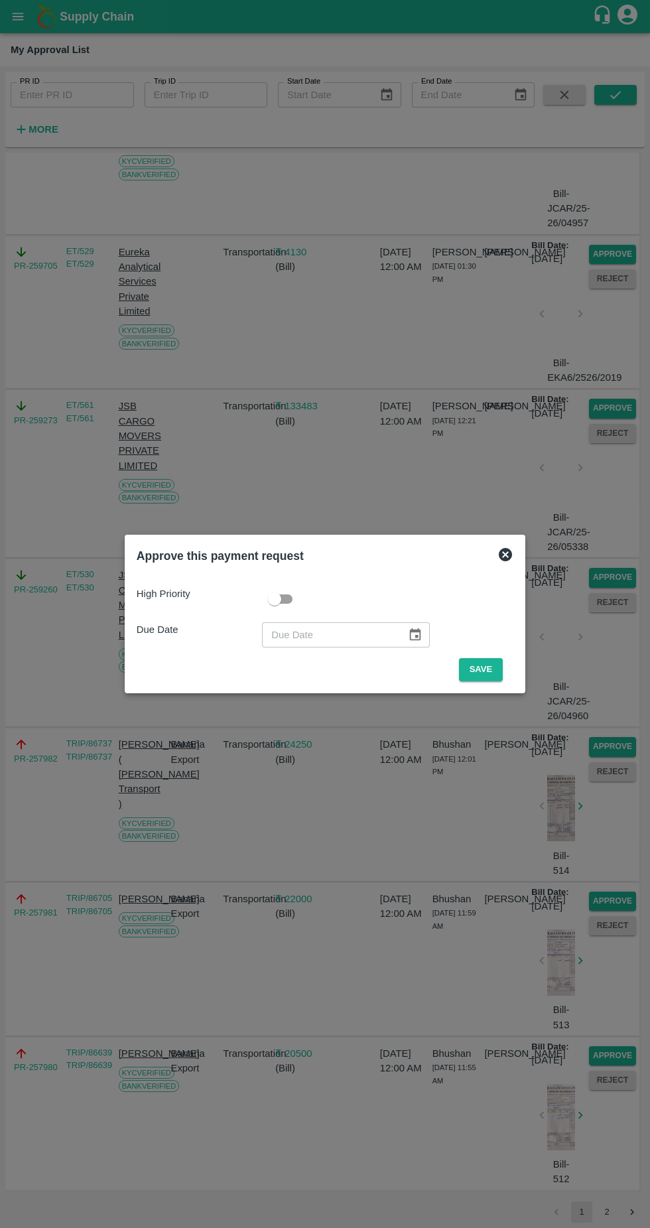
scroll to position [3634, 0]
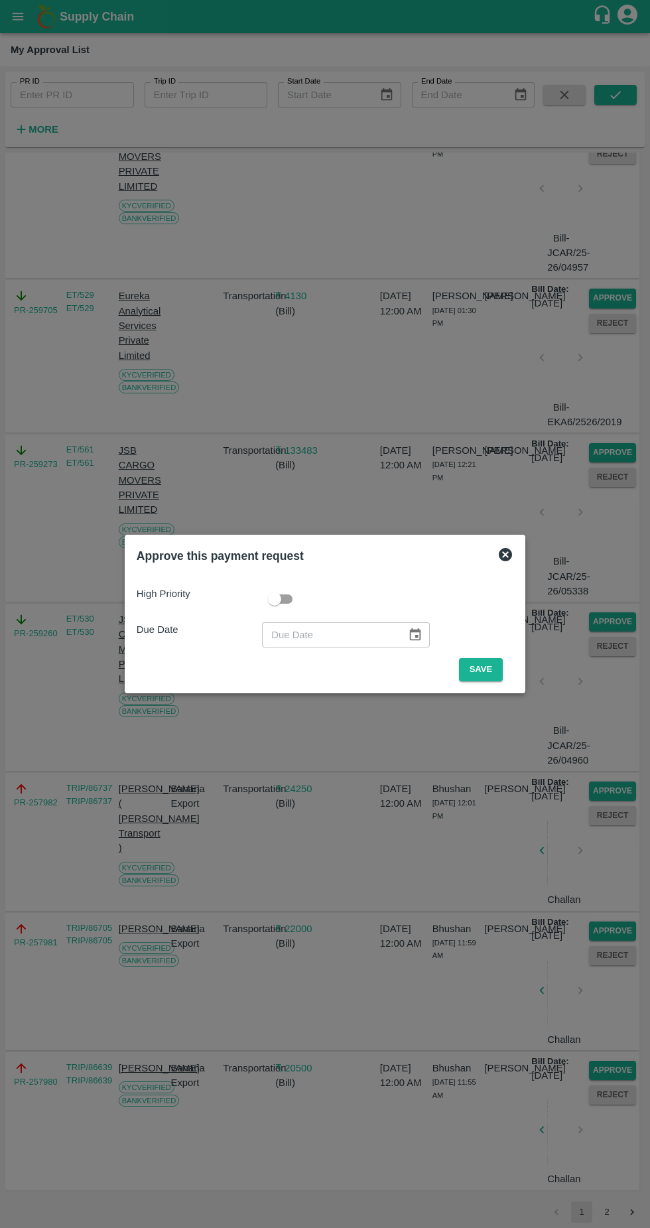
click at [486, 678] on button "Save" at bounding box center [481, 669] width 44 height 23
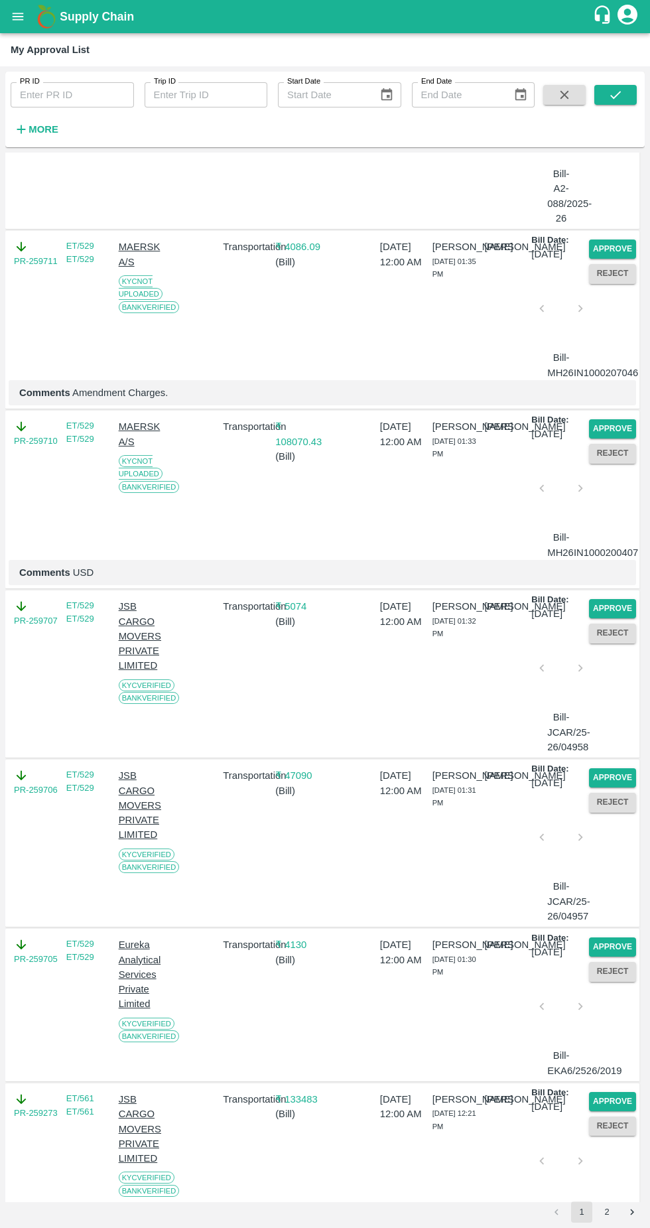
scroll to position [2658, 0]
click at [600, 76] on button "Approve" at bounding box center [612, 66] width 47 height 19
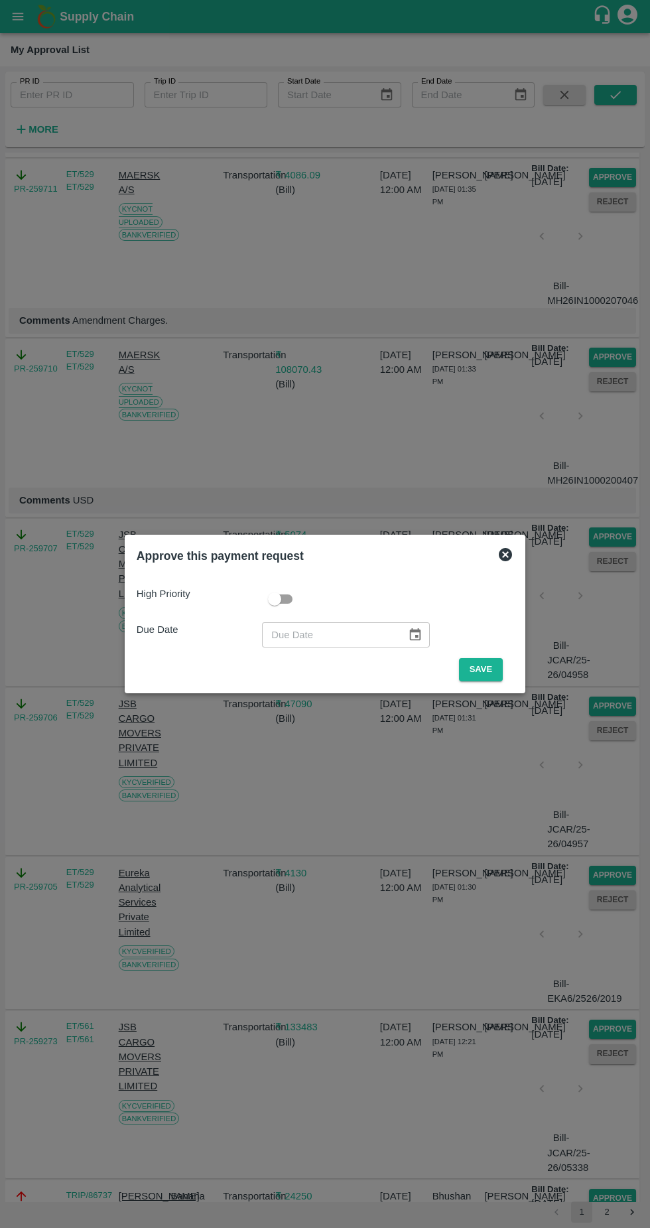
scroll to position [2539, 0]
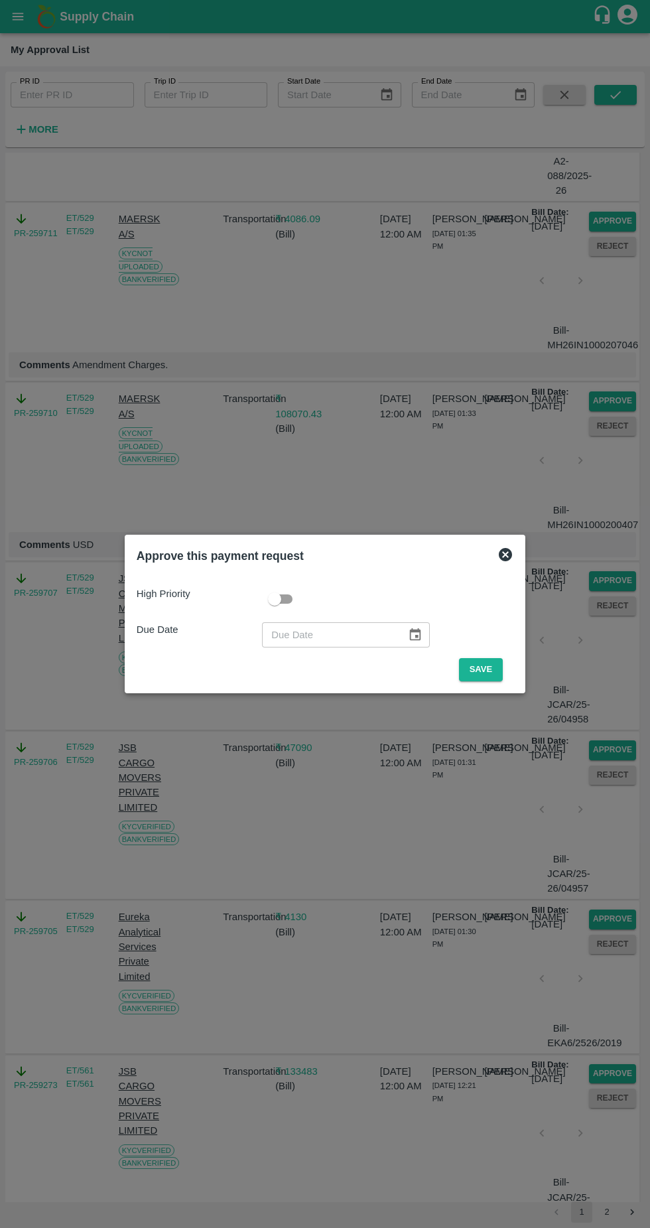
click at [487, 675] on button "Save" at bounding box center [481, 669] width 44 height 23
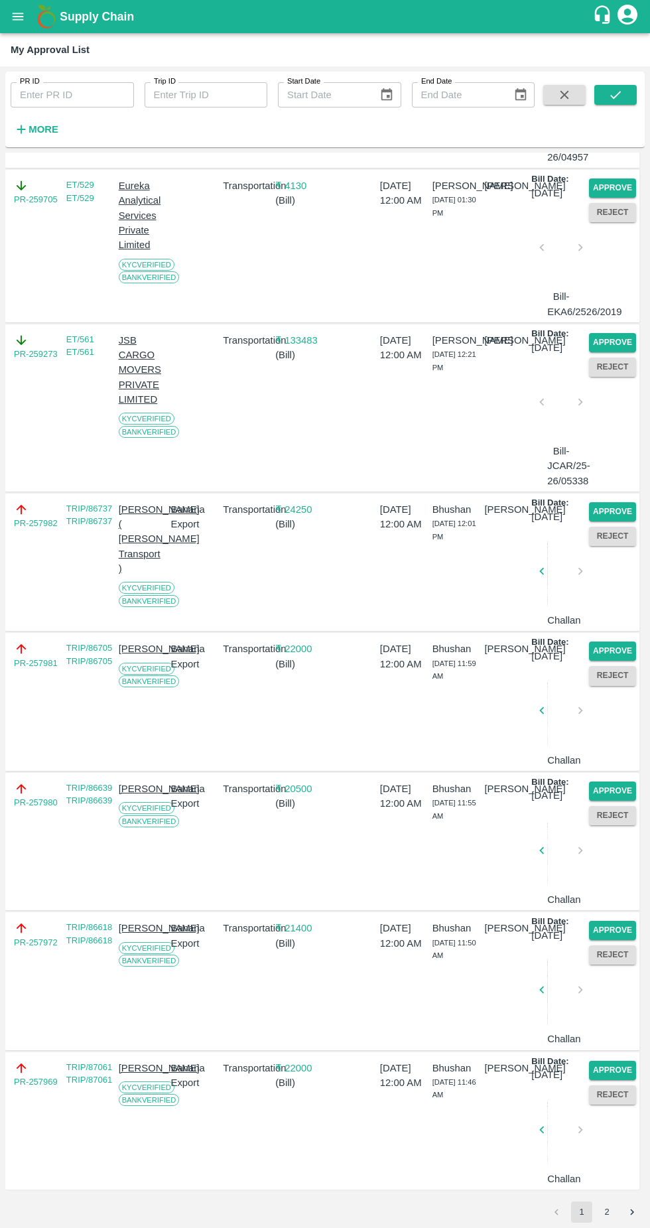
scroll to position [3563, 0]
click at [609, 782] on button "Approve" at bounding box center [612, 791] width 47 height 19
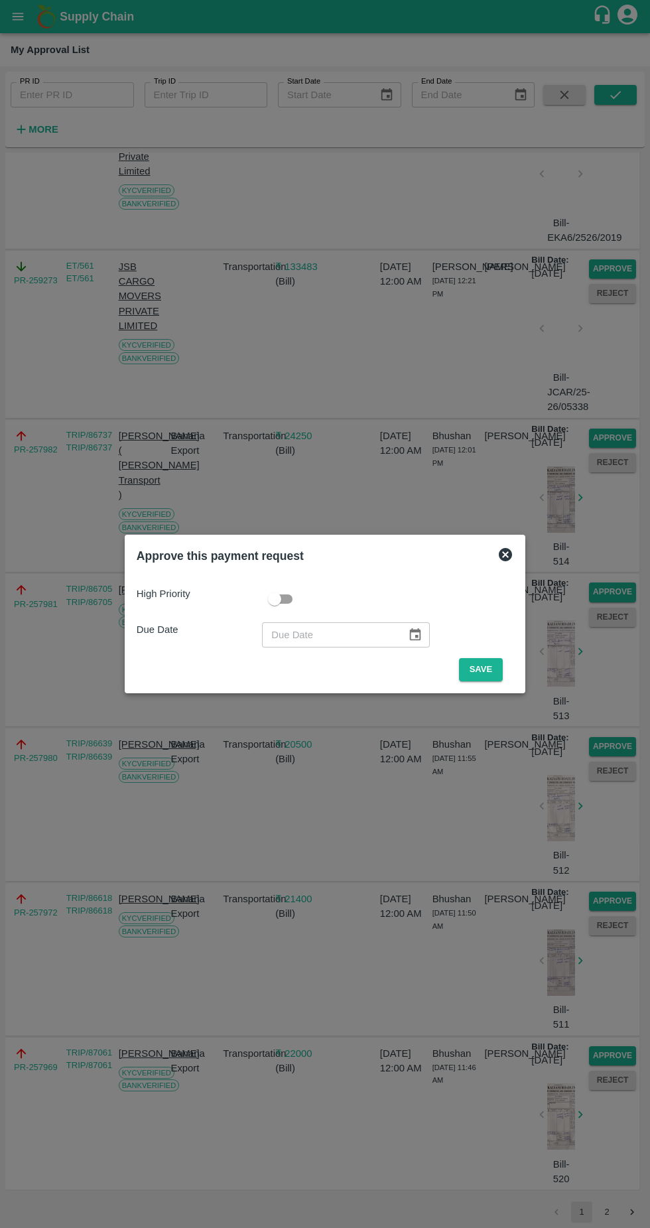
scroll to position [3711, 0]
click at [484, 670] on button "Save" at bounding box center [481, 669] width 44 height 23
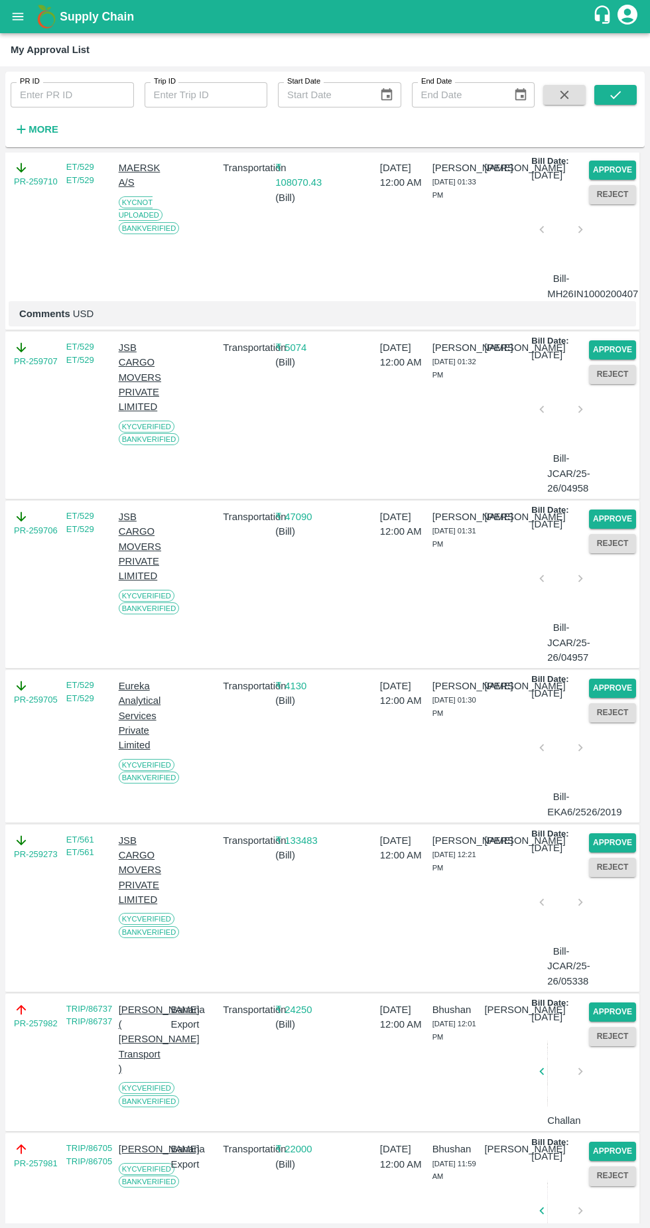
scroll to position [2586, 0]
click at [620, 180] on button "Approve" at bounding box center [612, 170] width 47 height 19
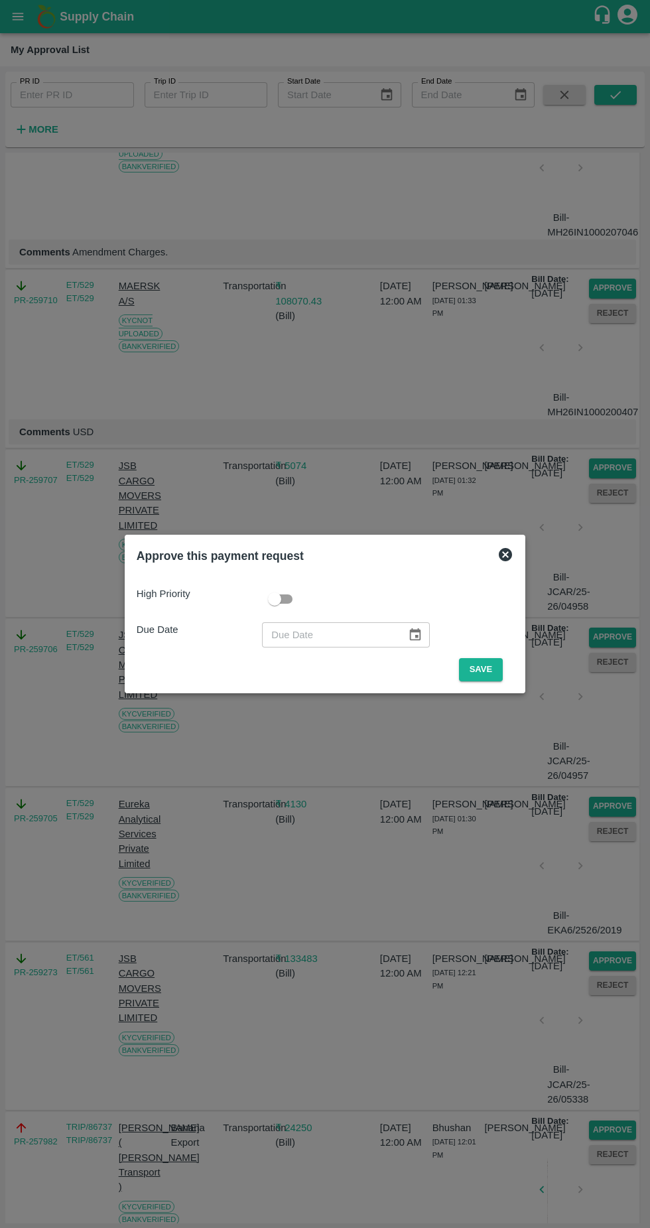
scroll to position [2720, 0]
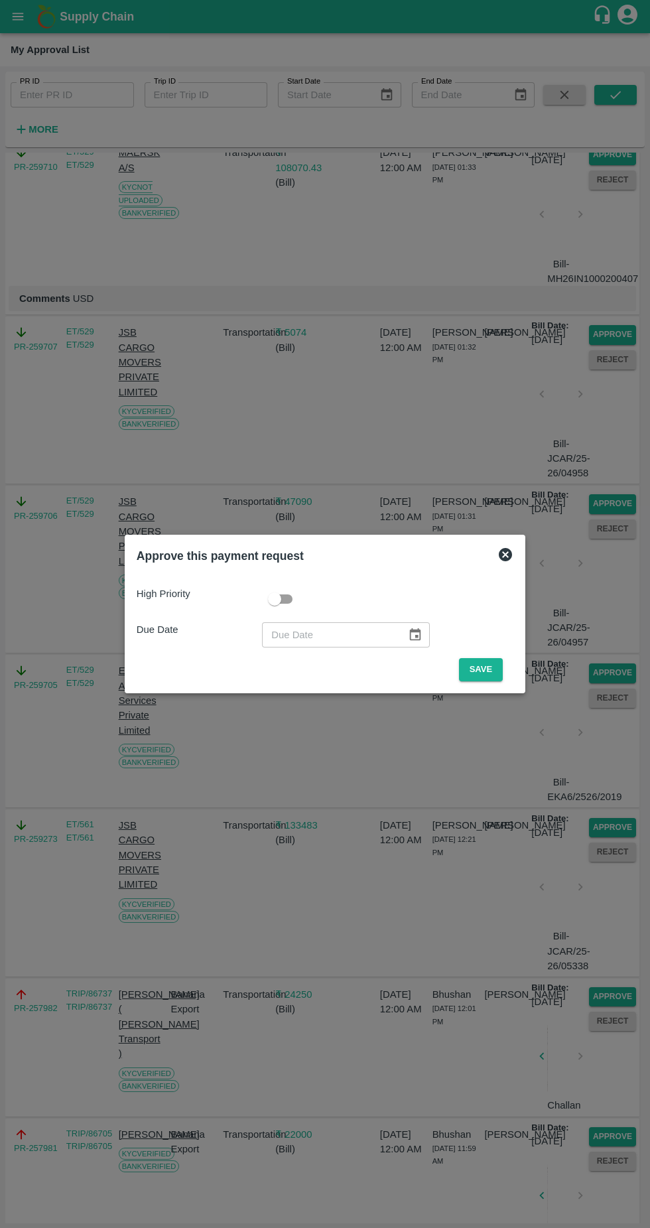
click at [484, 670] on button "Save" at bounding box center [481, 669] width 44 height 23
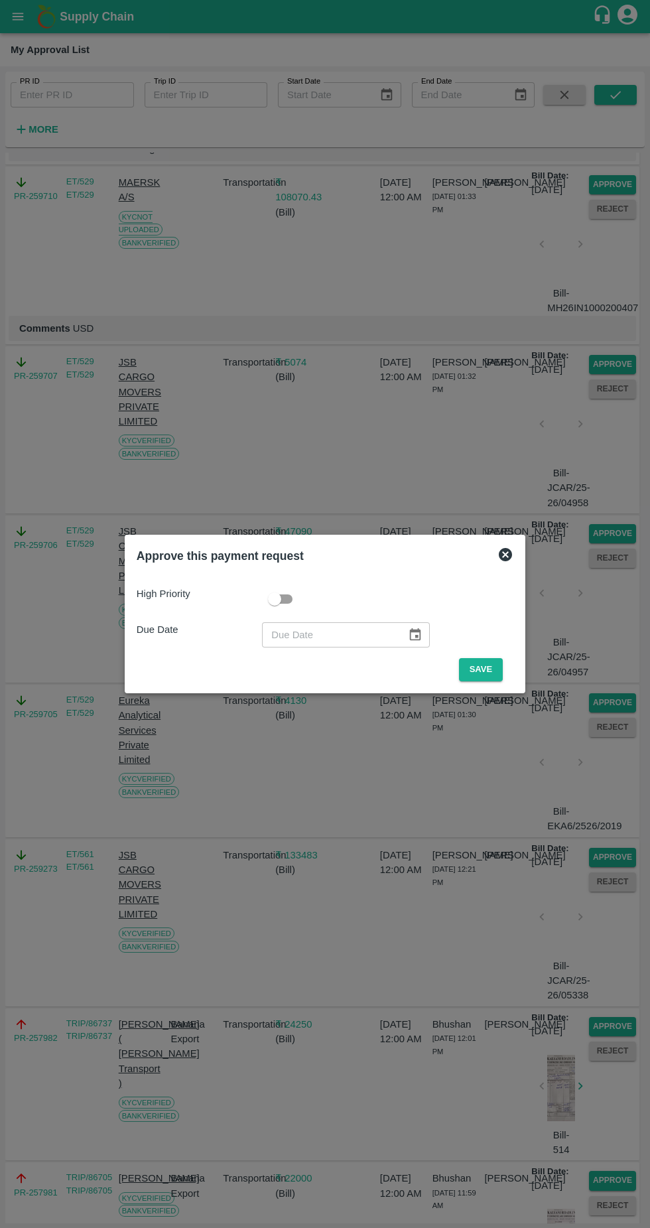
scroll to position [0, 0]
